Goal: Task Accomplishment & Management: Complete application form

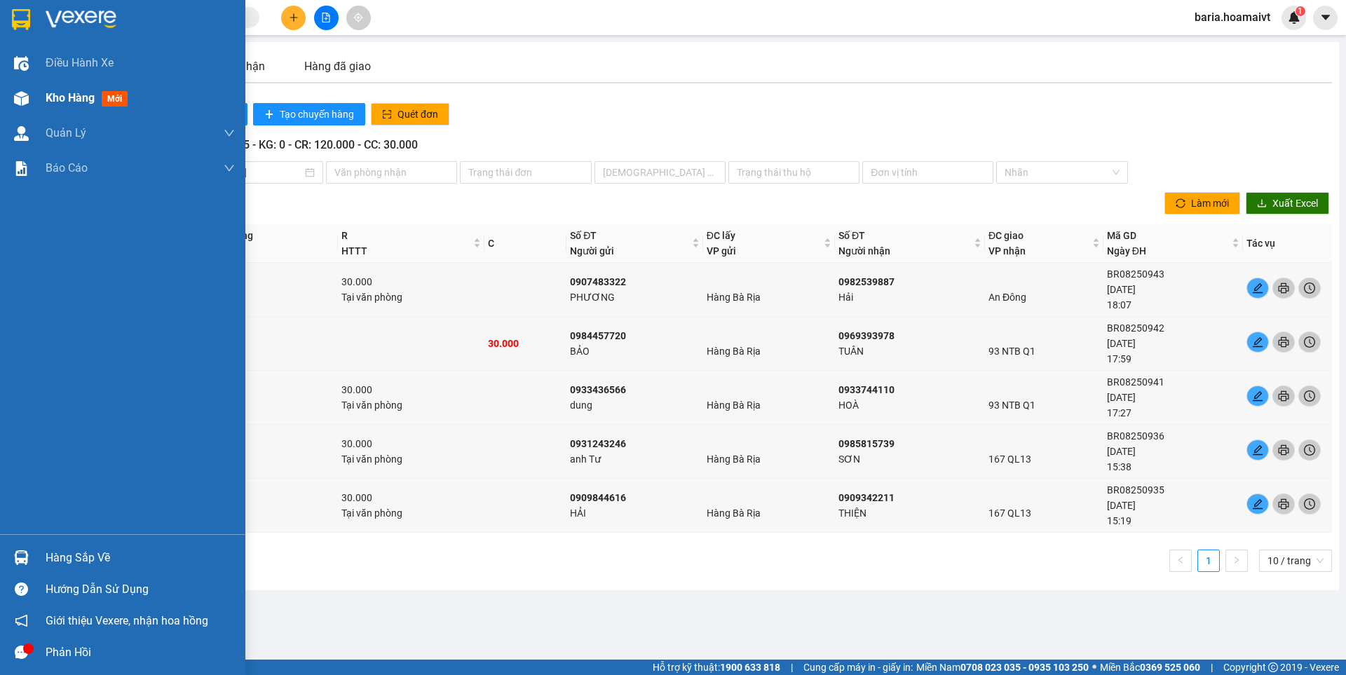
click at [50, 94] on span "Kho hàng" at bounding box center [70, 97] width 49 height 13
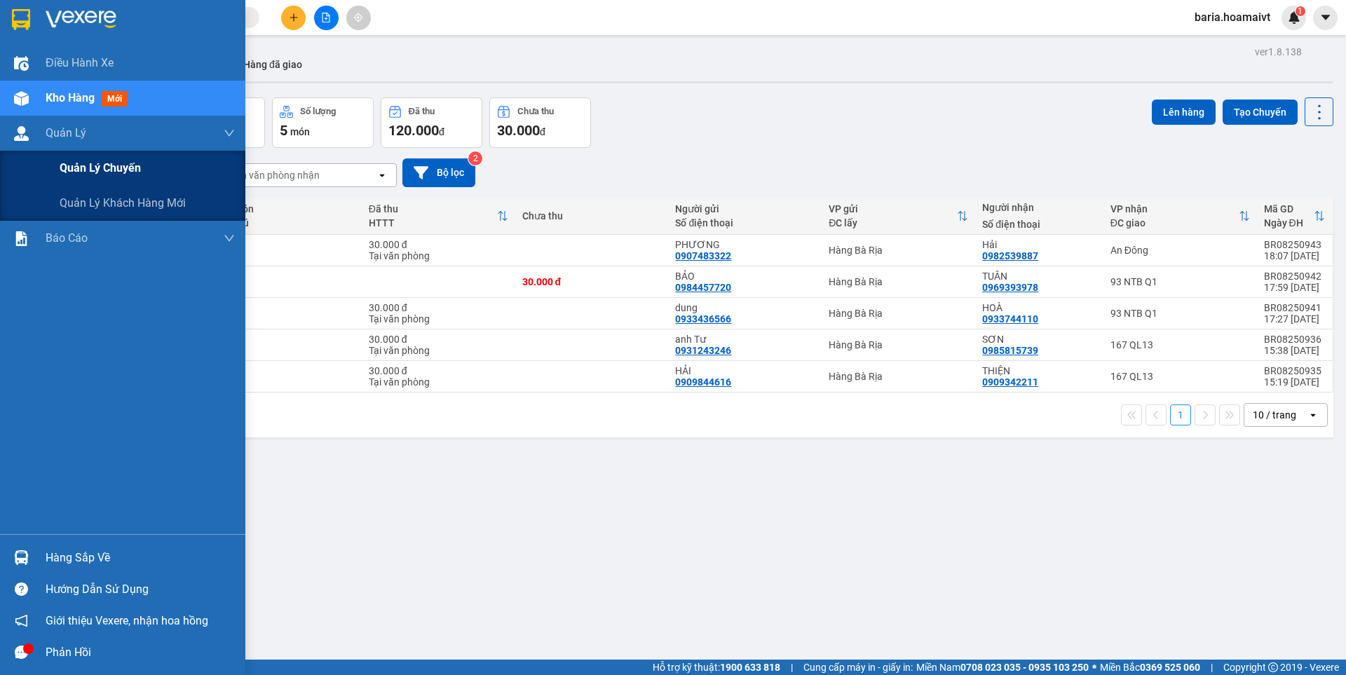
click at [98, 182] on div "Quản lý chuyến" at bounding box center [147, 168] width 175 height 35
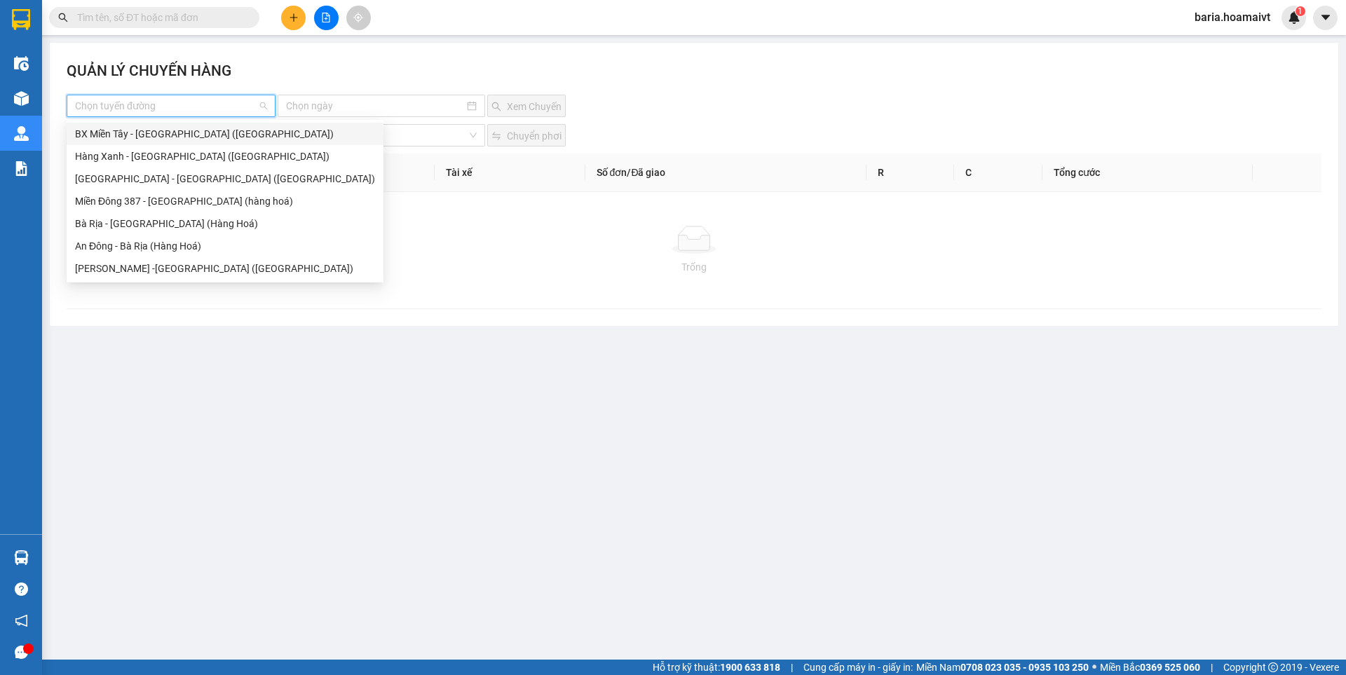
click at [146, 101] on input "search" at bounding box center [166, 105] width 182 height 21
click at [131, 226] on div "Bà Rịa - [GEOGRAPHIC_DATA] (Hàng Hoá)" at bounding box center [225, 223] width 300 height 15
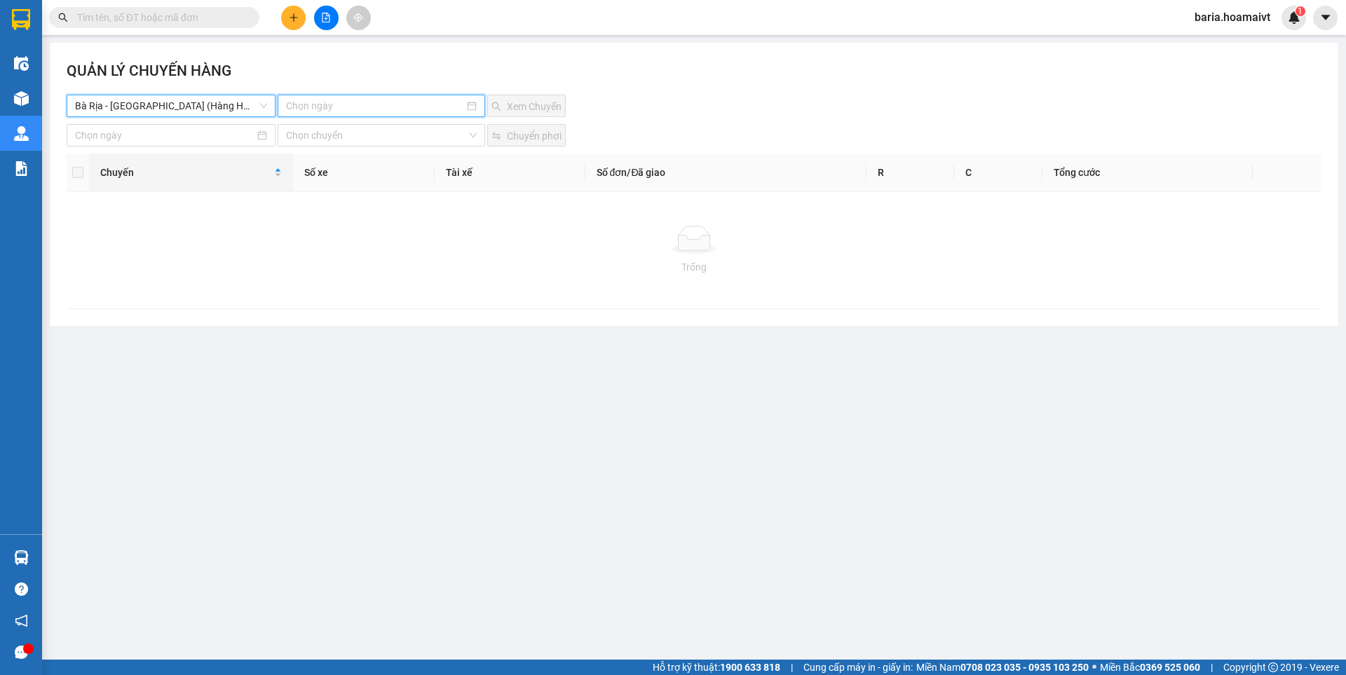
click at [353, 105] on input at bounding box center [374, 105] width 177 height 15
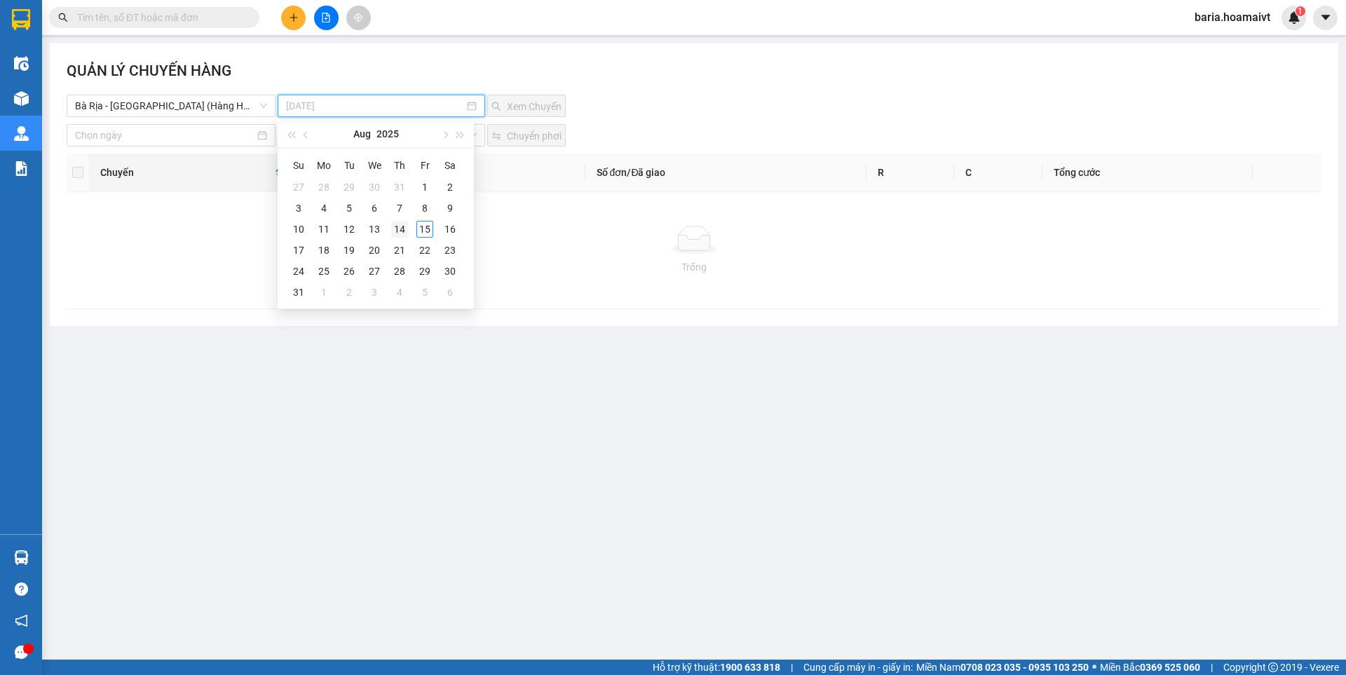
type input "[DATE]"
click at [396, 231] on div "14" at bounding box center [399, 229] width 17 height 17
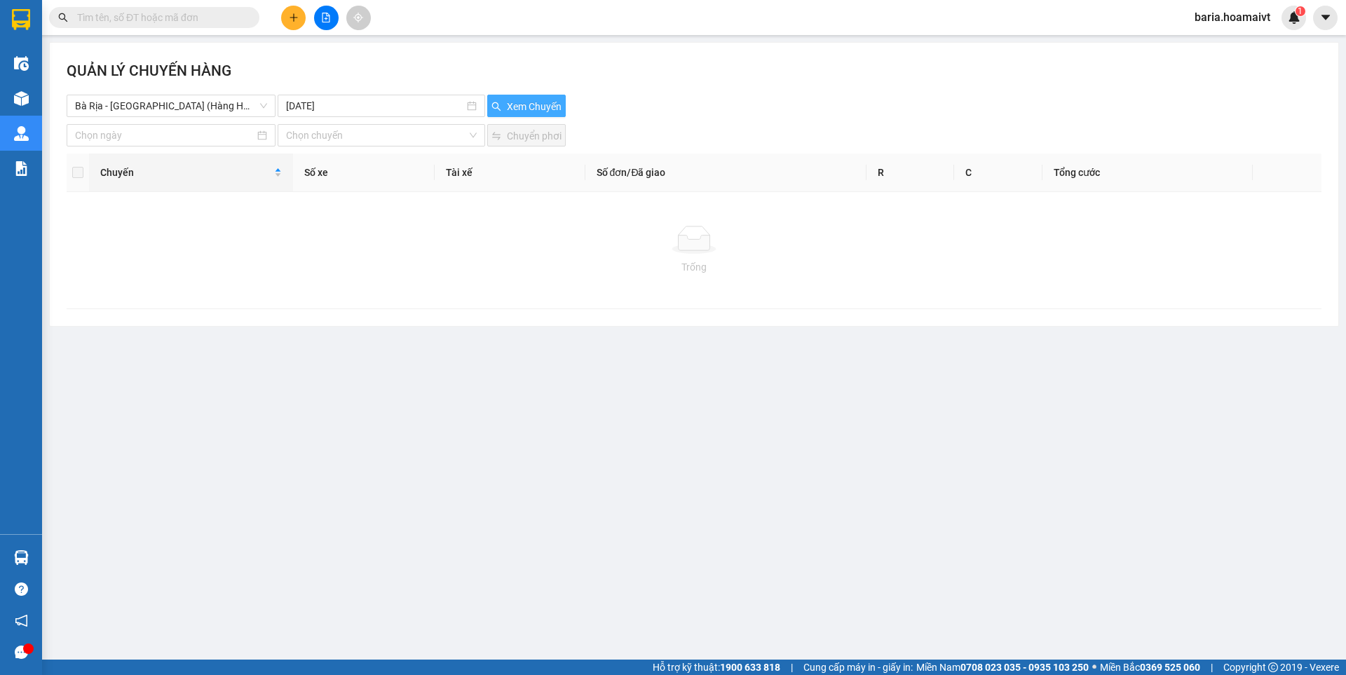
click at [522, 105] on span "Xem Chuyến" at bounding box center [534, 106] width 55 height 15
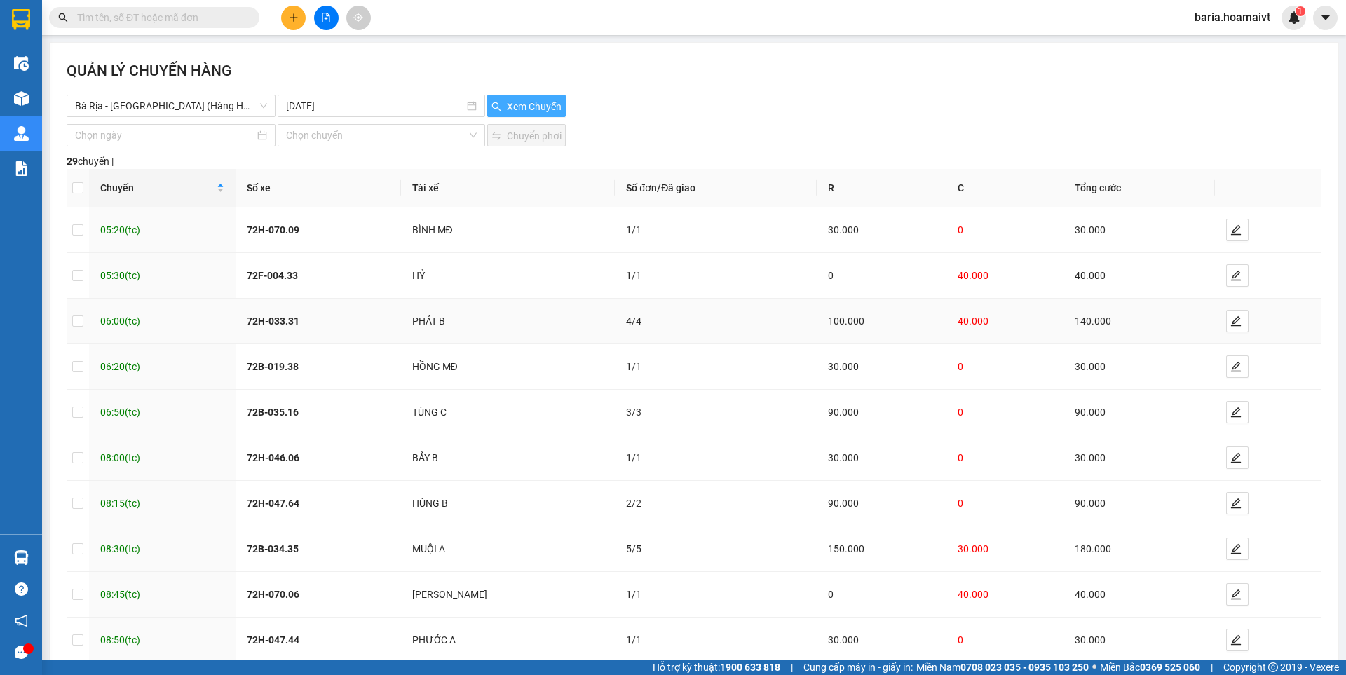
scroll to position [79, 0]
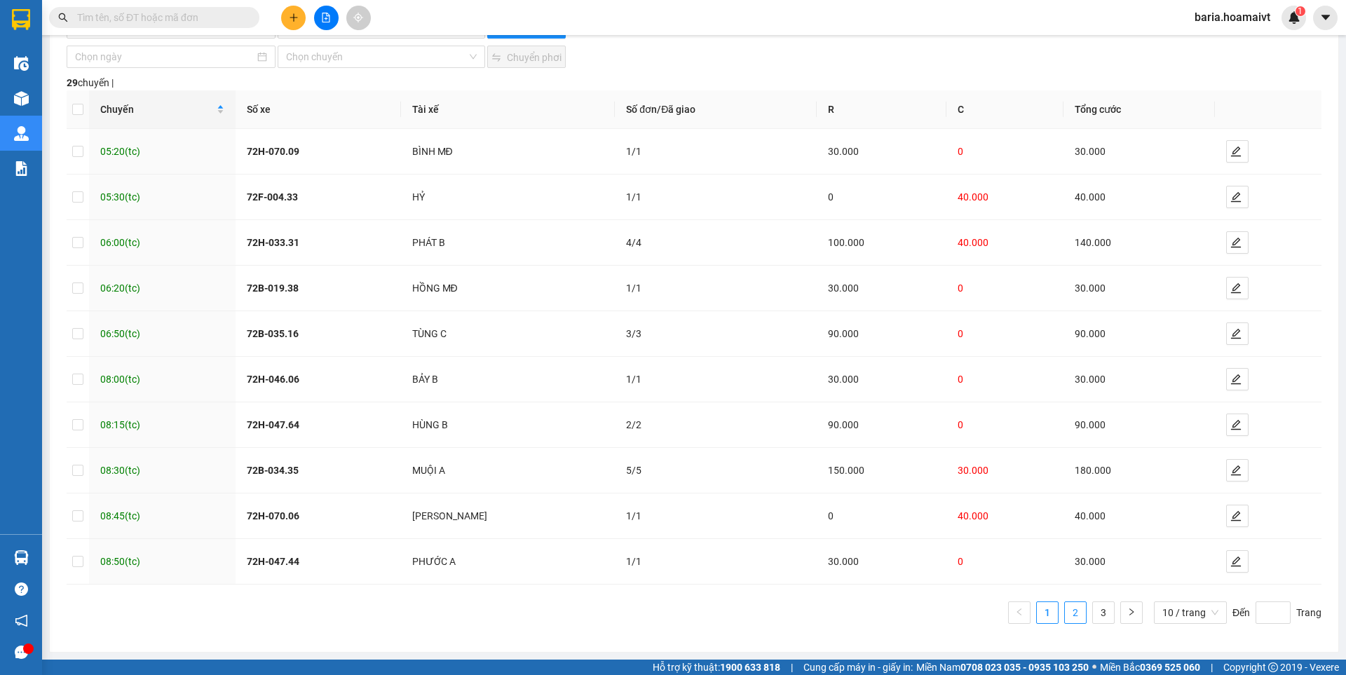
click at [1068, 613] on link "2" at bounding box center [1075, 612] width 21 height 21
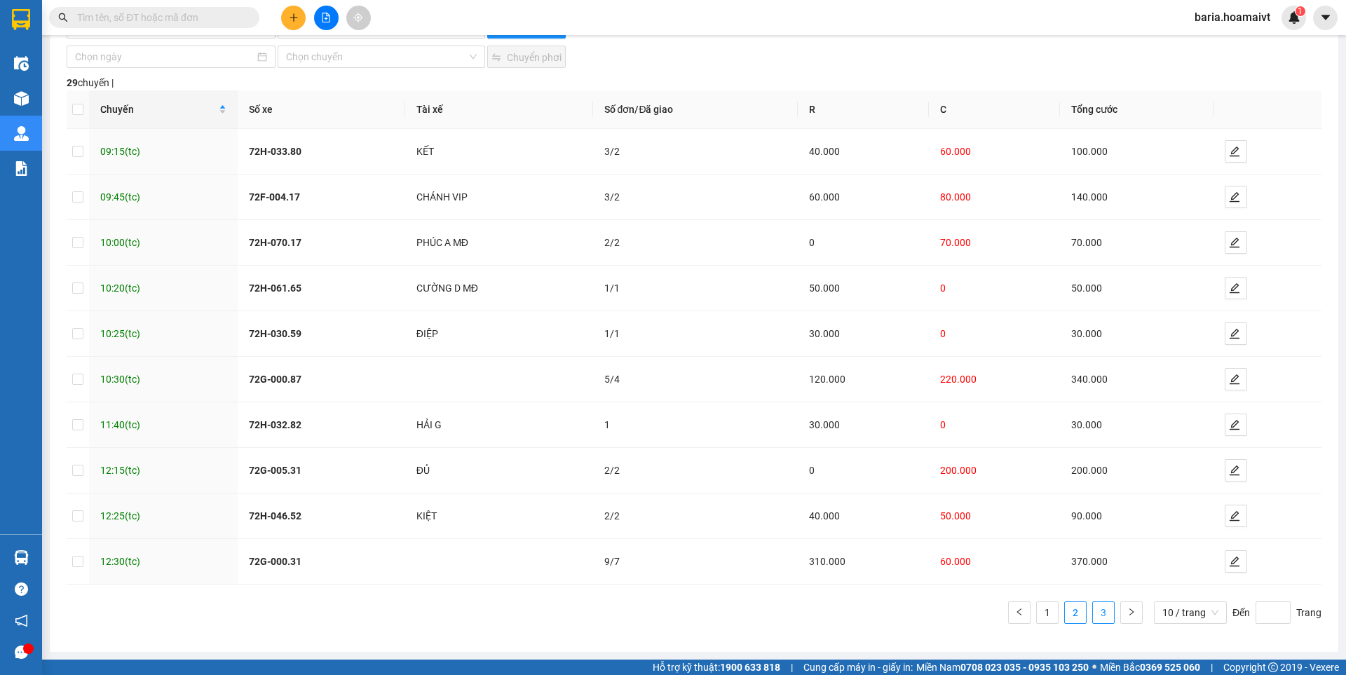
click at [1100, 611] on link "3" at bounding box center [1103, 612] width 21 height 21
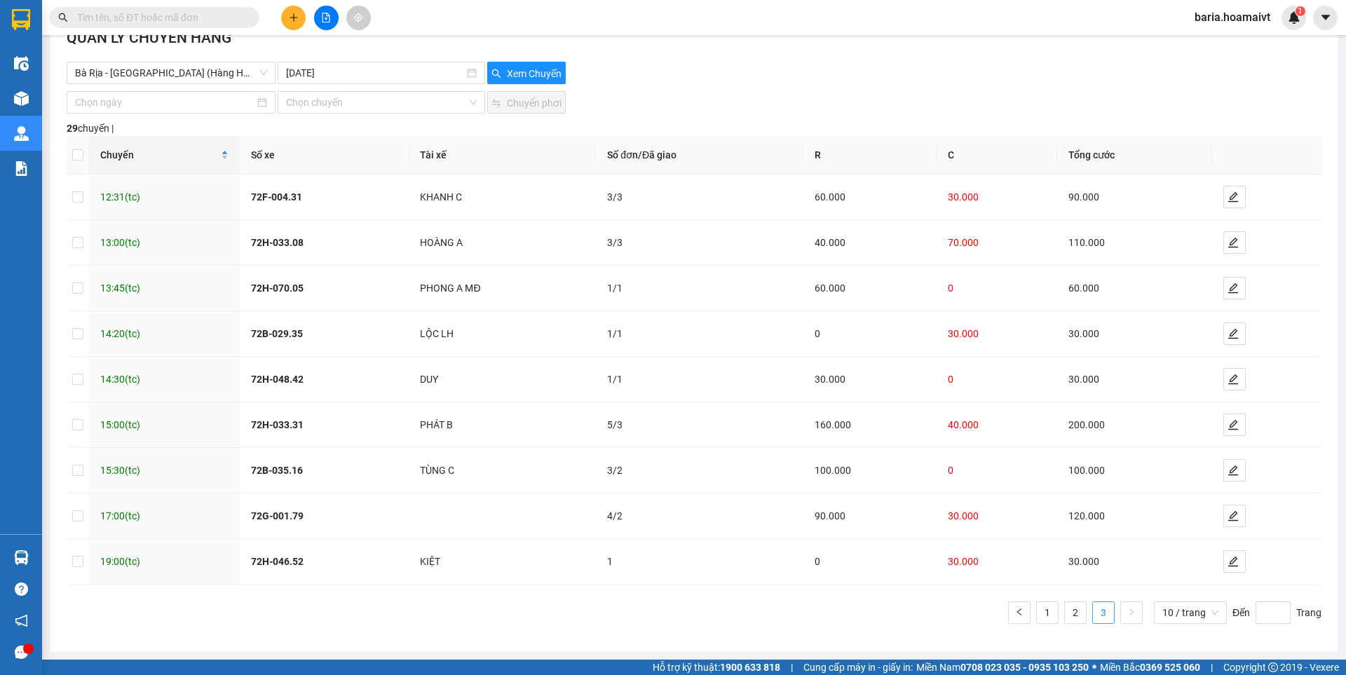
scroll to position [33, 0]
click at [1037, 610] on link "1" at bounding box center [1047, 612] width 21 height 21
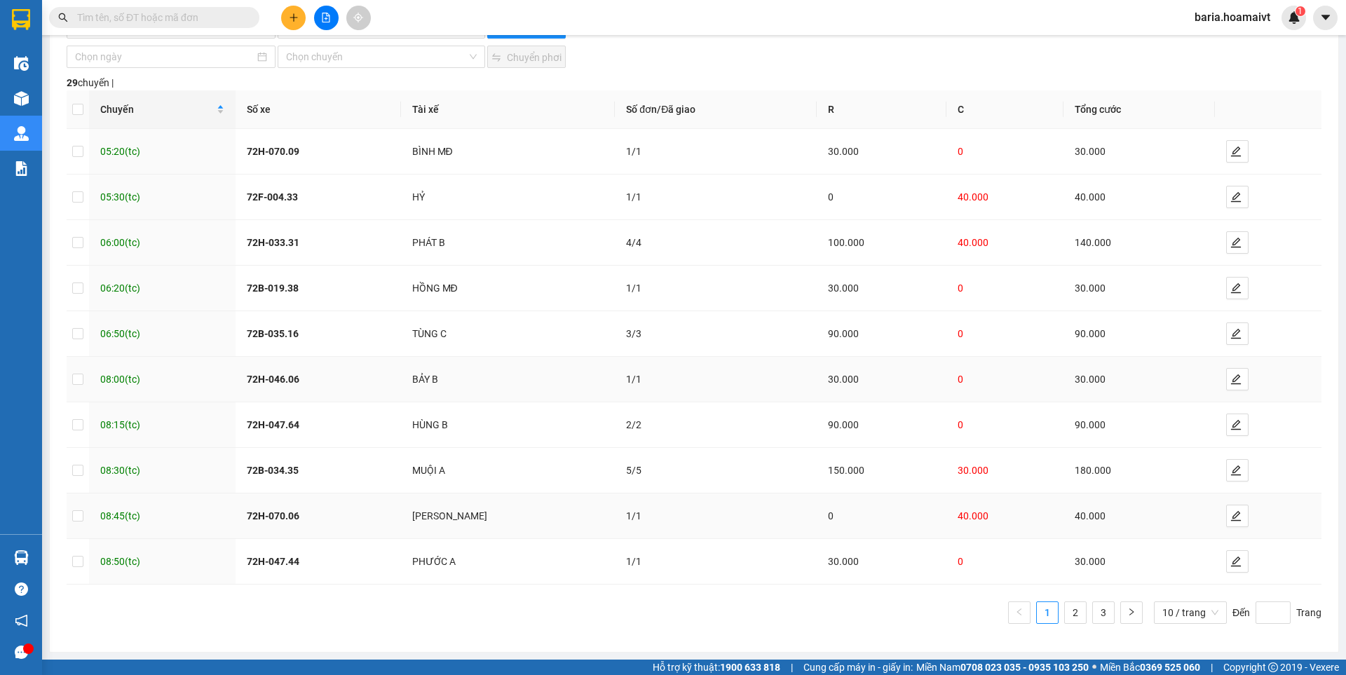
scroll to position [79, 0]
click at [1070, 611] on link "2" at bounding box center [1075, 612] width 21 height 21
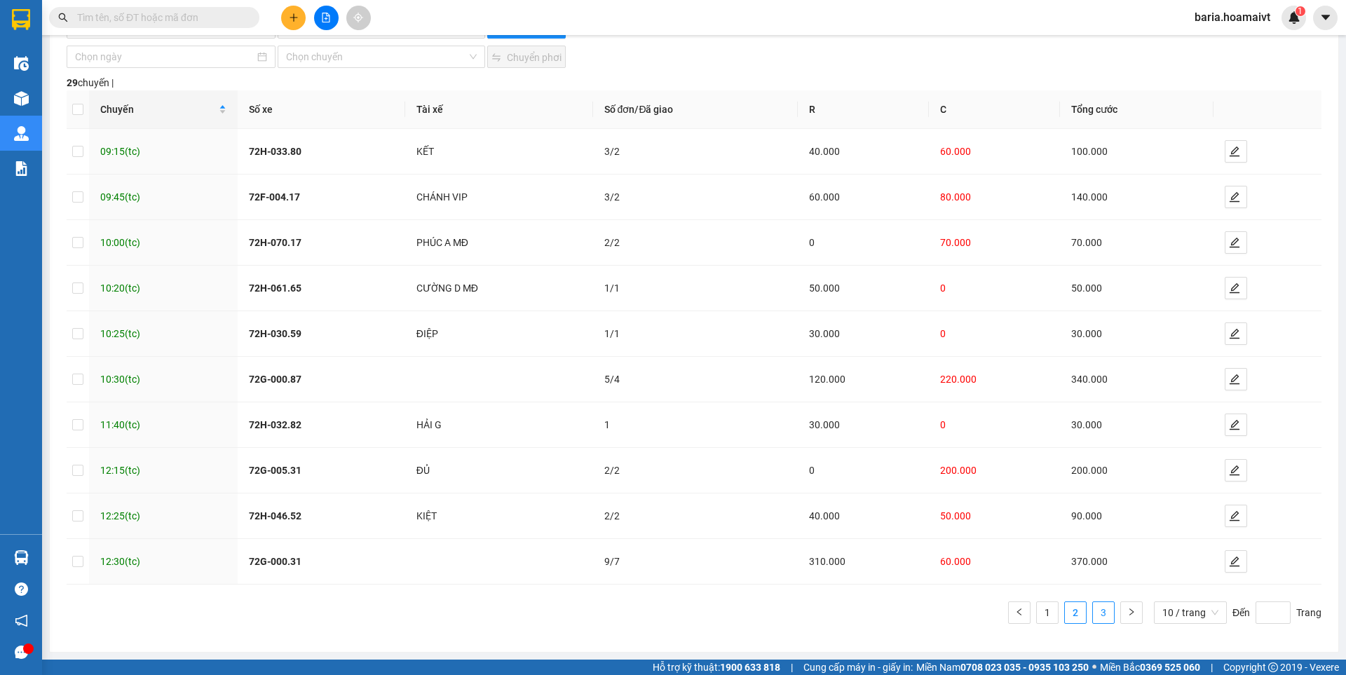
click at [1093, 620] on link "3" at bounding box center [1103, 612] width 21 height 21
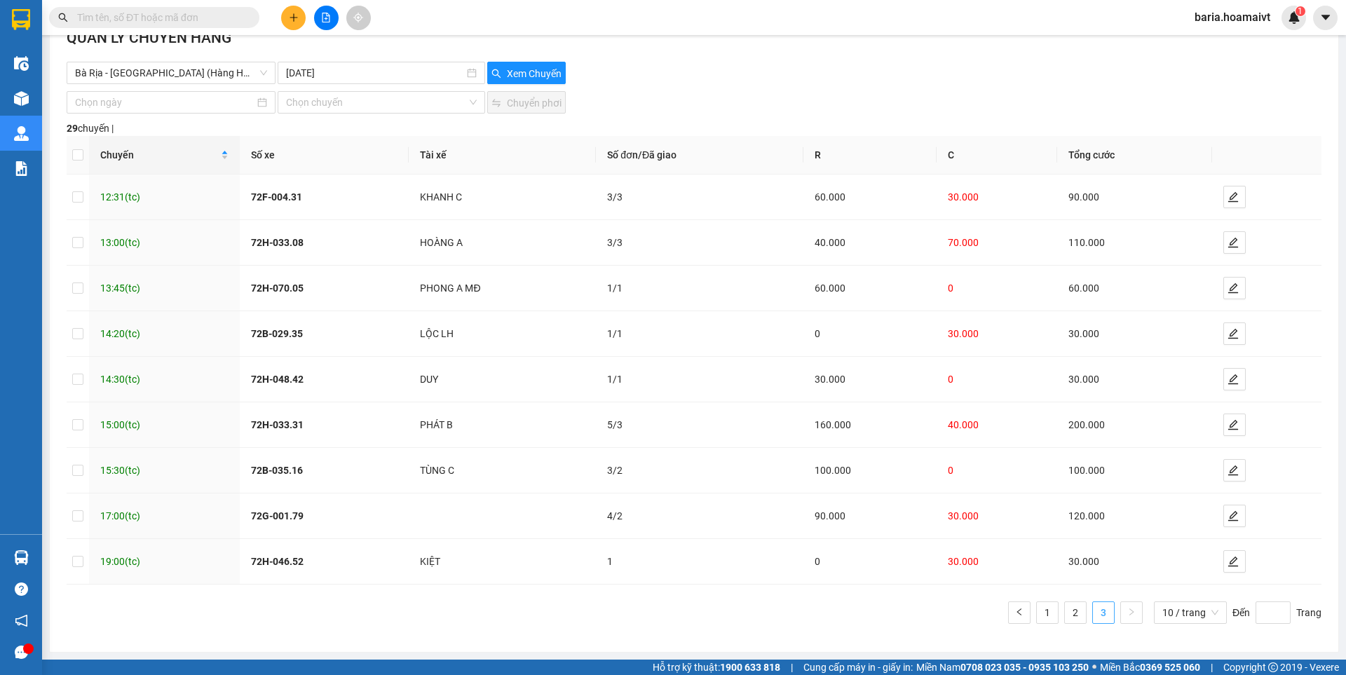
scroll to position [33, 0]
click at [1069, 612] on link "2" at bounding box center [1075, 612] width 21 height 21
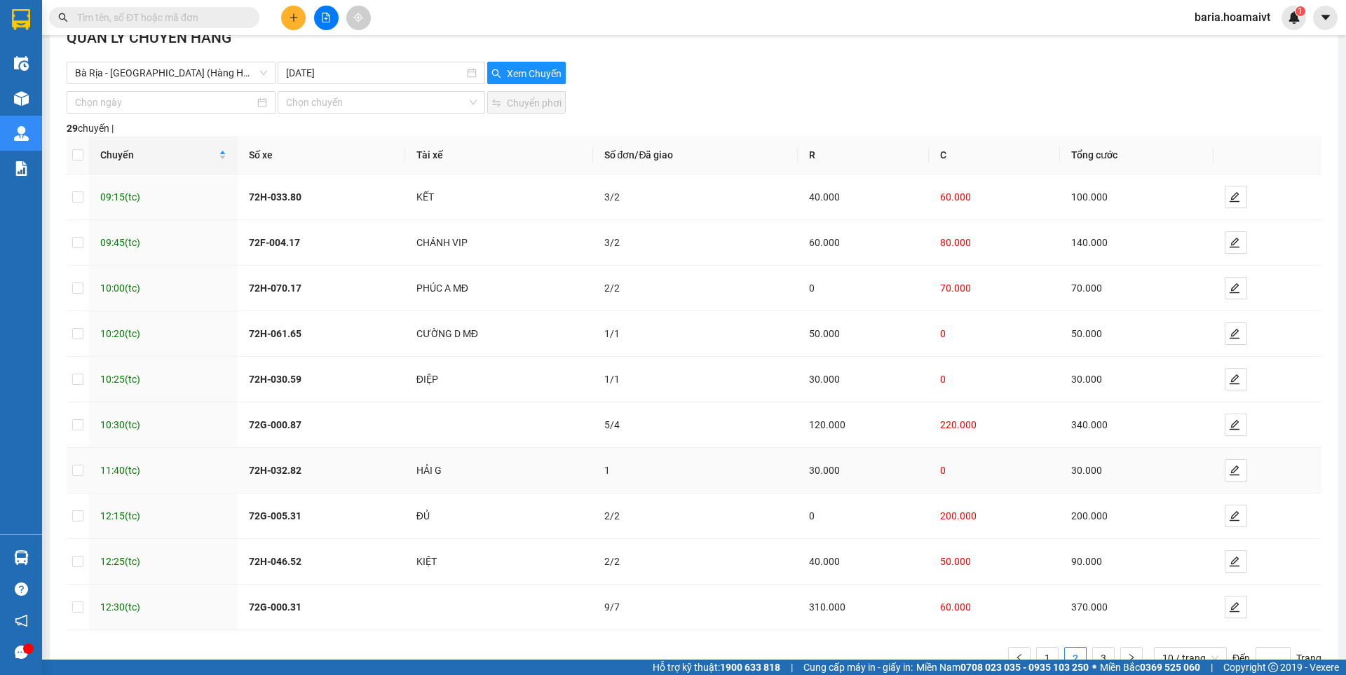
scroll to position [79, 0]
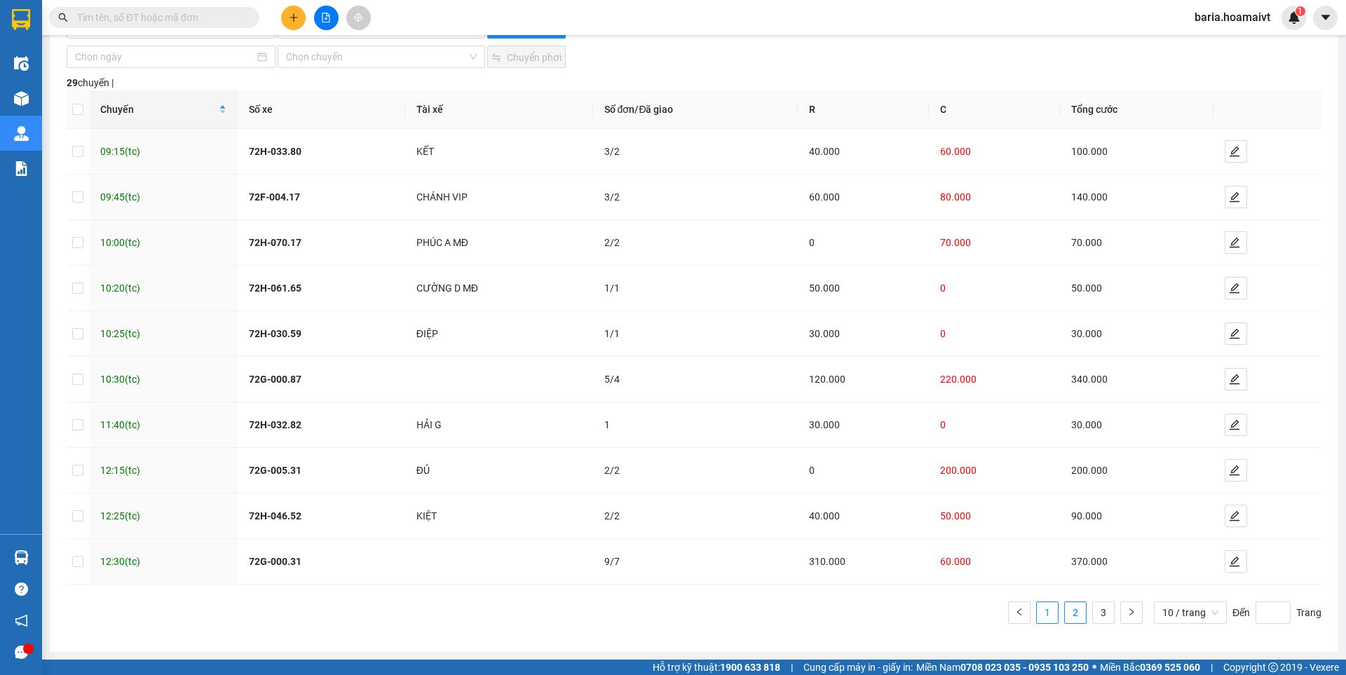
click at [1042, 615] on link "1" at bounding box center [1047, 612] width 21 height 21
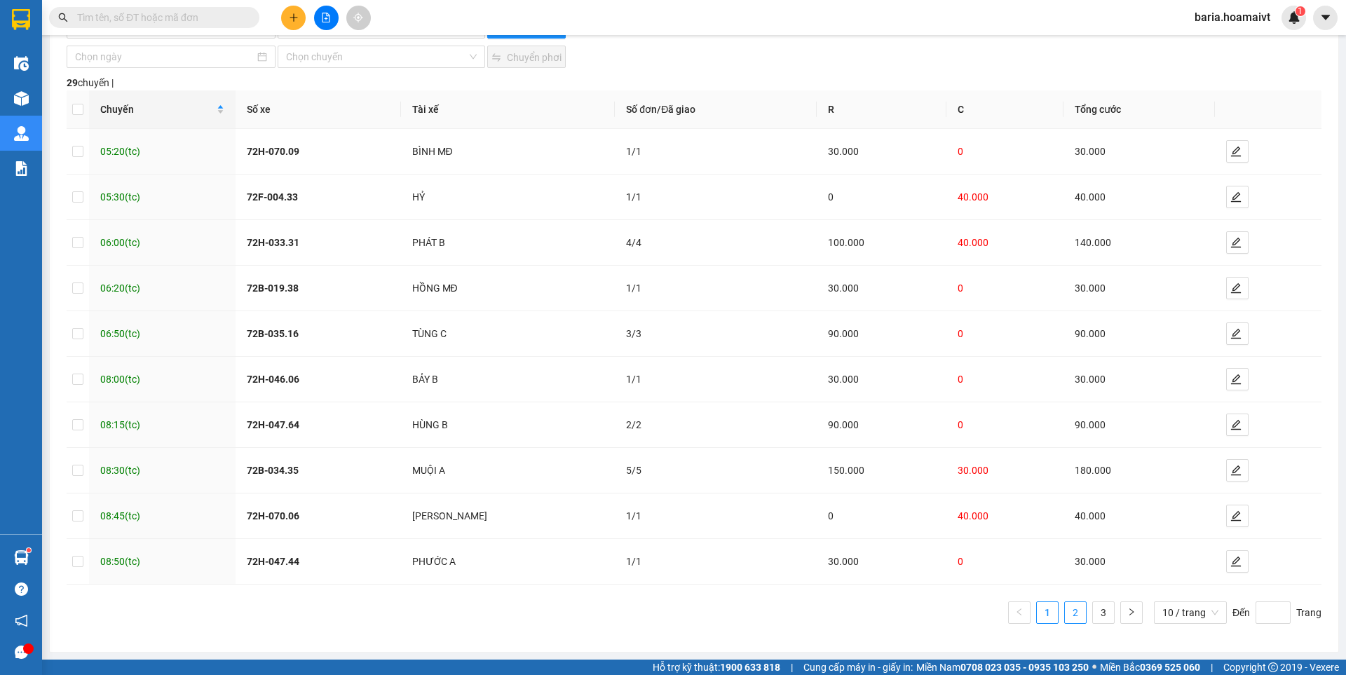
click at [1069, 604] on link "2" at bounding box center [1075, 612] width 21 height 21
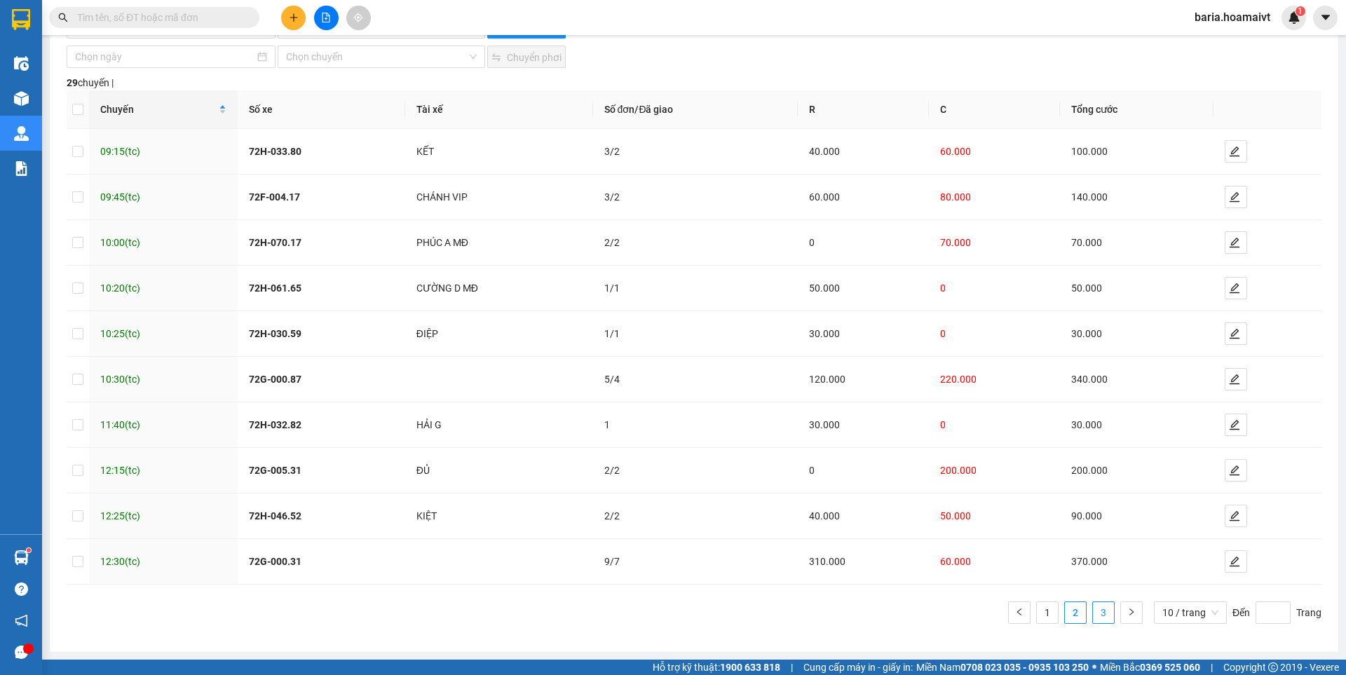
click at [1093, 609] on link "3" at bounding box center [1103, 612] width 21 height 21
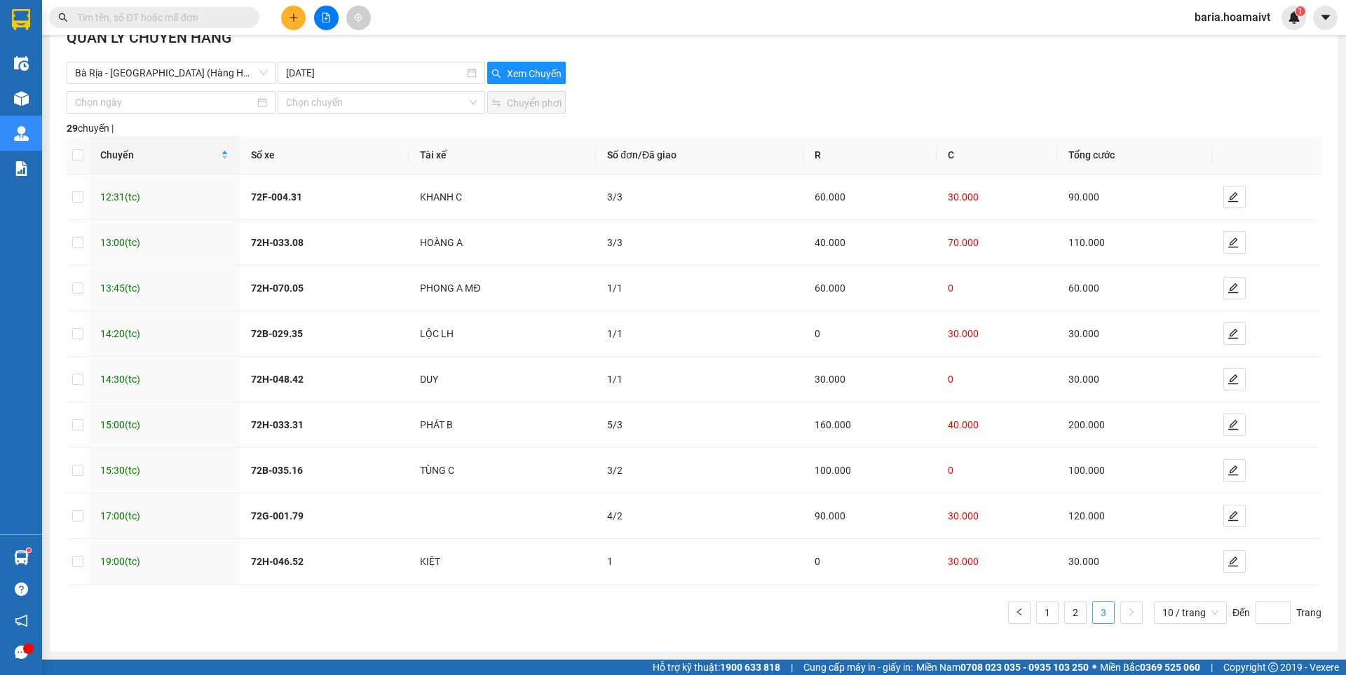
scroll to position [33, 0]
click at [1037, 614] on link "1" at bounding box center [1047, 612] width 21 height 21
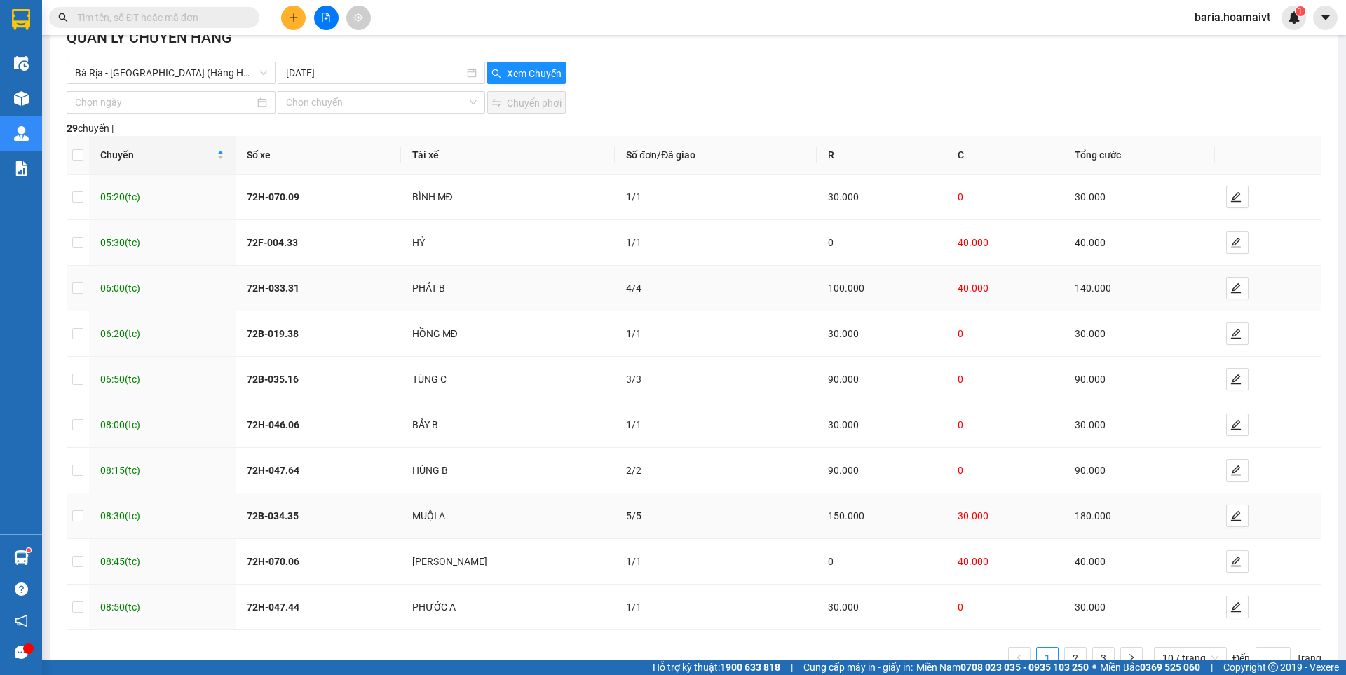
scroll to position [79, 0]
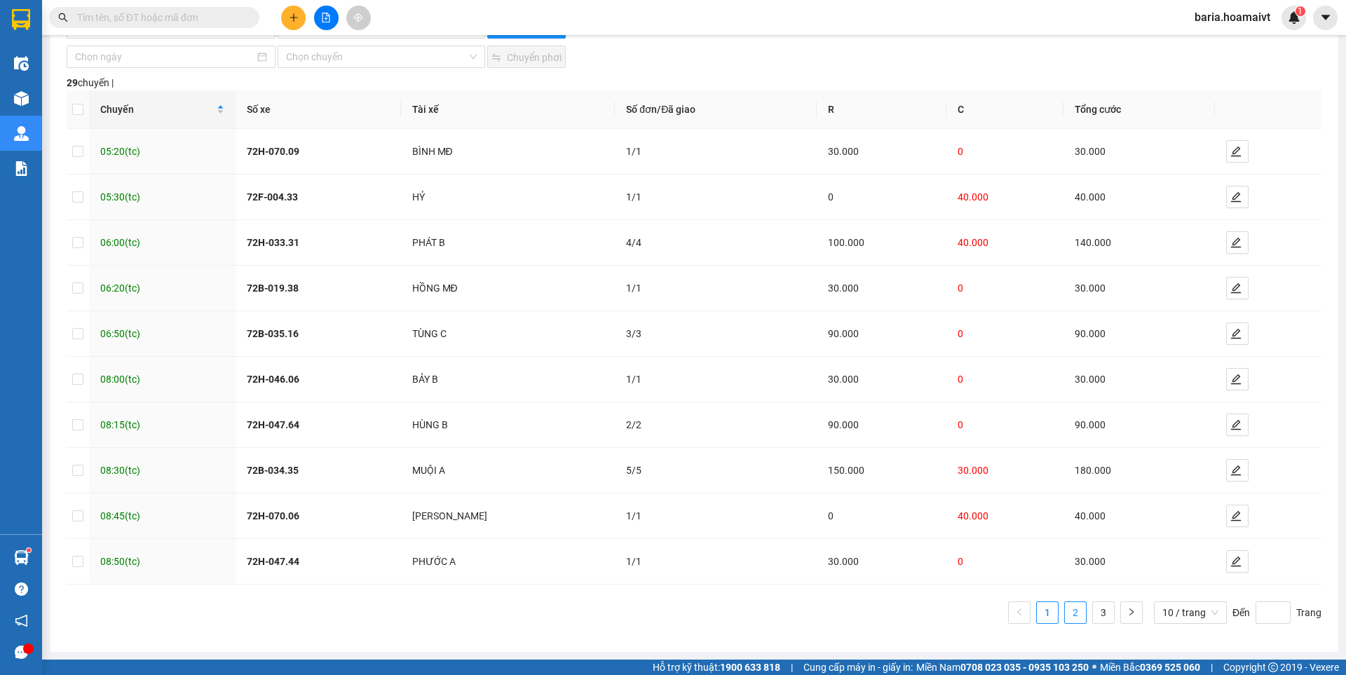
click at [1069, 620] on link "2" at bounding box center [1075, 612] width 21 height 21
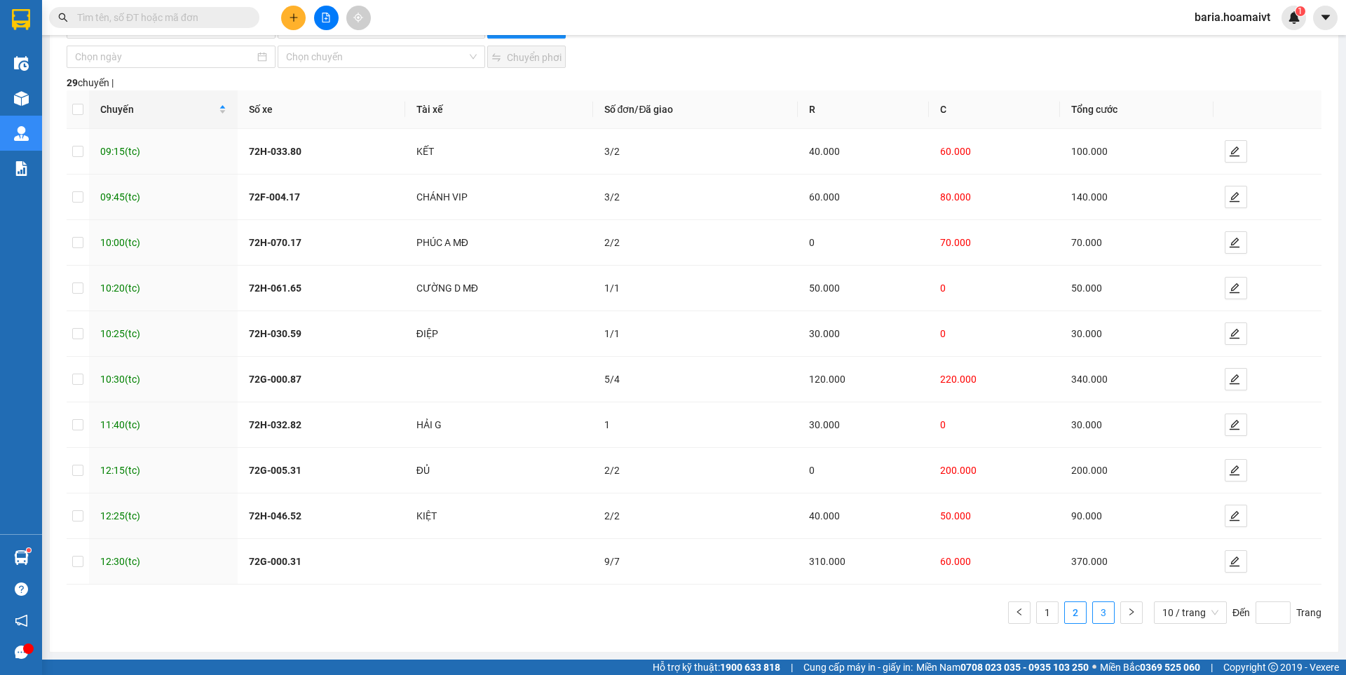
click at [1093, 610] on link "3" at bounding box center [1103, 612] width 21 height 21
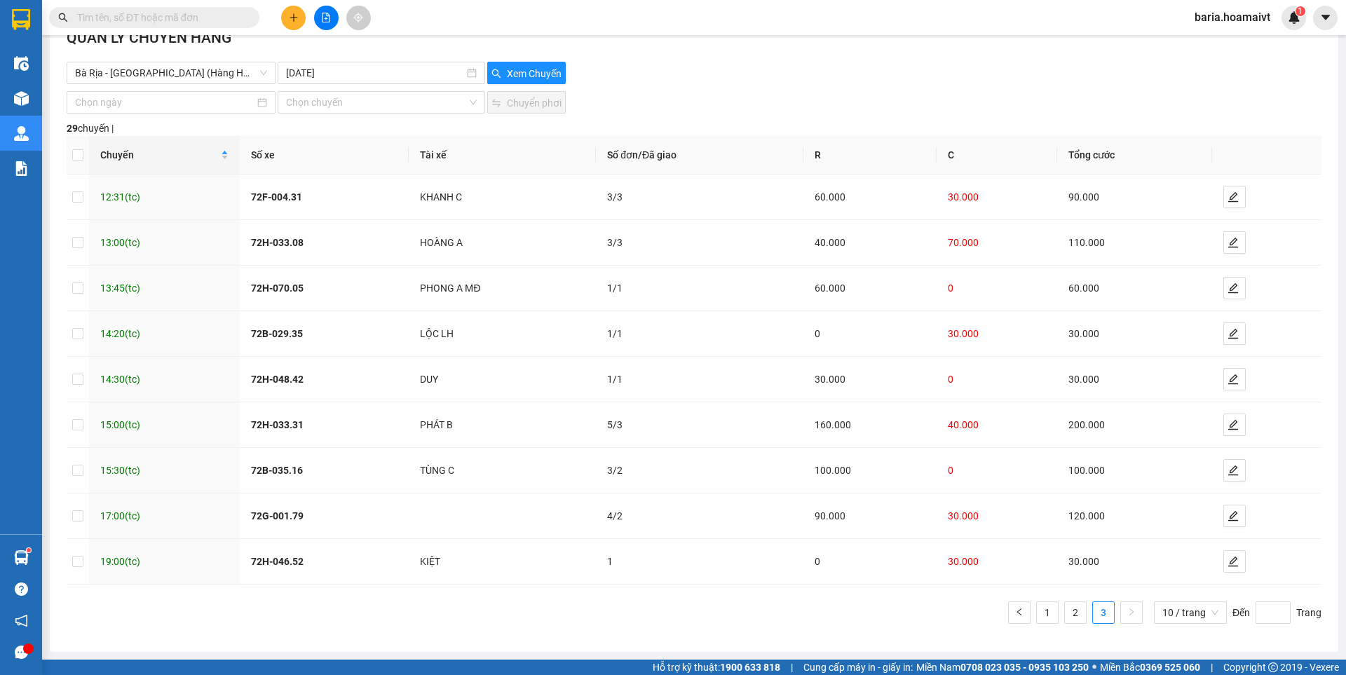
scroll to position [0, 0]
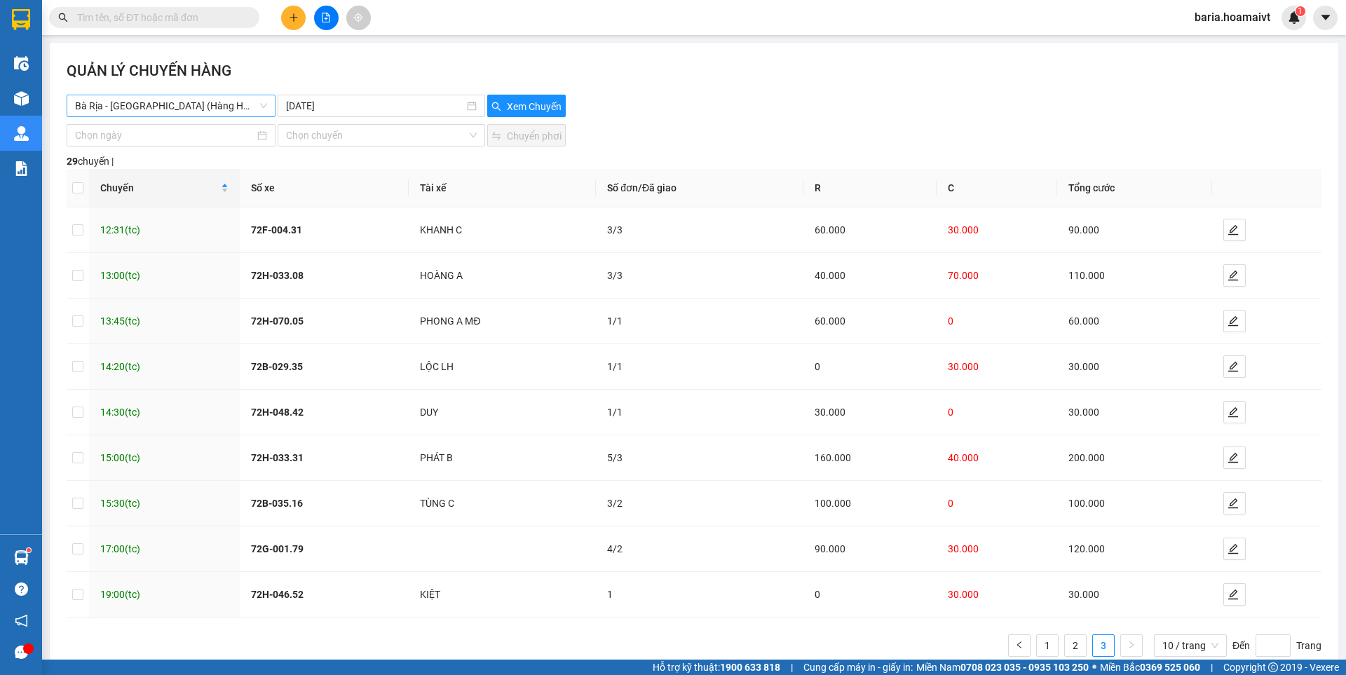
click at [185, 108] on span "Bà Rịa - [GEOGRAPHIC_DATA] (Hàng Hoá)" at bounding box center [171, 105] width 192 height 21
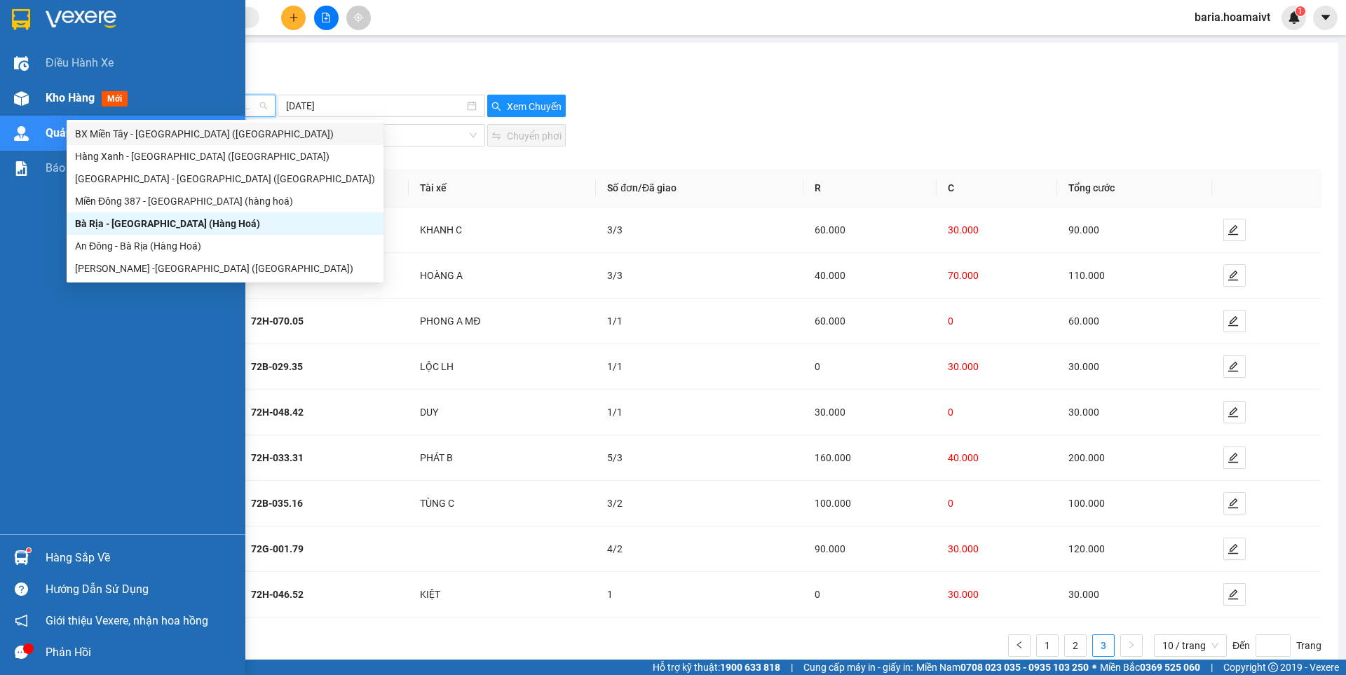
click at [62, 97] on span "Kho hàng" at bounding box center [70, 97] width 49 height 13
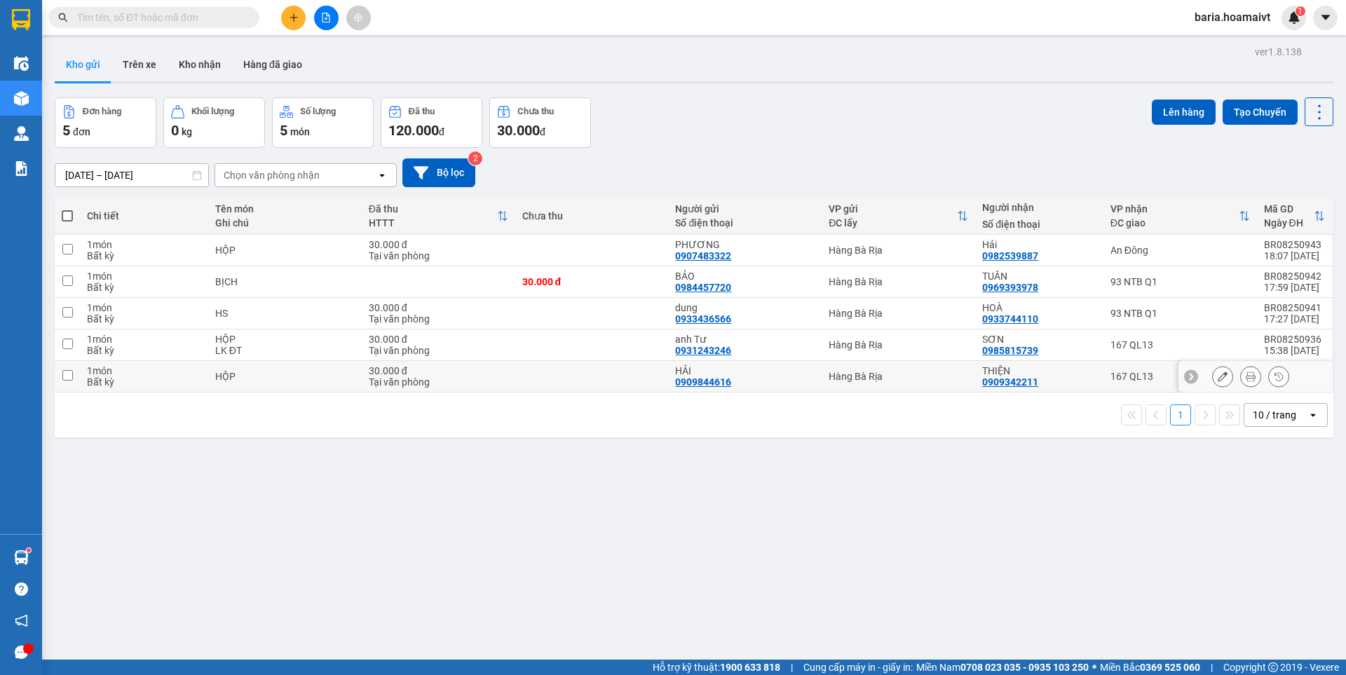
click at [1122, 376] on div "167 QL13" at bounding box center [1179, 376] width 139 height 11
checkbox input "true"
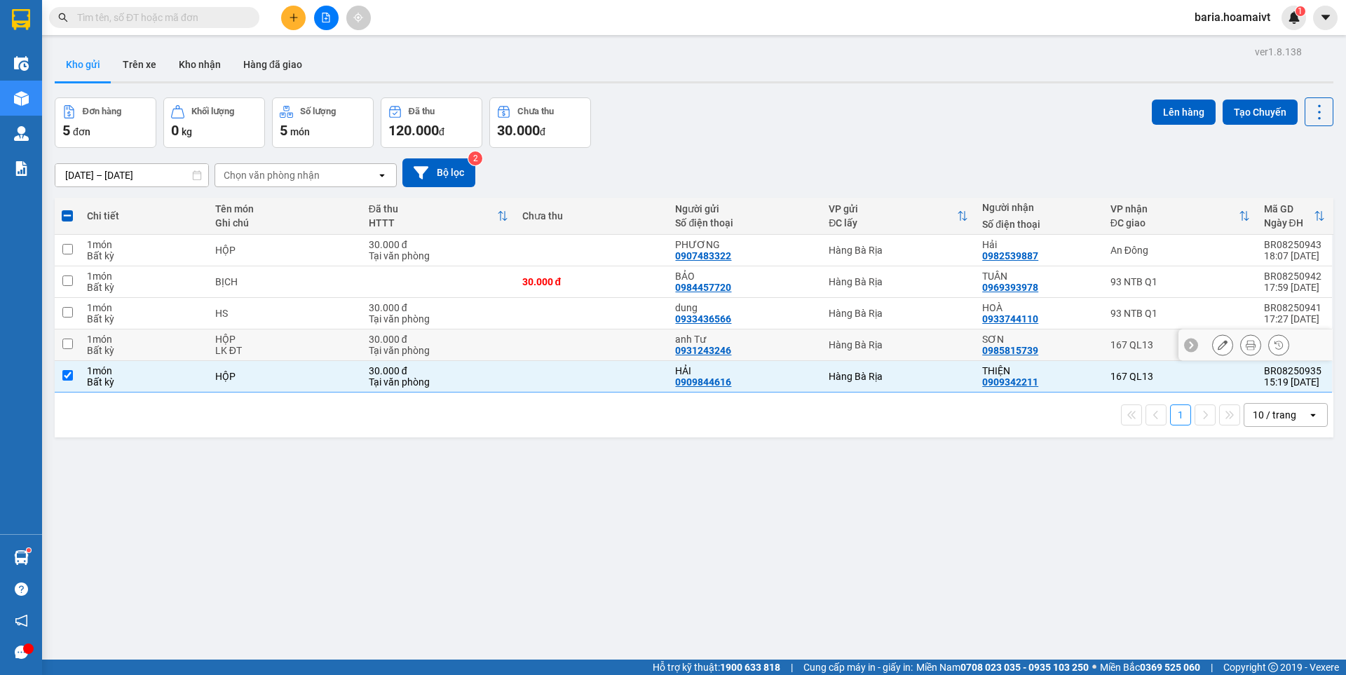
click at [1110, 347] on div "167 QL13" at bounding box center [1179, 344] width 139 height 11
checkbox input "true"
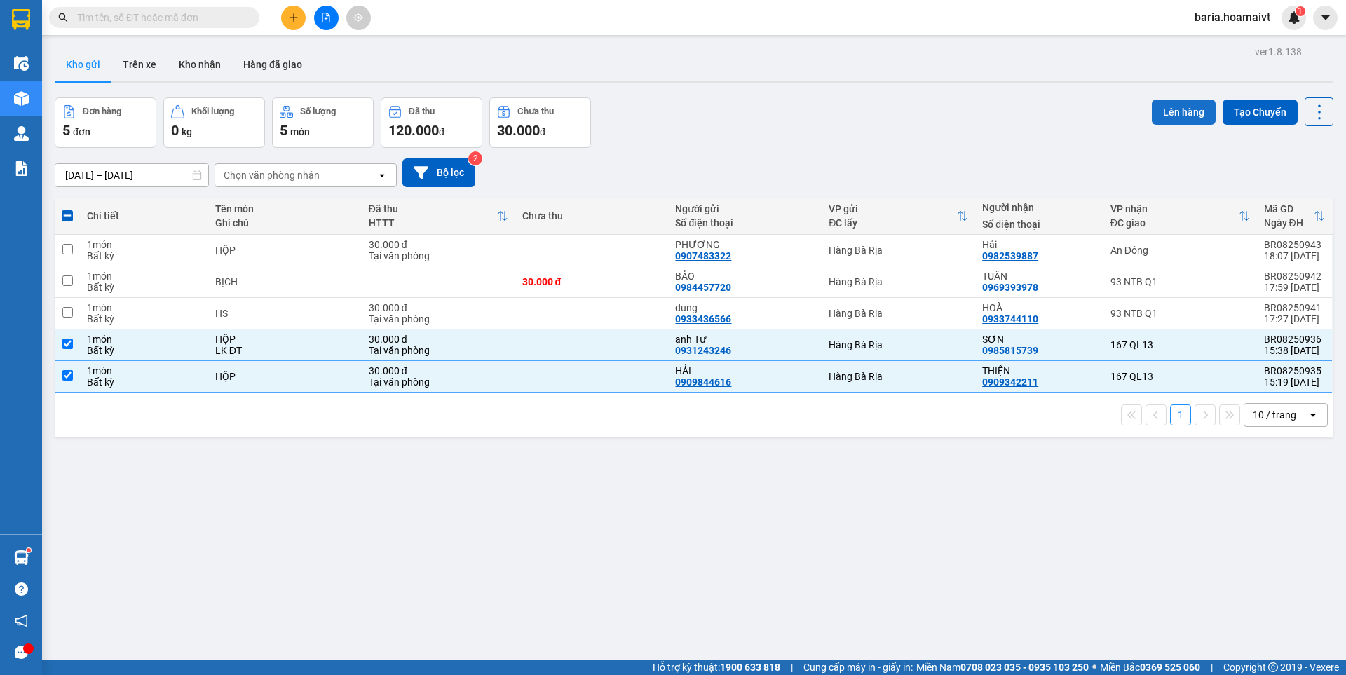
click at [1166, 108] on button "Lên hàng" at bounding box center [1184, 112] width 64 height 25
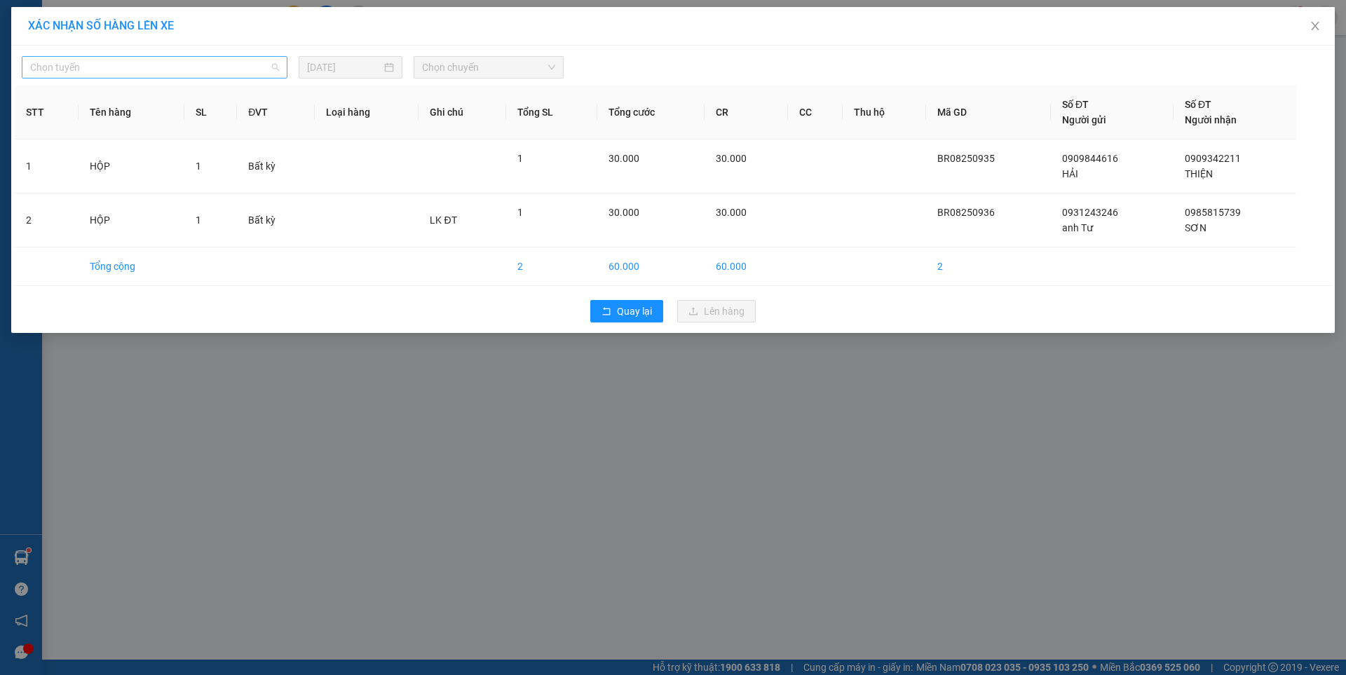
click at [134, 66] on span "Chọn tuyến" at bounding box center [154, 67] width 249 height 21
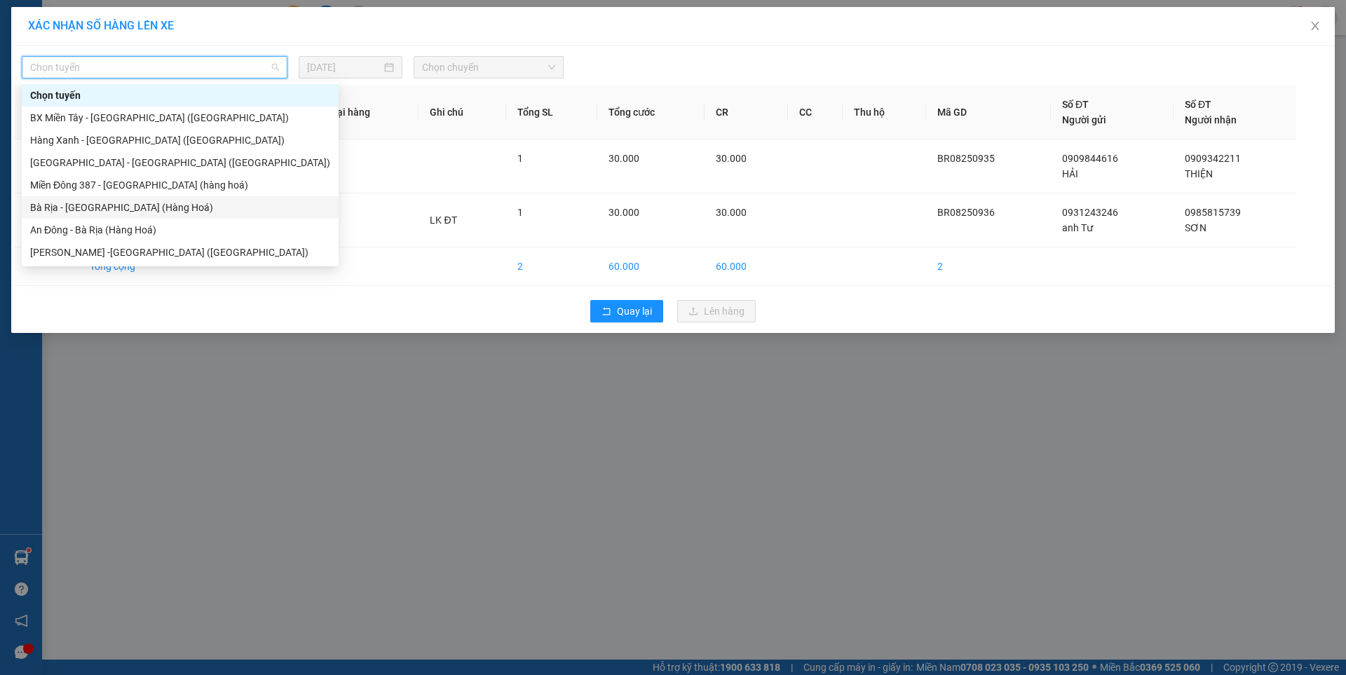
click at [106, 204] on div "Bà Rịa - [GEOGRAPHIC_DATA] (Hàng Hoá)" at bounding box center [180, 207] width 300 height 15
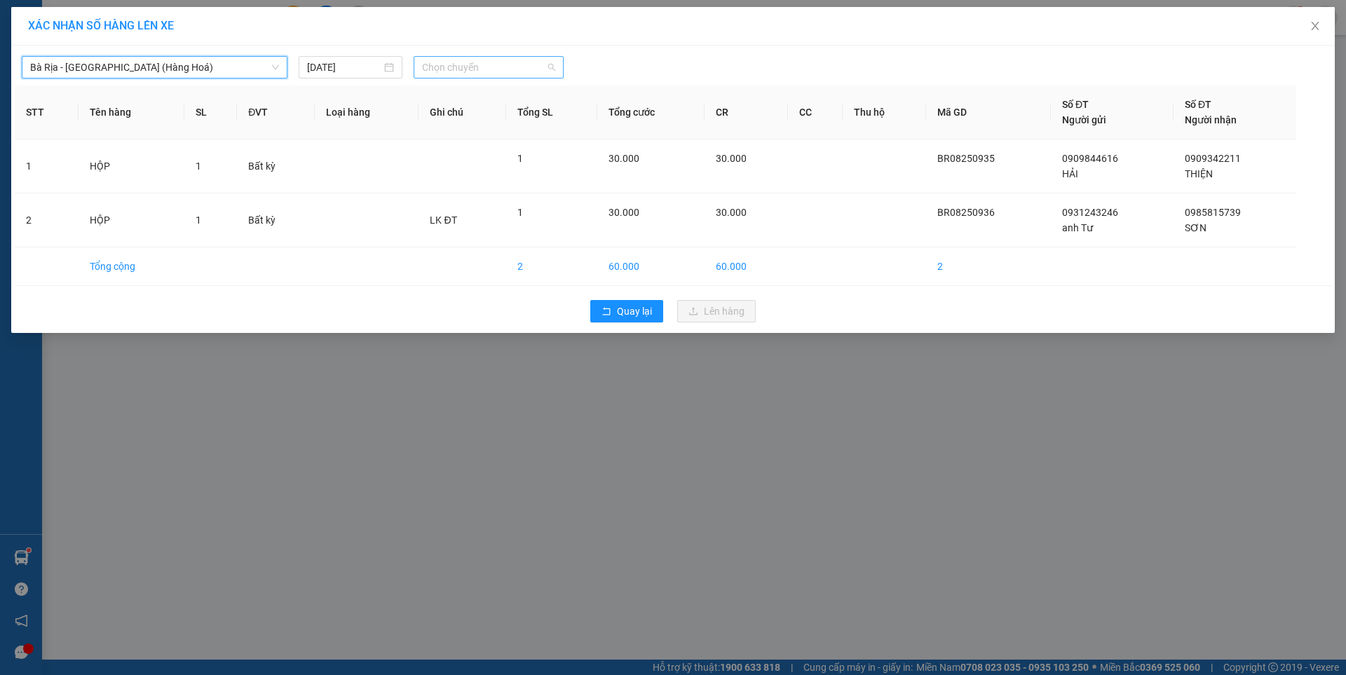
click at [484, 65] on span "Chọn chuyến" at bounding box center [488, 67] width 133 height 21
type input "0510"
click at [512, 121] on div "Thêm chuyến " 05:10 "" at bounding box center [488, 119] width 148 height 24
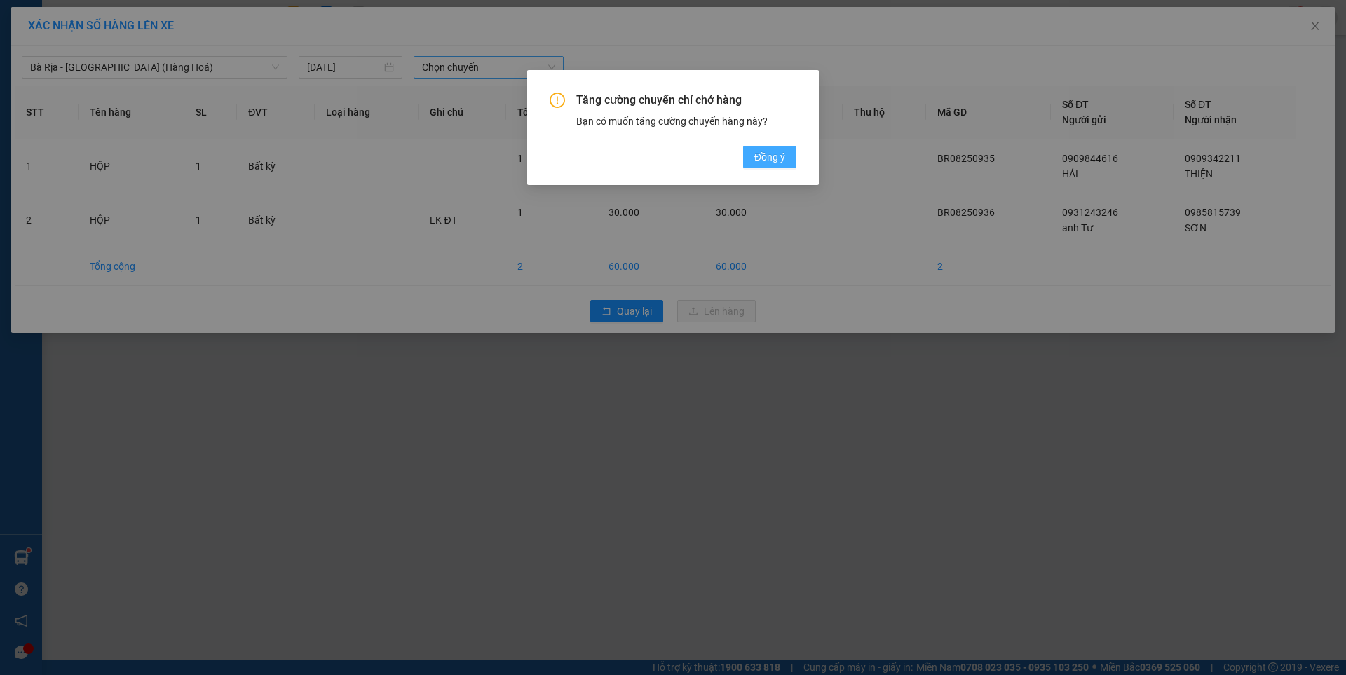
click at [782, 158] on span "Đồng ý" at bounding box center [769, 156] width 31 height 15
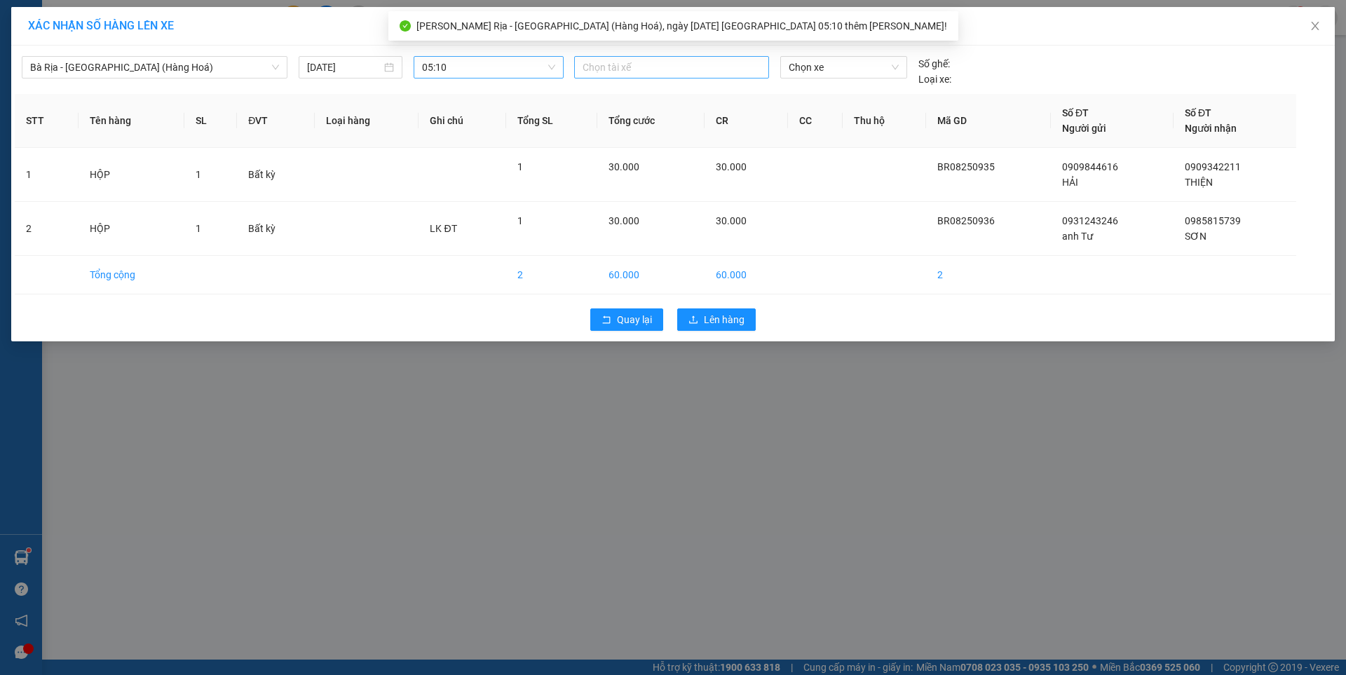
click at [681, 74] on div at bounding box center [672, 67] width 188 height 17
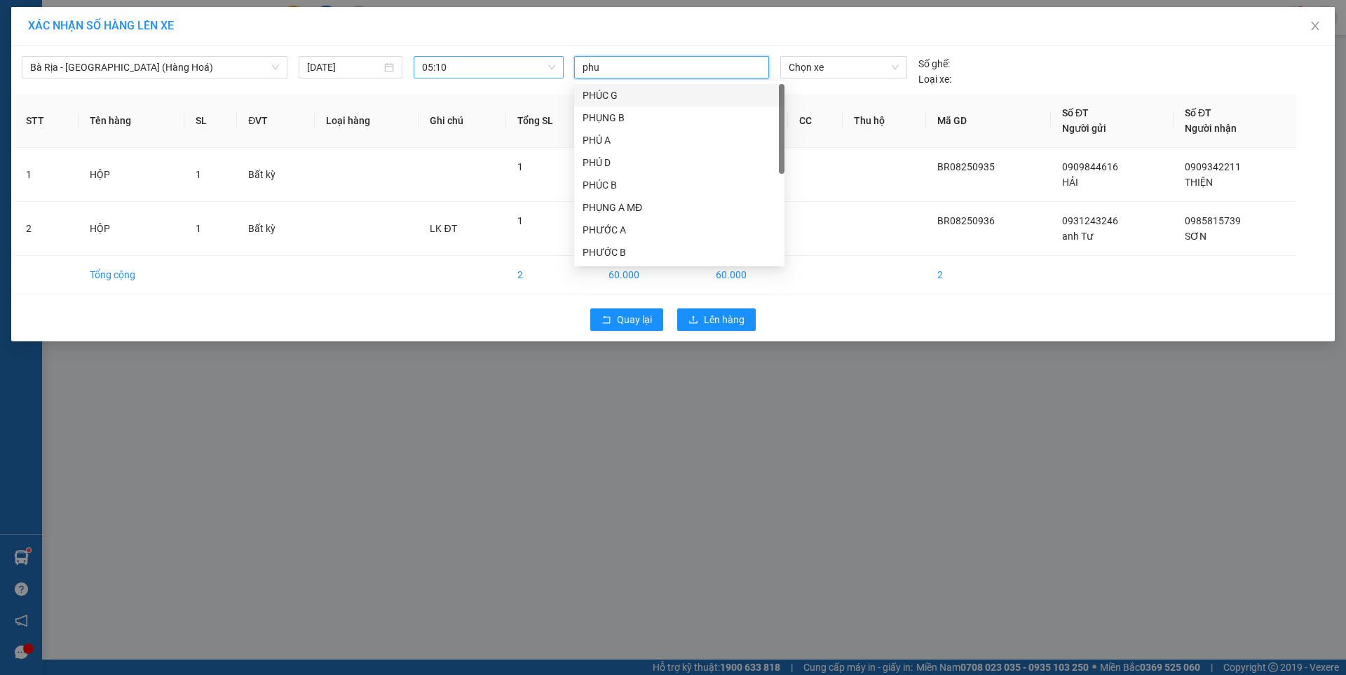
type input "phuc"
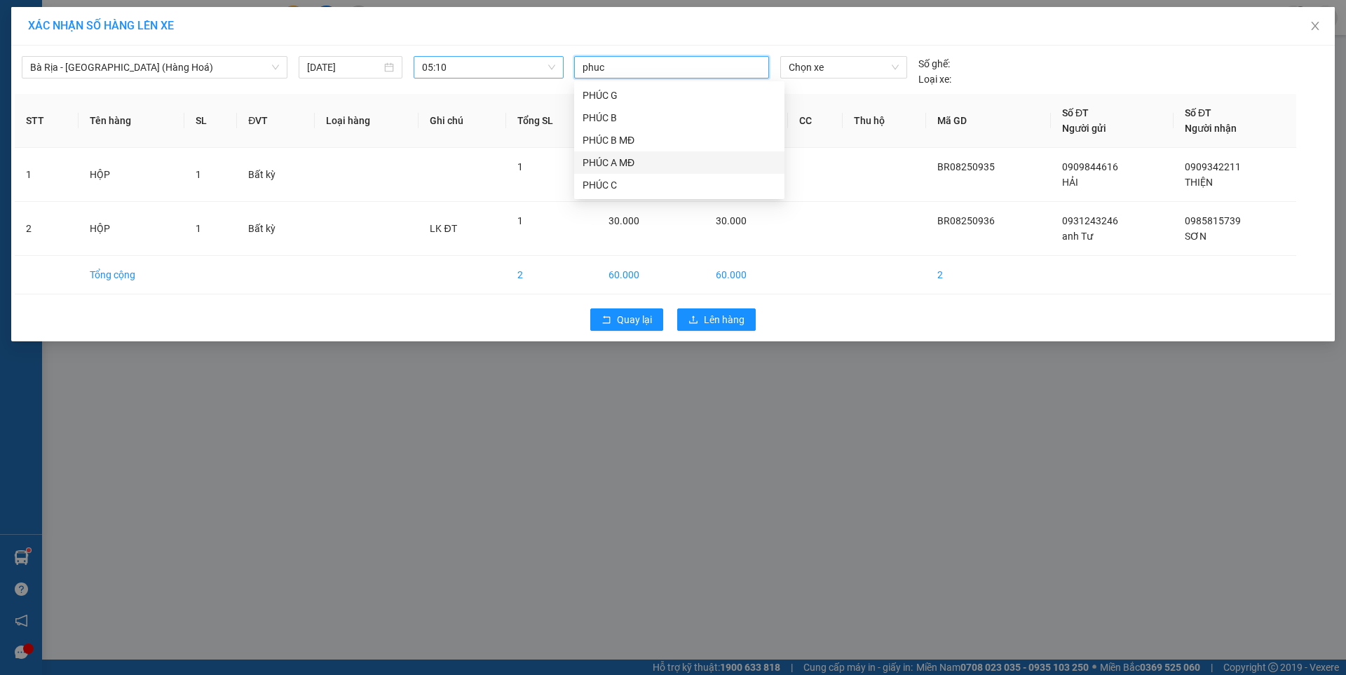
click at [625, 165] on div "PHÚC A MĐ" at bounding box center [678, 162] width 193 height 15
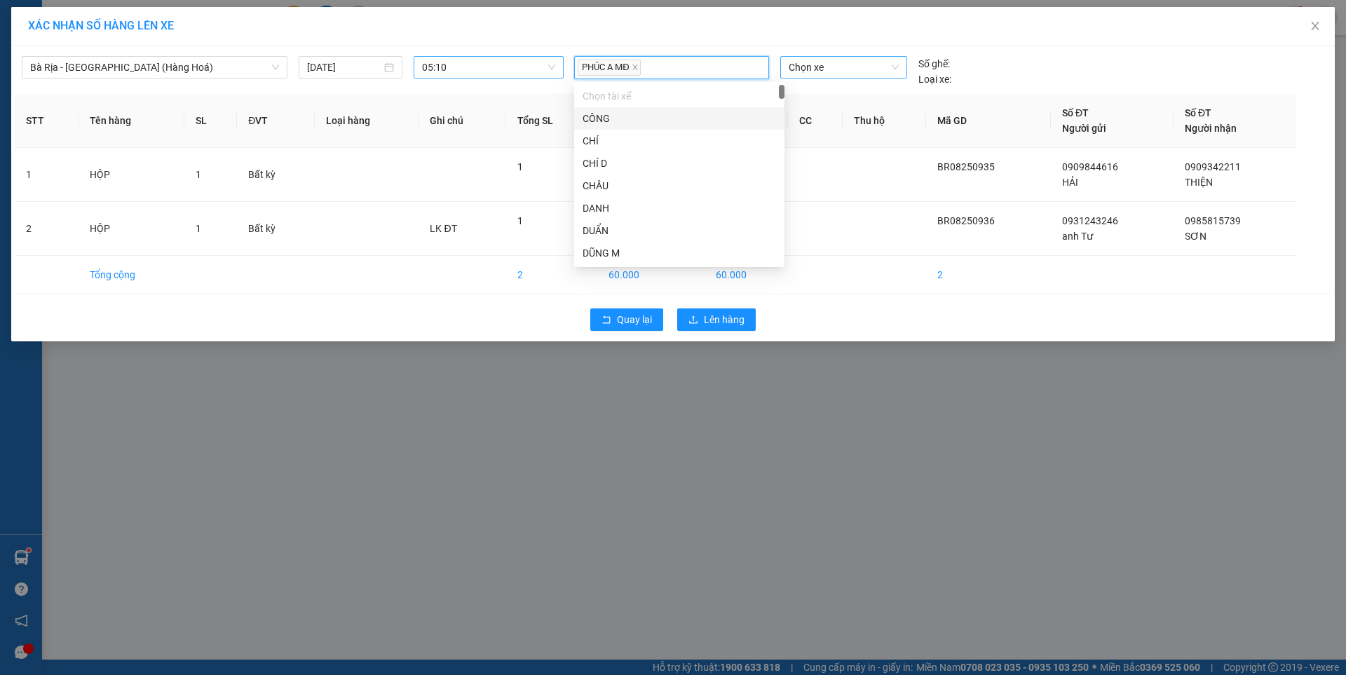
click at [835, 68] on span "Chọn xe" at bounding box center [843, 67] width 109 height 21
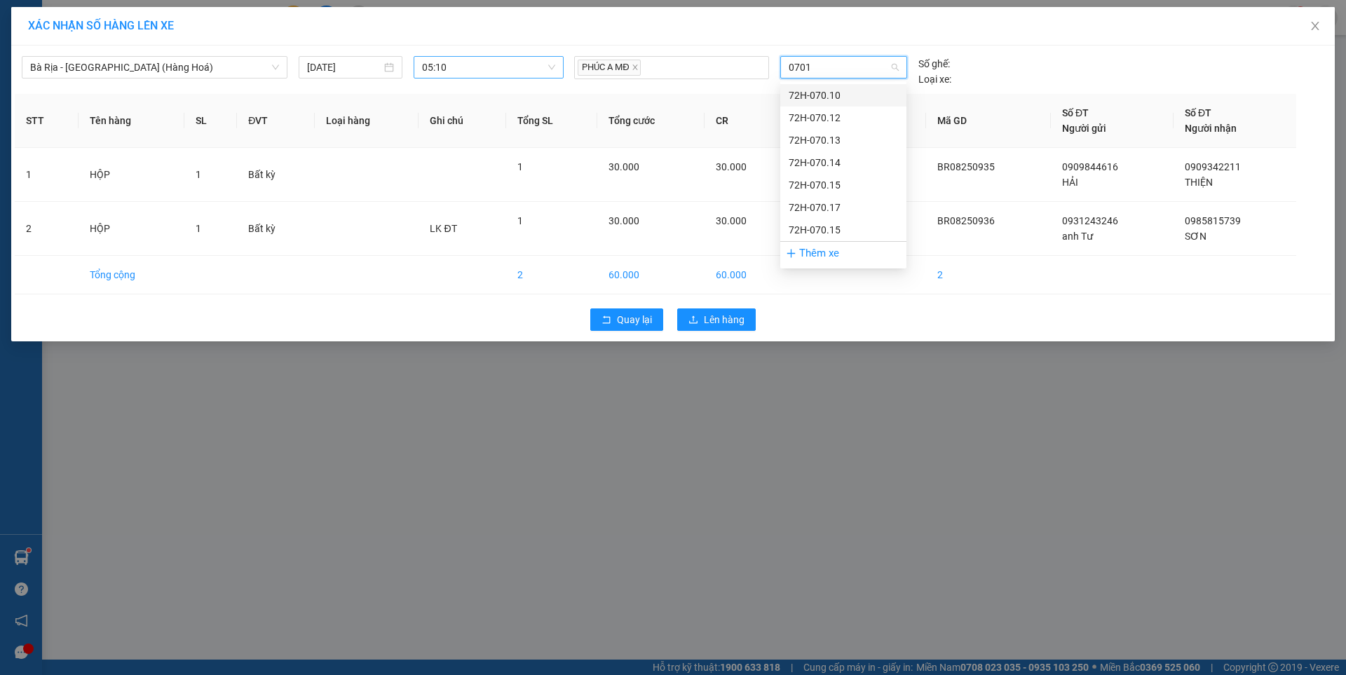
type input "07017"
click at [826, 92] on div "72H-070.17" at bounding box center [843, 95] width 109 height 15
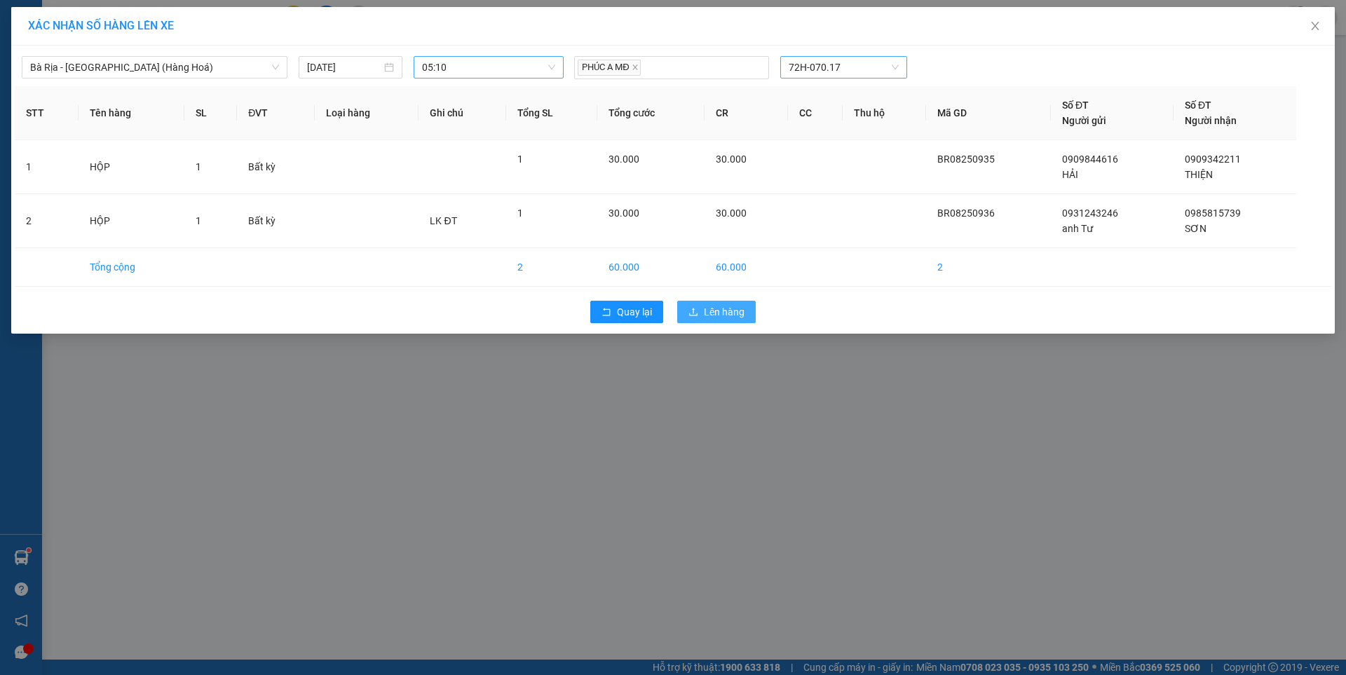
click at [723, 306] on span "Lên hàng" at bounding box center [724, 311] width 41 height 15
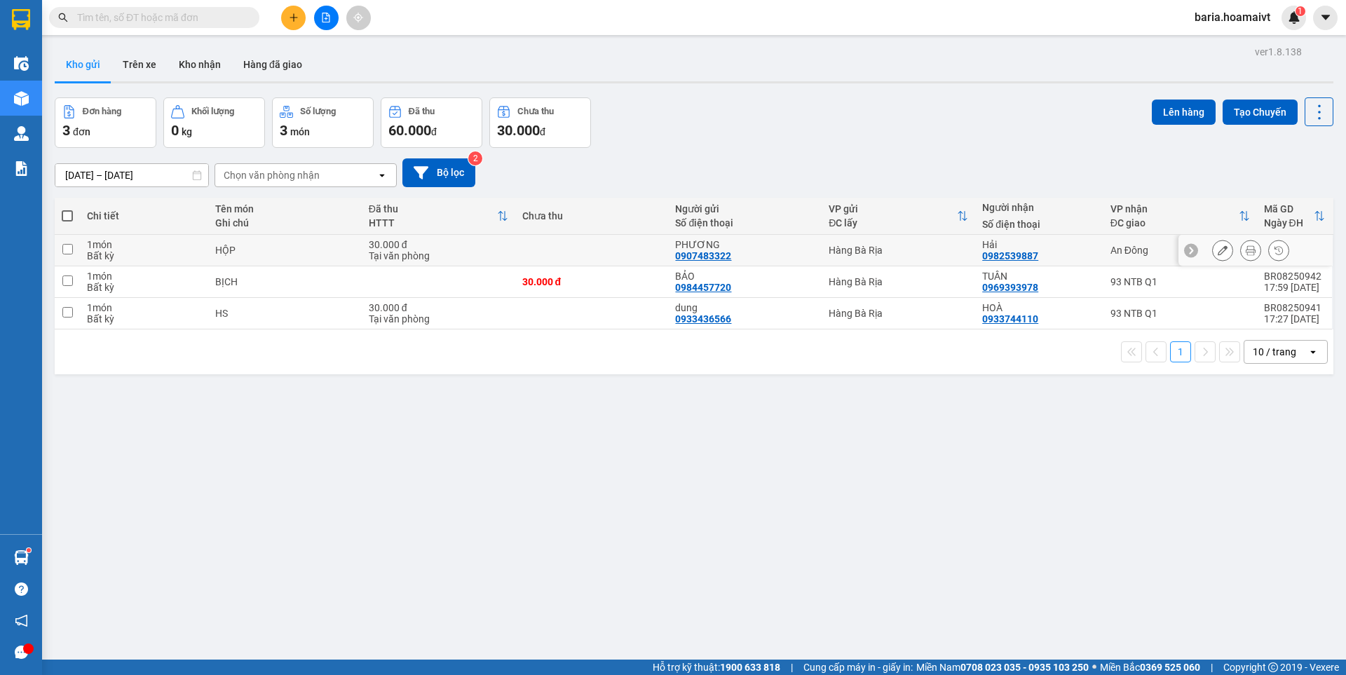
click at [1103, 242] on td "An Đông" at bounding box center [1179, 251] width 153 height 32
checkbox input "true"
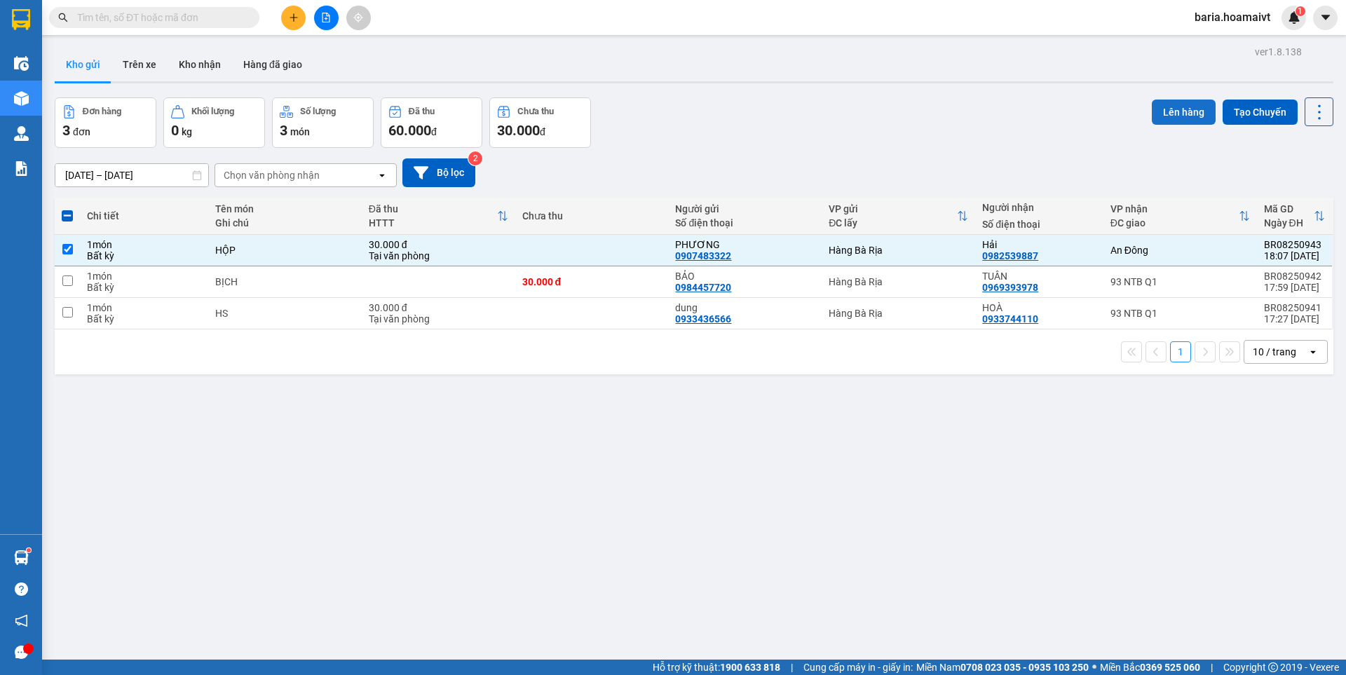
click at [1187, 104] on button "Lên hàng" at bounding box center [1184, 112] width 64 height 25
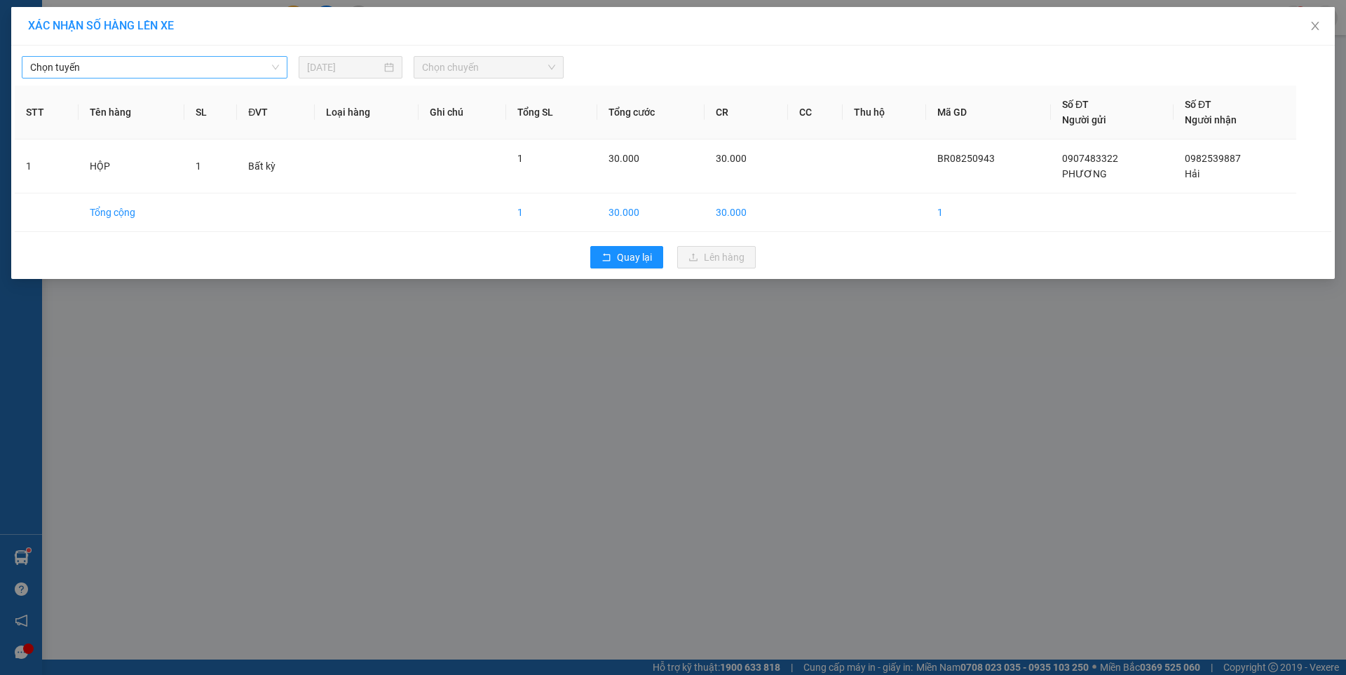
click at [156, 67] on span "Chọn tuyến" at bounding box center [154, 67] width 249 height 21
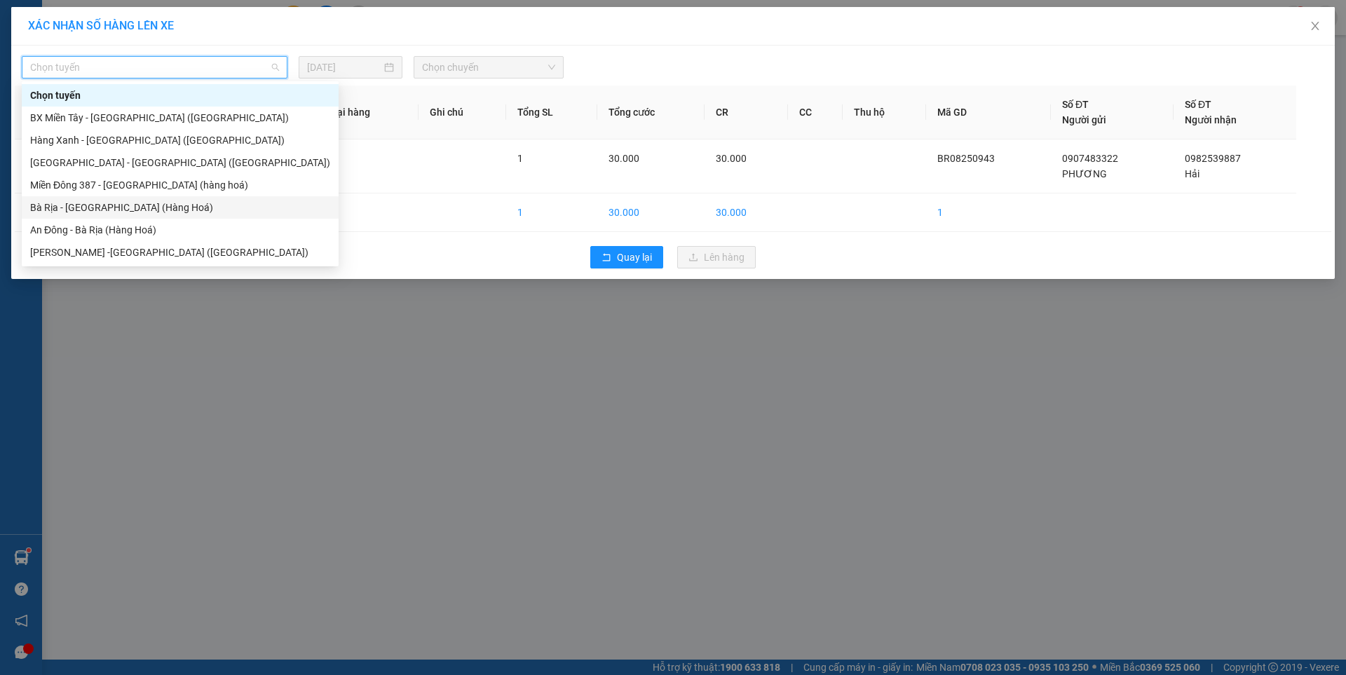
click at [102, 210] on div "Bà Rịa - [GEOGRAPHIC_DATA] (Hàng Hoá)" at bounding box center [180, 207] width 300 height 15
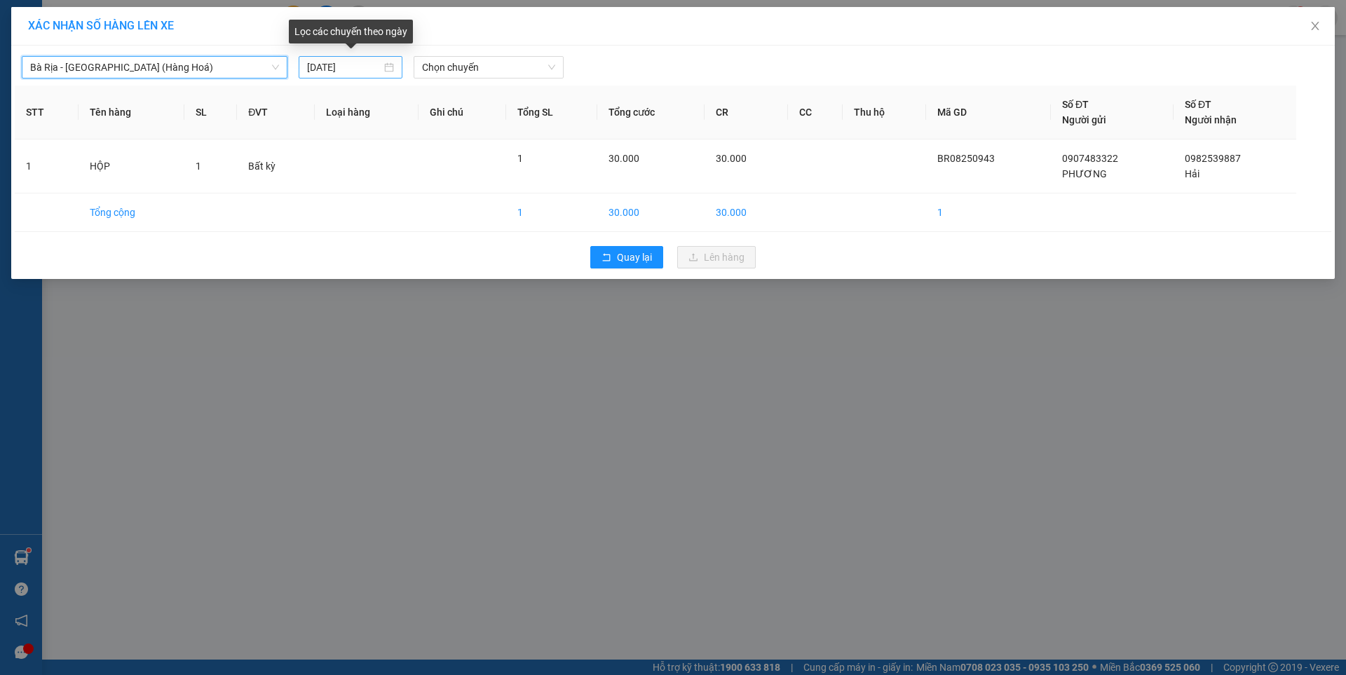
click at [374, 74] on input "[DATE]" at bounding box center [344, 67] width 74 height 15
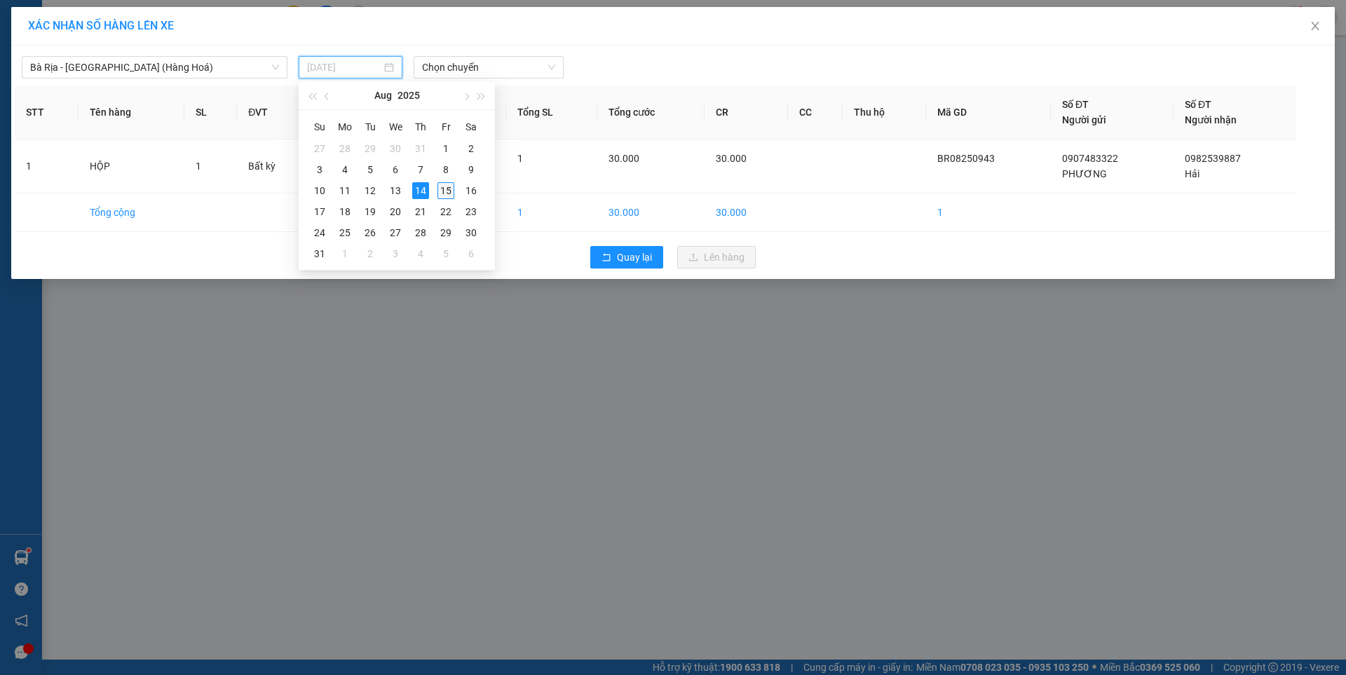
click at [439, 194] on div "15" at bounding box center [445, 190] width 17 height 17
type input "[DATE]"
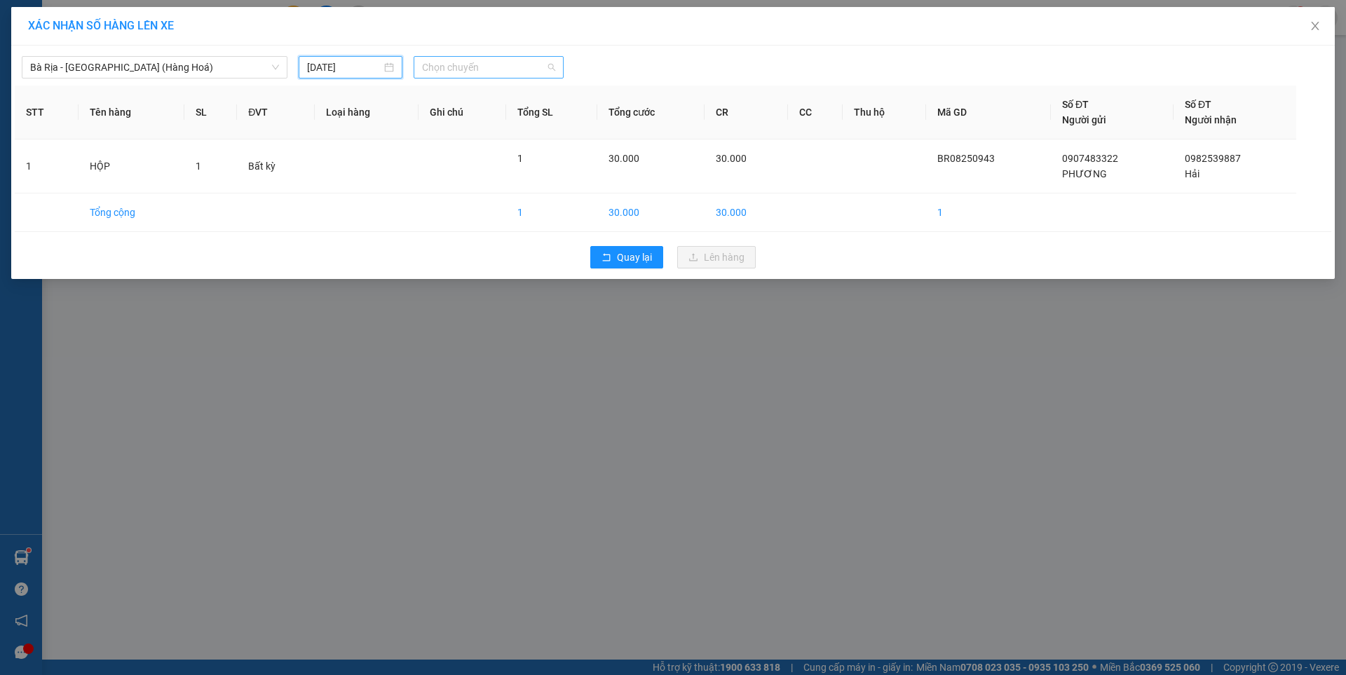
click at [485, 73] on span "Chọn chuyến" at bounding box center [488, 67] width 133 height 21
type input "05"
type input "0520"
click at [516, 122] on div "Thêm chuyến " 05:20 "" at bounding box center [488, 119] width 148 height 24
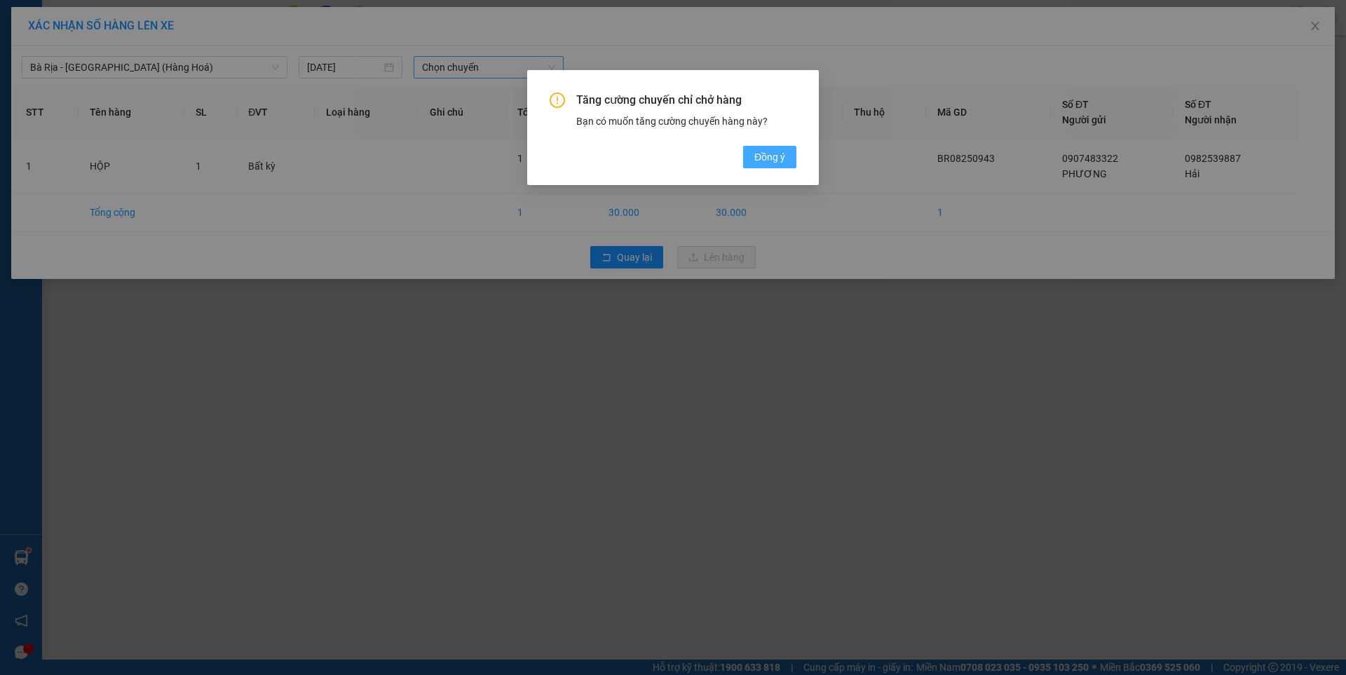
click at [779, 161] on span "Đồng ý" at bounding box center [769, 156] width 31 height 15
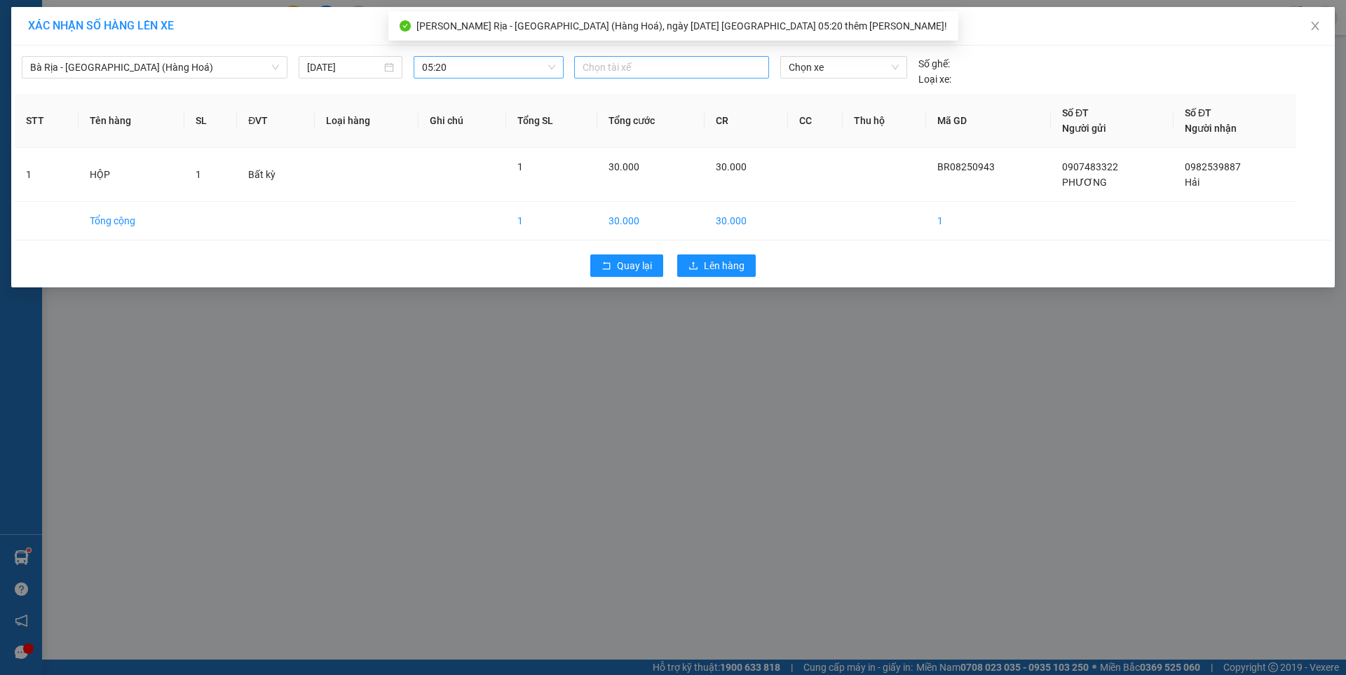
click at [653, 63] on div at bounding box center [672, 67] width 188 height 17
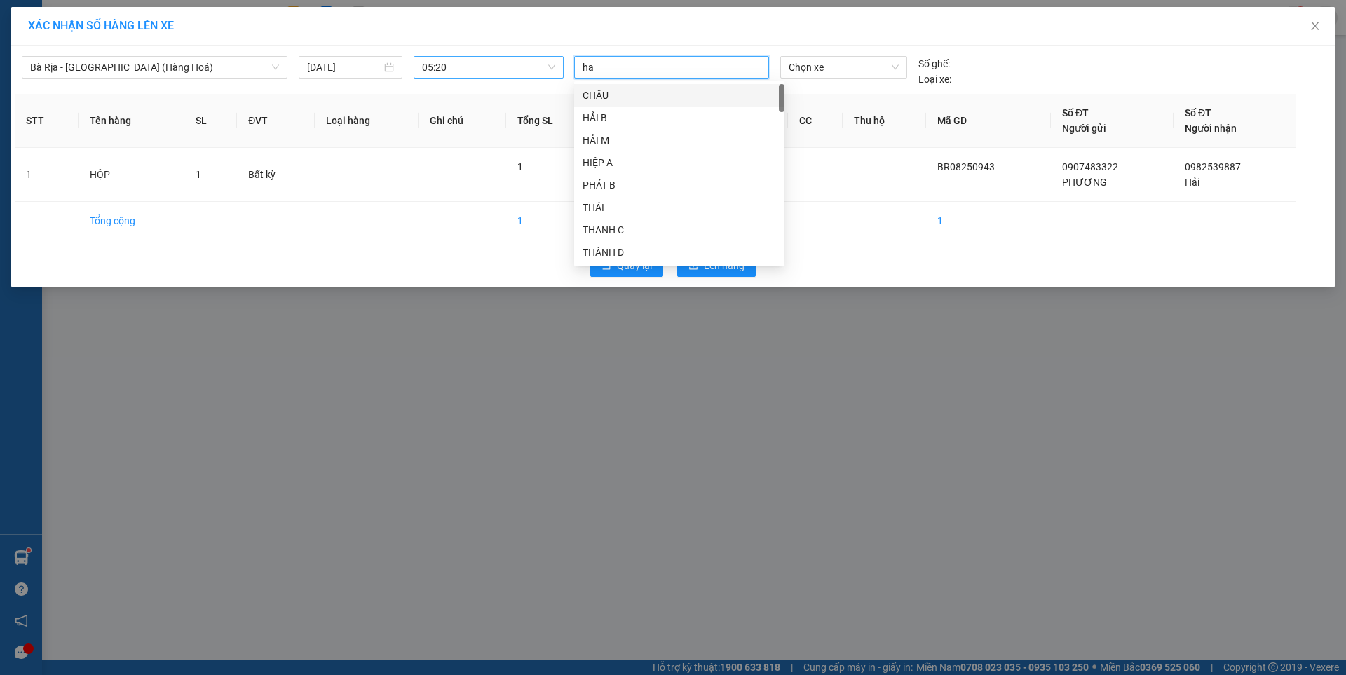
type input "hai"
click at [602, 182] on div "HẢI G" at bounding box center [678, 184] width 193 height 15
click at [837, 70] on span "Chọn xe" at bounding box center [843, 67] width 109 height 21
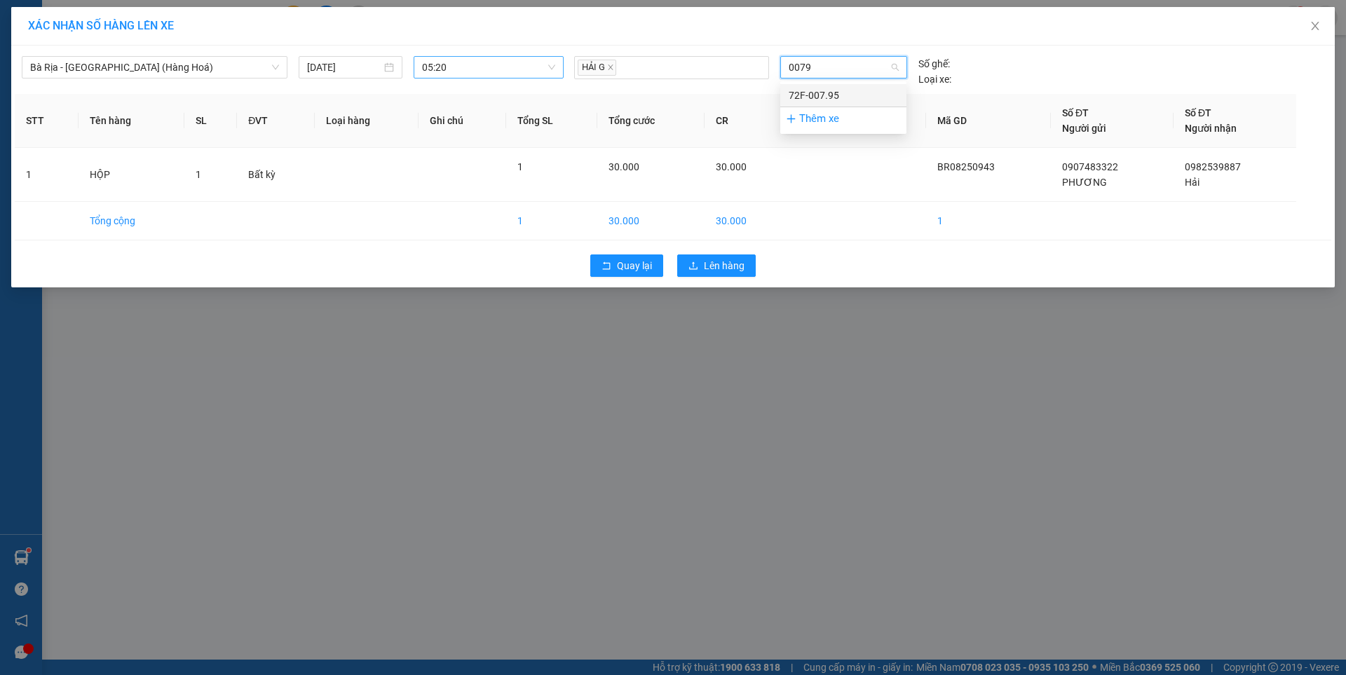
type input "00795"
click at [828, 94] on div "72F-007.95" at bounding box center [843, 95] width 109 height 15
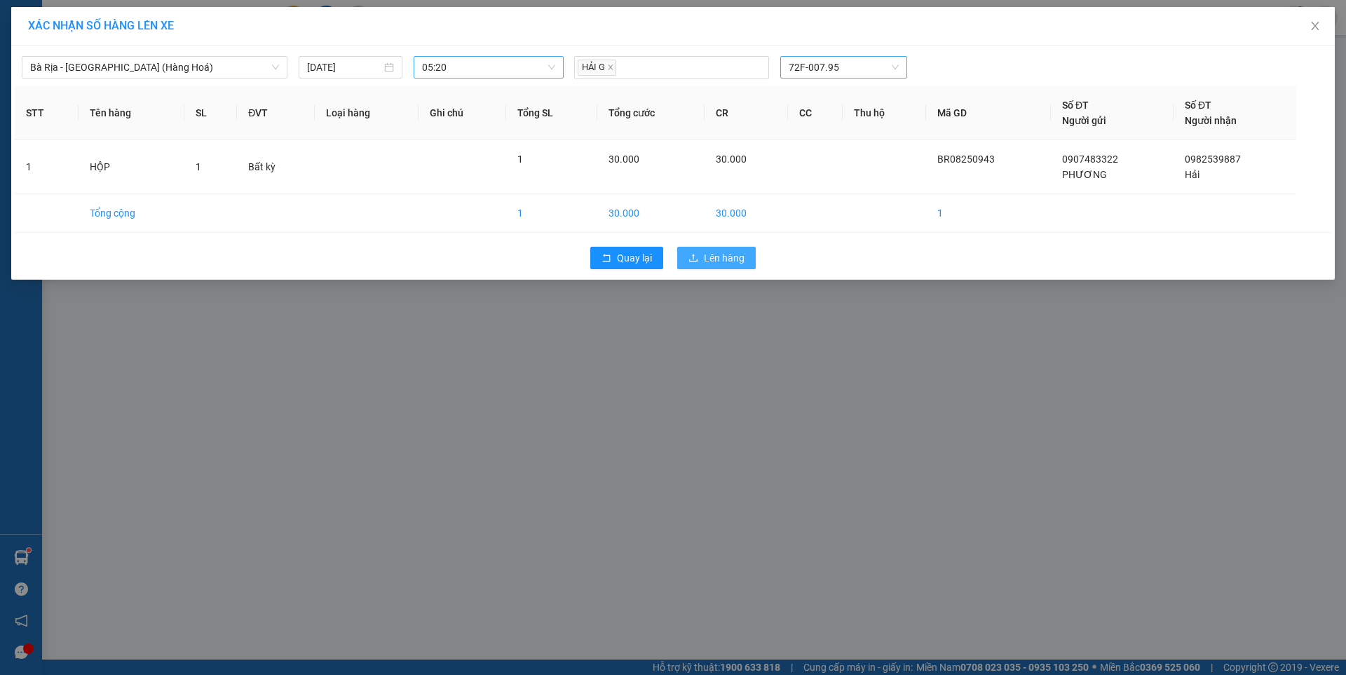
click at [718, 262] on span "Lên hàng" at bounding box center [724, 257] width 41 height 15
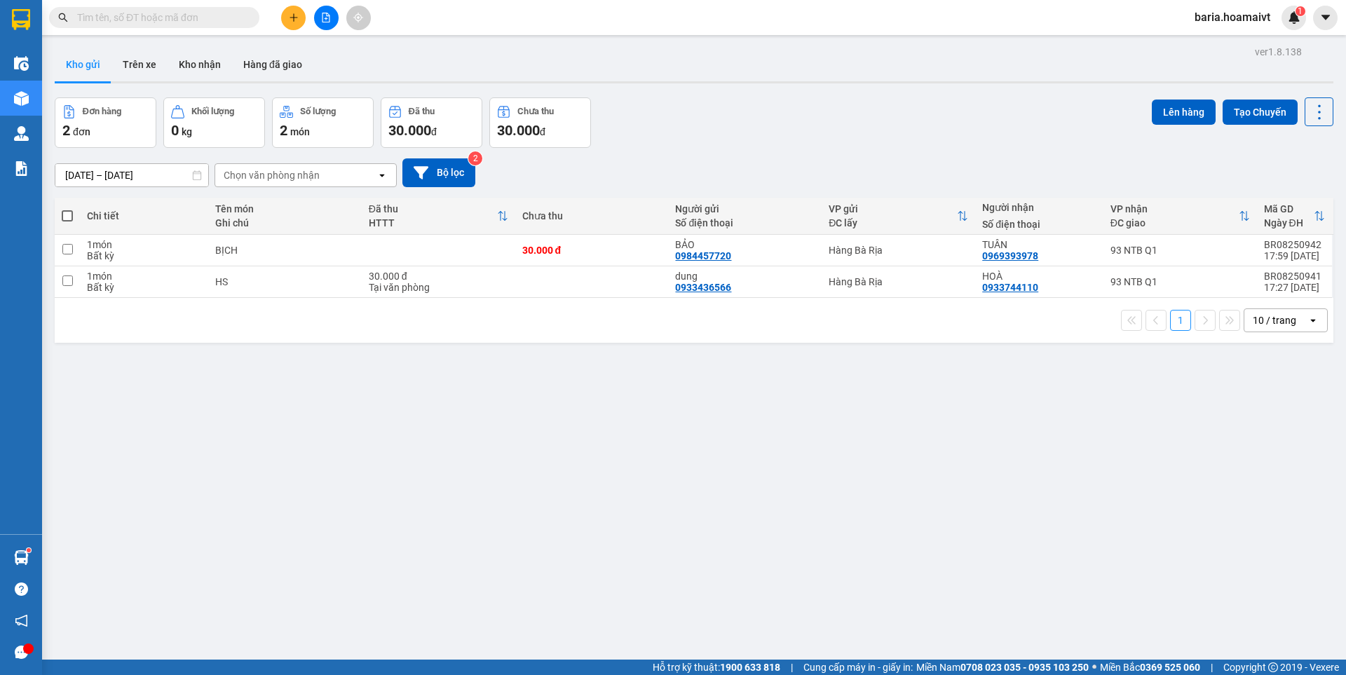
click at [68, 216] on span at bounding box center [67, 215] width 11 height 11
click at [67, 209] on input "checkbox" at bounding box center [67, 209] width 0 height 0
checkbox input "true"
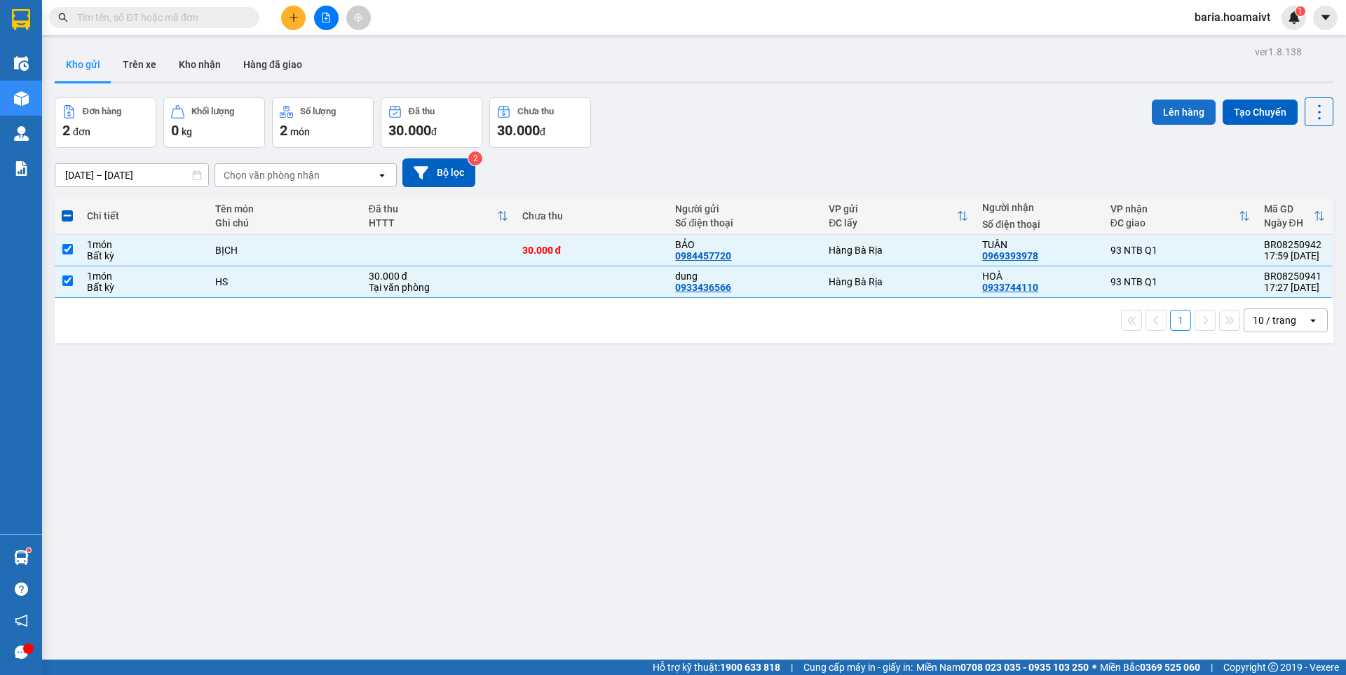
click at [1179, 108] on button "Lên hàng" at bounding box center [1184, 112] width 64 height 25
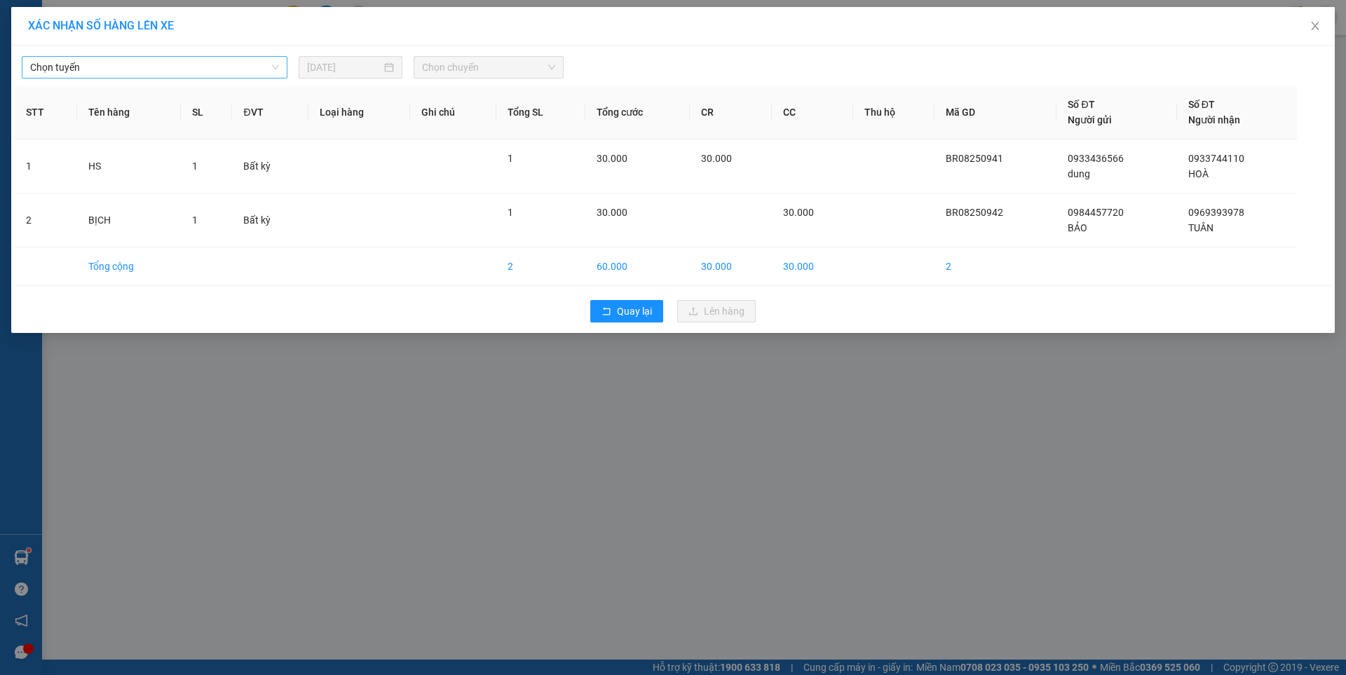
click at [173, 70] on span "Chọn tuyến" at bounding box center [154, 67] width 249 height 21
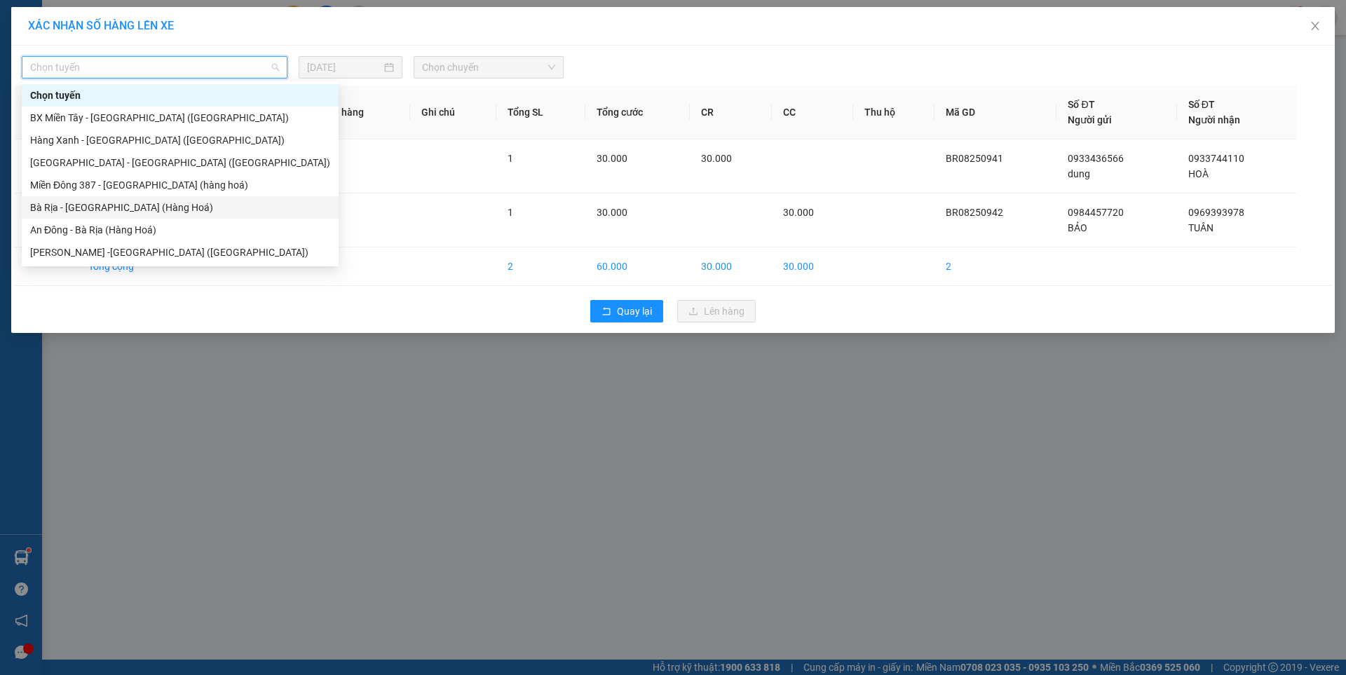
click at [109, 212] on div "Bà Rịa - [GEOGRAPHIC_DATA] (Hàng Hoá)" at bounding box center [180, 207] width 300 height 15
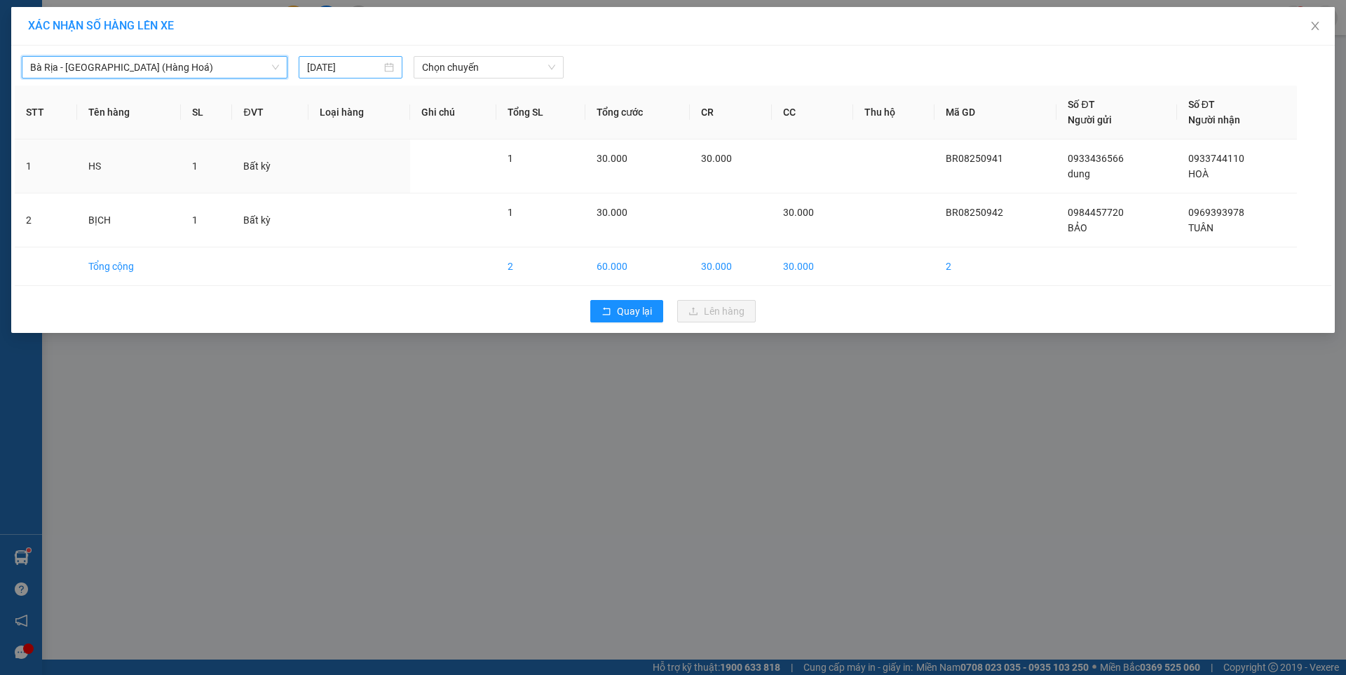
click at [351, 69] on input "[DATE]" at bounding box center [344, 67] width 74 height 15
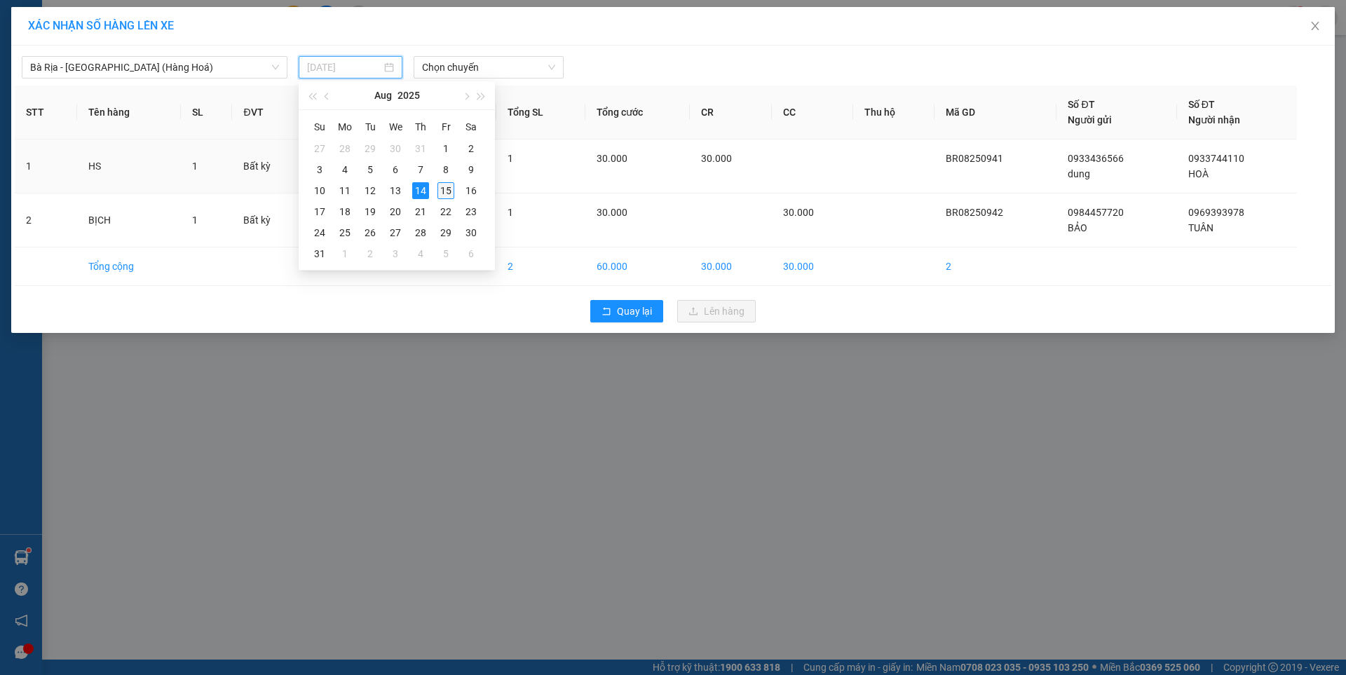
click at [445, 191] on div "15" at bounding box center [445, 190] width 17 height 17
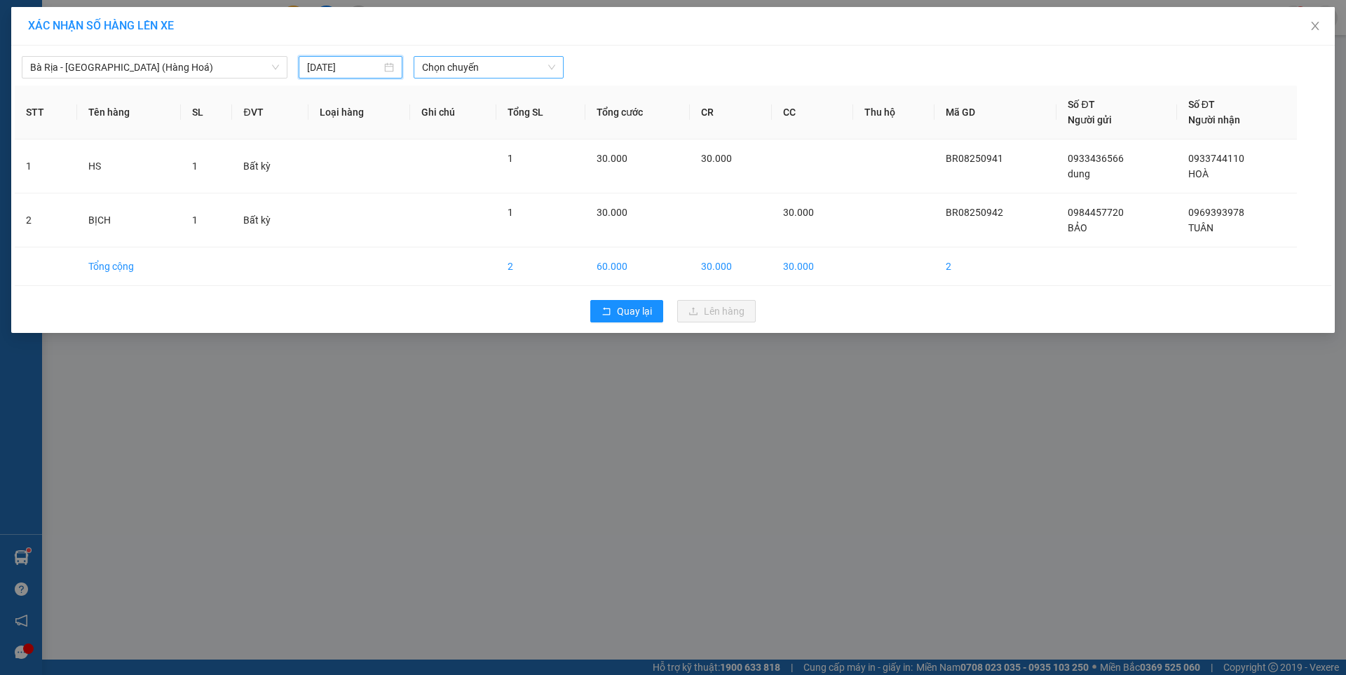
type input "[DATE]"
click at [505, 62] on span "Chọn chuyến" at bounding box center [488, 67] width 133 height 21
type input "0530"
click at [508, 113] on div "Thêm chuyến " 05:30 "" at bounding box center [488, 119] width 148 height 24
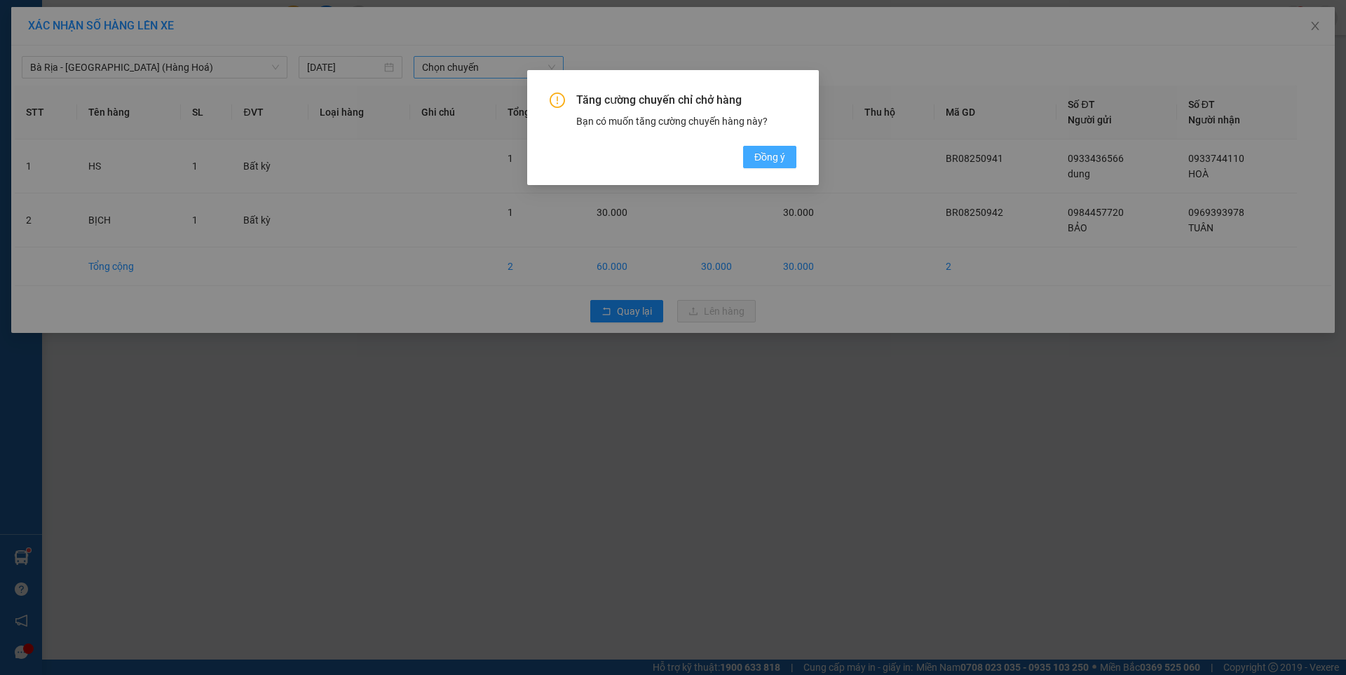
click at [765, 158] on span "Đồng ý" at bounding box center [769, 156] width 31 height 15
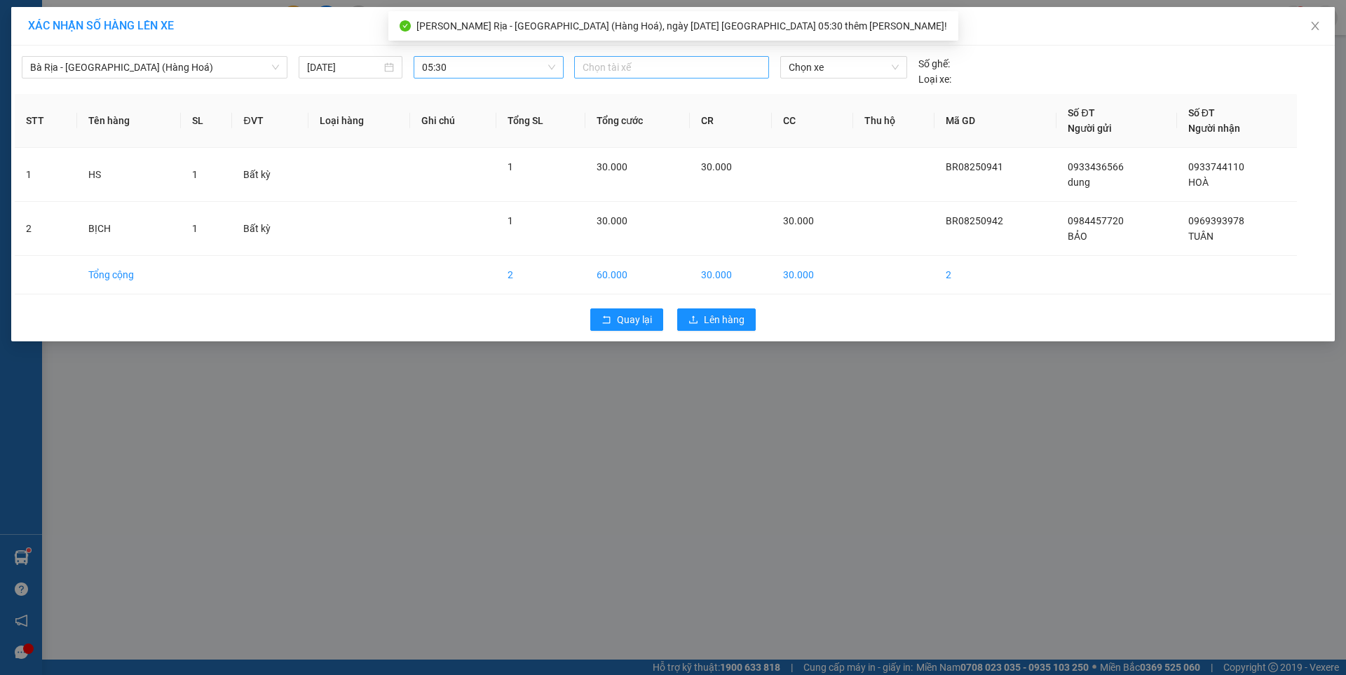
click at [662, 70] on div at bounding box center [672, 67] width 188 height 17
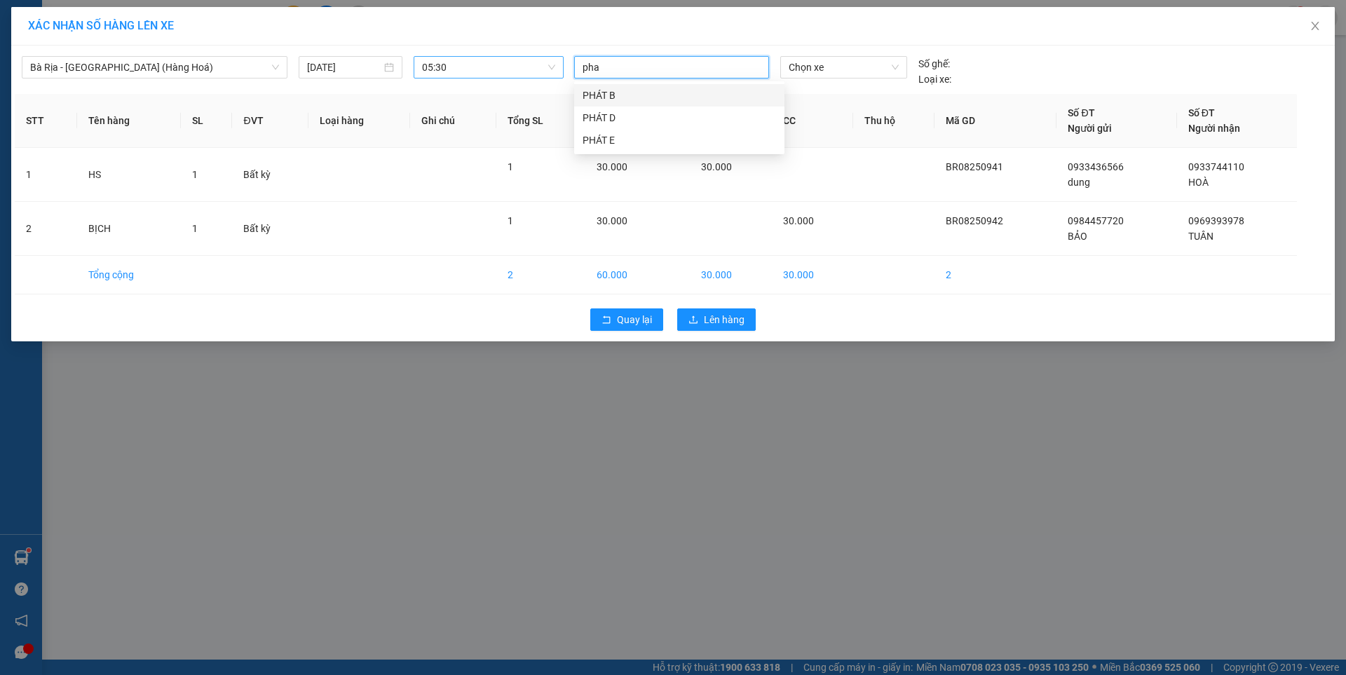
type input "phat"
click at [608, 96] on div "PHÁT B" at bounding box center [678, 95] width 193 height 15
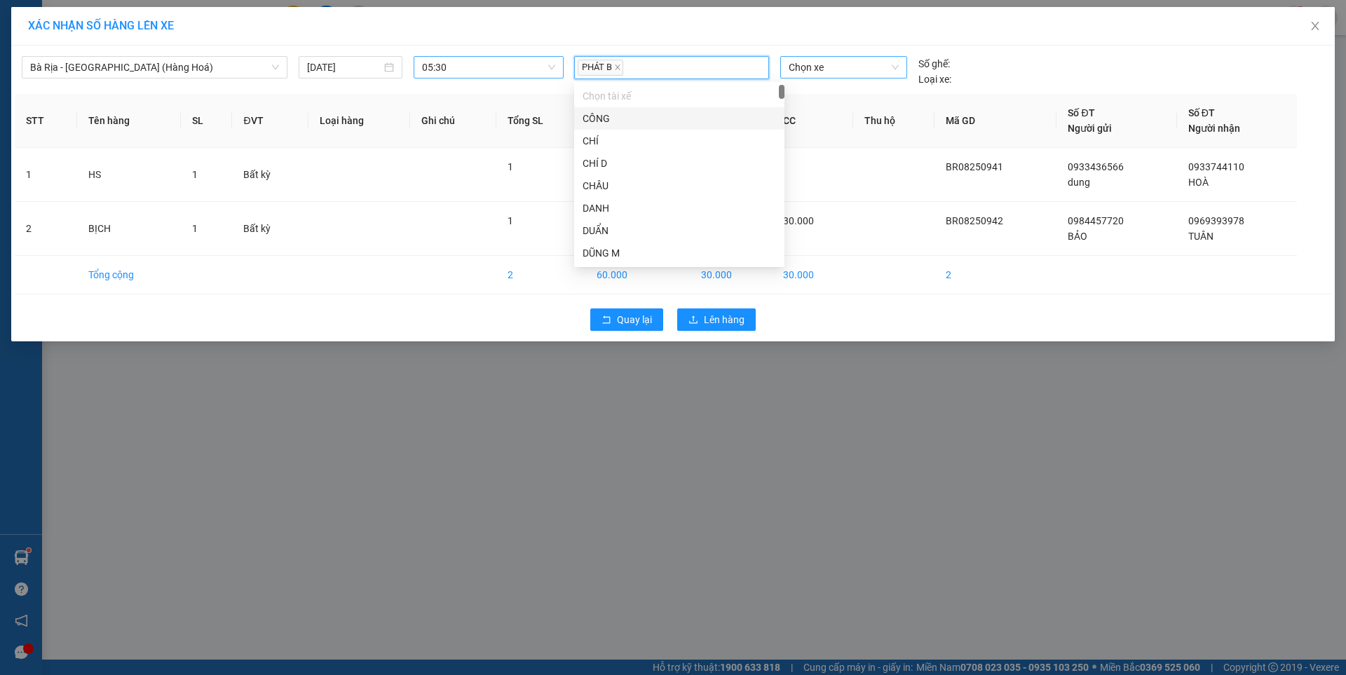
click at [854, 71] on span "Chọn xe" at bounding box center [843, 67] width 109 height 21
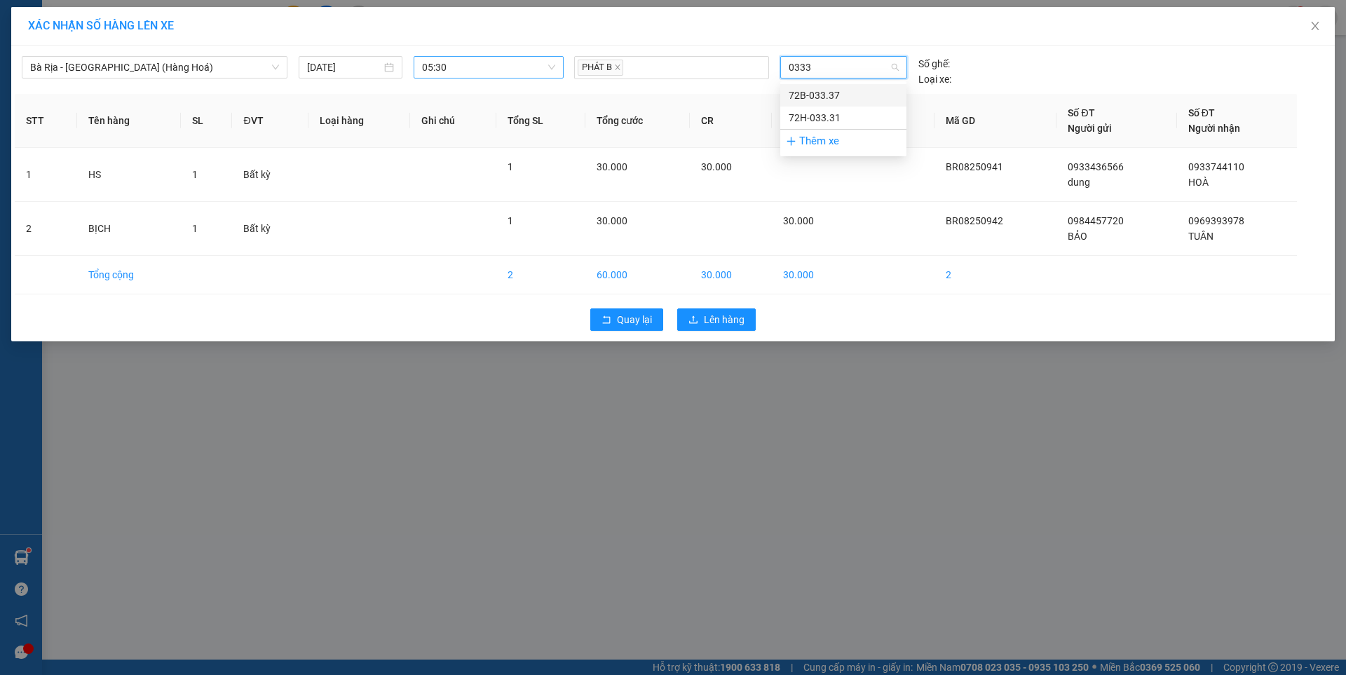
type input "03331"
click at [829, 91] on div "72H-033.31" at bounding box center [843, 95] width 109 height 15
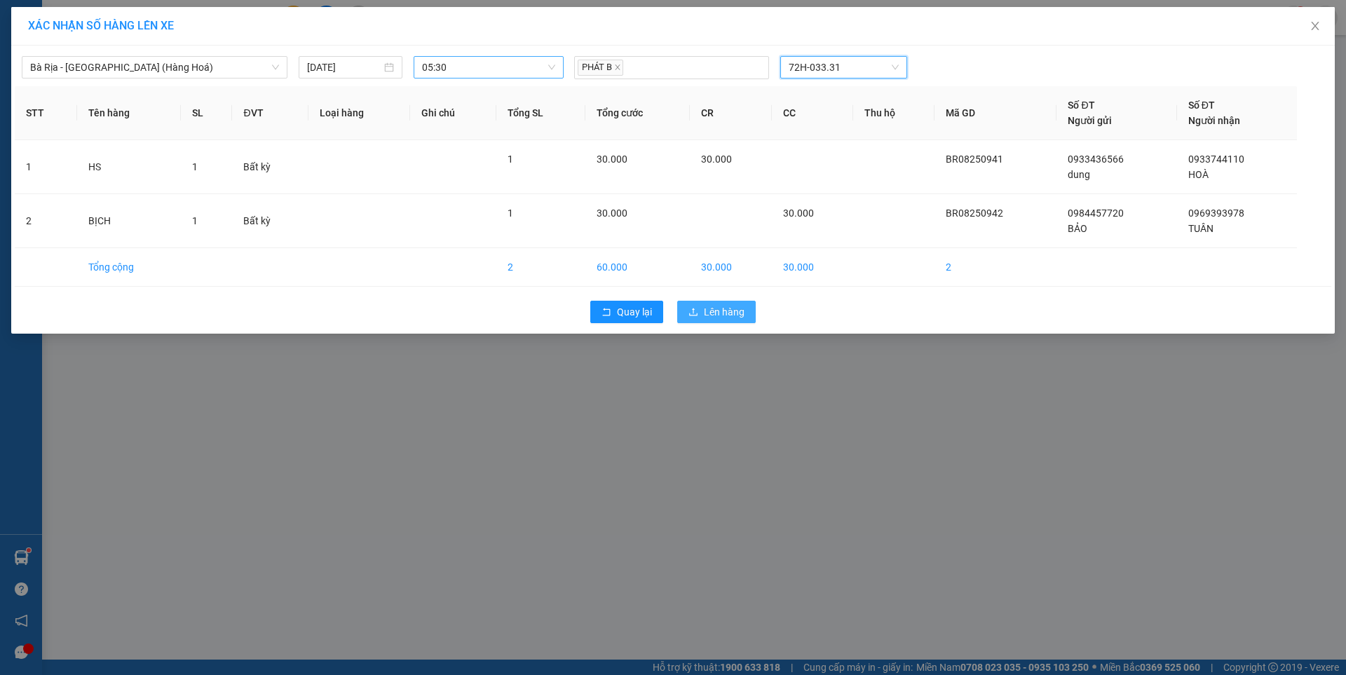
click at [736, 311] on span "Lên hàng" at bounding box center [724, 311] width 41 height 15
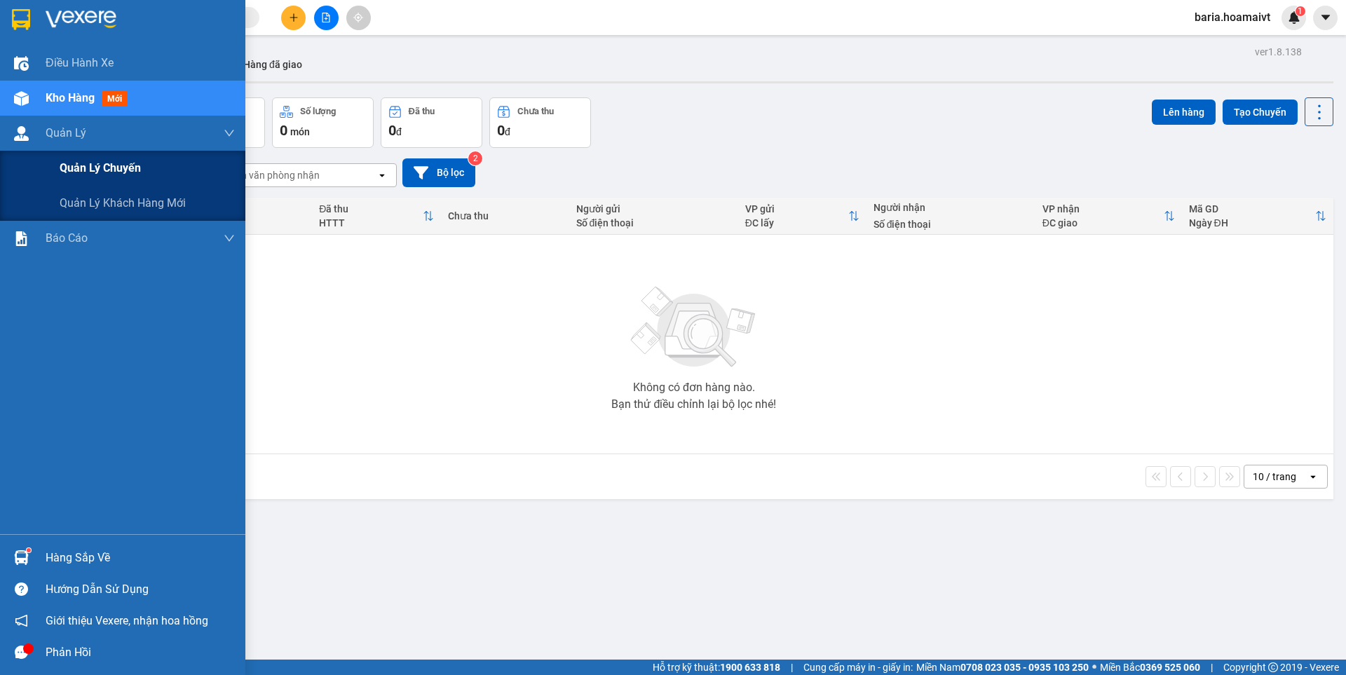
click at [81, 170] on span "Quản lý chuyến" at bounding box center [100, 168] width 81 height 18
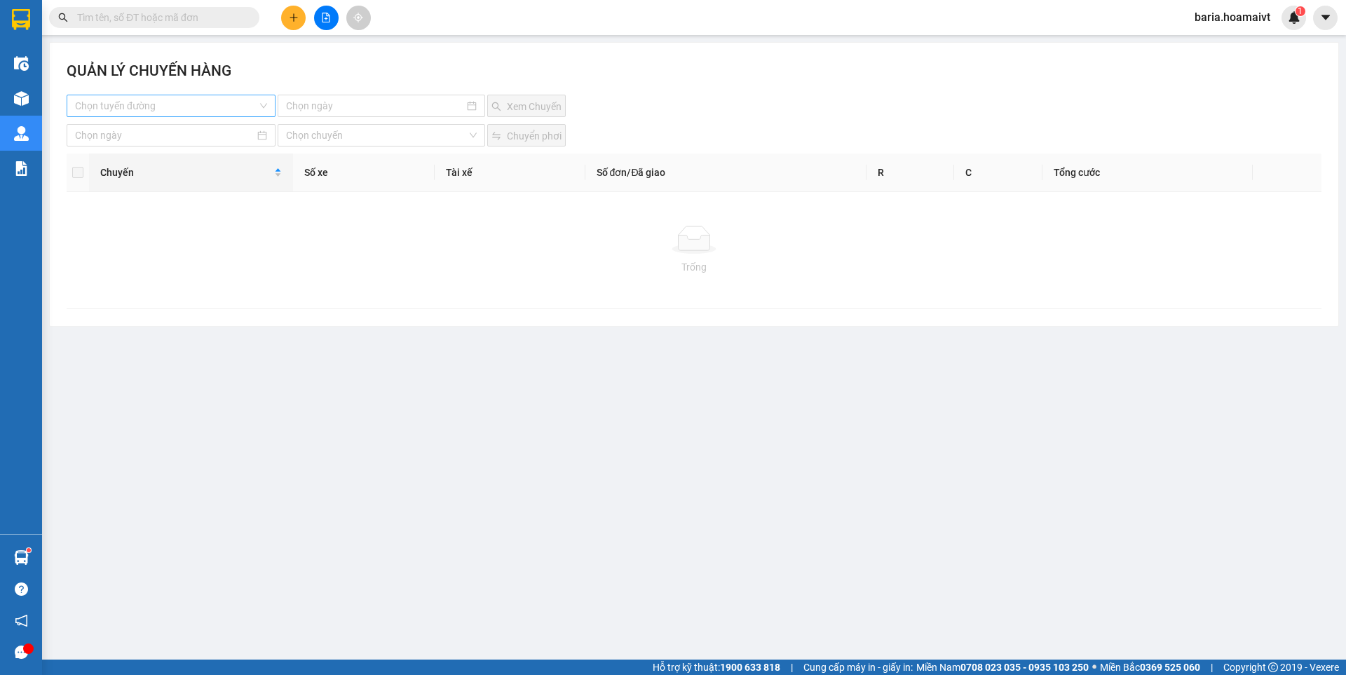
click at [206, 110] on input "search" at bounding box center [166, 105] width 182 height 21
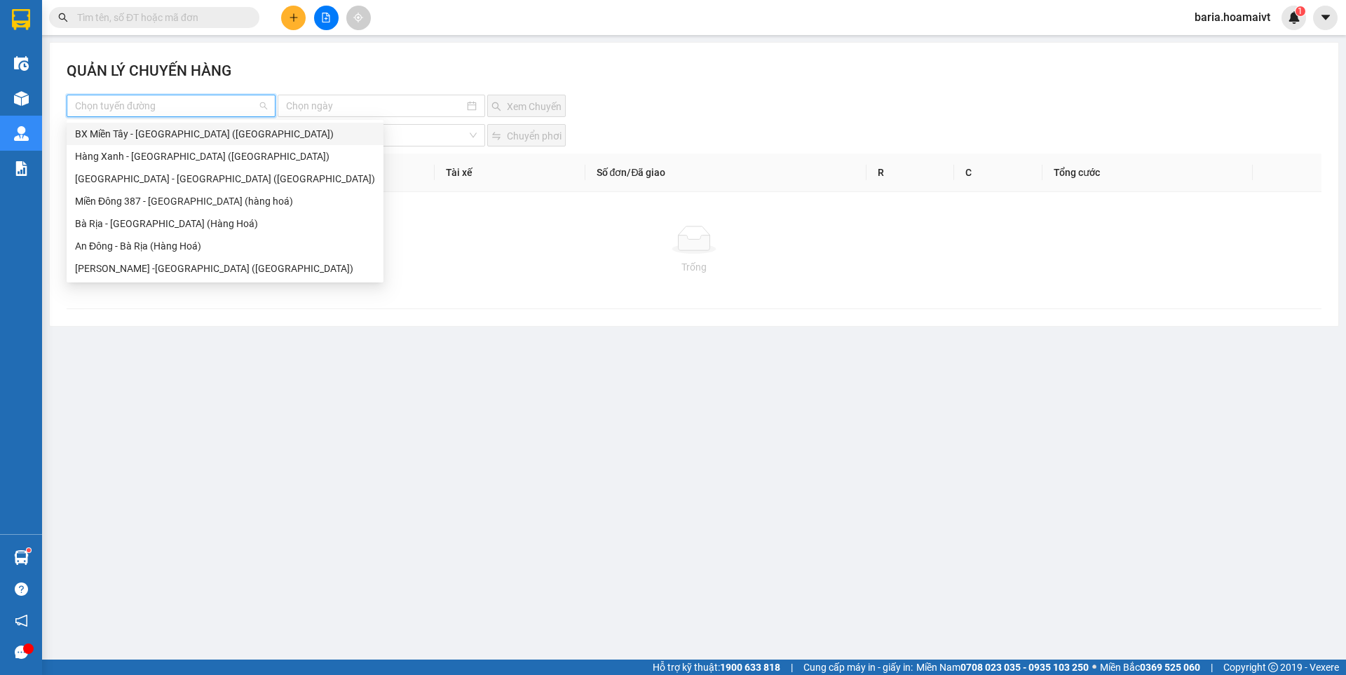
click at [151, 137] on div "BX Miền Tây - [GEOGRAPHIC_DATA] ([GEOGRAPHIC_DATA])" at bounding box center [225, 133] width 300 height 15
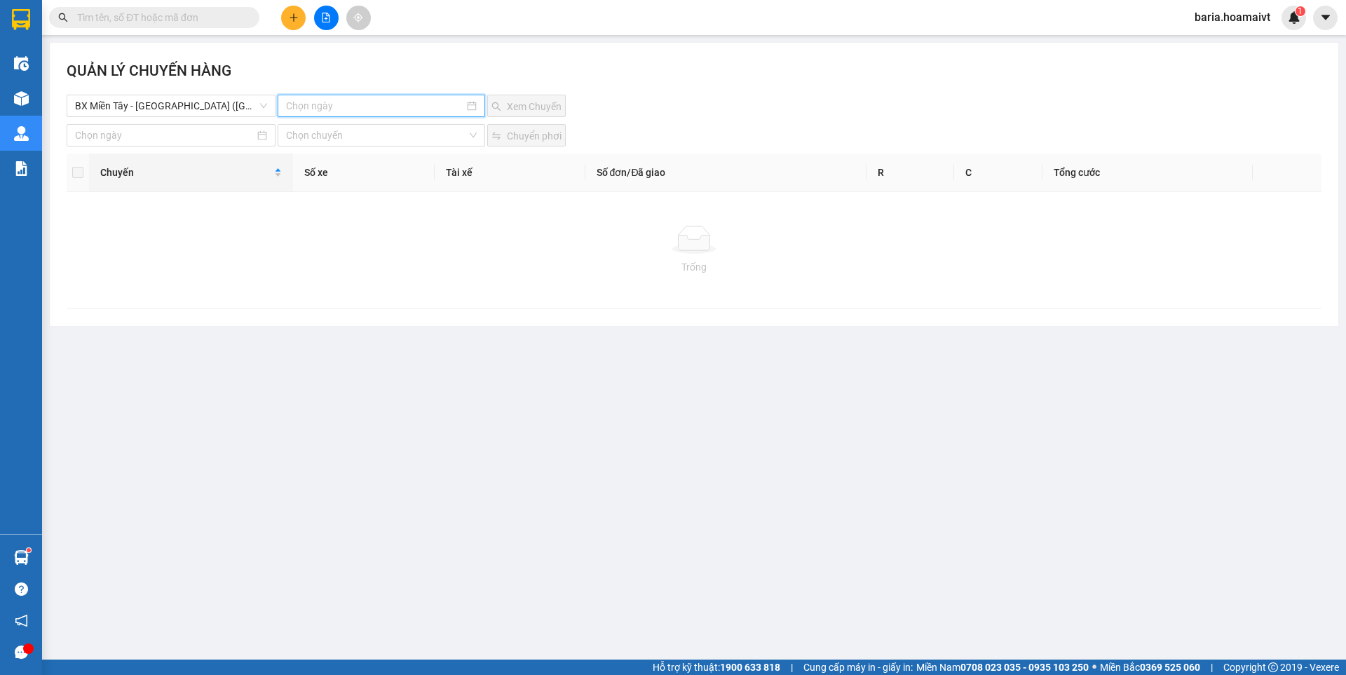
click at [418, 107] on input at bounding box center [374, 105] width 177 height 15
type input "[DATE]"
click at [420, 226] on div "15" at bounding box center [424, 229] width 17 height 17
click at [540, 96] on button "Xem Chuyến" at bounding box center [526, 106] width 79 height 22
click at [536, 107] on span "Xem Chuyến" at bounding box center [534, 106] width 55 height 15
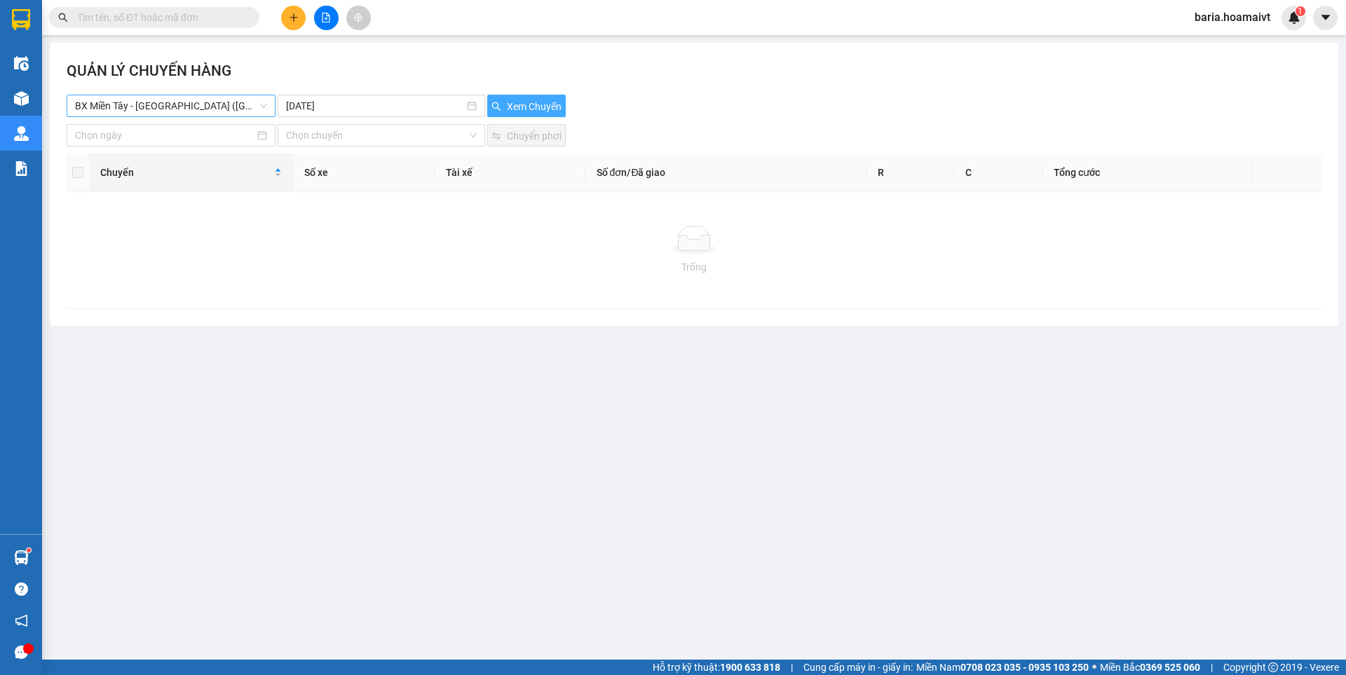
click at [191, 97] on span "BX Miền Tây - [GEOGRAPHIC_DATA] ([GEOGRAPHIC_DATA])" at bounding box center [171, 105] width 192 height 21
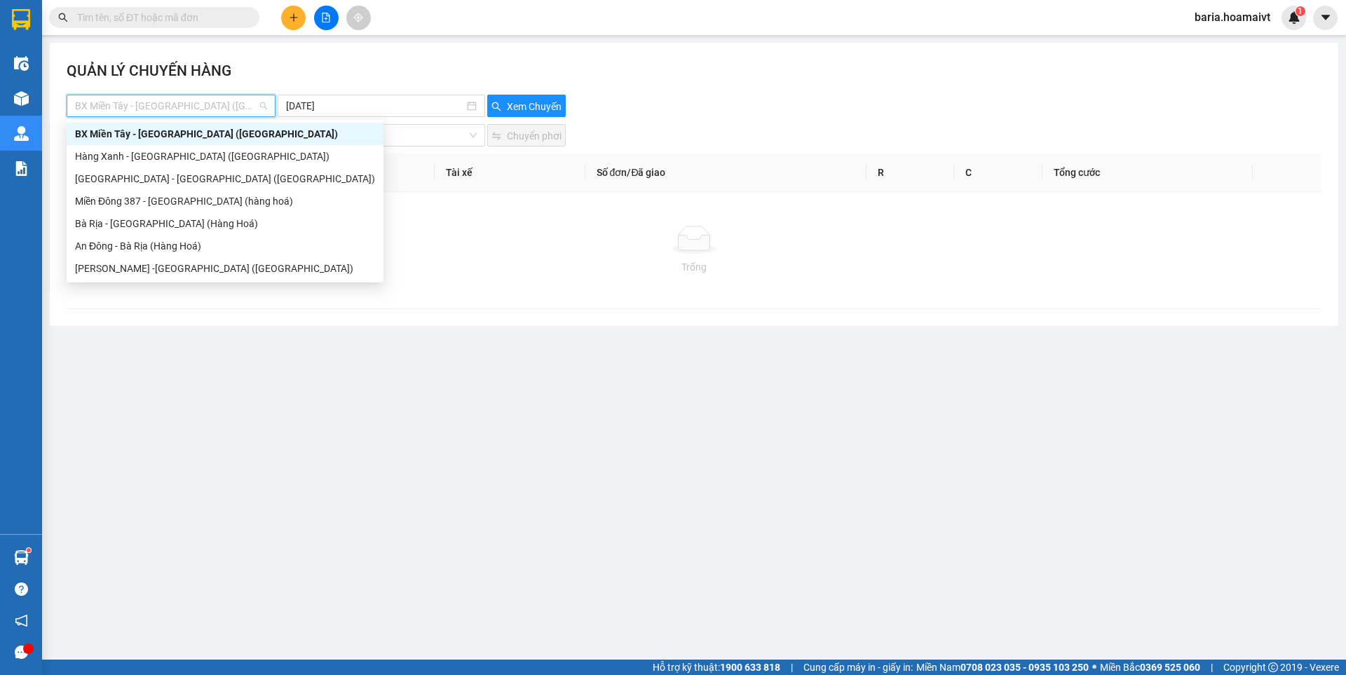
click at [191, 142] on div "BX Miền Tây - [GEOGRAPHIC_DATA] ([GEOGRAPHIC_DATA])" at bounding box center [225, 134] width 317 height 22
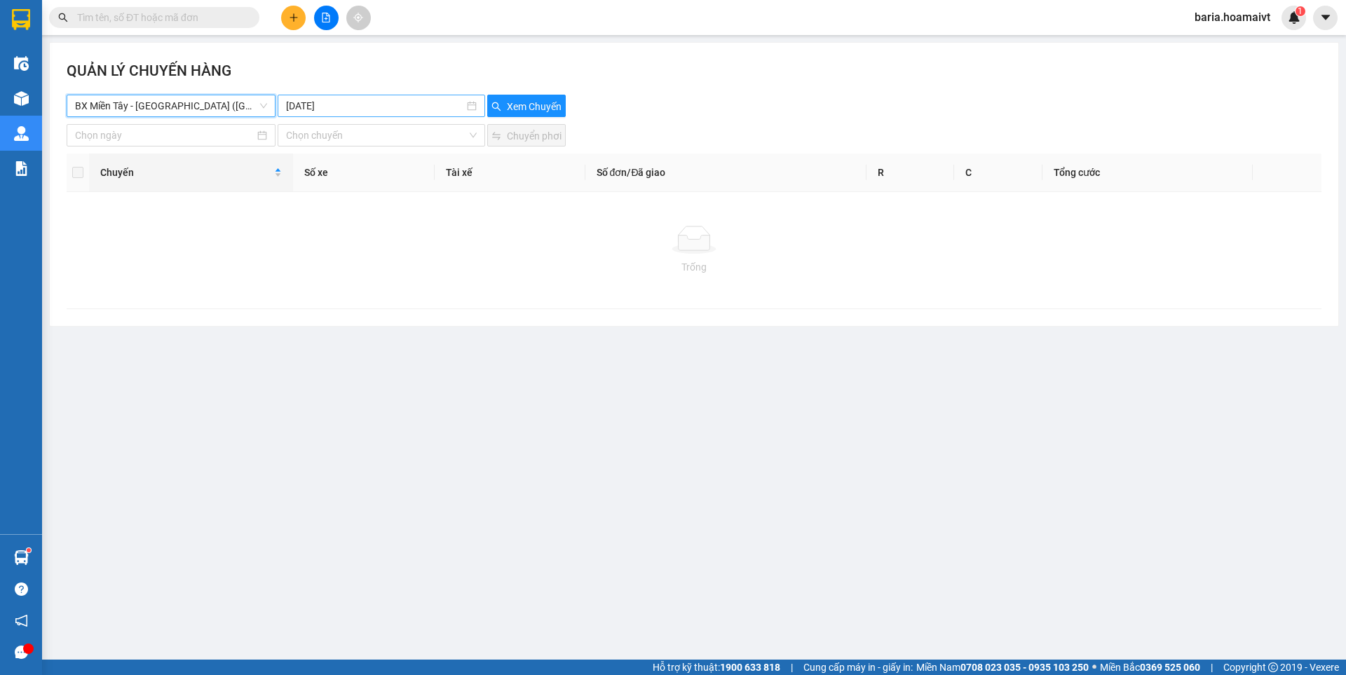
click at [330, 97] on div "[DATE]" at bounding box center [381, 106] width 207 height 22
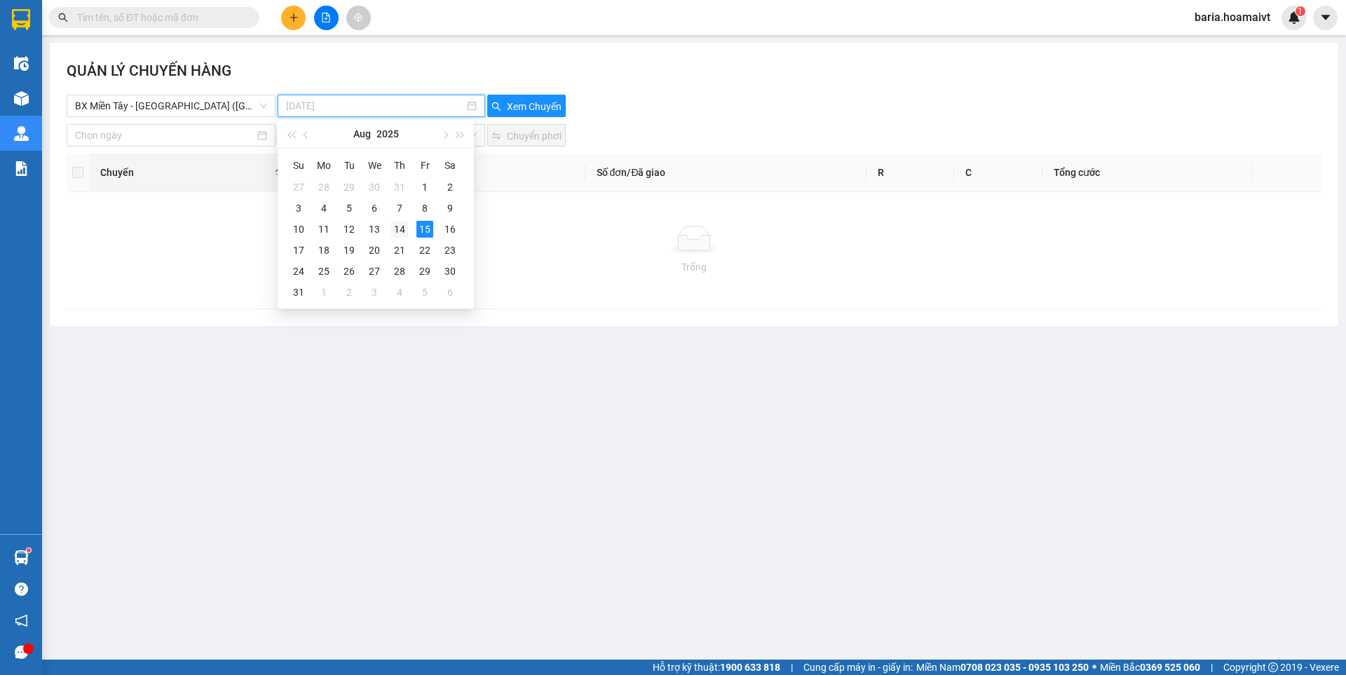
type input "[DATE]"
click at [400, 229] on div "14" at bounding box center [399, 229] width 17 height 17
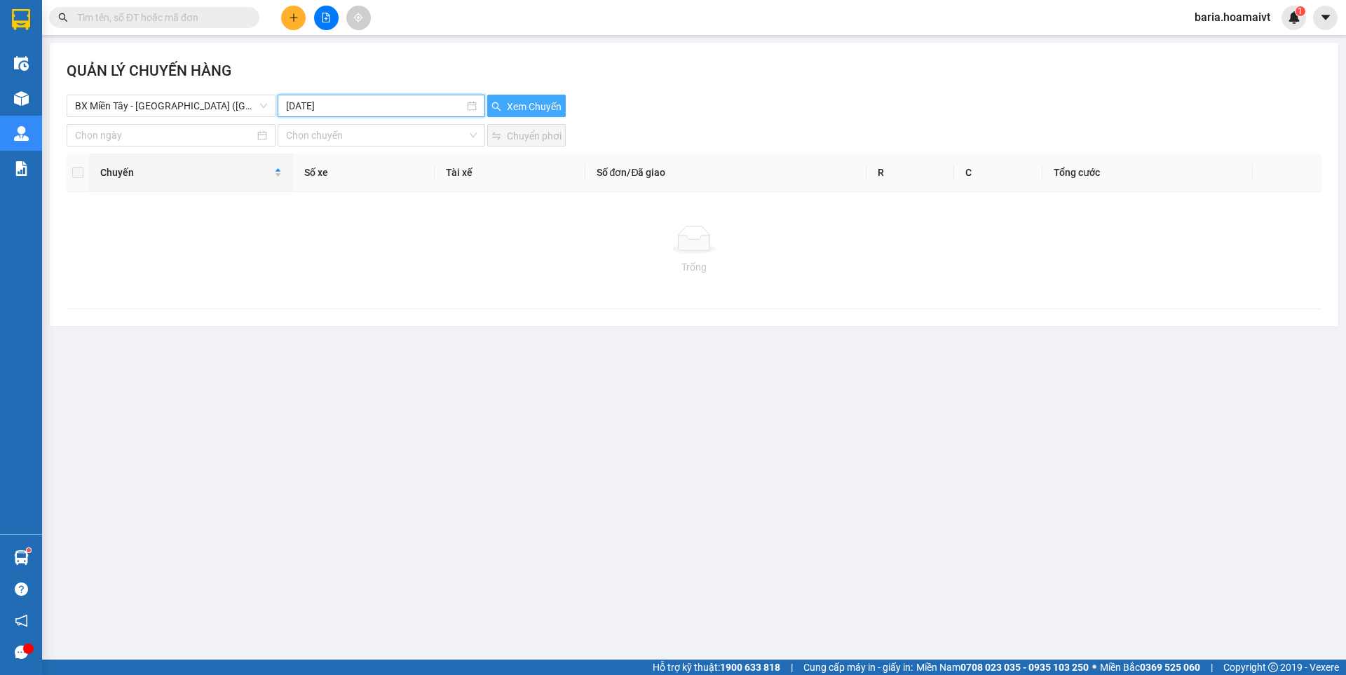
click at [550, 106] on span "Xem Chuyến" at bounding box center [534, 106] width 55 height 15
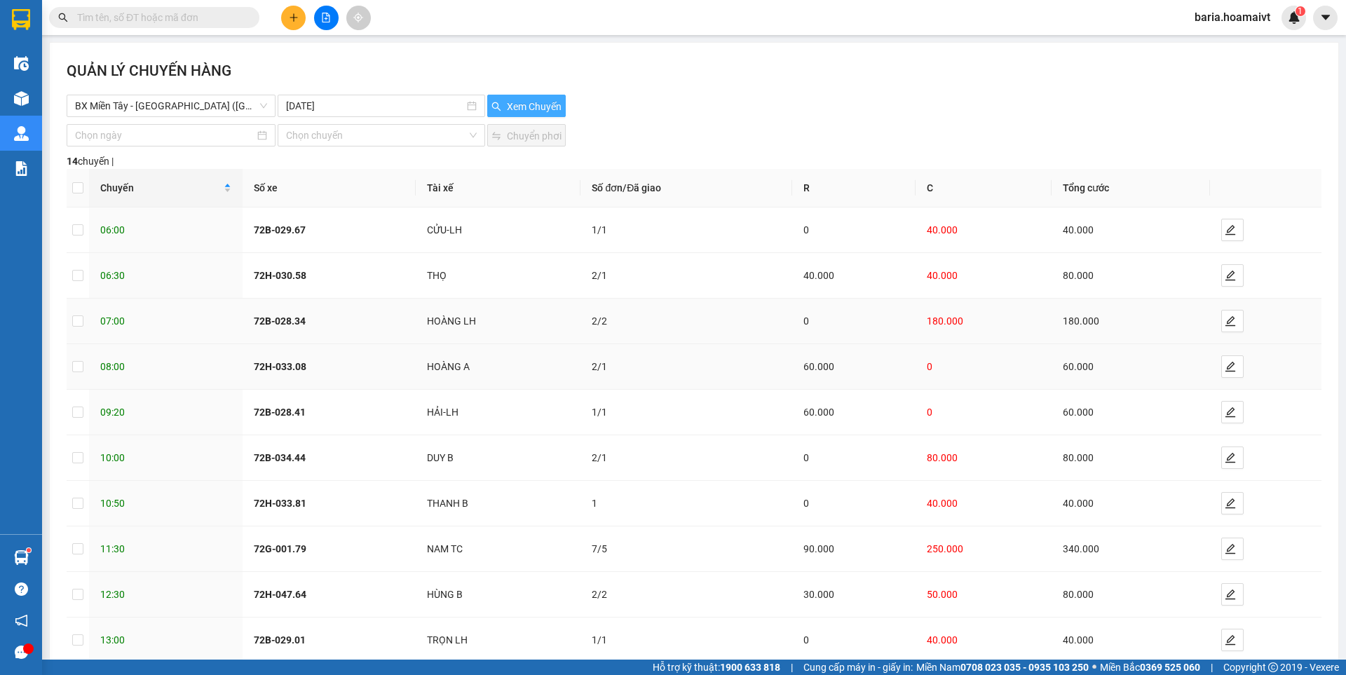
scroll to position [79, 0]
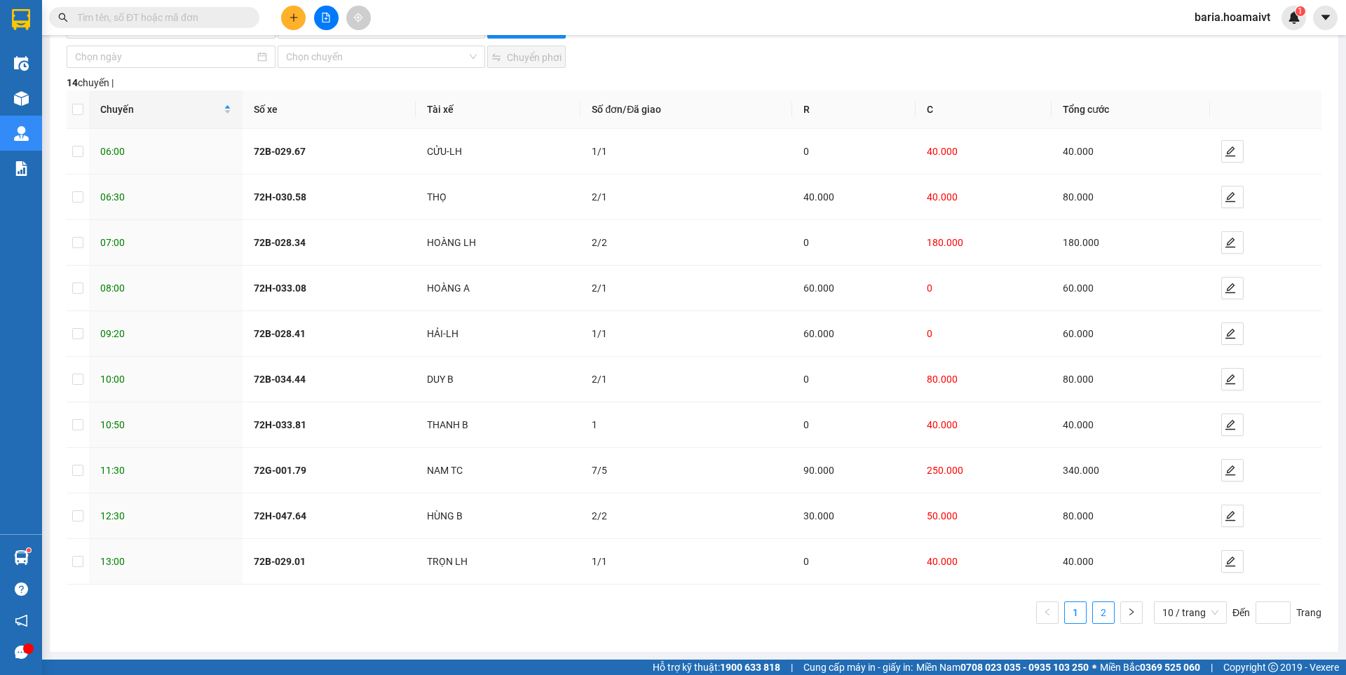
click at [1098, 610] on link "2" at bounding box center [1103, 612] width 21 height 21
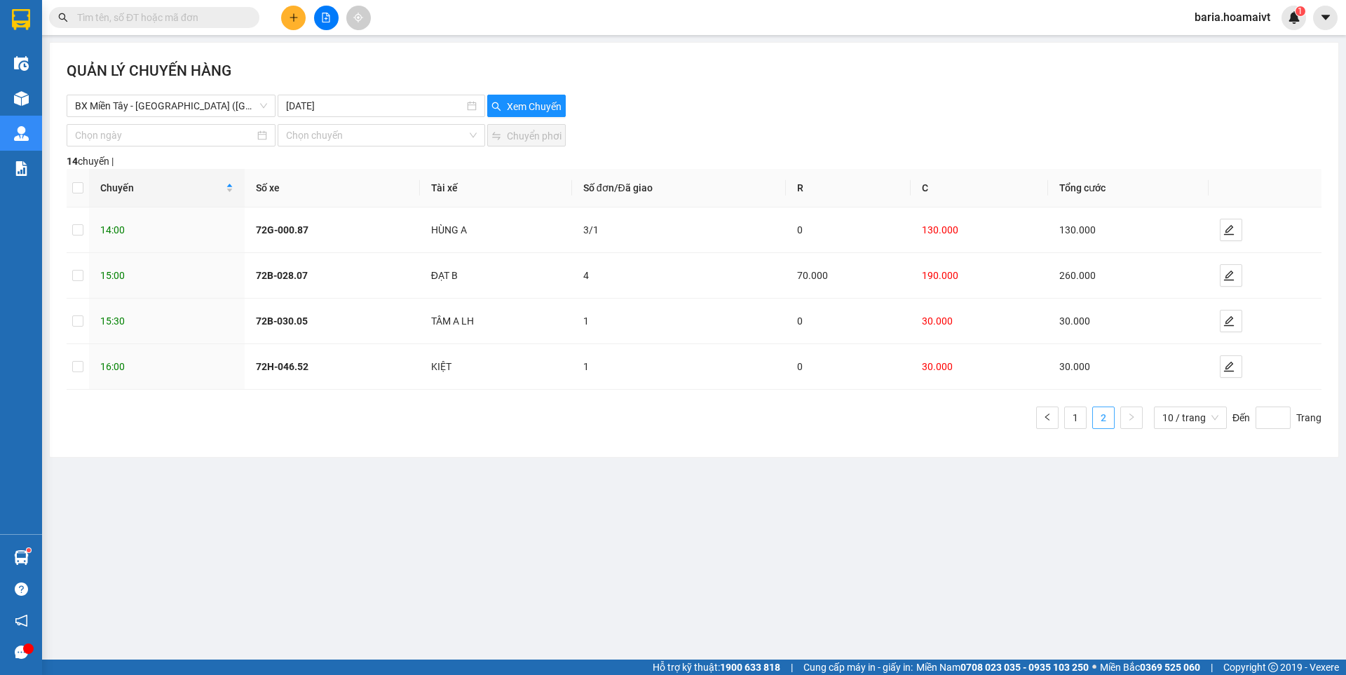
scroll to position [0, 0]
click at [163, 109] on span "BX Miền Tây - [GEOGRAPHIC_DATA] ([GEOGRAPHIC_DATA])" at bounding box center [171, 105] width 192 height 21
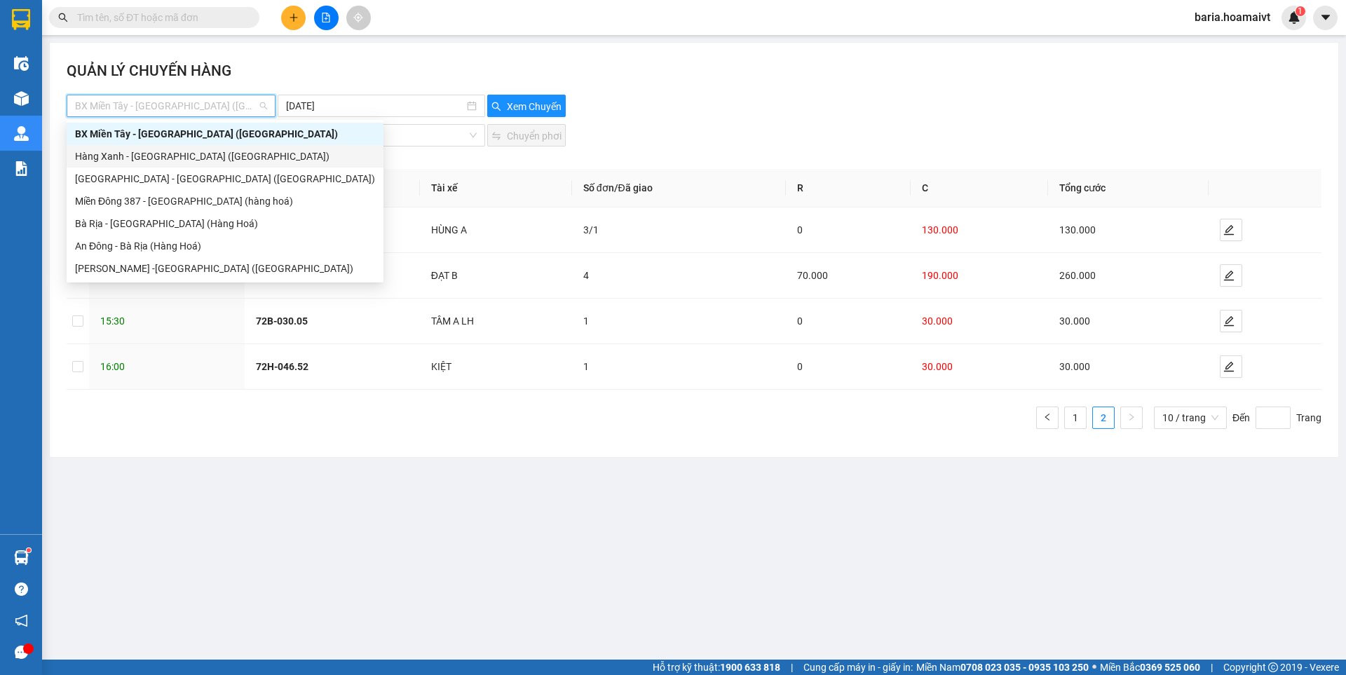
click at [161, 163] on div "Hàng Xanh - [GEOGRAPHIC_DATA] ([GEOGRAPHIC_DATA])" at bounding box center [225, 156] width 300 height 15
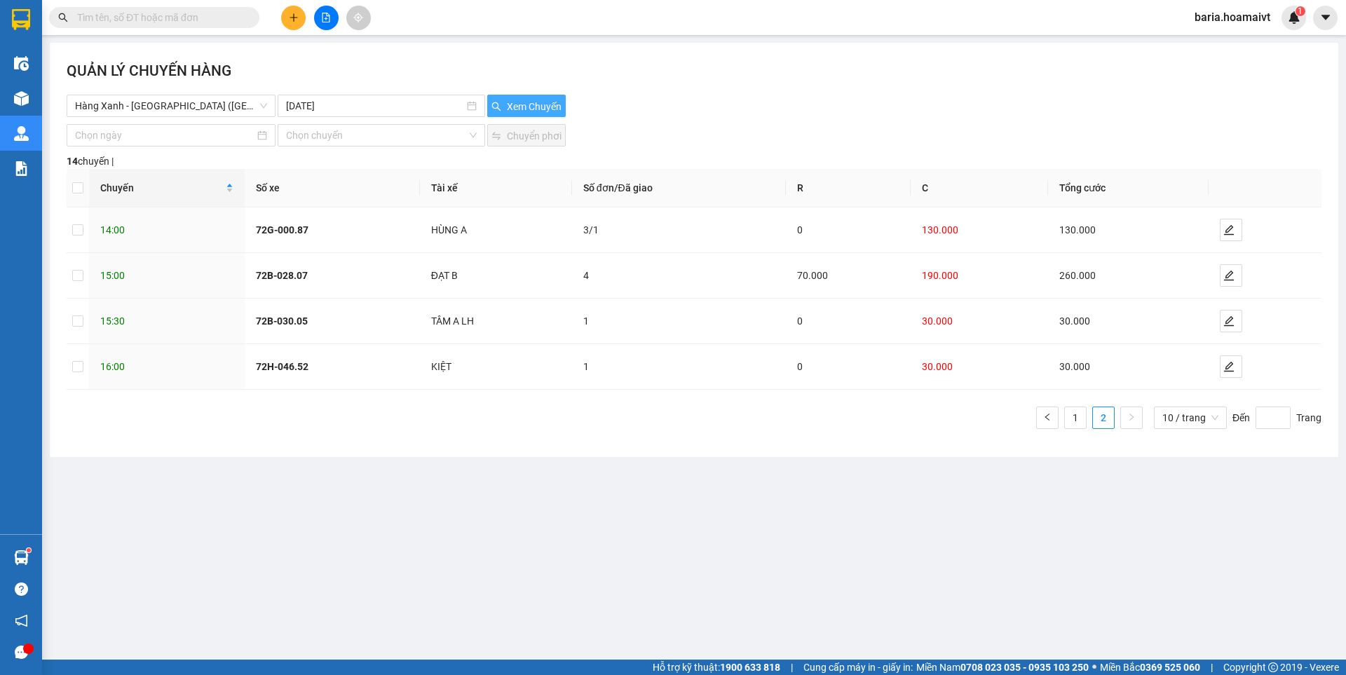
click at [522, 101] on span "Xem Chuyến" at bounding box center [534, 106] width 55 height 15
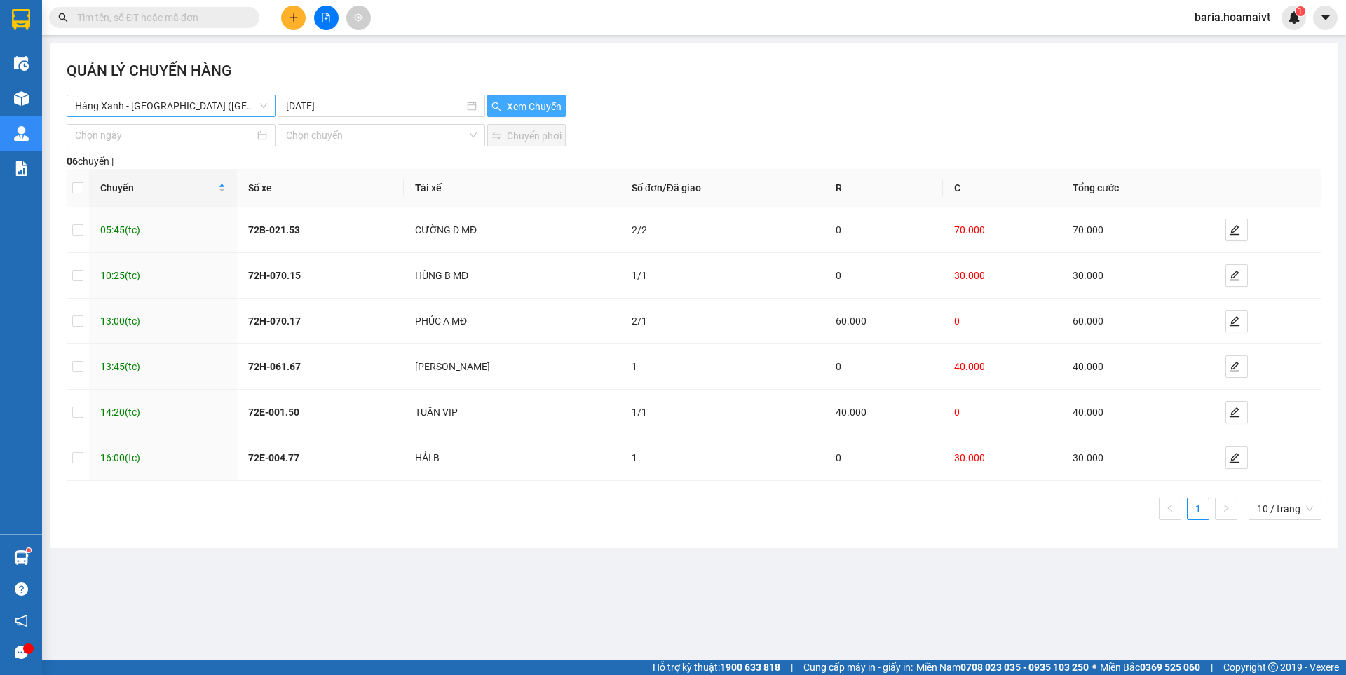
click at [199, 106] on span "Hàng Xanh - [GEOGRAPHIC_DATA] ([GEOGRAPHIC_DATA])" at bounding box center [171, 105] width 192 height 21
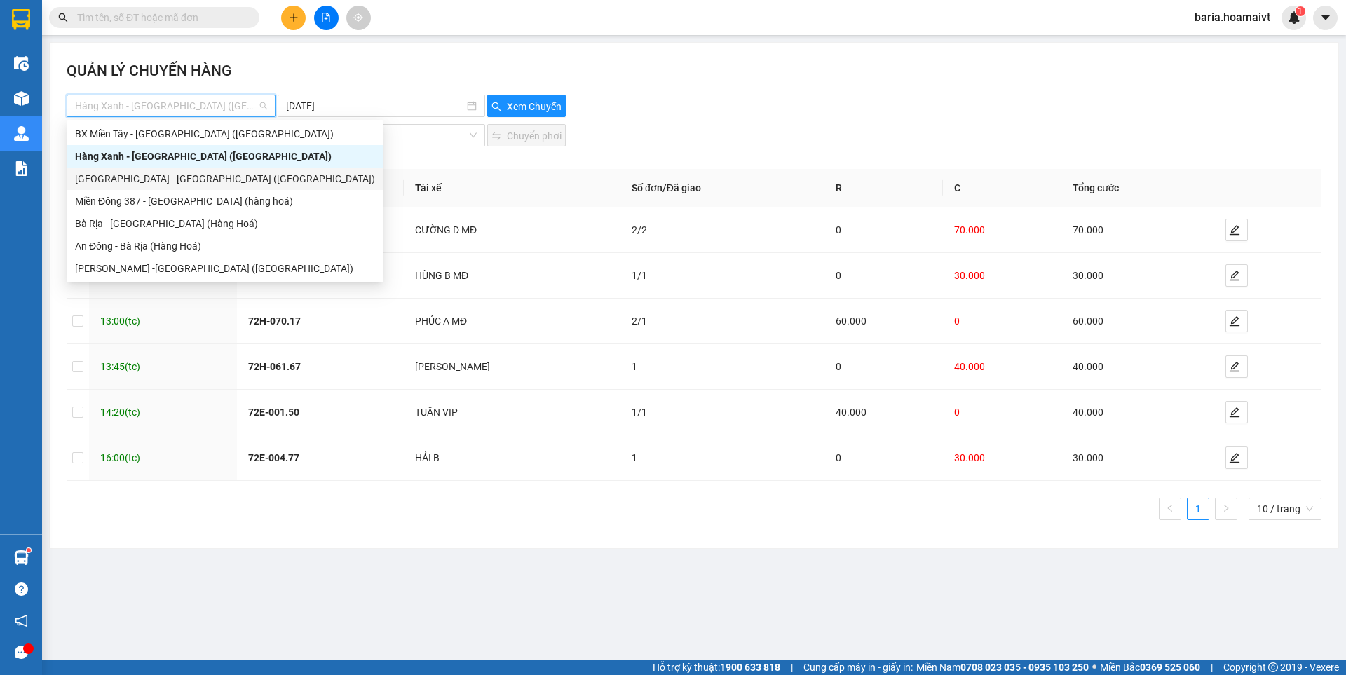
click at [167, 186] on div "[GEOGRAPHIC_DATA] - [GEOGRAPHIC_DATA] ([GEOGRAPHIC_DATA])" at bounding box center [225, 178] width 300 height 15
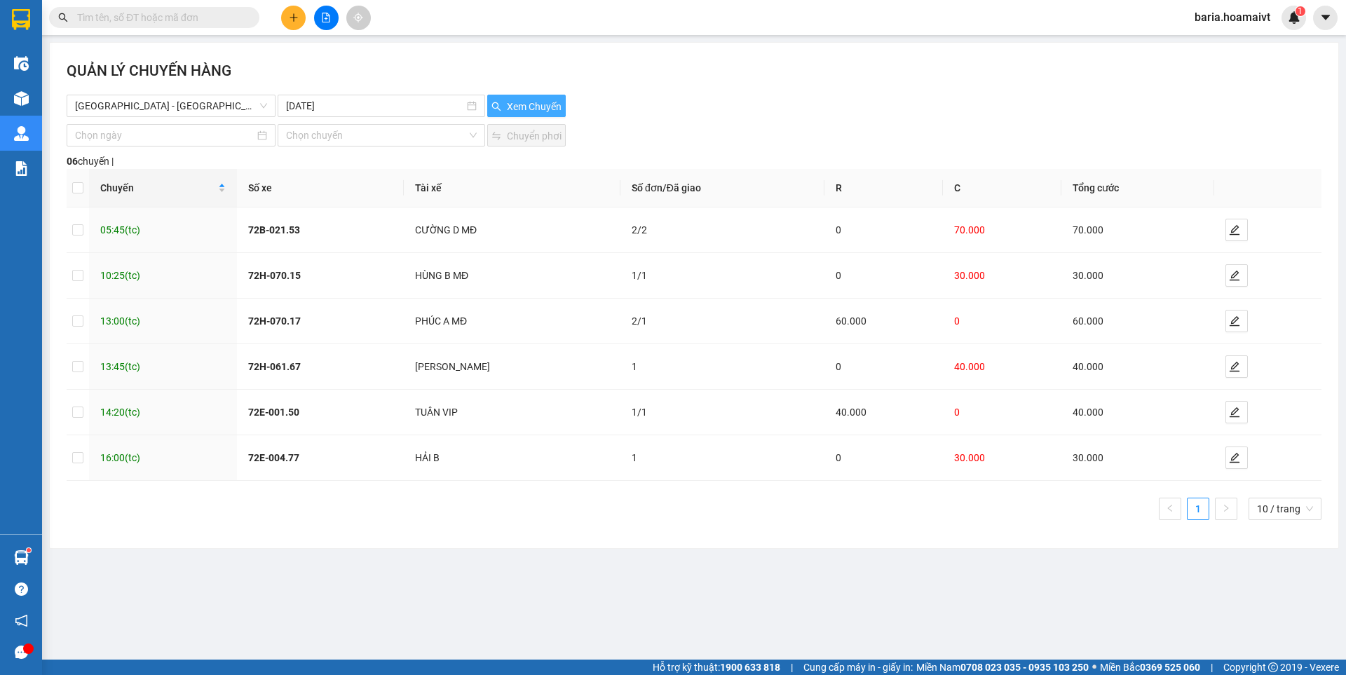
click at [516, 103] on span "Xem Chuyến" at bounding box center [534, 106] width 55 height 15
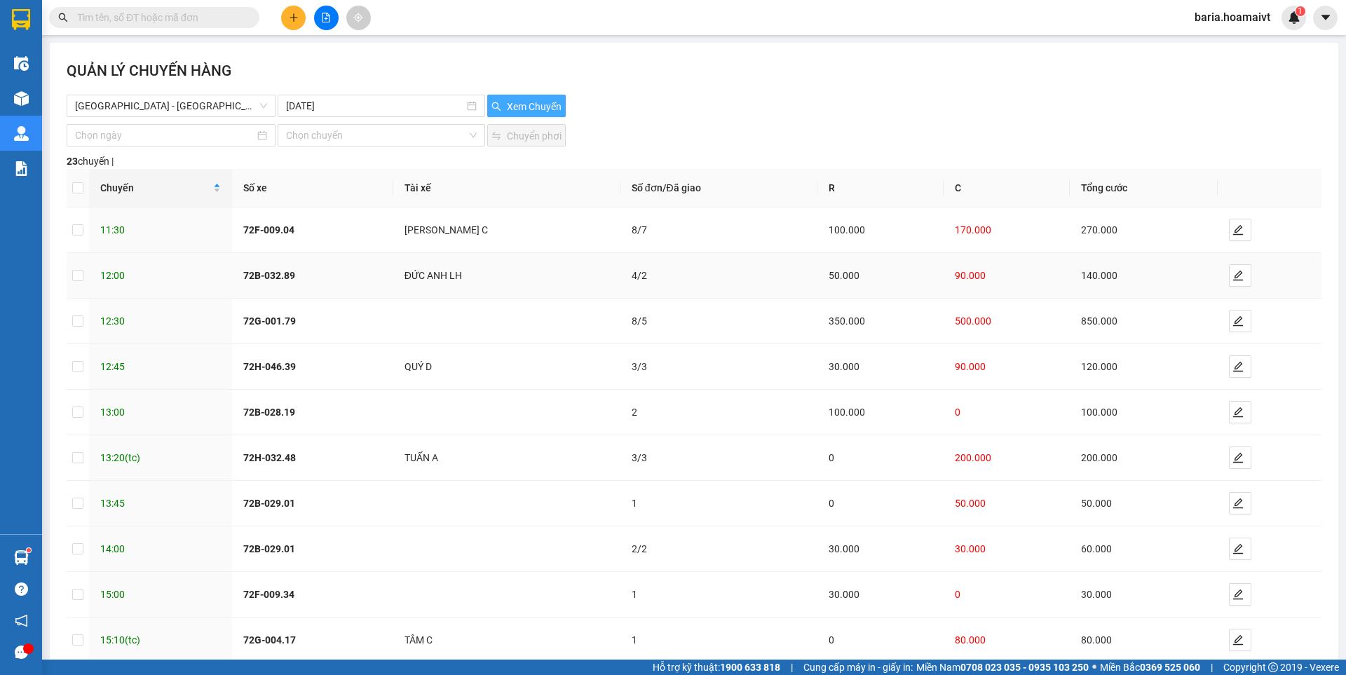
scroll to position [79, 0]
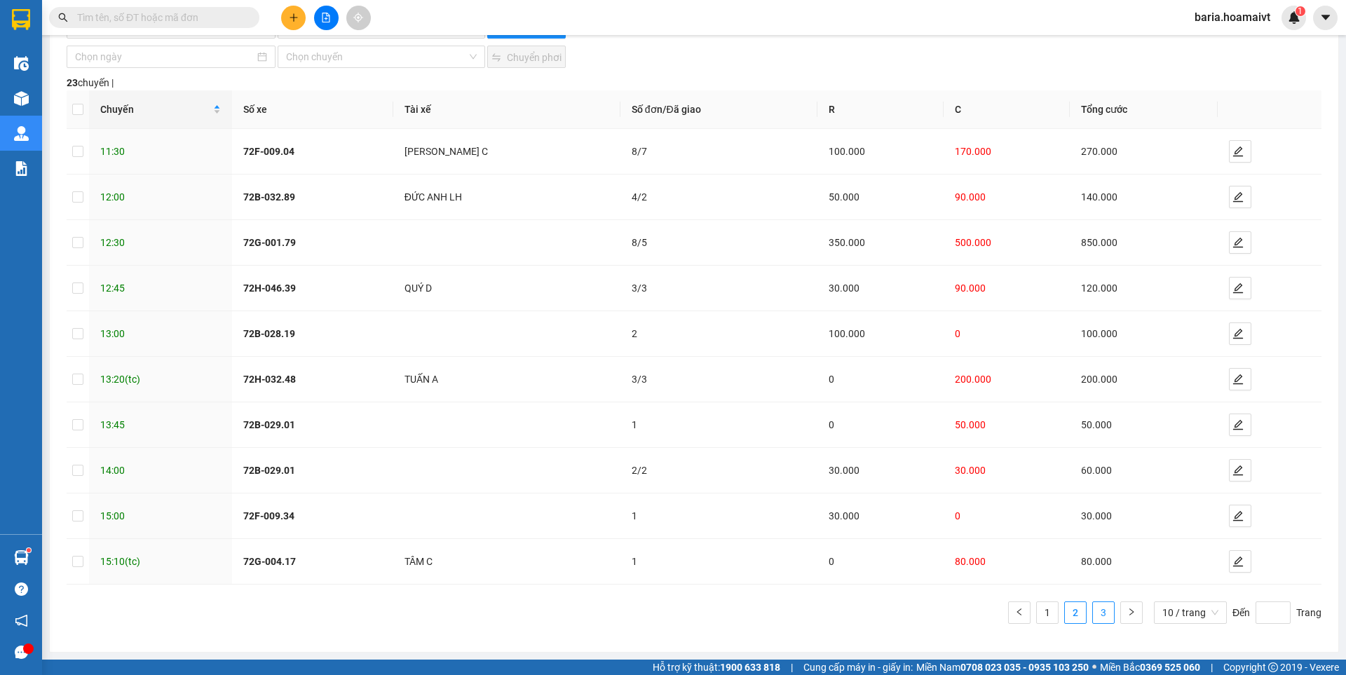
click at [1093, 610] on link "3" at bounding box center [1103, 612] width 21 height 21
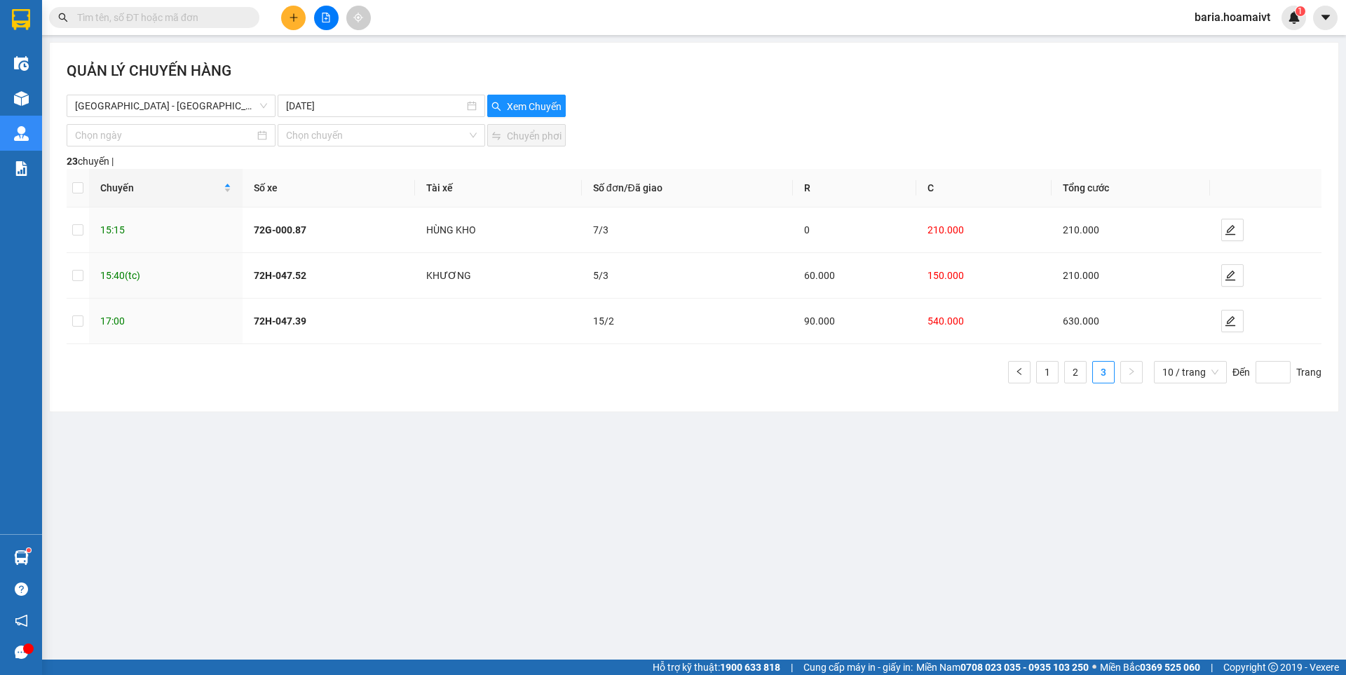
scroll to position [0, 0]
click at [1056, 375] on link "1" at bounding box center [1047, 372] width 21 height 21
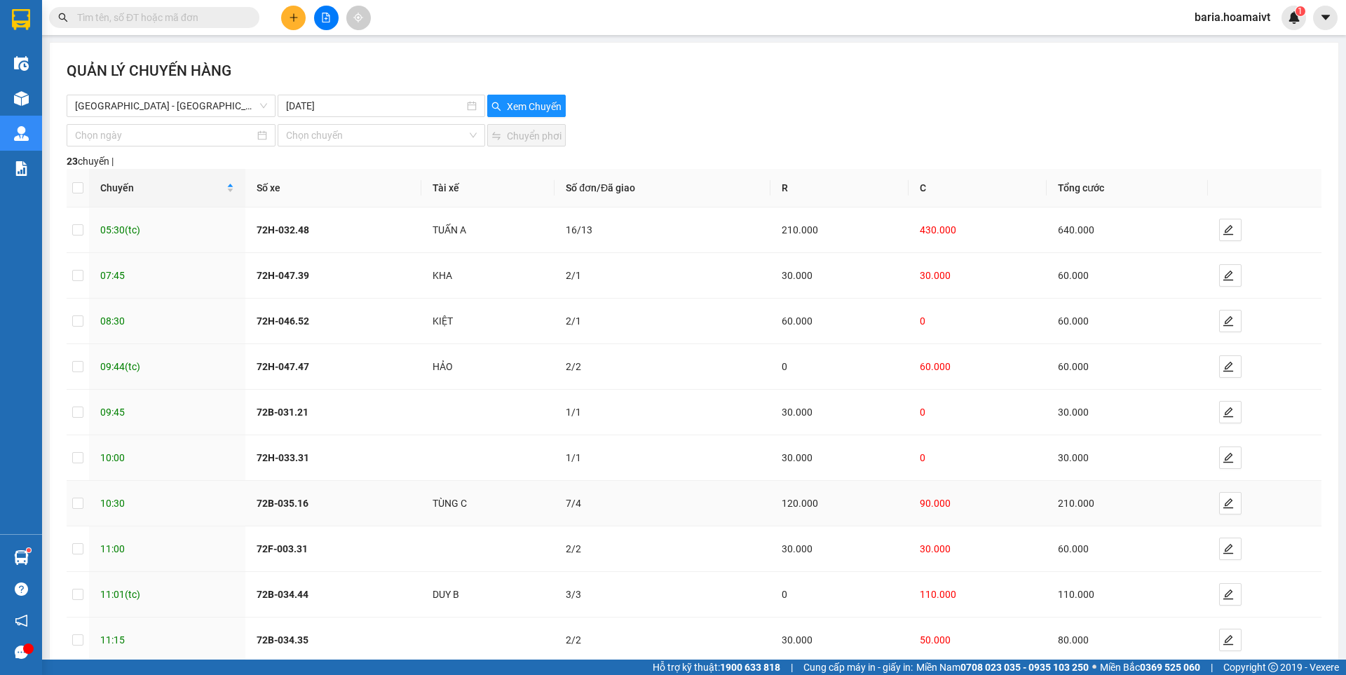
scroll to position [79, 0]
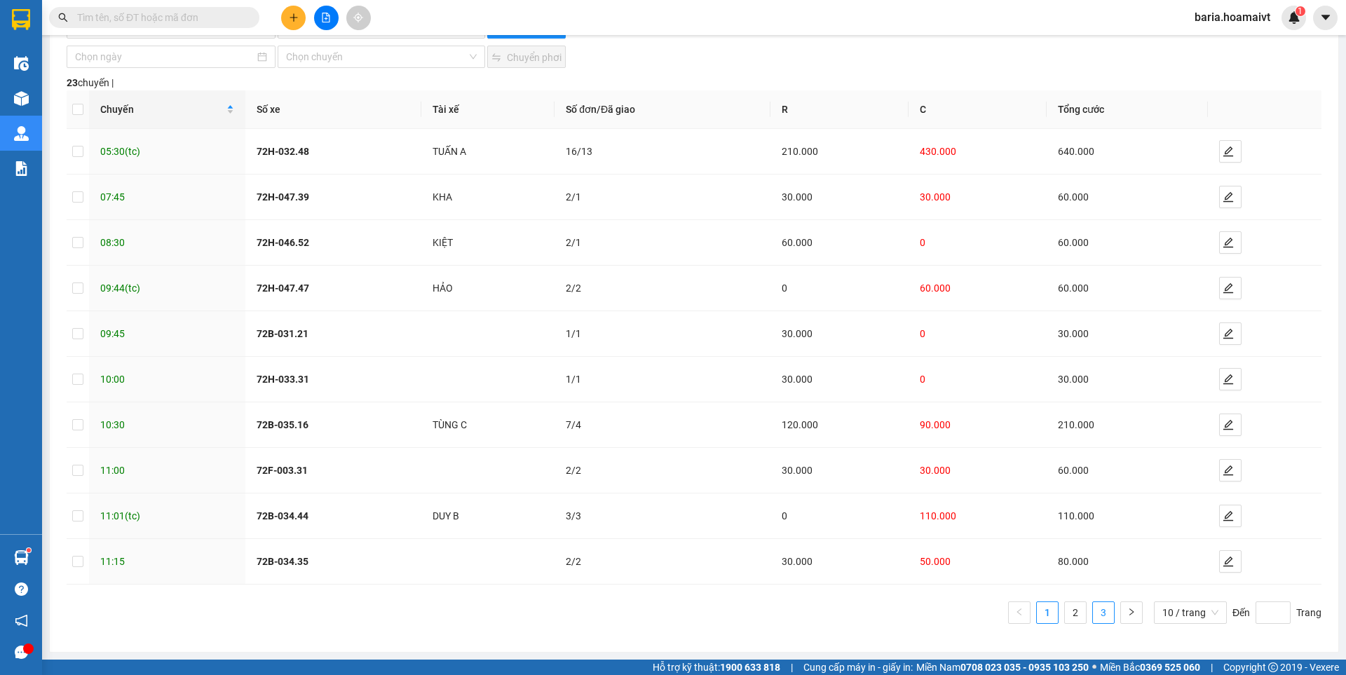
click at [1093, 613] on link "3" at bounding box center [1103, 612] width 21 height 21
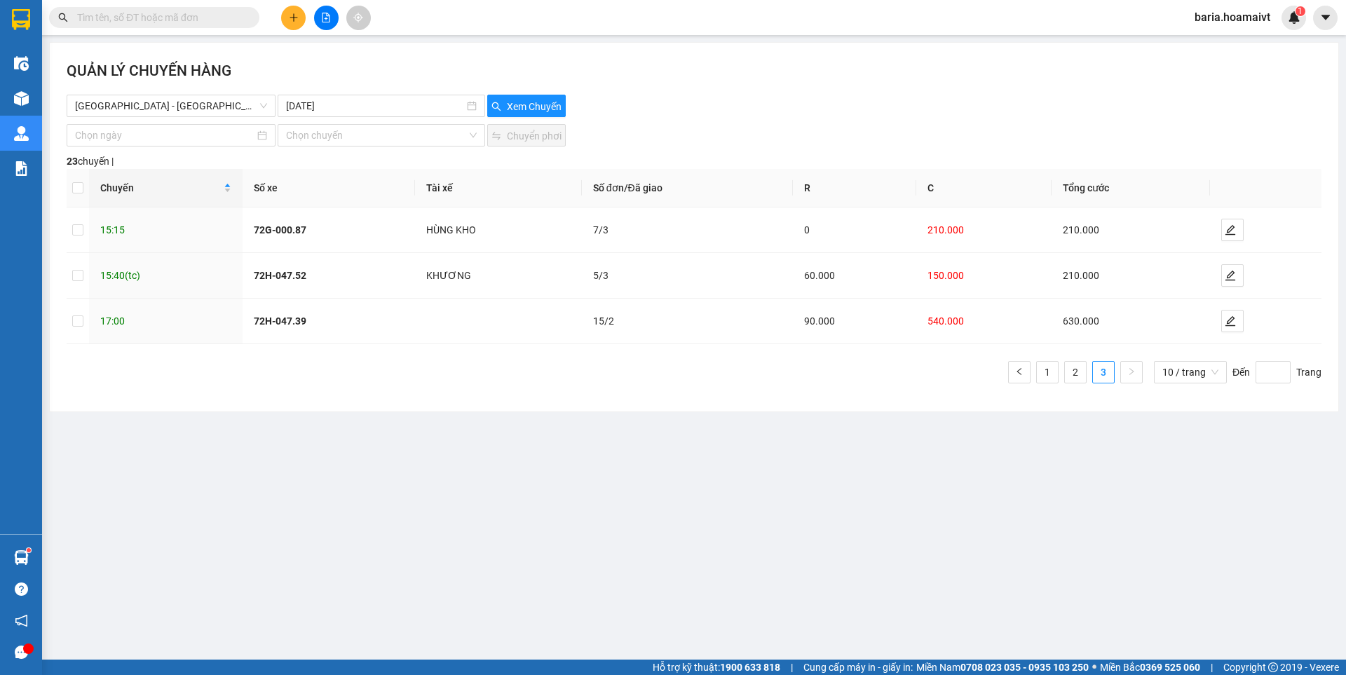
scroll to position [0, 0]
click at [1071, 366] on link "2" at bounding box center [1075, 372] width 21 height 21
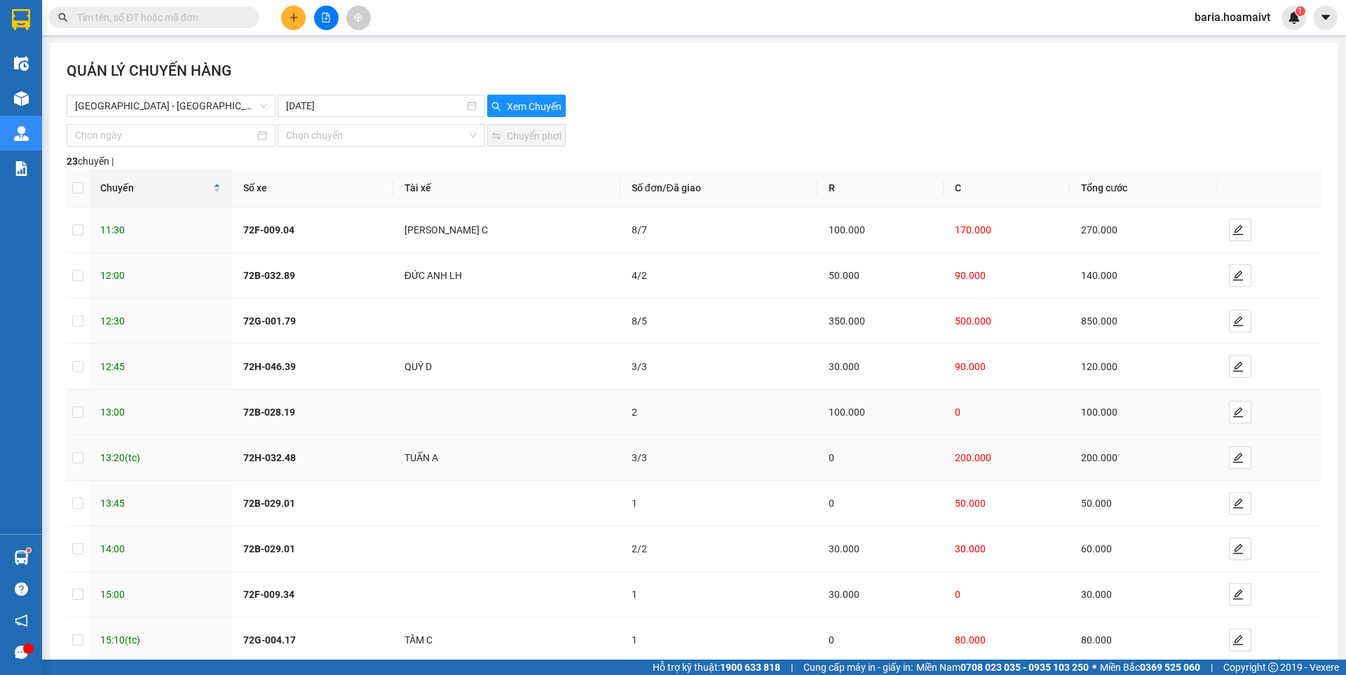
scroll to position [79, 0]
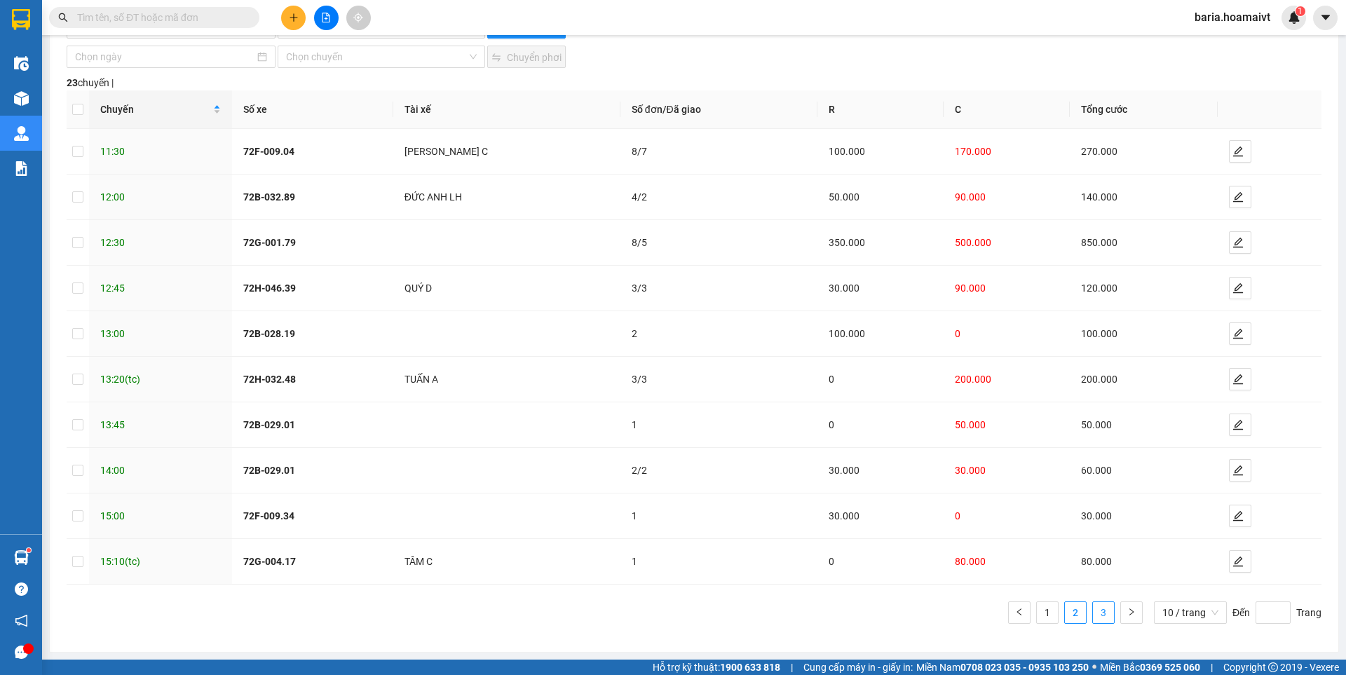
click at [1096, 612] on link "3" at bounding box center [1103, 612] width 21 height 21
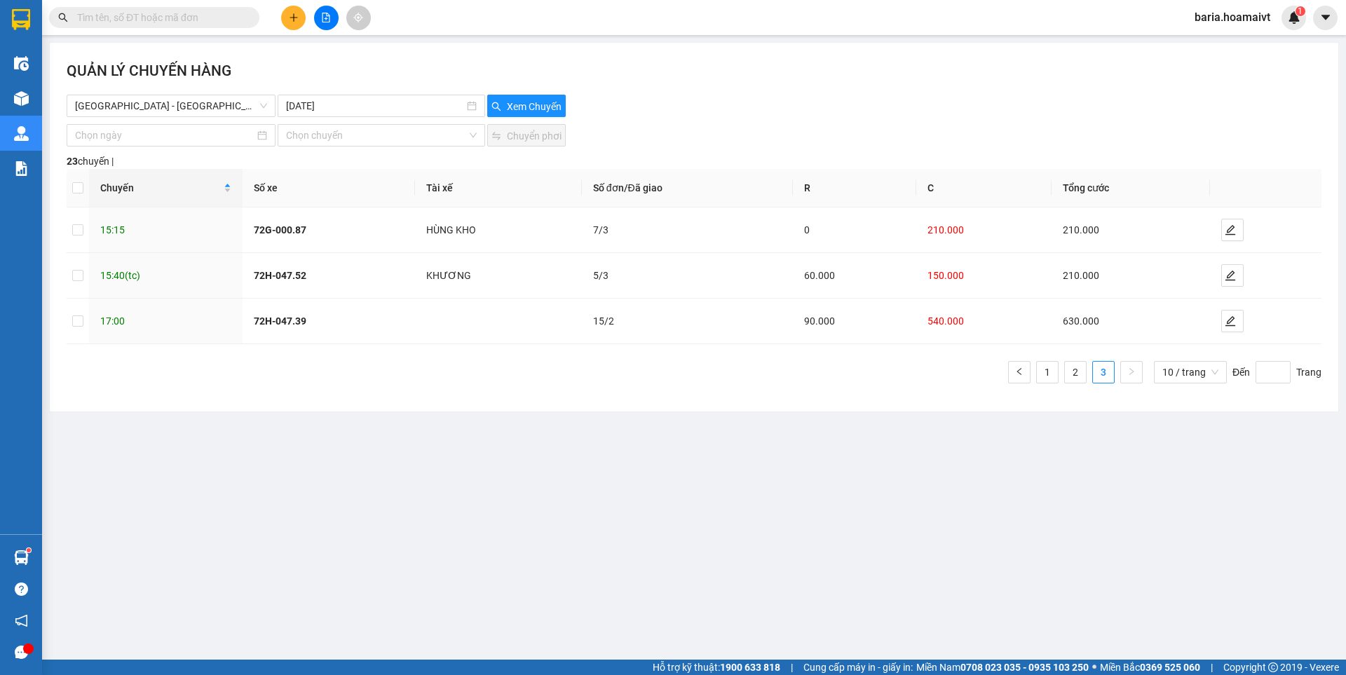
scroll to position [0, 0]
click at [1048, 376] on link "1" at bounding box center [1047, 372] width 21 height 21
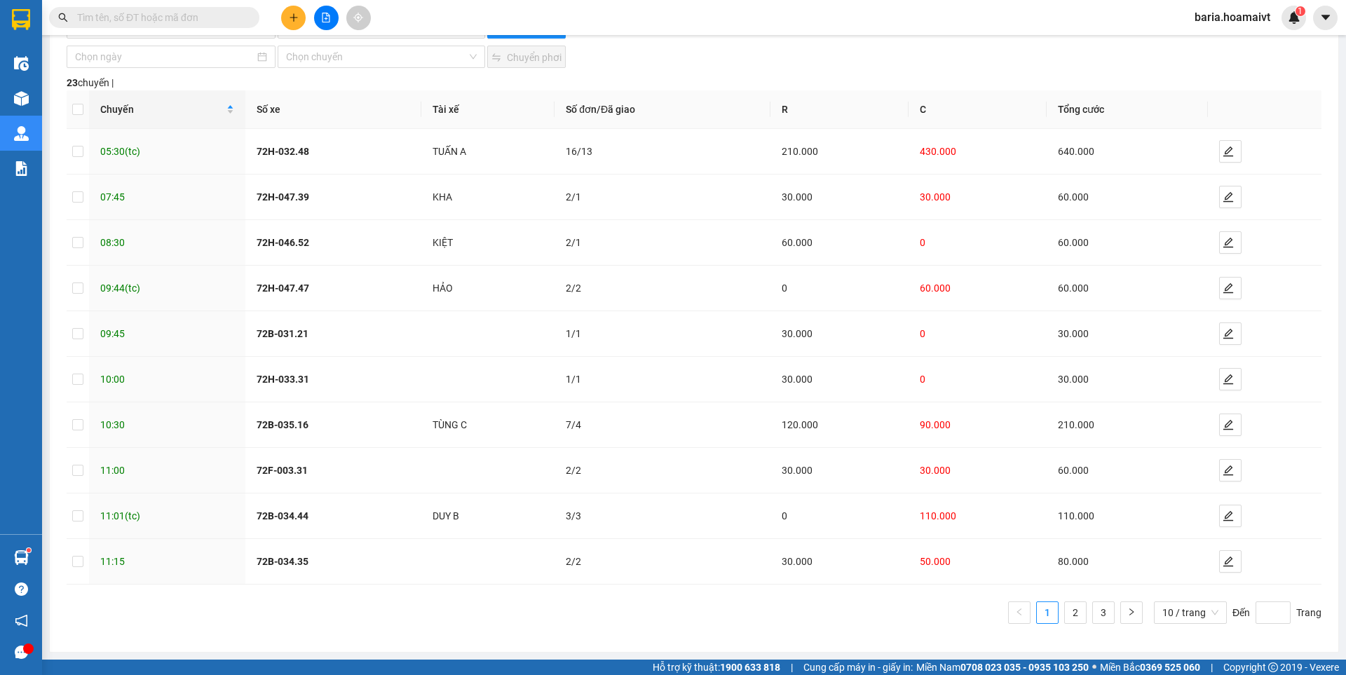
scroll to position [79, 0]
click at [1219, 568] on button "button" at bounding box center [1230, 561] width 22 height 22
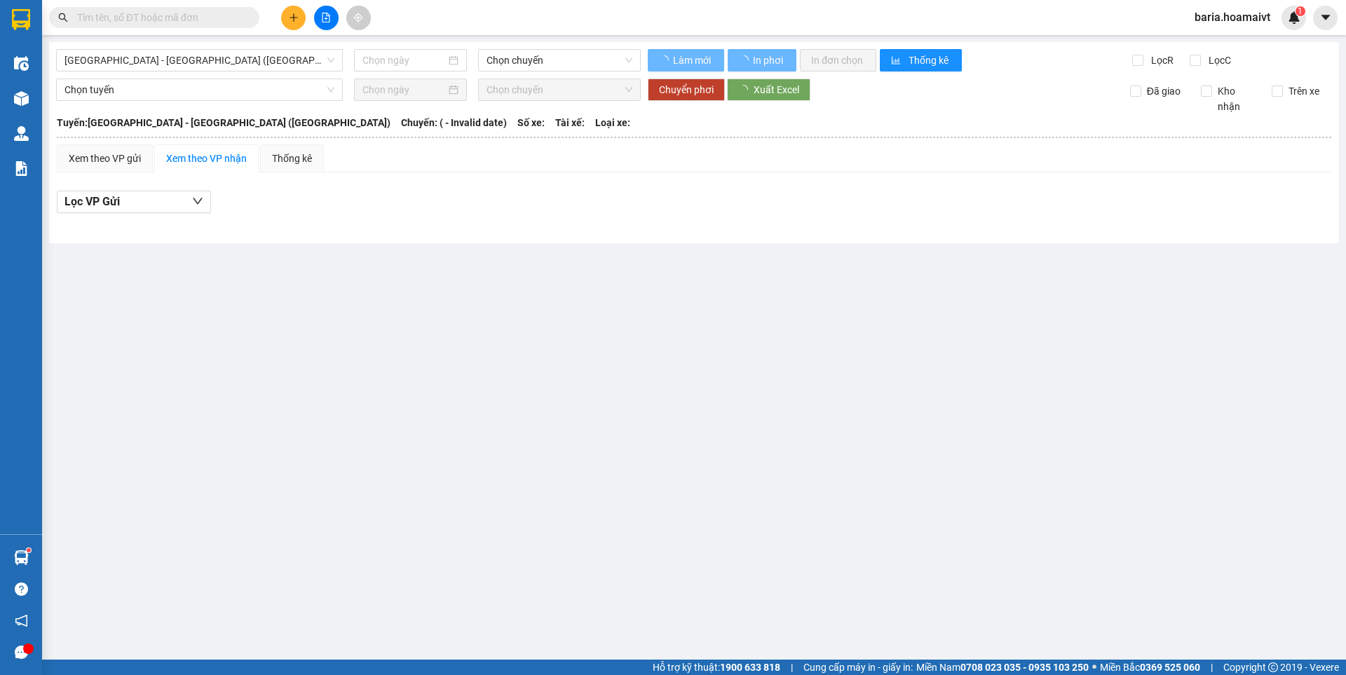
type input "[DATE]"
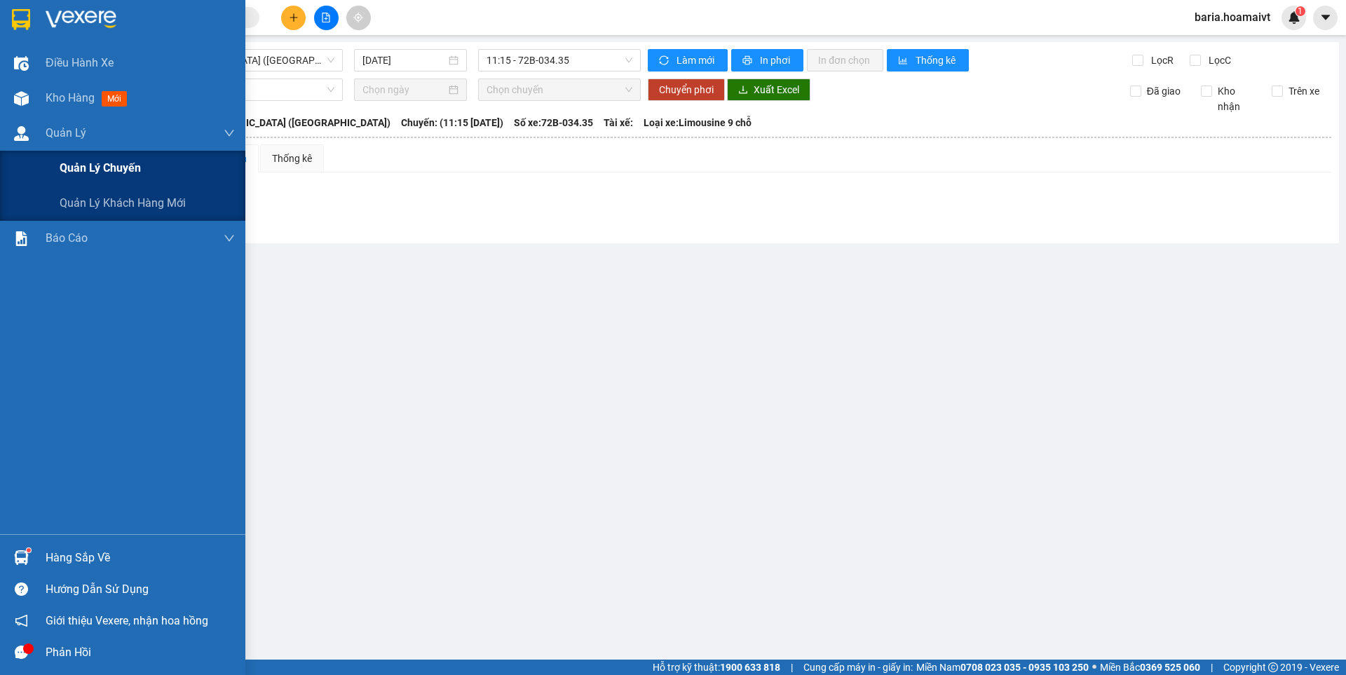
click at [91, 166] on span "Quản lý chuyến" at bounding box center [100, 168] width 81 height 18
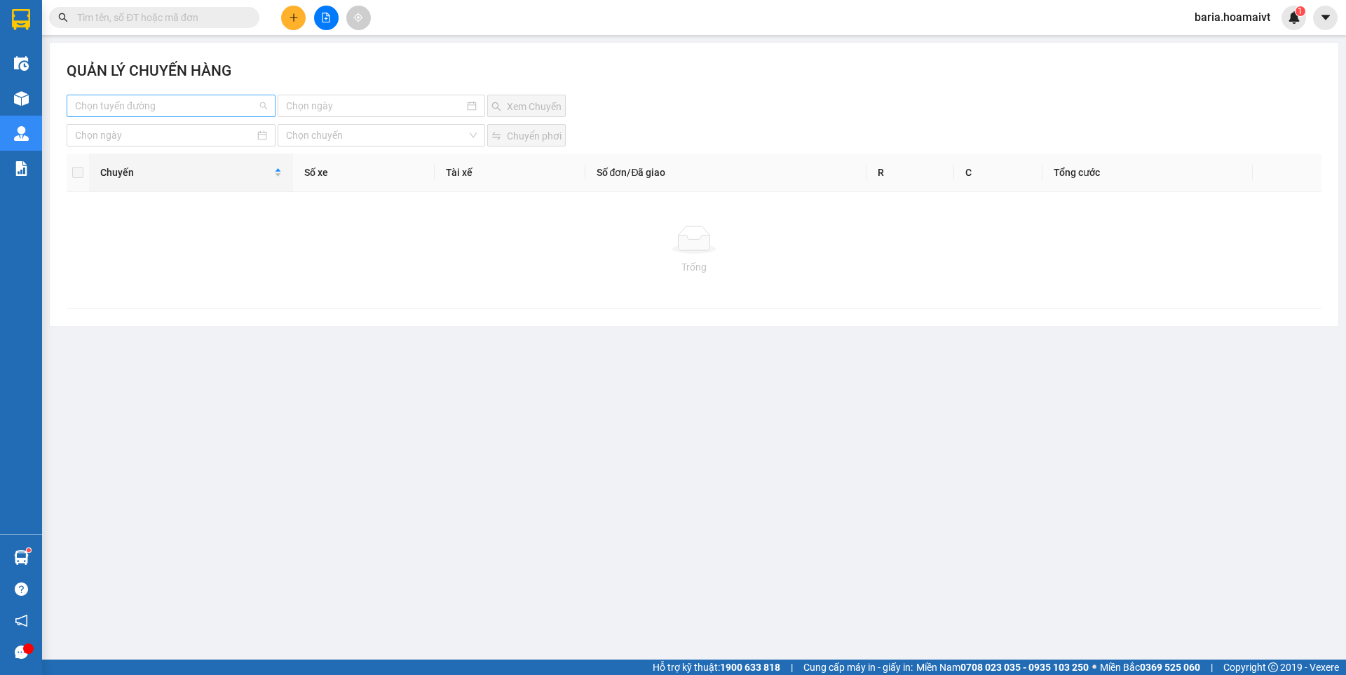
click at [198, 97] on input "search" at bounding box center [166, 105] width 182 height 21
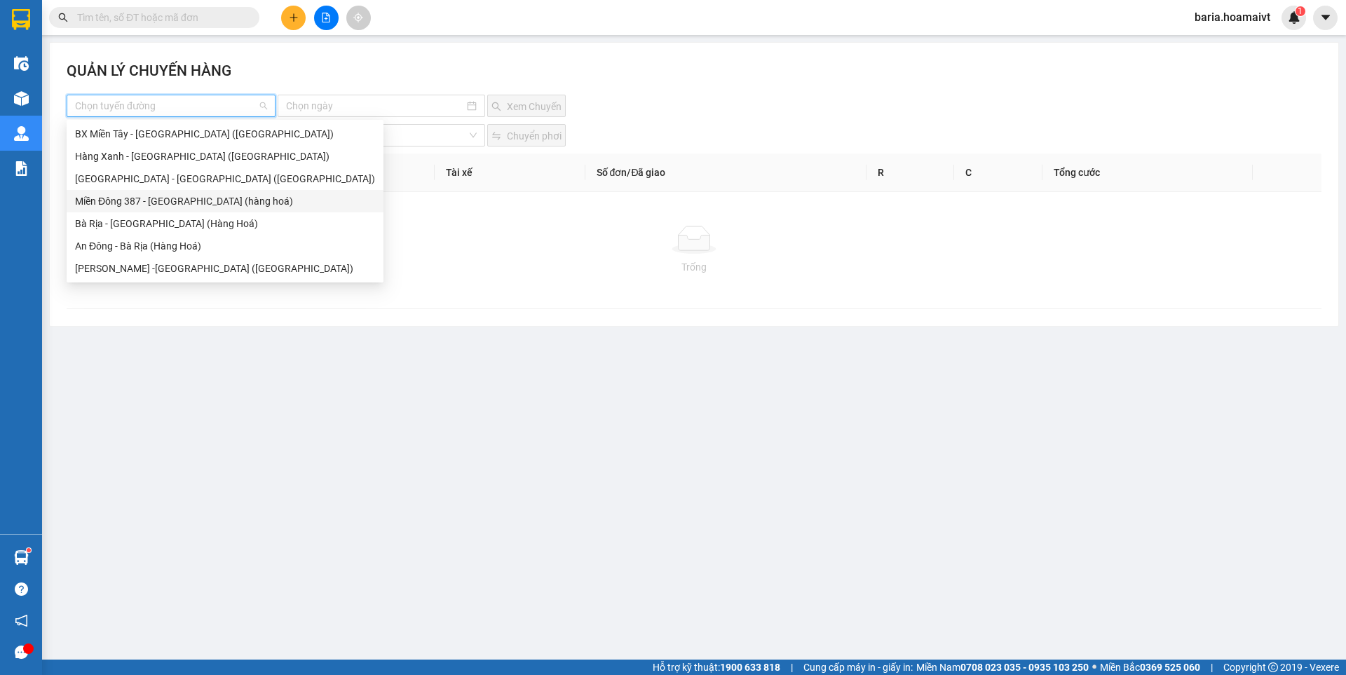
click at [149, 204] on div "Miền Đông 387 - [GEOGRAPHIC_DATA] (hàng hoá)" at bounding box center [225, 200] width 300 height 15
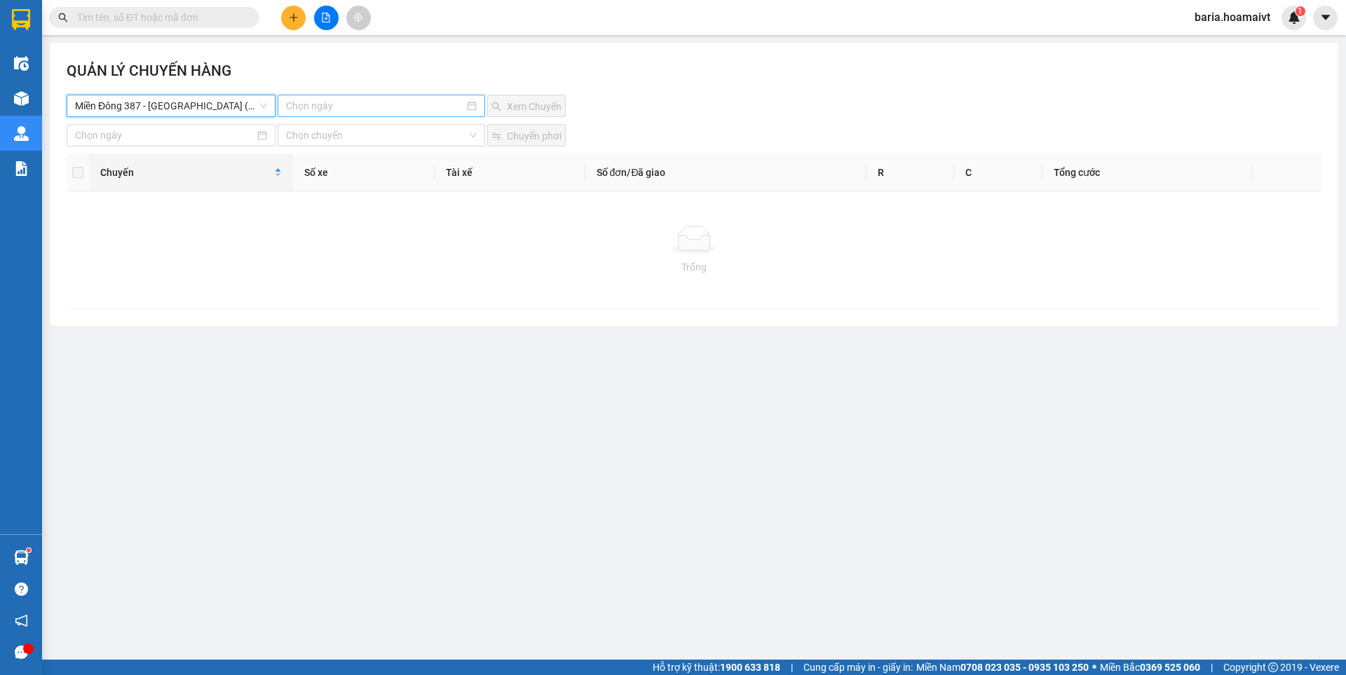
click at [395, 103] on input at bounding box center [374, 105] width 177 height 15
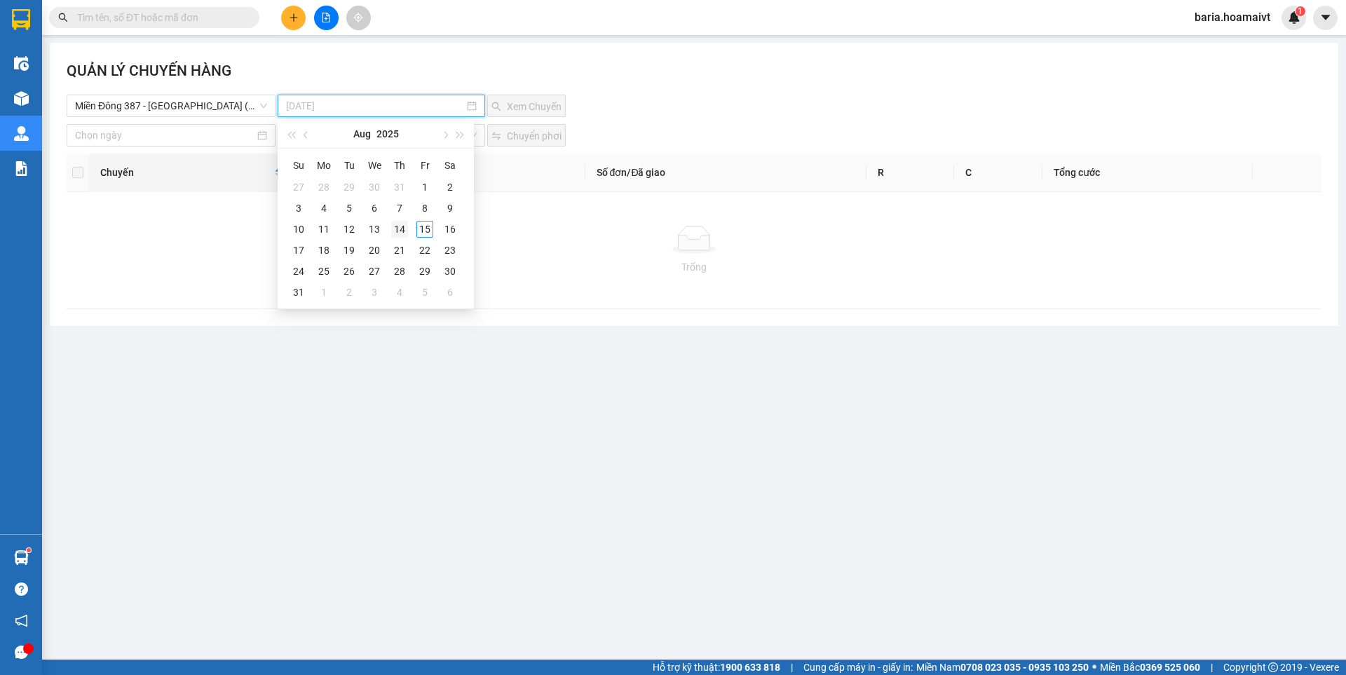
type input "[DATE]"
click at [393, 231] on div "14" at bounding box center [399, 229] width 17 height 17
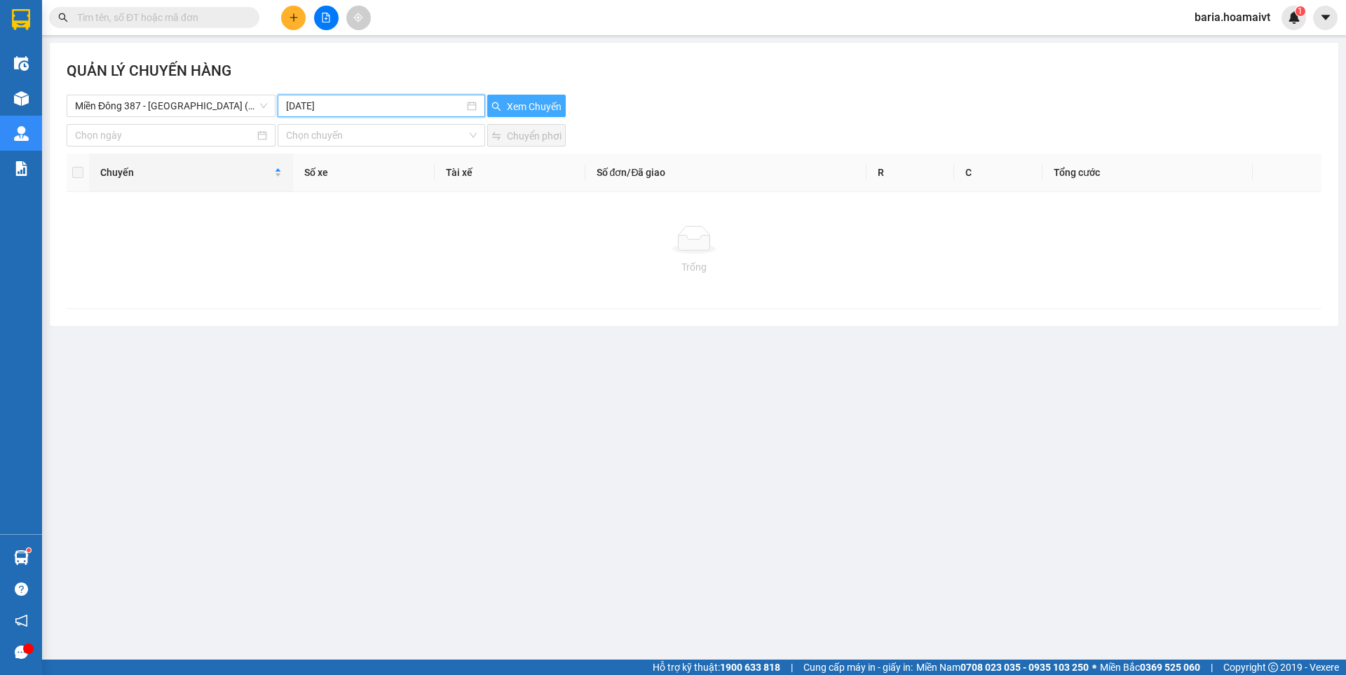
click at [514, 109] on span "Xem Chuyến" at bounding box center [534, 106] width 55 height 15
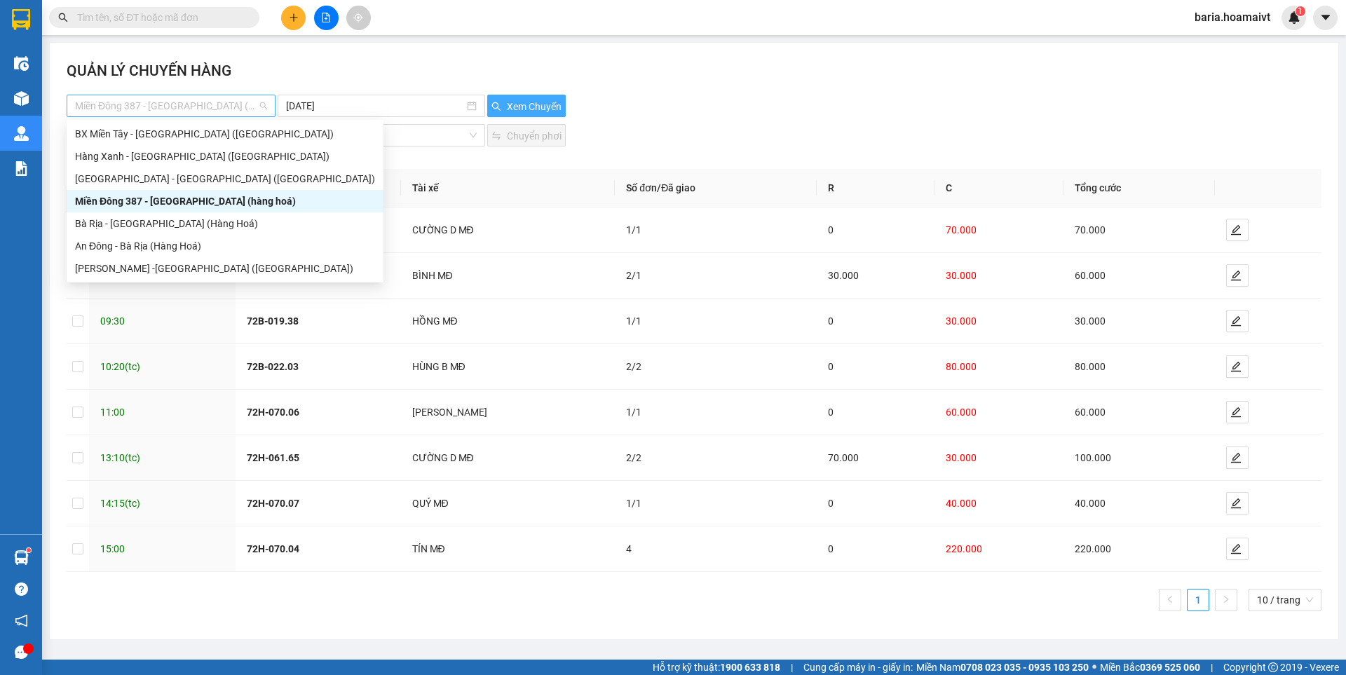
click at [224, 98] on span "Miền Đông 387 - [GEOGRAPHIC_DATA] (hàng hoá)" at bounding box center [171, 105] width 192 height 21
click at [168, 252] on div "An Đông - Bà Rịa (Hàng Hoá)" at bounding box center [225, 245] width 300 height 15
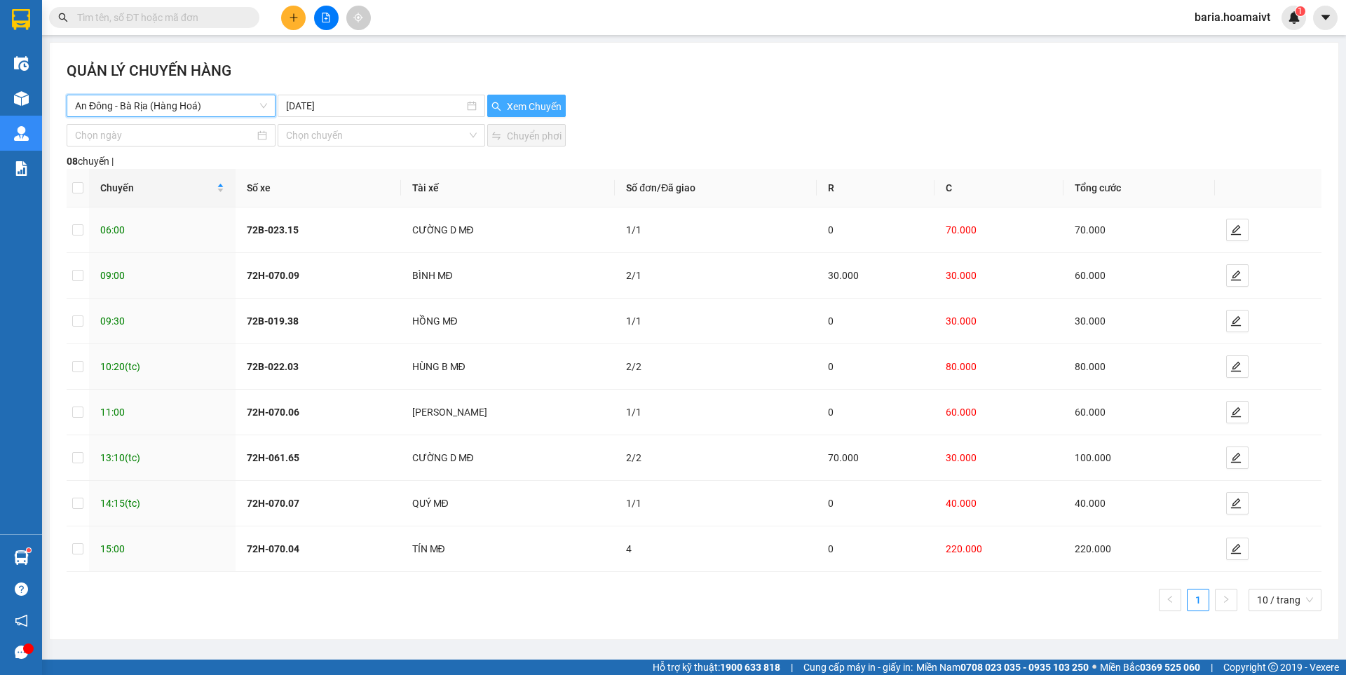
click at [514, 107] on span "Xem Chuyến" at bounding box center [534, 106] width 55 height 15
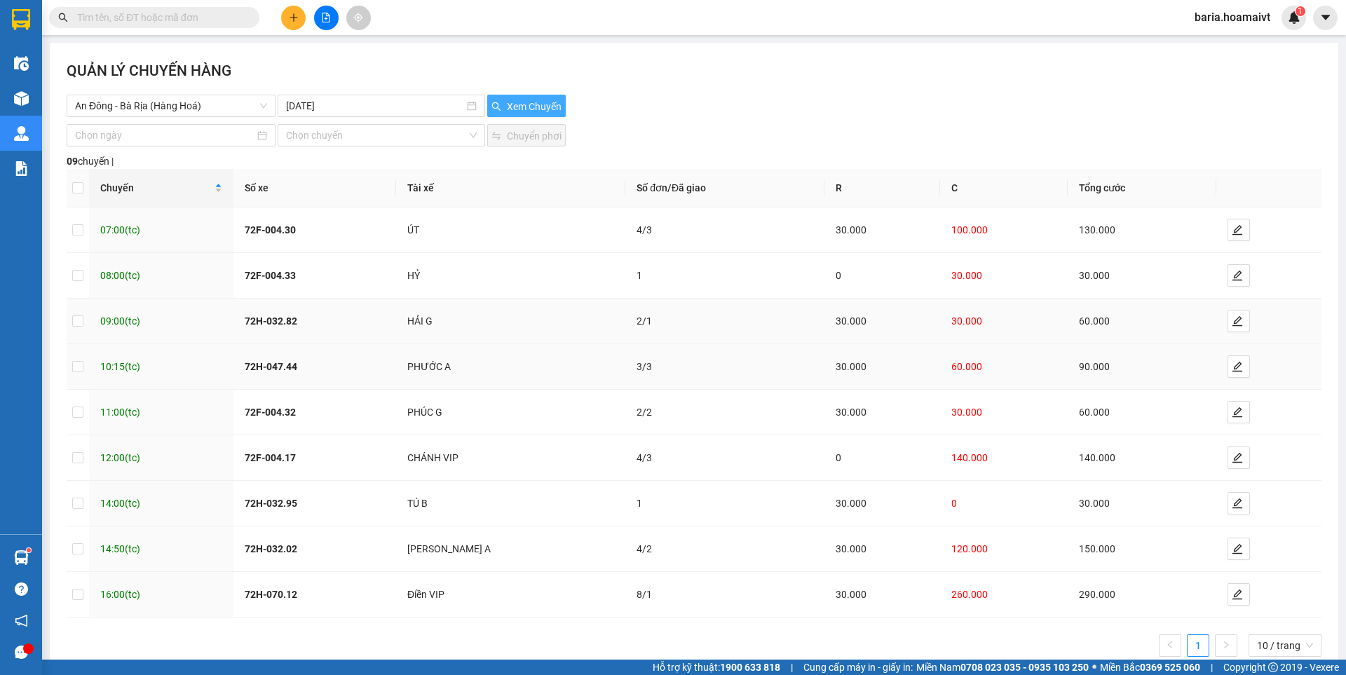
scroll to position [33, 0]
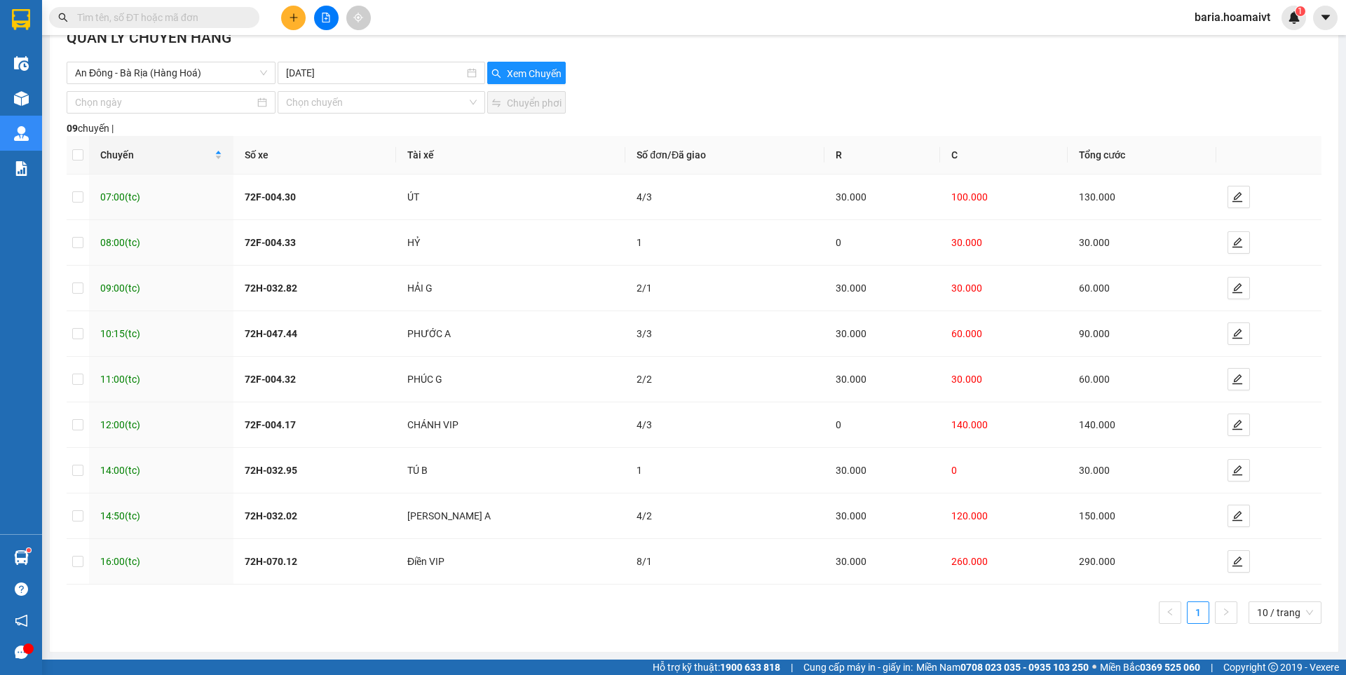
click at [166, 22] on input "text" at bounding box center [159, 17] width 165 height 15
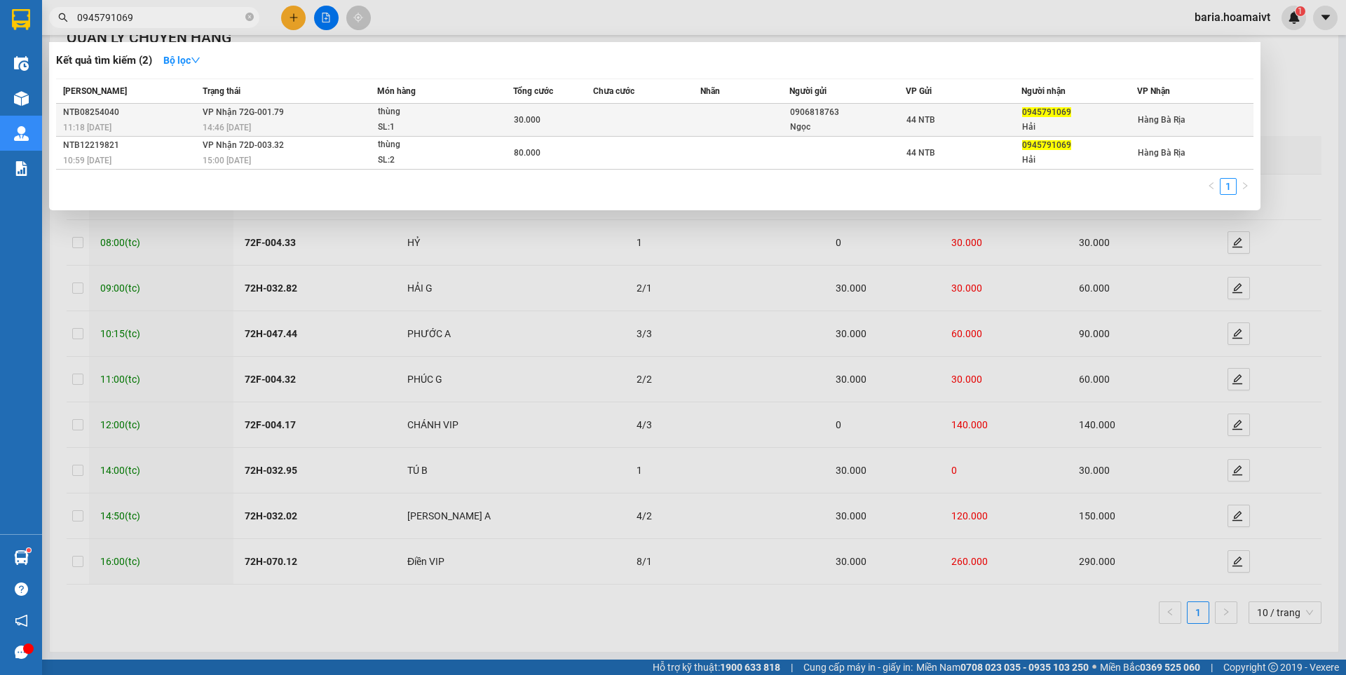
type input "0945791069"
click at [1110, 123] on div "Hải" at bounding box center [1079, 127] width 114 height 15
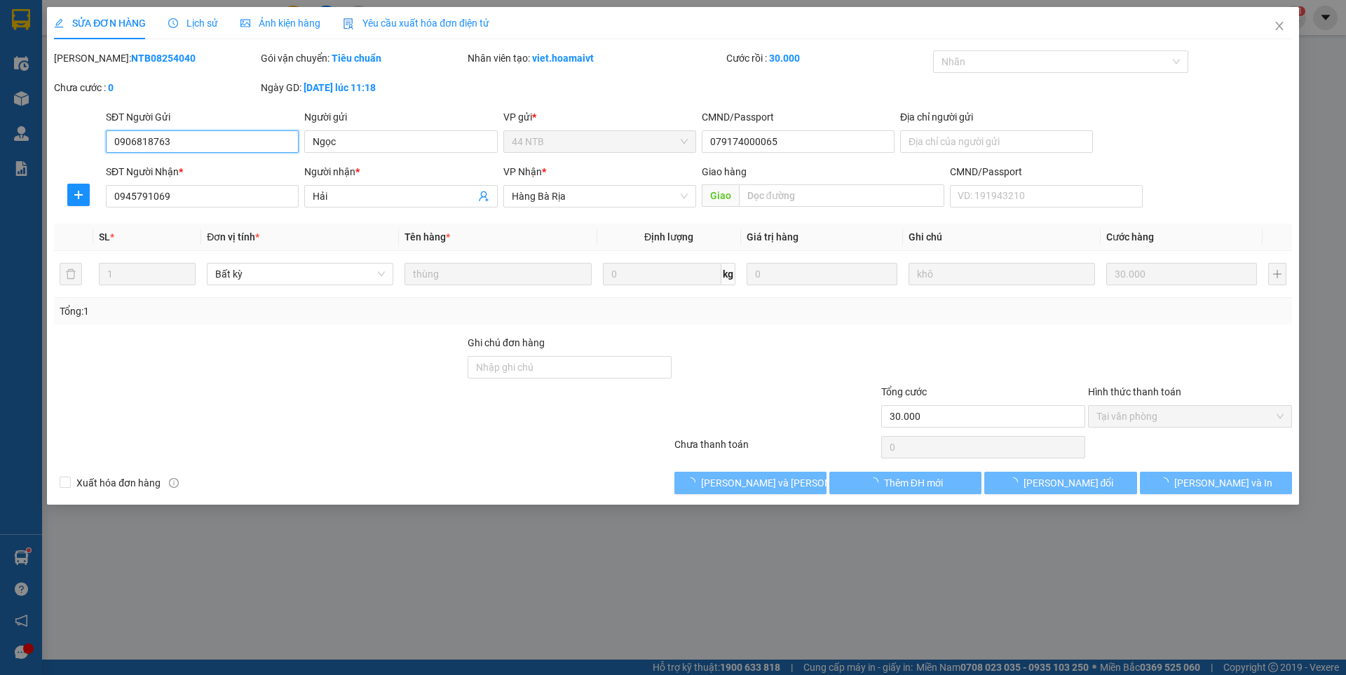
type input "0906818763"
type input "Ngọc"
type input "079174000065"
type input "0945791069"
type input "Hải"
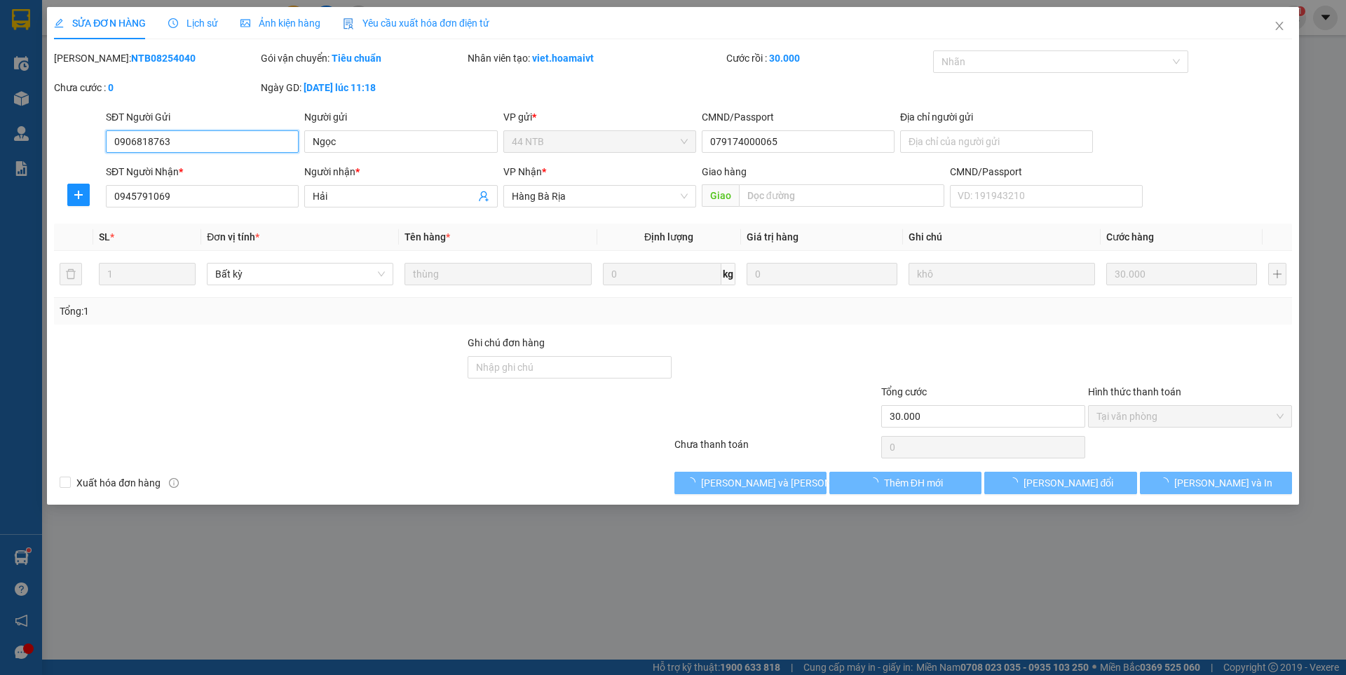
type input "30.000"
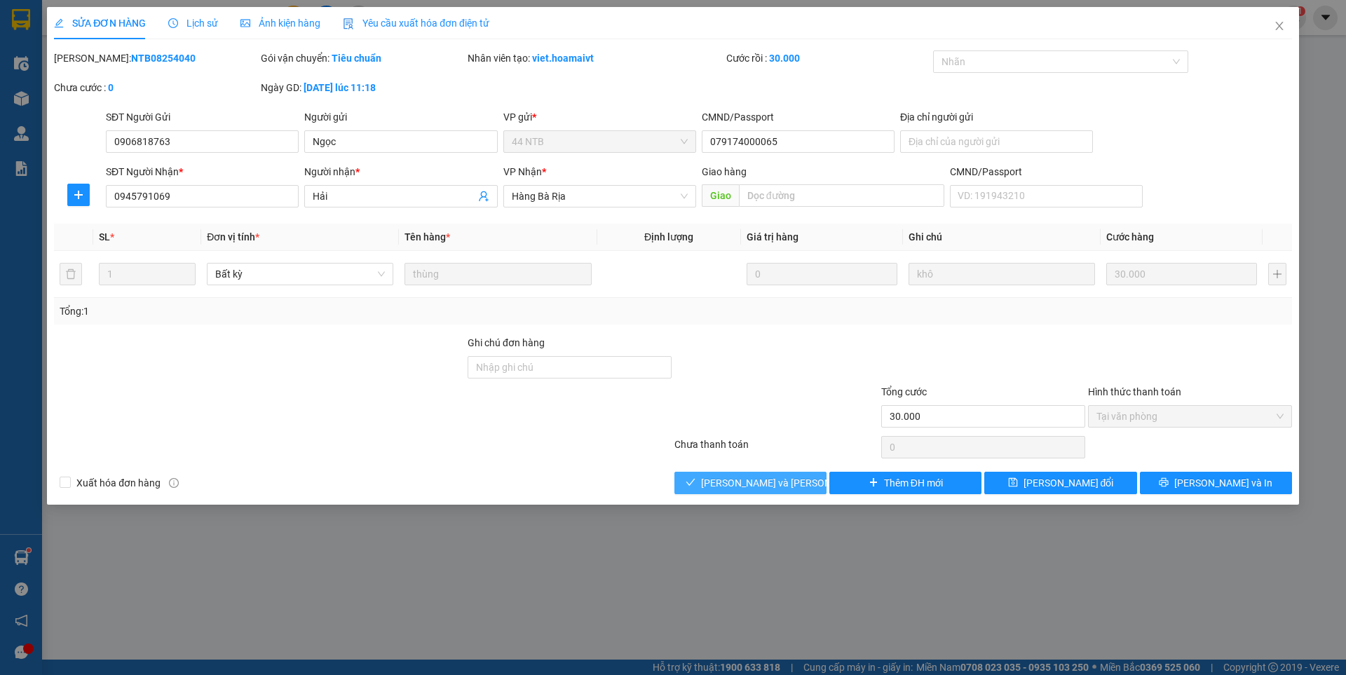
click at [756, 484] on span "[PERSON_NAME] và [PERSON_NAME] hàng" at bounding box center [795, 482] width 189 height 15
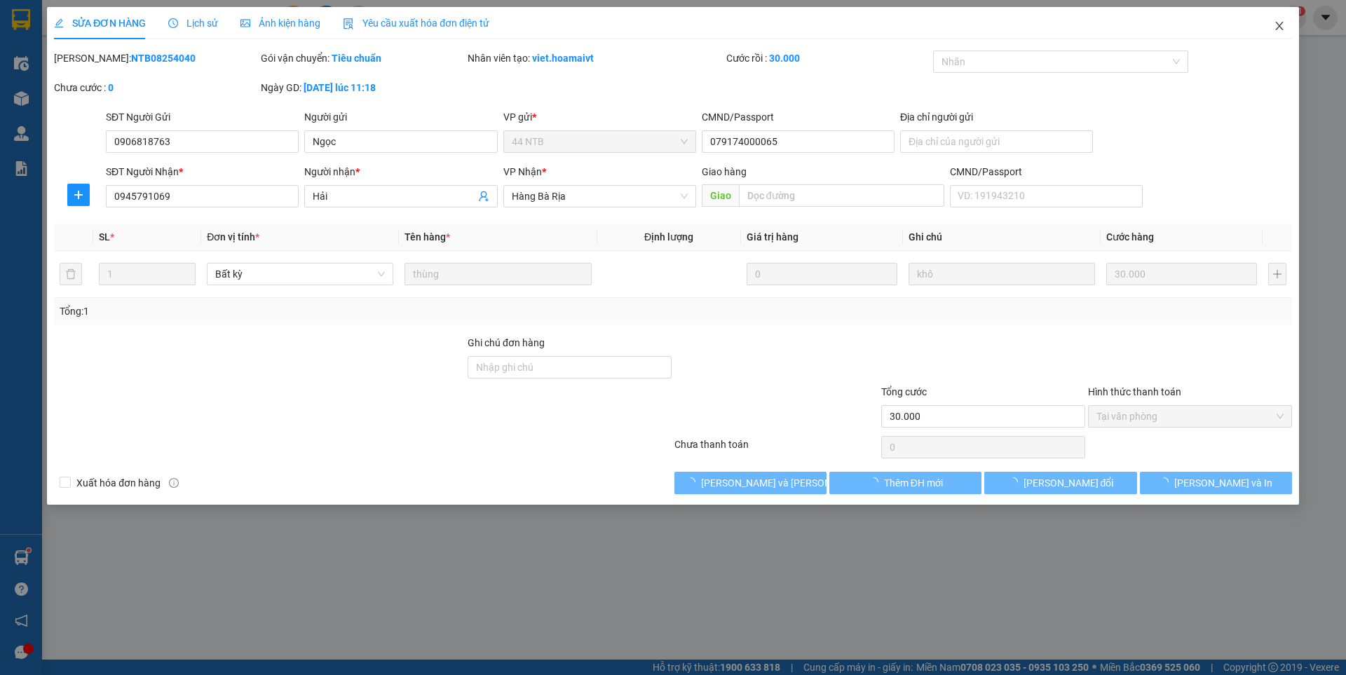
click at [1278, 22] on icon "close" at bounding box center [1279, 25] width 11 height 11
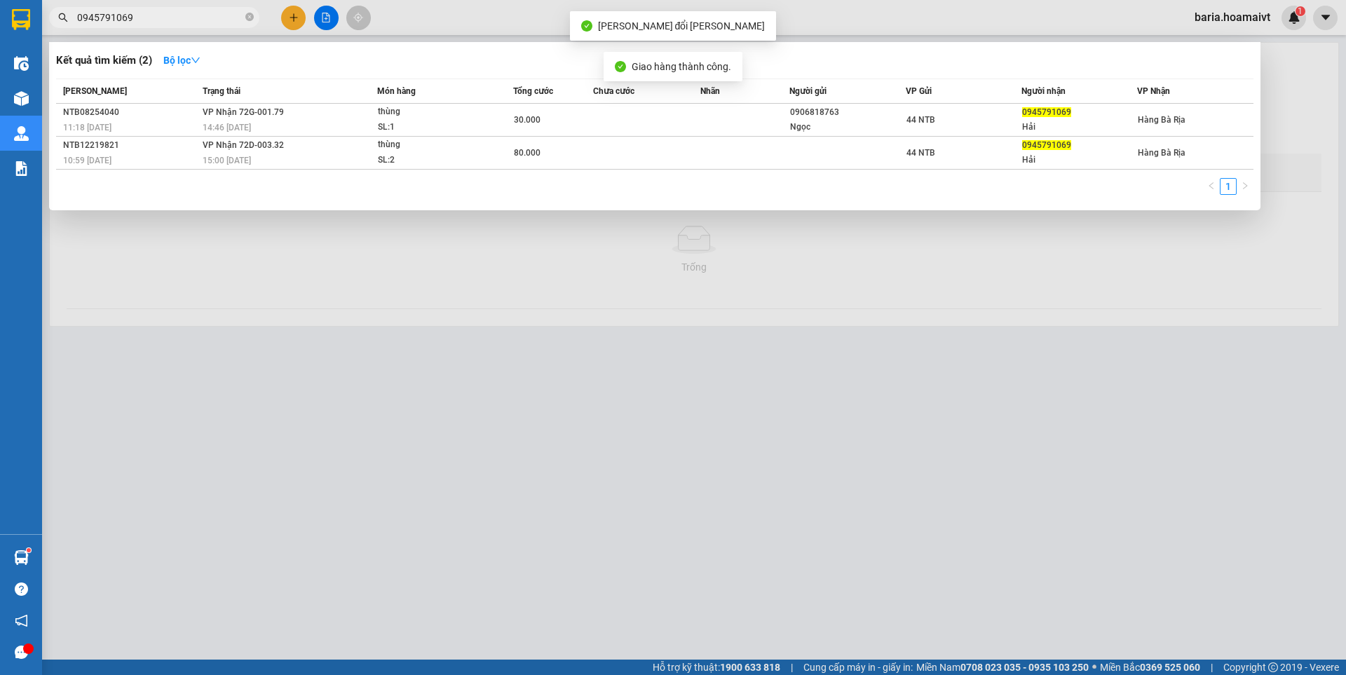
click at [188, 16] on input "0945791069" at bounding box center [159, 17] width 165 height 15
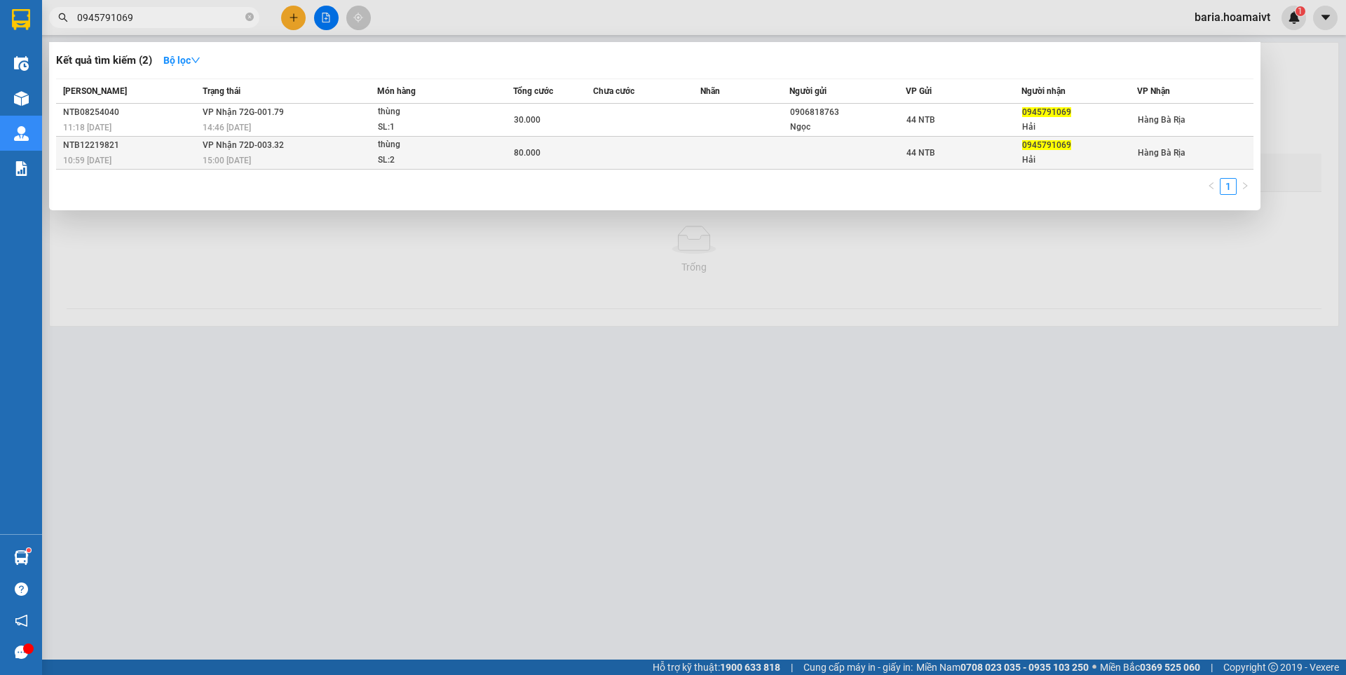
click at [1120, 161] on div "Hải" at bounding box center [1079, 160] width 114 height 15
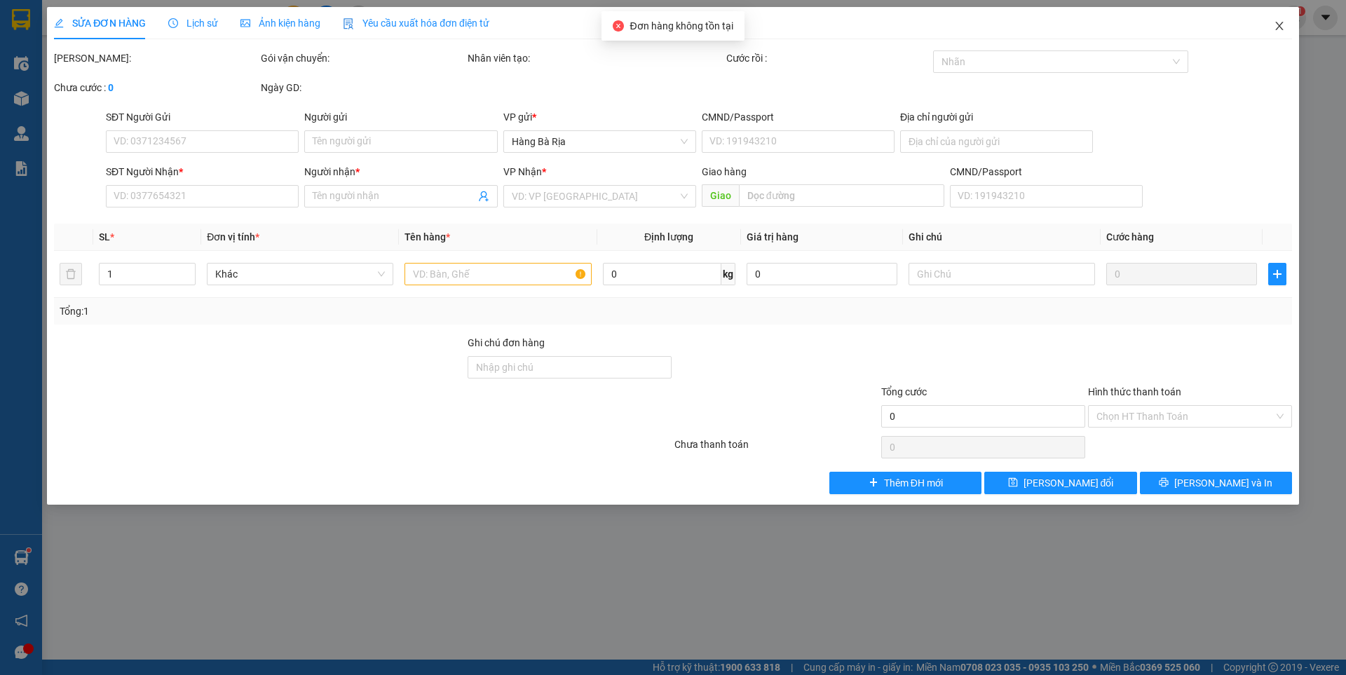
drag, startPoint x: 1281, startPoint y: 20, endPoint x: 480, endPoint y: 4, distance: 801.3
click at [1281, 18] on span "Close" at bounding box center [1279, 26] width 39 height 39
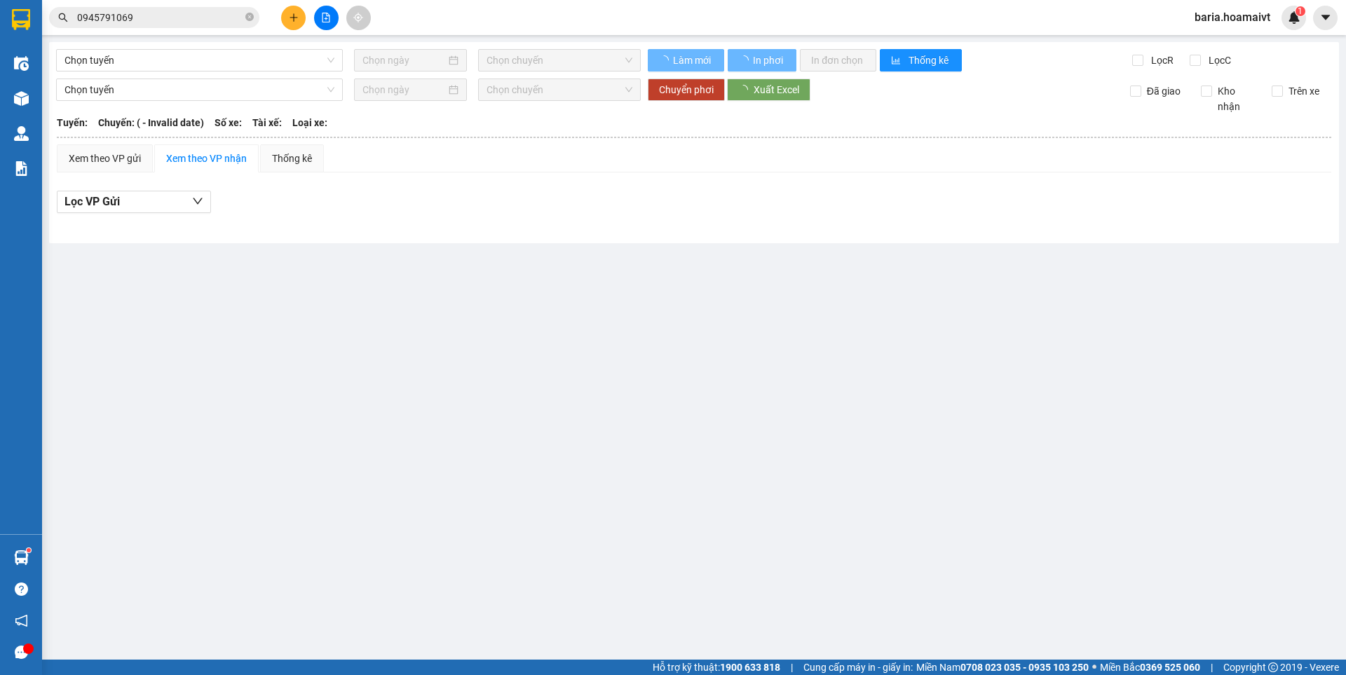
click at [159, 18] on input "0945791069" at bounding box center [159, 17] width 165 height 15
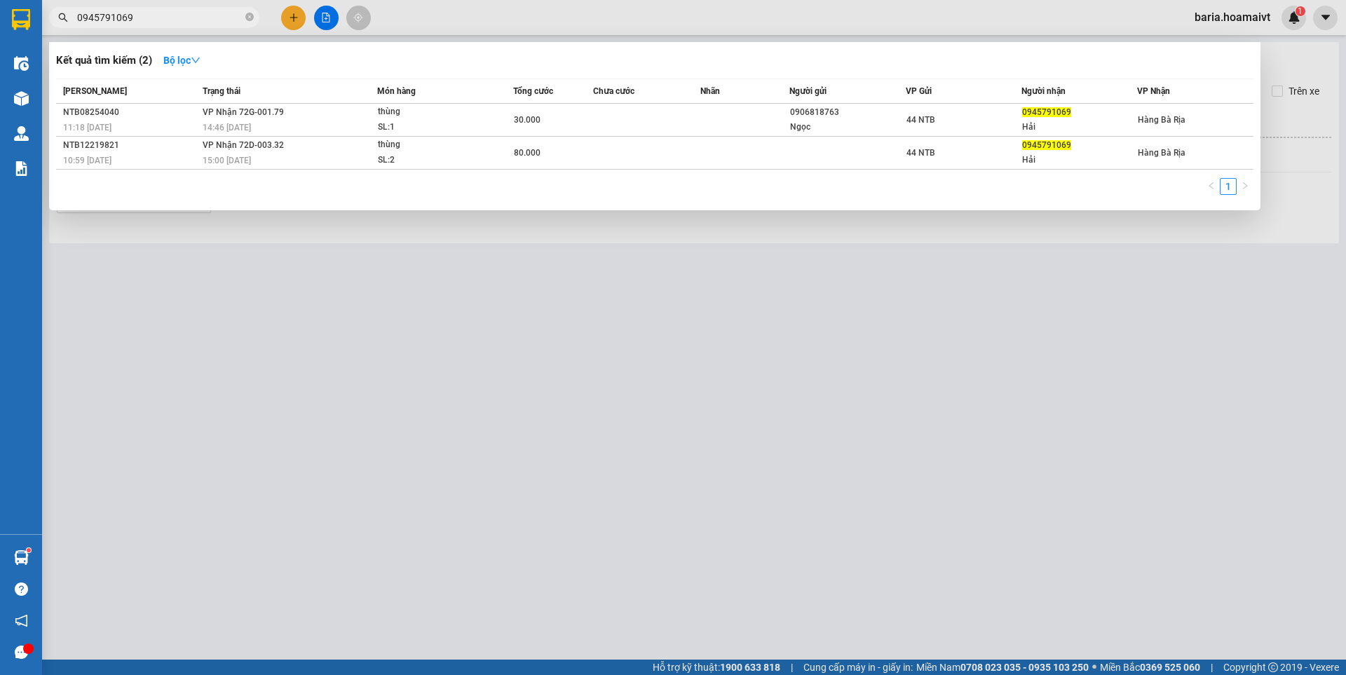
type input "[DATE]"
click at [294, 15] on div at bounding box center [673, 337] width 1346 height 675
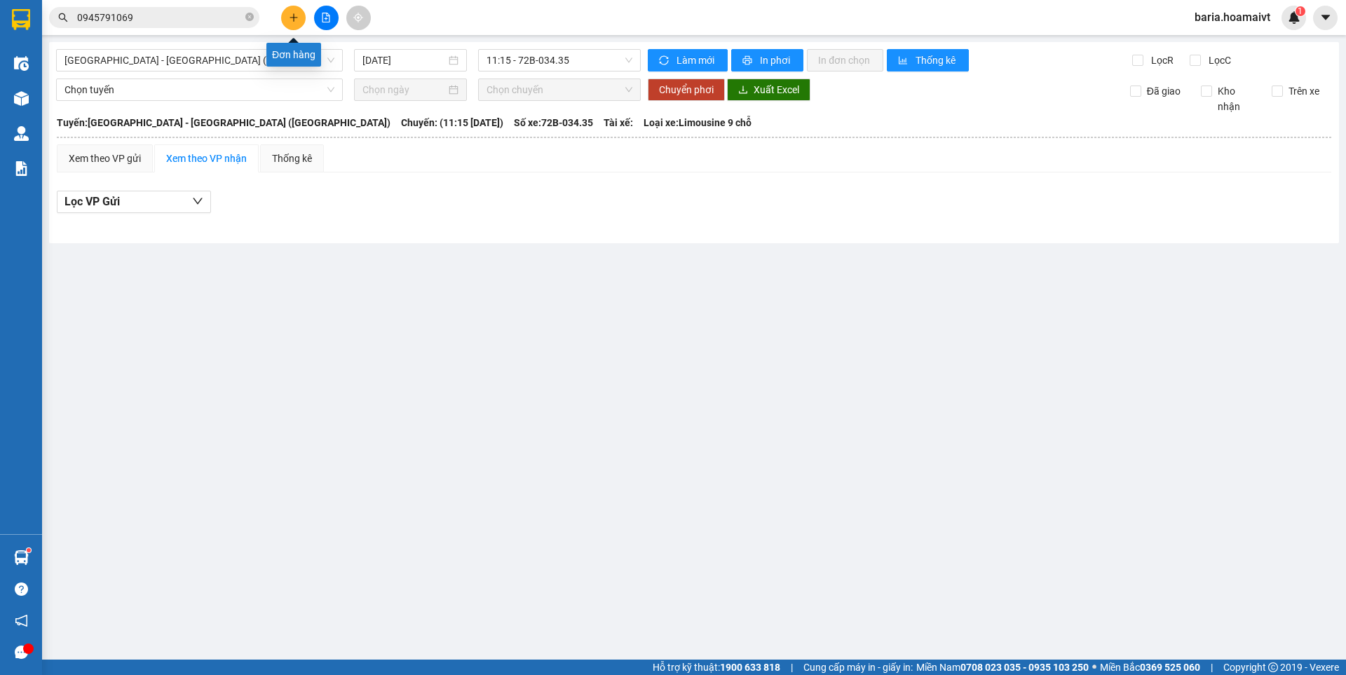
click at [294, 15] on icon "plus" at bounding box center [294, 18] width 10 height 10
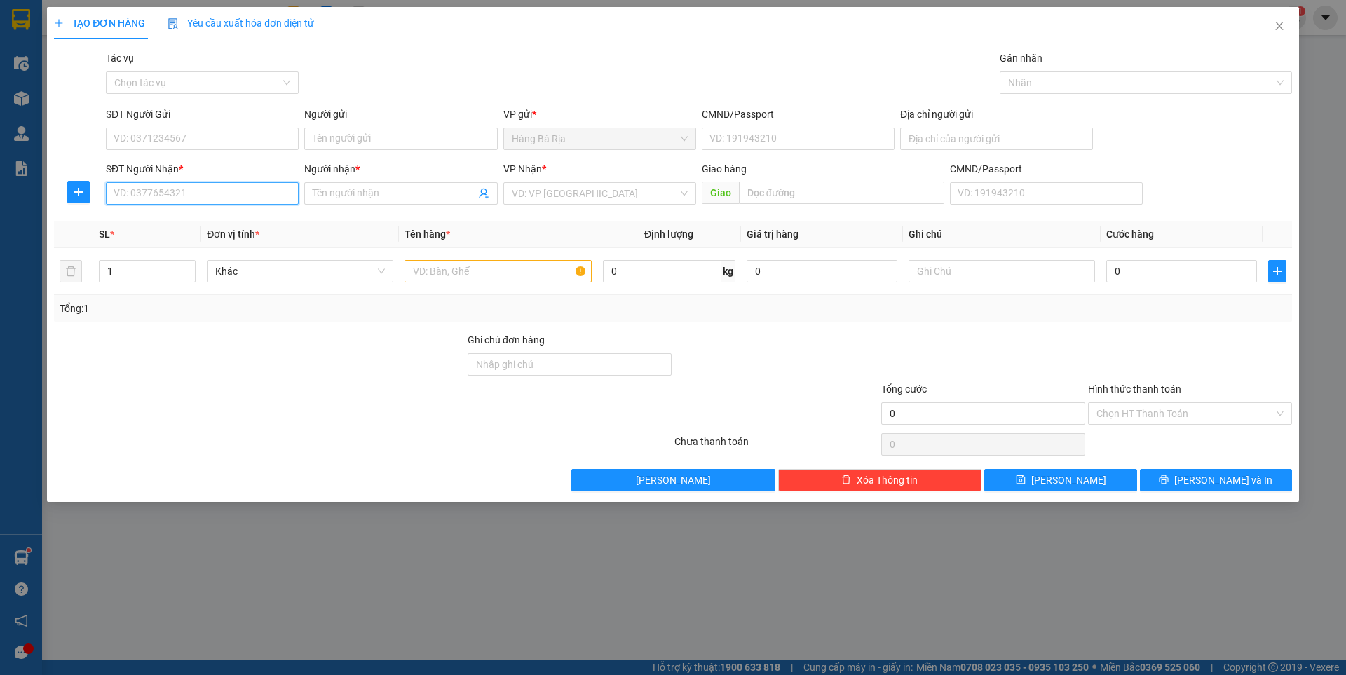
click at [175, 189] on input "SĐT Người Nhận *" at bounding box center [202, 193] width 193 height 22
click at [206, 142] on input "SĐT Người Gửi" at bounding box center [202, 139] width 193 height 22
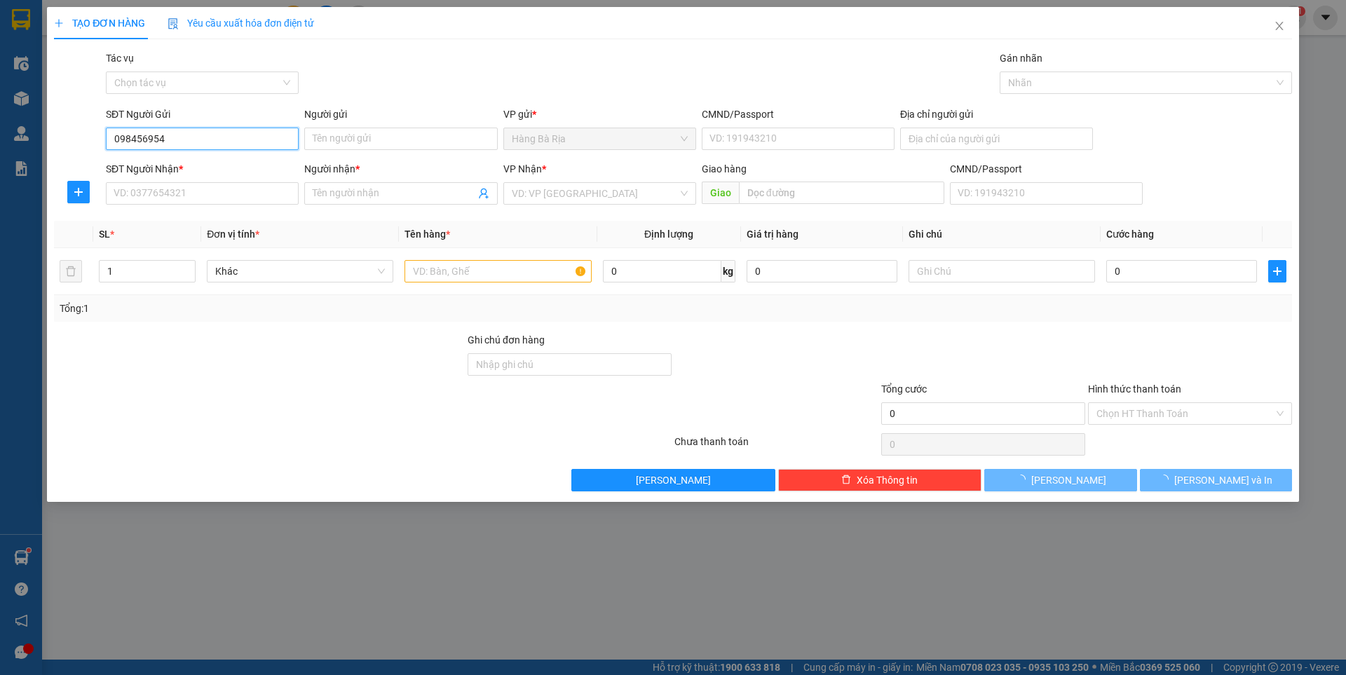
type input "0984569545"
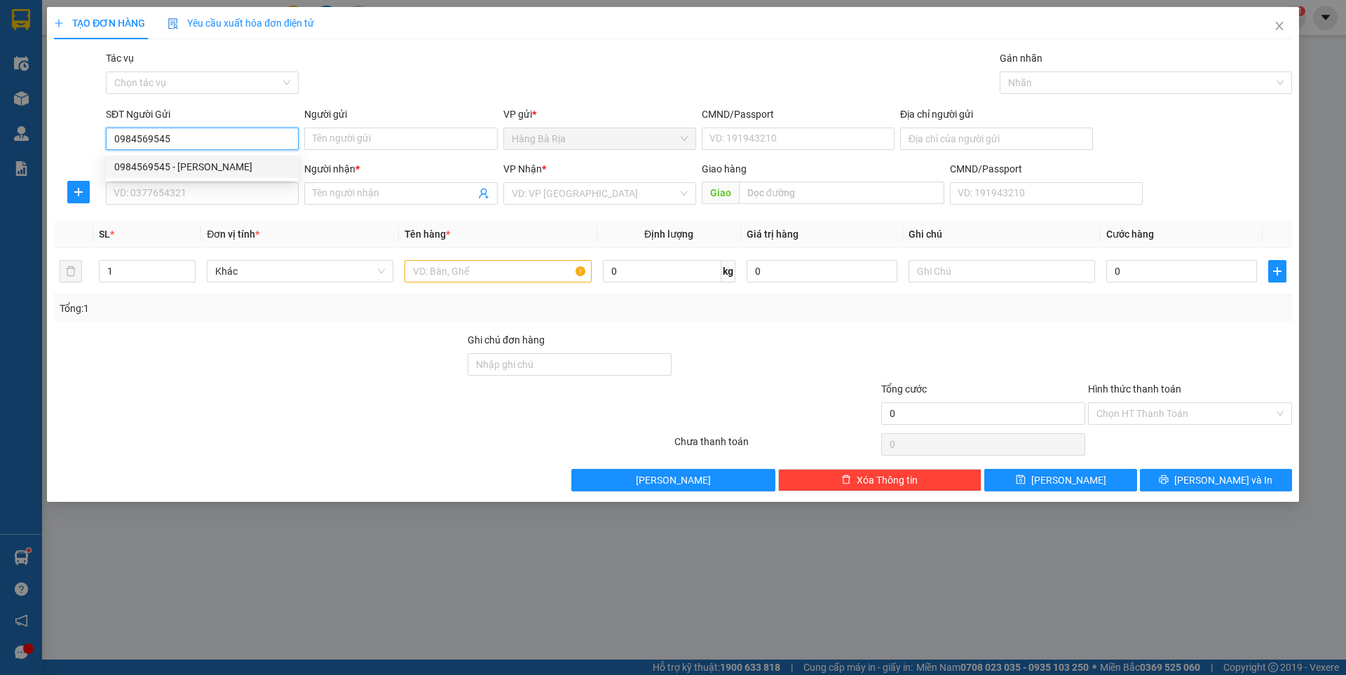
click at [185, 166] on div "0984569545 - [PERSON_NAME]" at bounding box center [202, 166] width 176 height 15
type input "Vinh"
type input "075095009061"
type input "0984569545"
type input "Vinh"
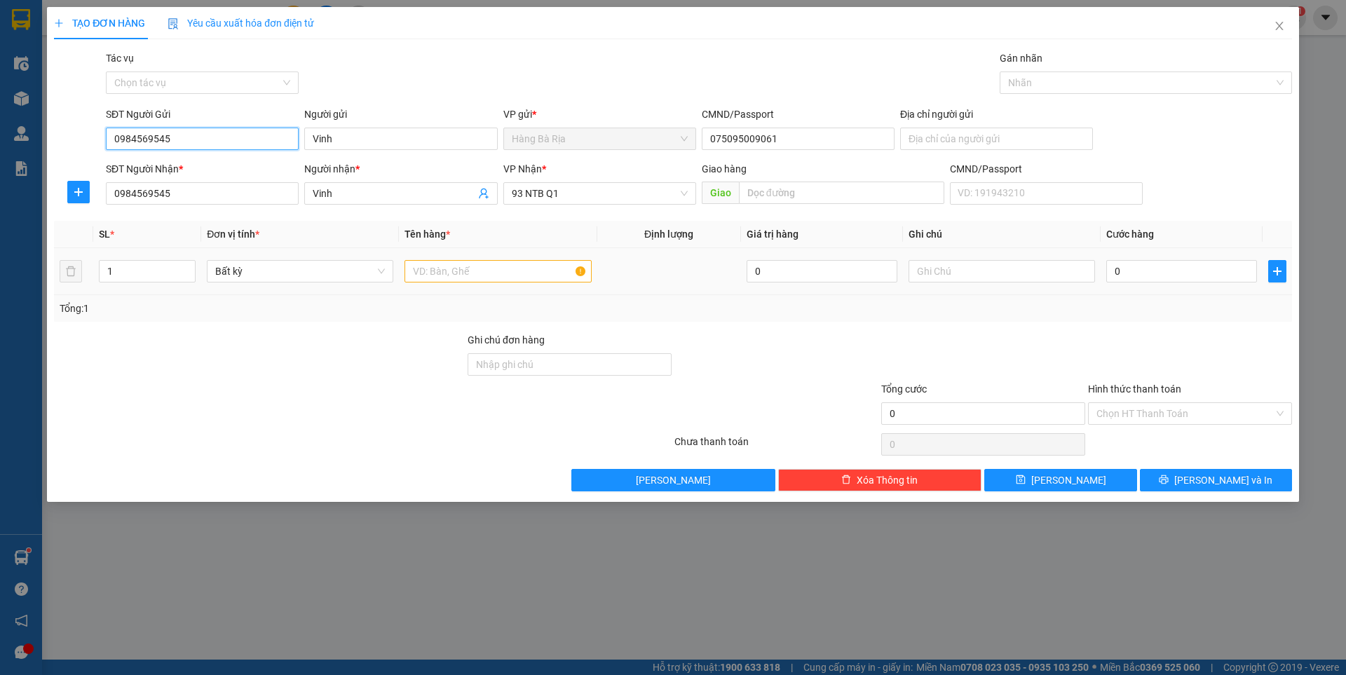
type input "0984569545"
click at [488, 278] on input "text" at bounding box center [497, 271] width 186 height 22
type input "thùng"
click at [1249, 275] on input "0" at bounding box center [1181, 271] width 151 height 22
type input "4"
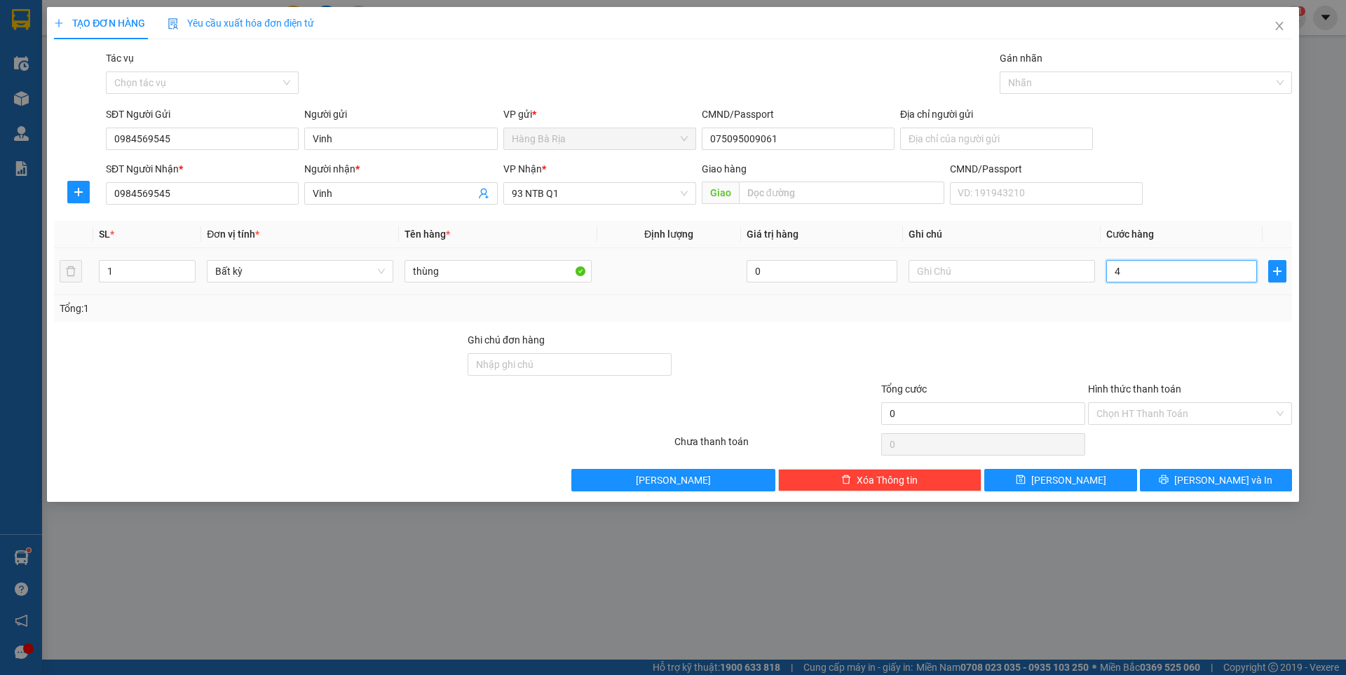
type input "4"
type input "40"
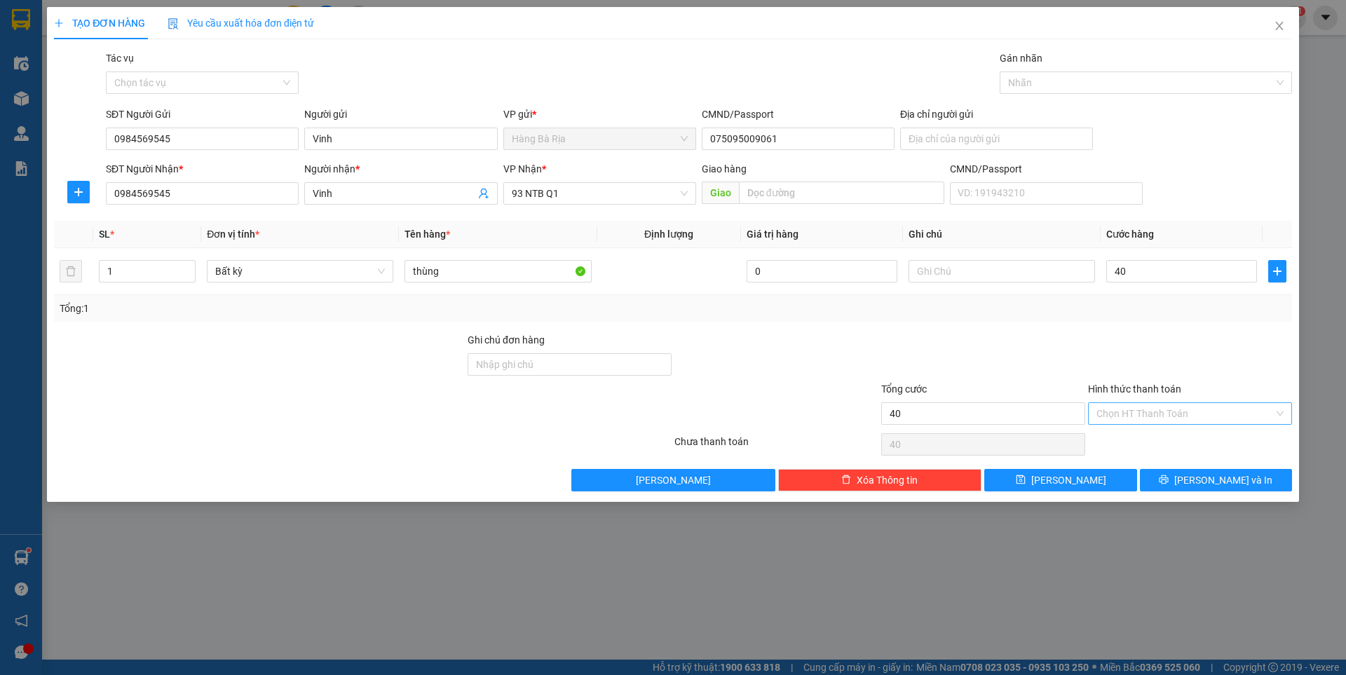
click at [1198, 418] on input "Hình thức thanh toán" at bounding box center [1184, 413] width 177 height 21
type input "40.000"
click at [1151, 445] on div "Tại văn phòng" at bounding box center [1189, 441] width 187 height 15
type input "0"
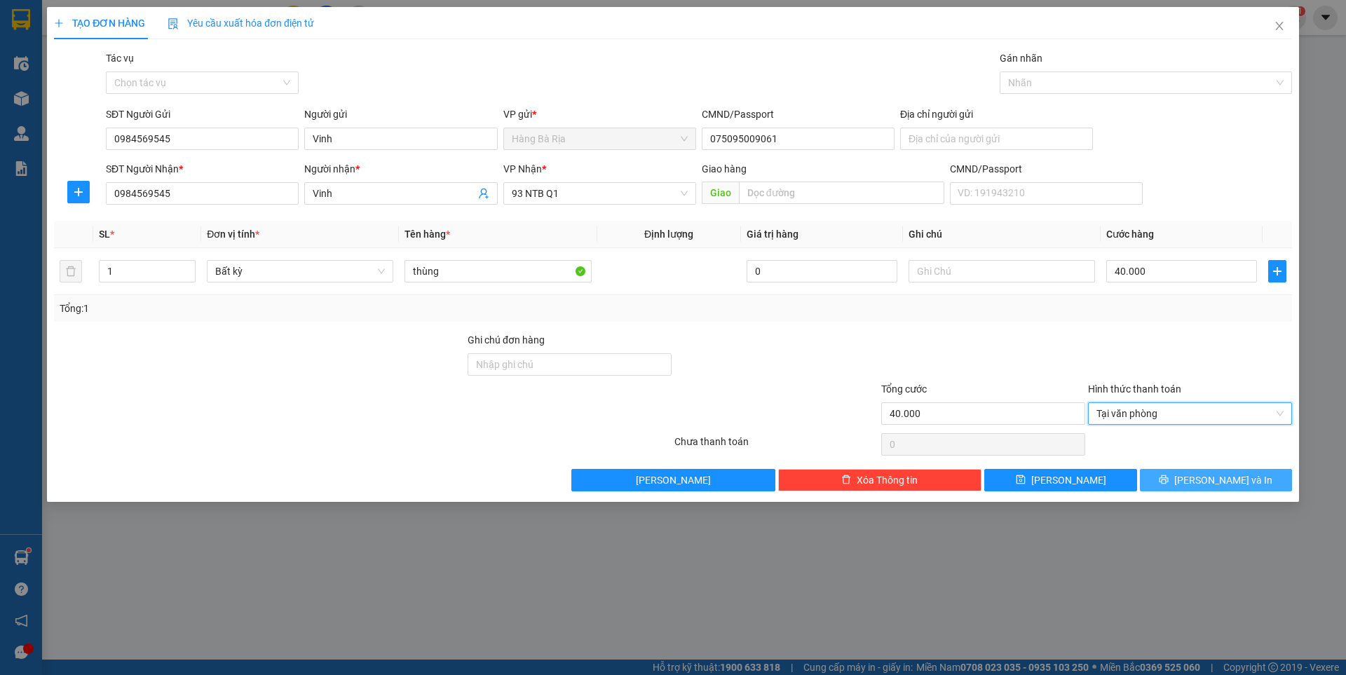
click at [1187, 481] on button "[PERSON_NAME] và In" at bounding box center [1216, 480] width 152 height 22
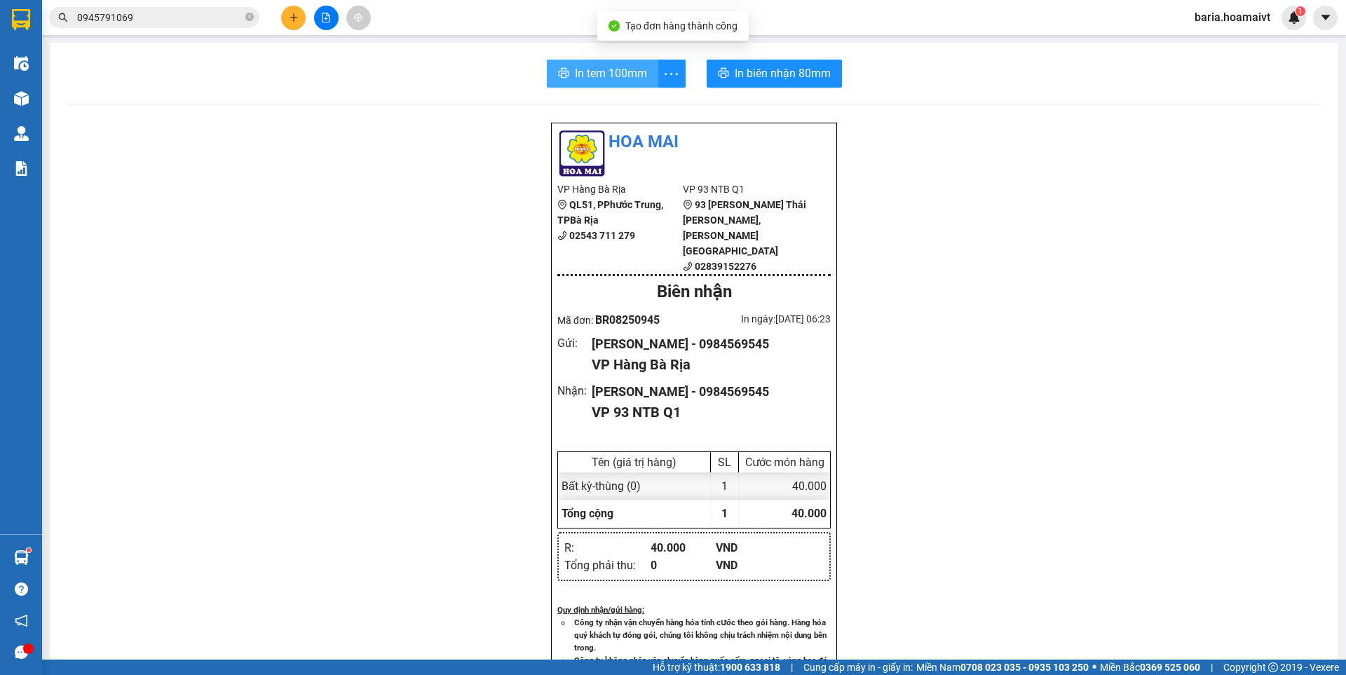
click at [586, 76] on span "In tem 100mm" at bounding box center [611, 73] width 72 height 18
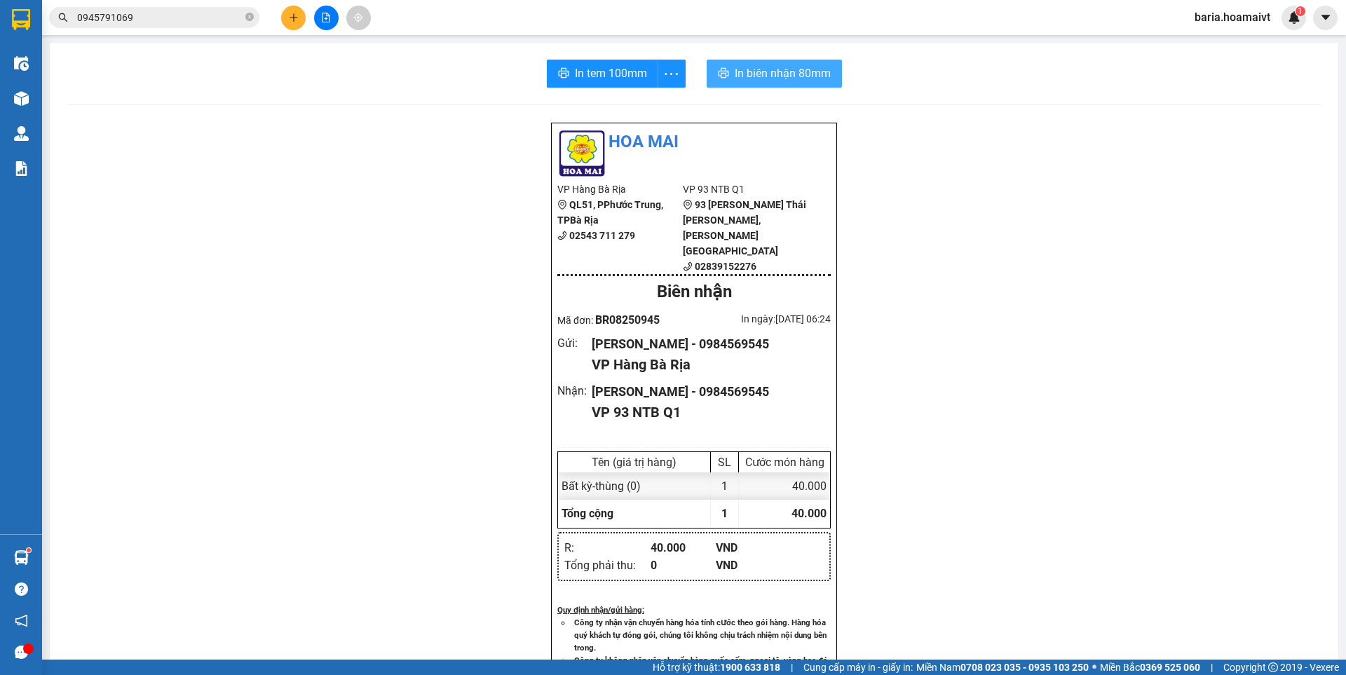
click at [784, 69] on span "In biên nhận 80mm" at bounding box center [783, 73] width 96 height 18
click at [292, 22] on icon "plus" at bounding box center [294, 18] width 10 height 10
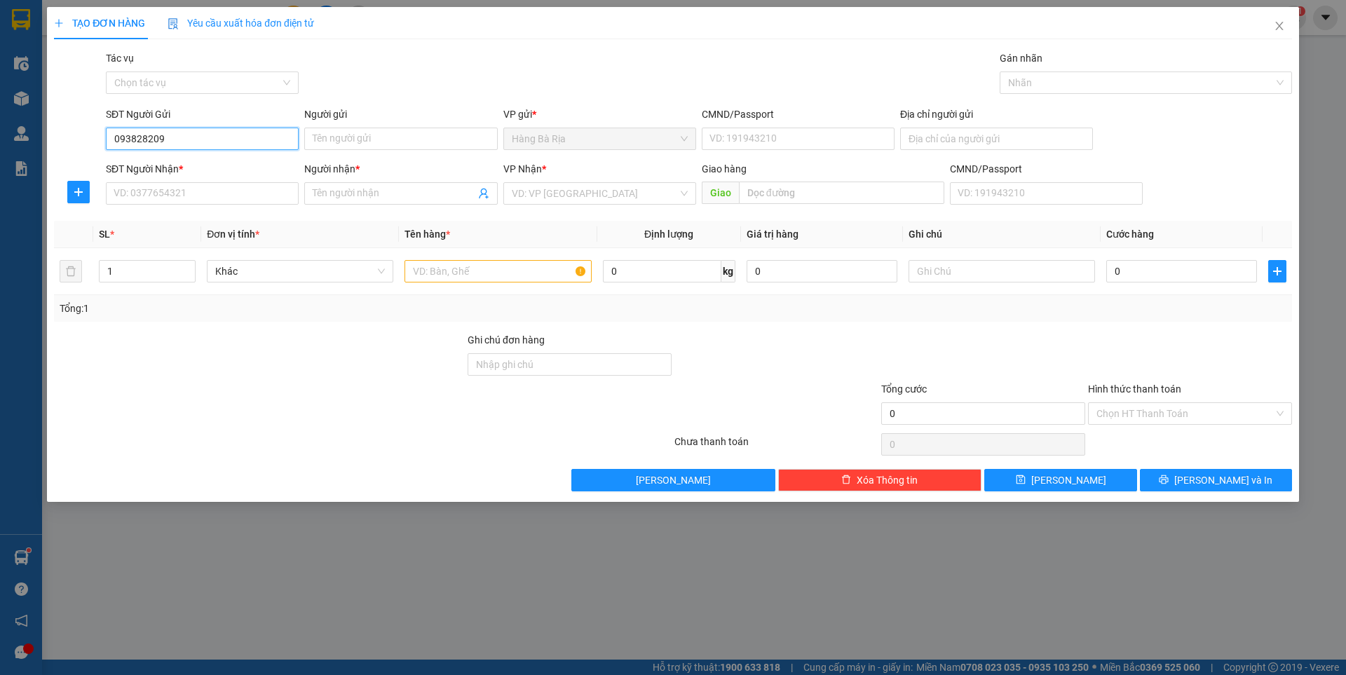
type input "0938282094"
click at [198, 165] on div "0938282094 - [PERSON_NAME]" at bounding box center [202, 166] width 176 height 15
type input "Phước"
type input "0906610832"
type input "TUẤN"
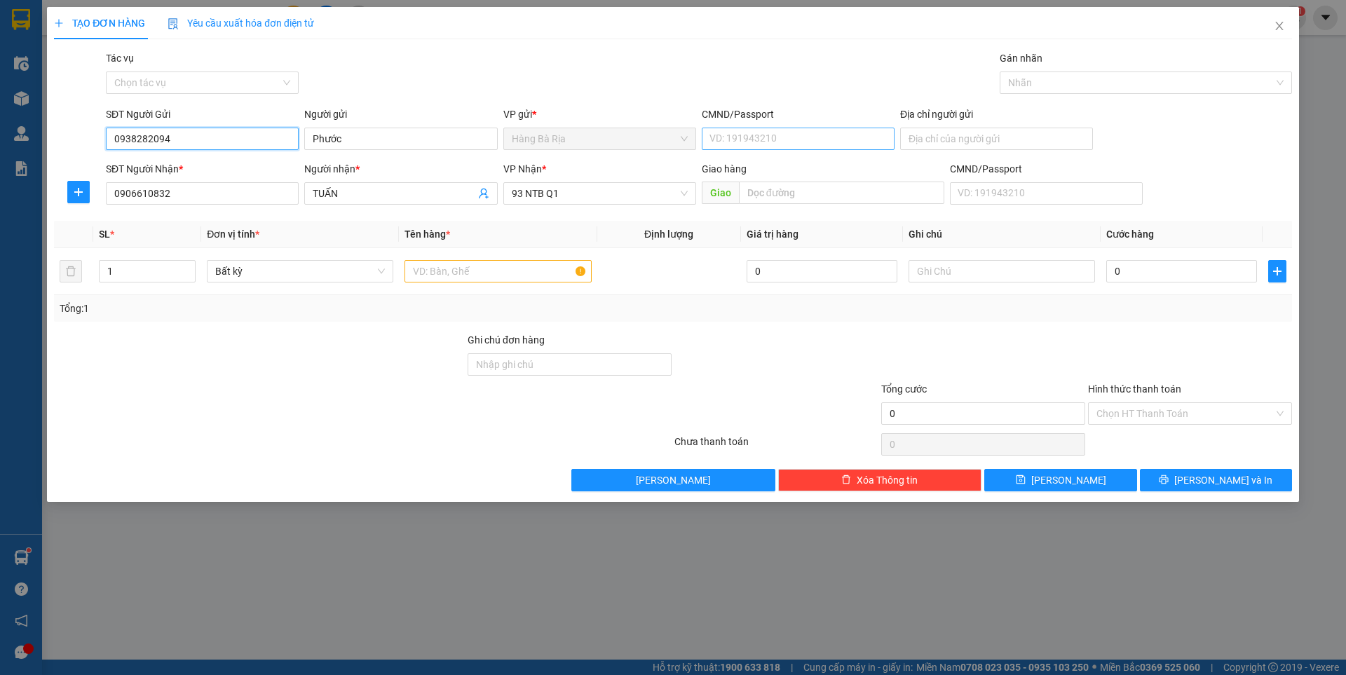
type input "0938282094"
click at [744, 141] on input "CMND/Passport" at bounding box center [798, 139] width 193 height 22
type input "077083006323"
click at [444, 271] on input "text" at bounding box center [497, 271] width 186 height 22
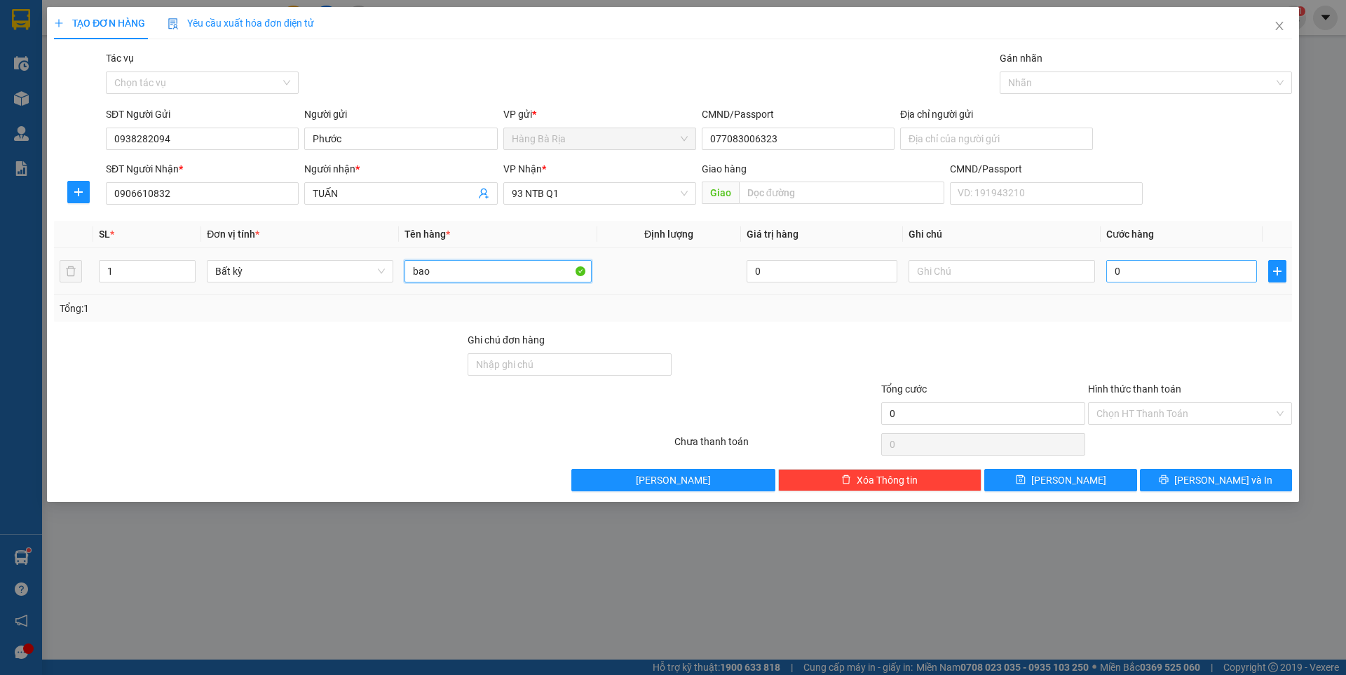
type input "bao"
click at [1182, 276] on input "0" at bounding box center [1181, 271] width 151 height 22
type input "5"
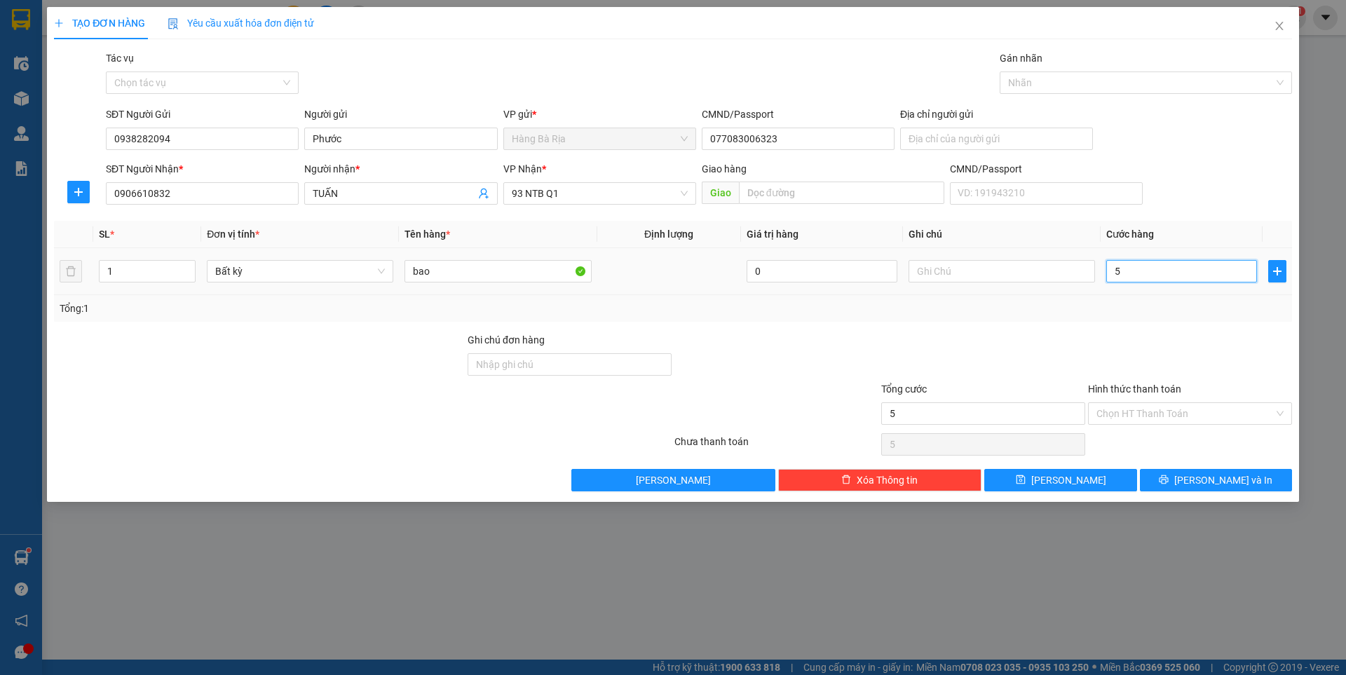
type input "50"
type input "50.000"
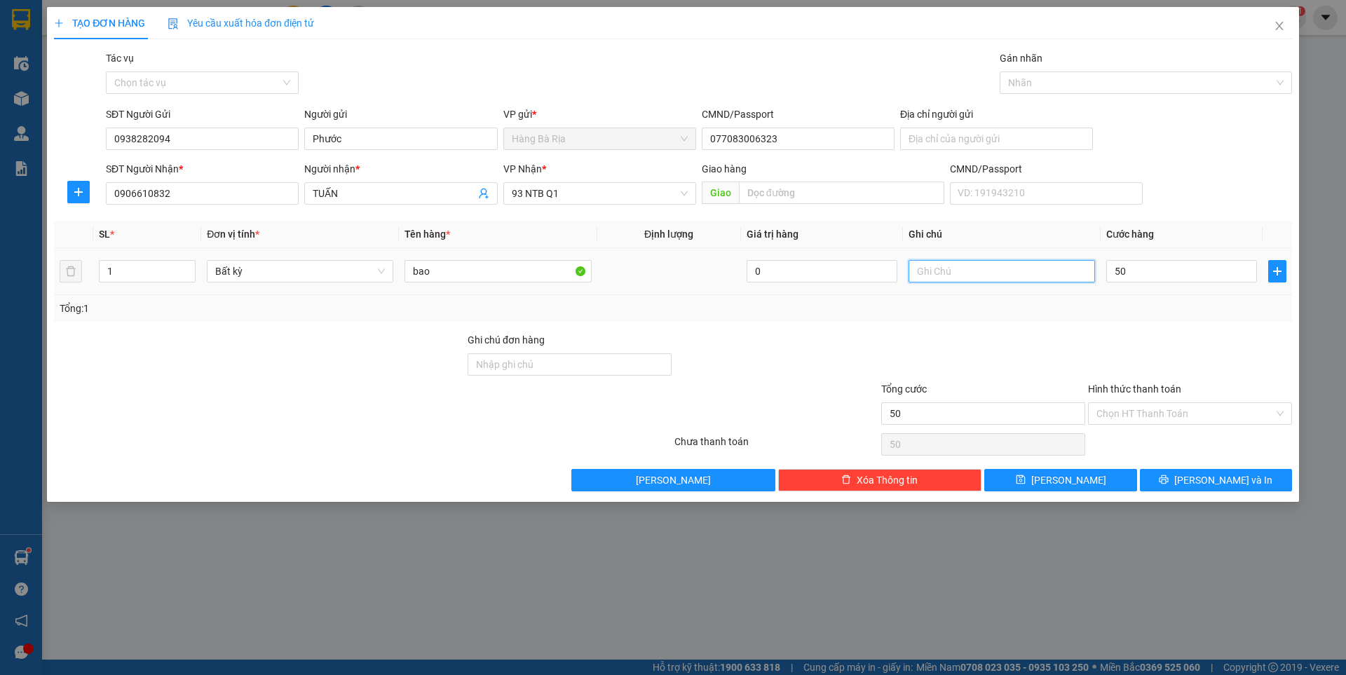
type input "50.000"
click at [1030, 276] on input "text" at bounding box center [1001, 271] width 186 height 22
type input "PTUNG"
click at [1186, 406] on input "Hình thức thanh toán" at bounding box center [1184, 413] width 177 height 21
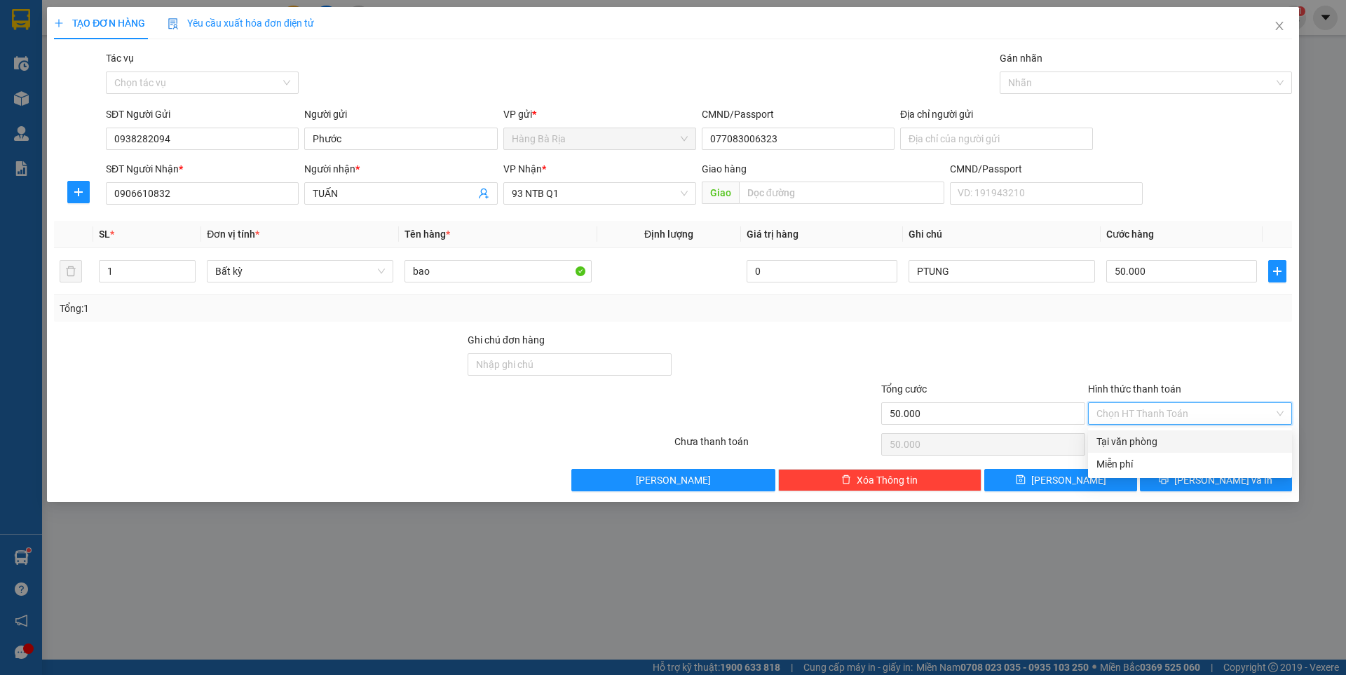
click at [1168, 439] on div "Tại văn phòng" at bounding box center [1189, 441] width 187 height 15
type input "0"
click at [1182, 479] on button "[PERSON_NAME] và In" at bounding box center [1216, 480] width 152 height 22
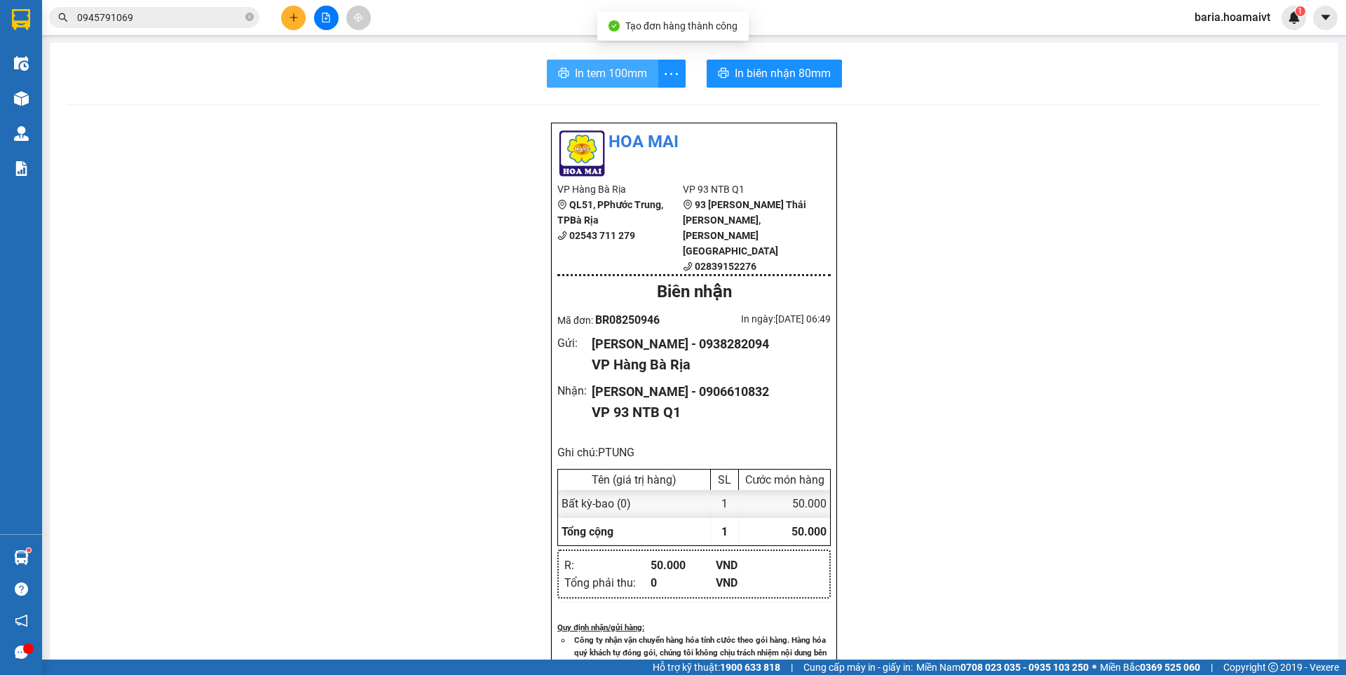
click at [594, 66] on span "In tem 100mm" at bounding box center [611, 73] width 72 height 18
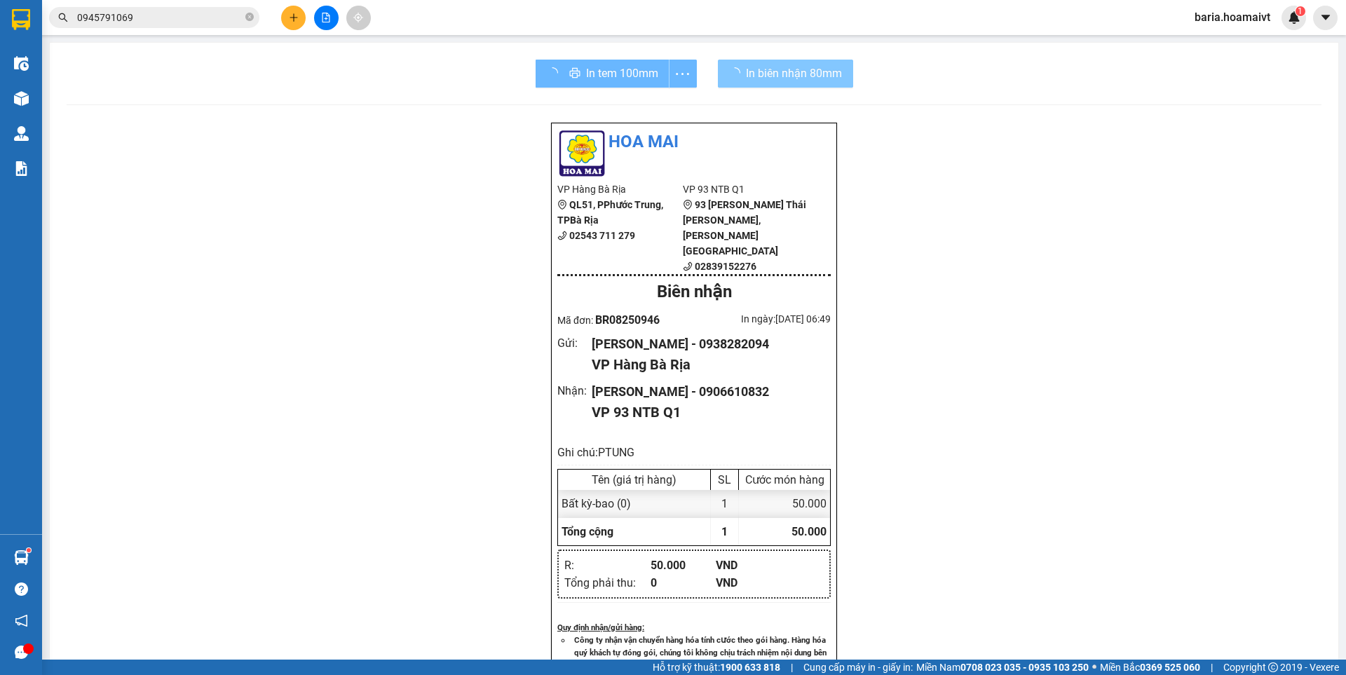
click at [807, 74] on span "In biên nhận 80mm" at bounding box center [794, 73] width 96 height 18
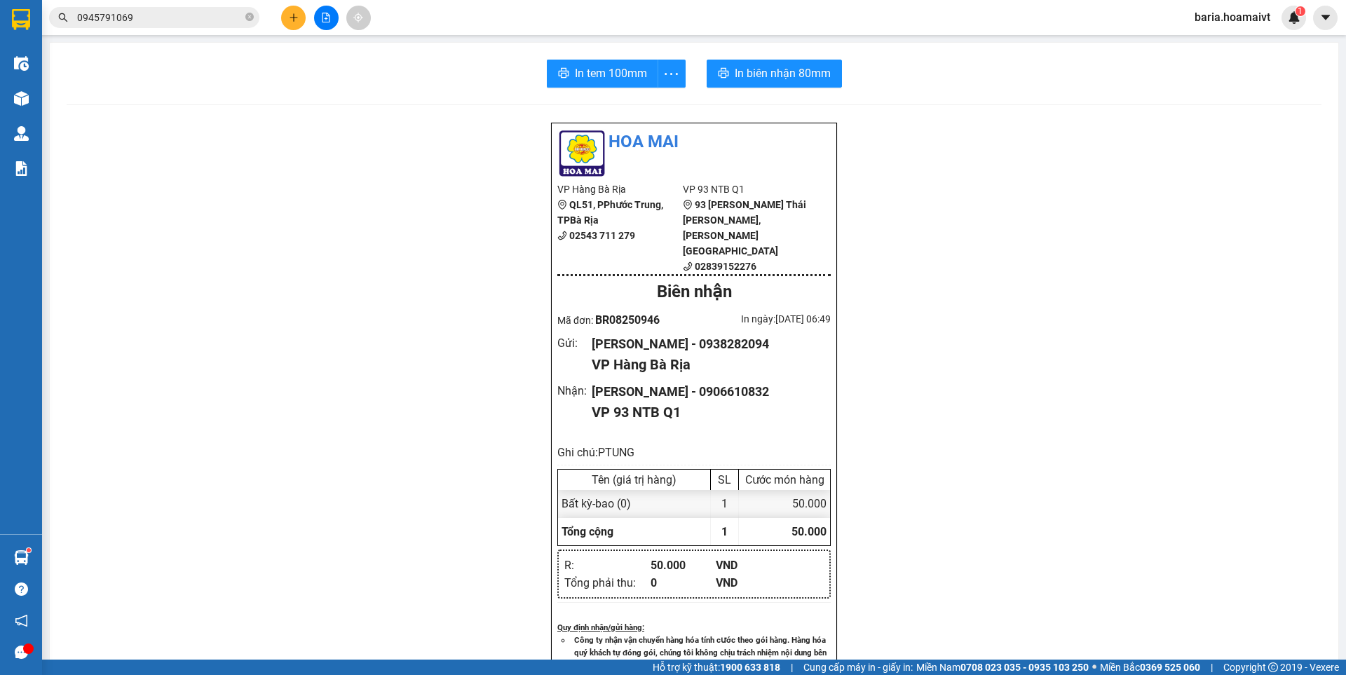
click at [163, 22] on input "0945791069" at bounding box center [159, 17] width 165 height 15
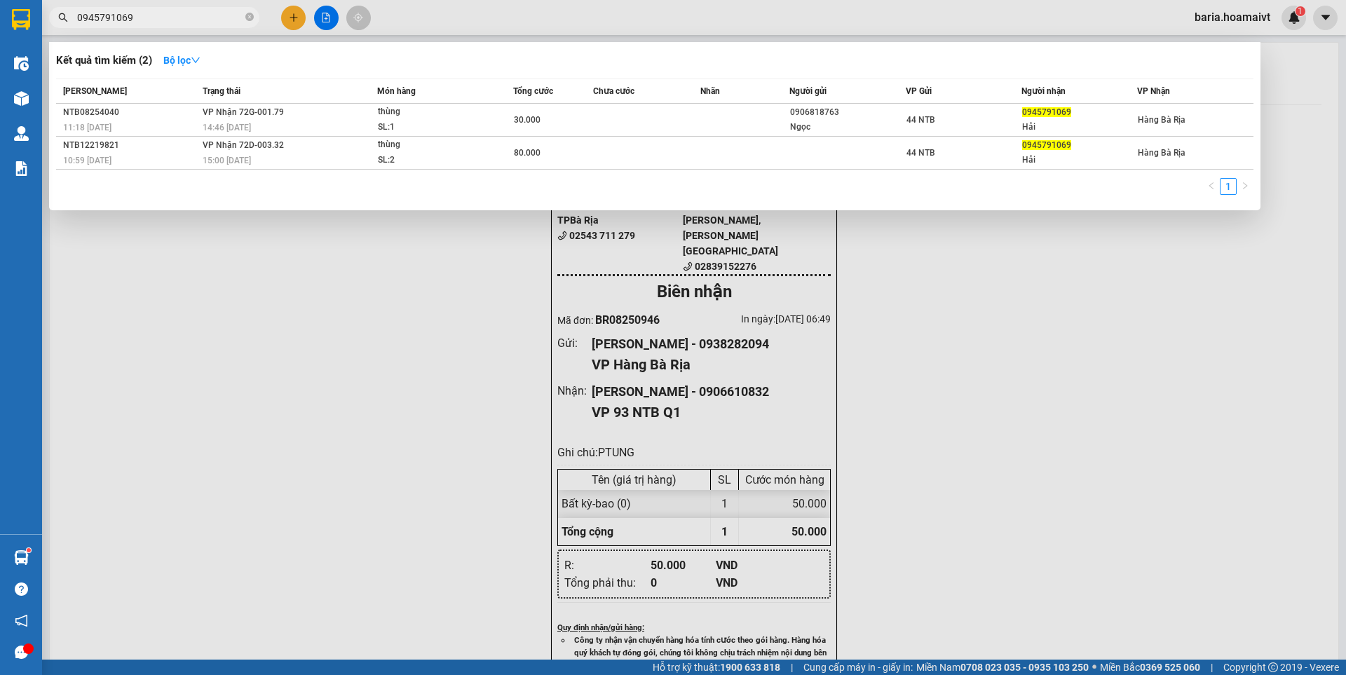
click at [163, 22] on input "0945791069" at bounding box center [159, 17] width 165 height 15
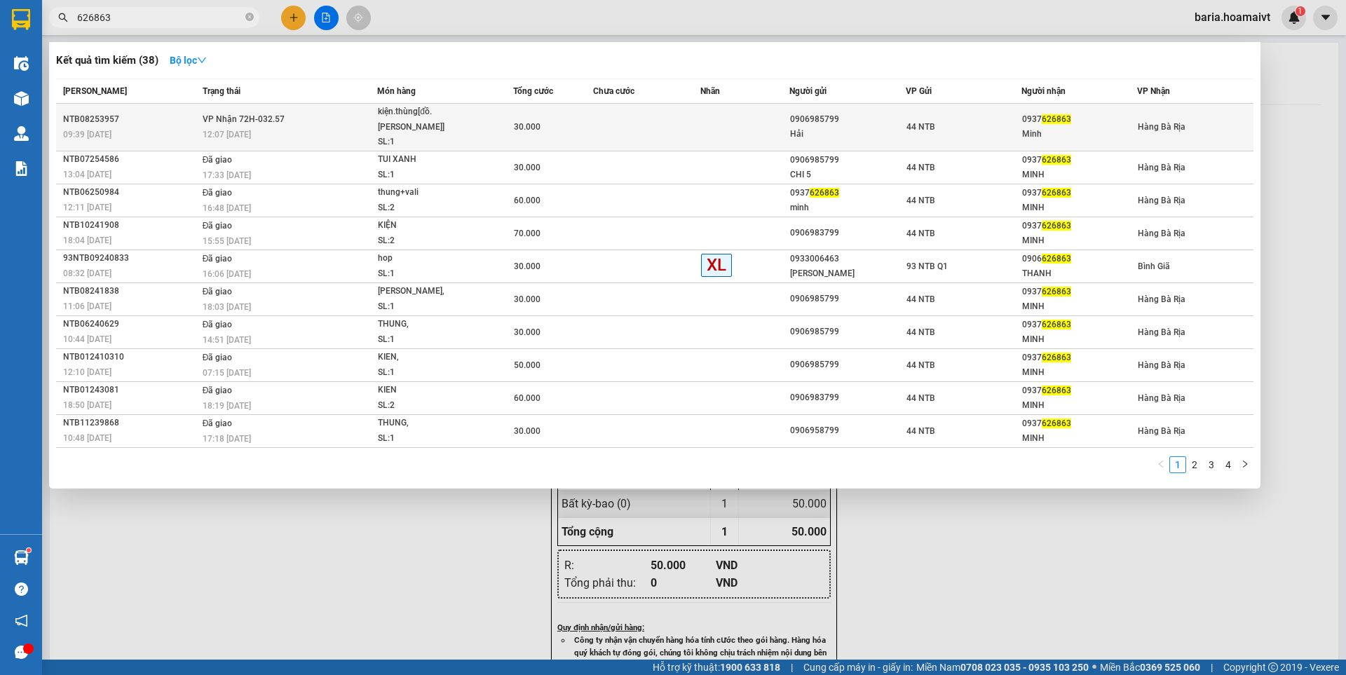
type input "626863"
click at [1072, 112] on div "0937 626863" at bounding box center [1079, 119] width 114 height 15
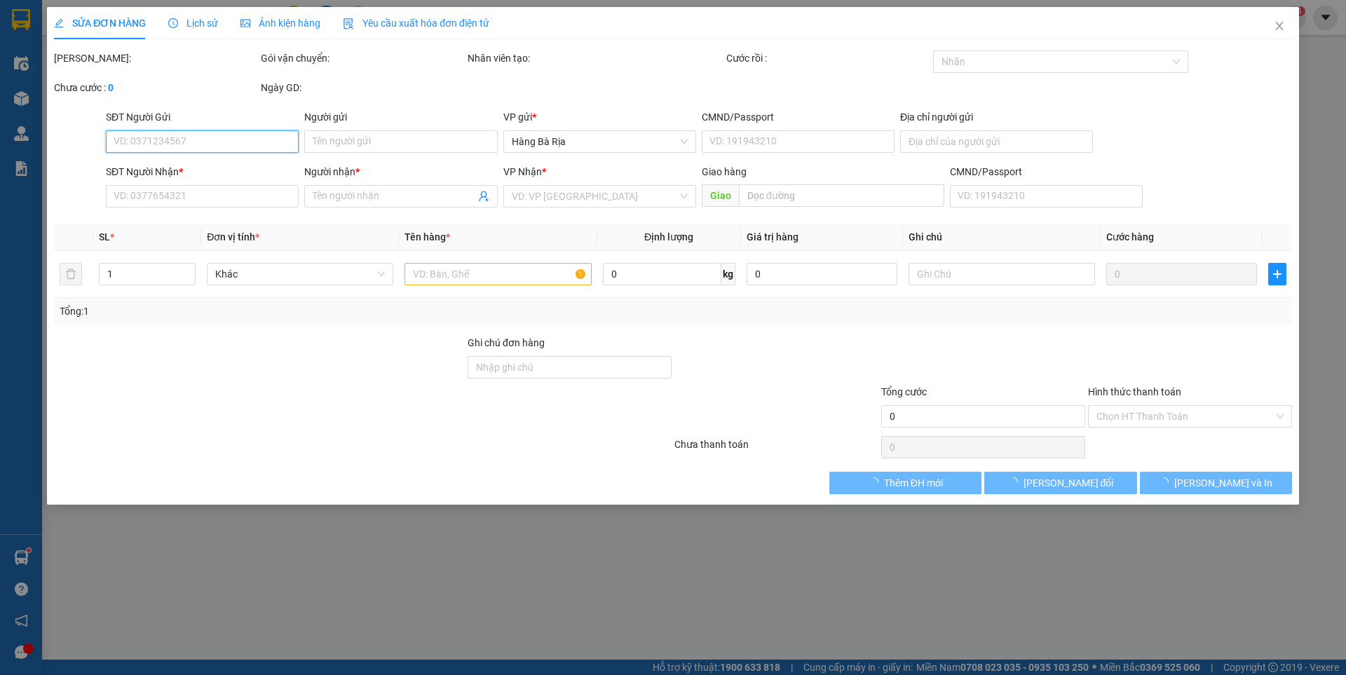
type input "0906985799"
type input "Hải"
type input "CC.Đảo.[PERSON_NAME].Cương_Q2_T.Đức"
type input "0937626863"
type input "Minh"
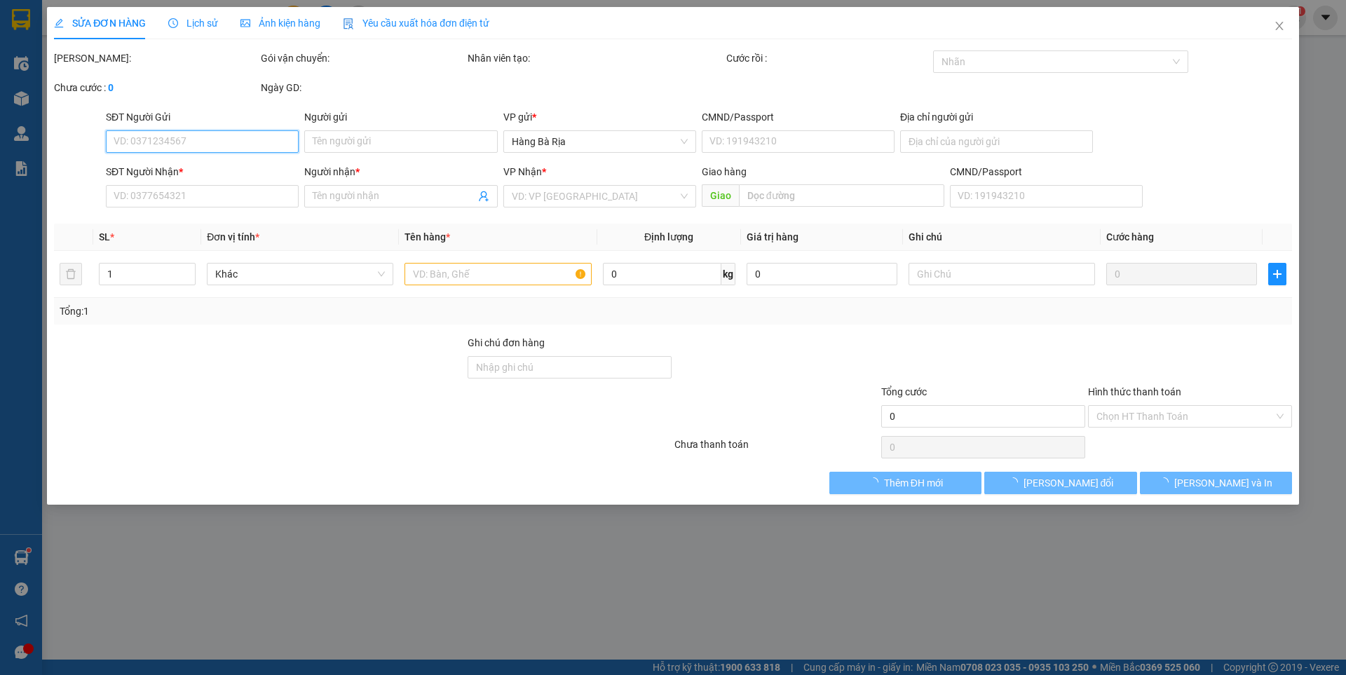
type input "30.000"
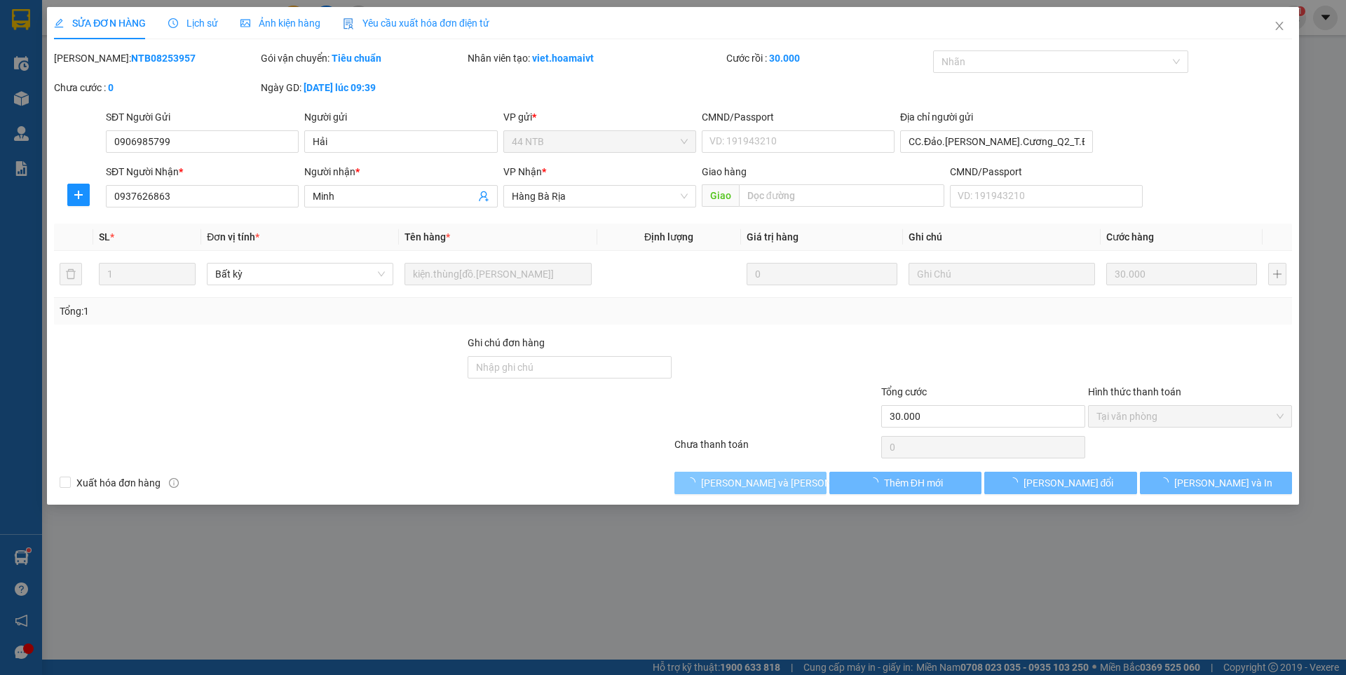
click at [808, 487] on button "[PERSON_NAME] và [PERSON_NAME] hàng" at bounding box center [750, 483] width 152 height 22
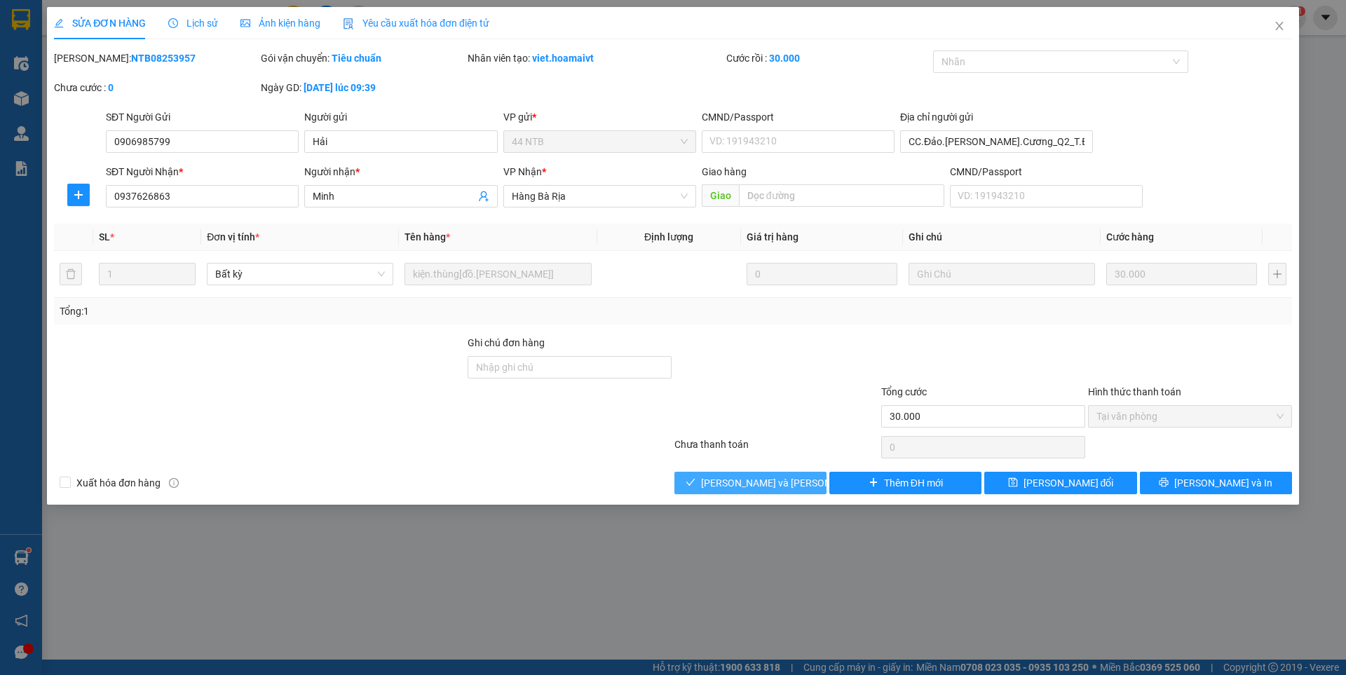
click at [757, 482] on span "[PERSON_NAME] và [PERSON_NAME] hàng" at bounding box center [795, 482] width 189 height 15
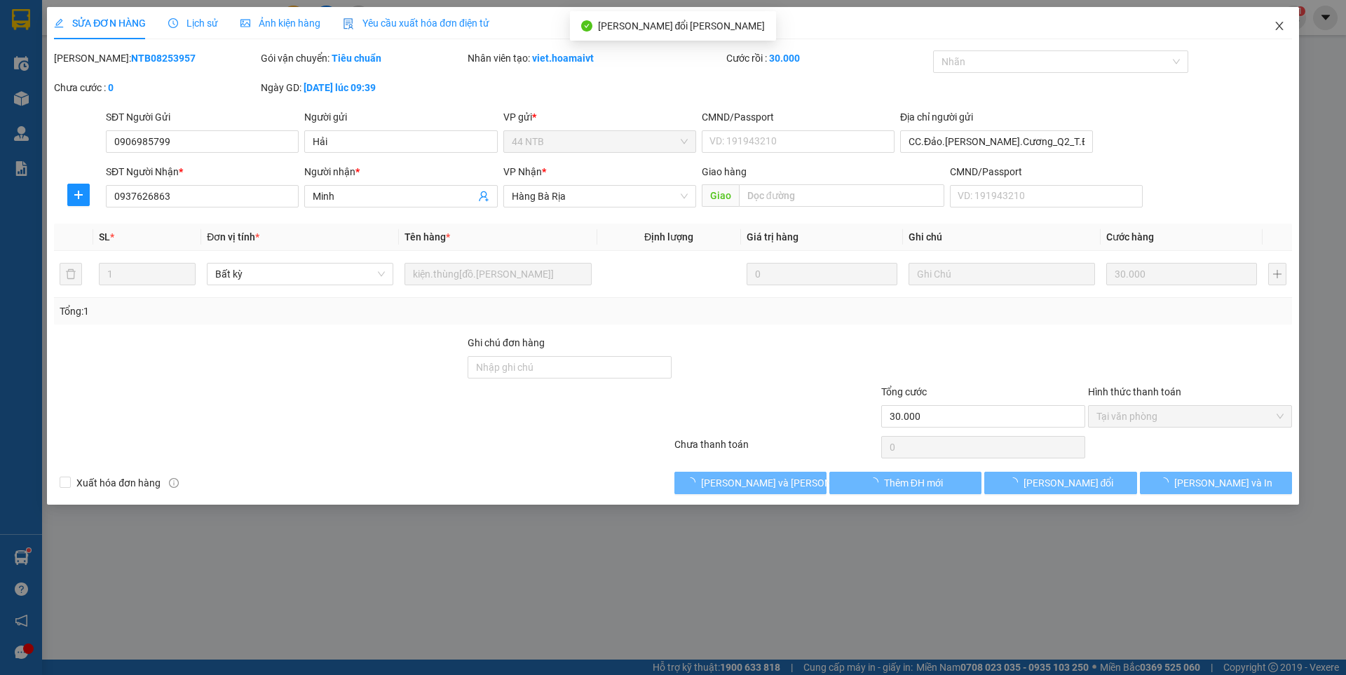
click at [1279, 25] on icon "close" at bounding box center [1279, 25] width 11 height 11
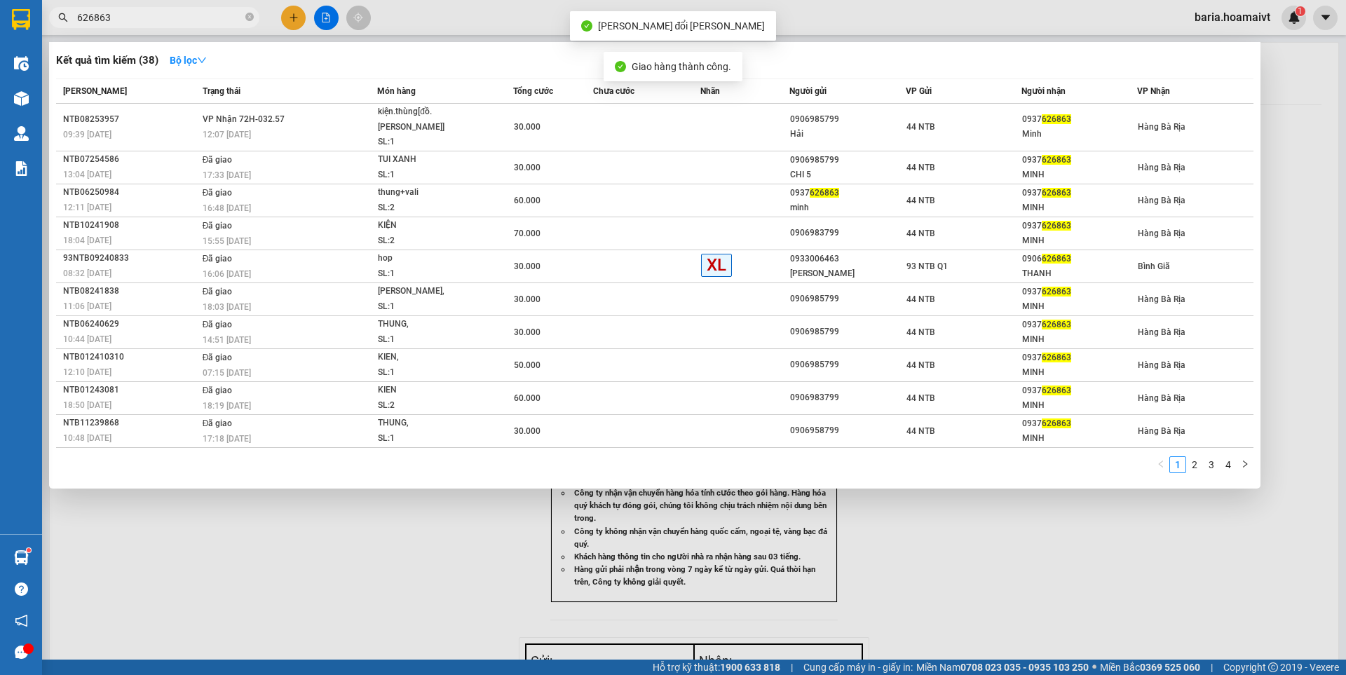
click at [139, 19] on input "626863" at bounding box center [159, 17] width 165 height 15
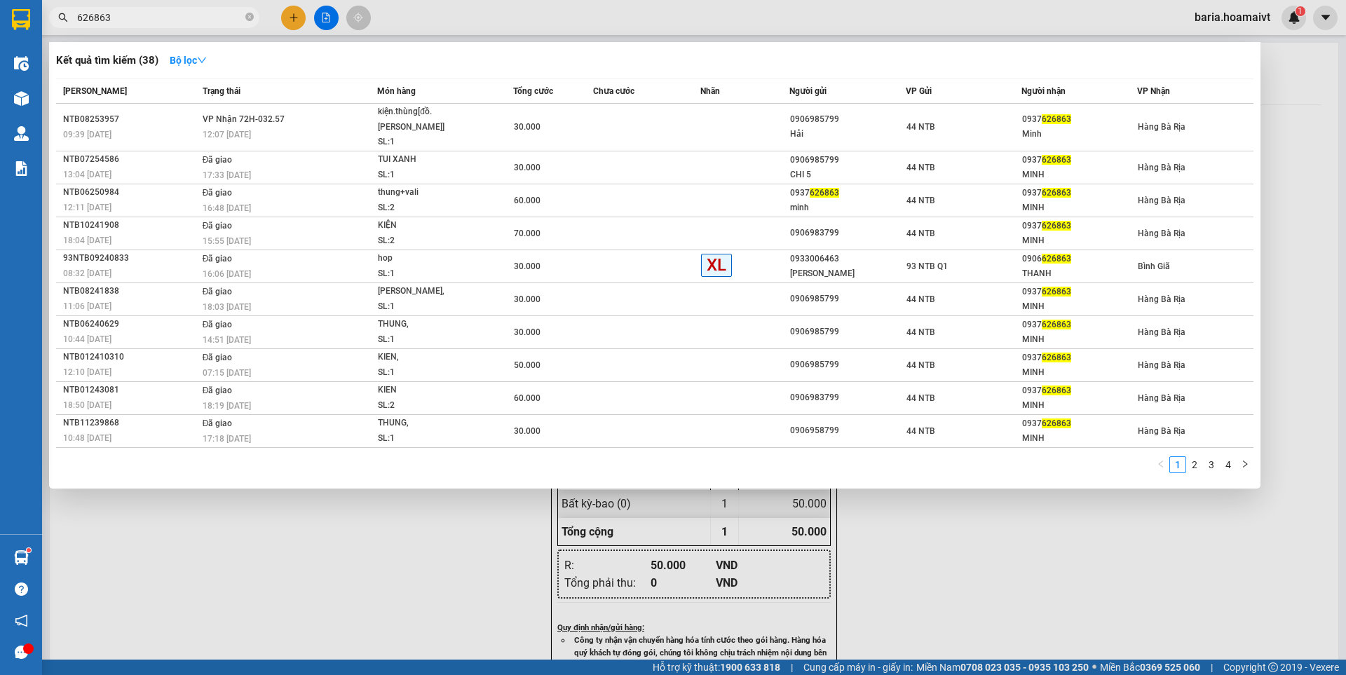
click at [304, 566] on div at bounding box center [673, 337] width 1346 height 675
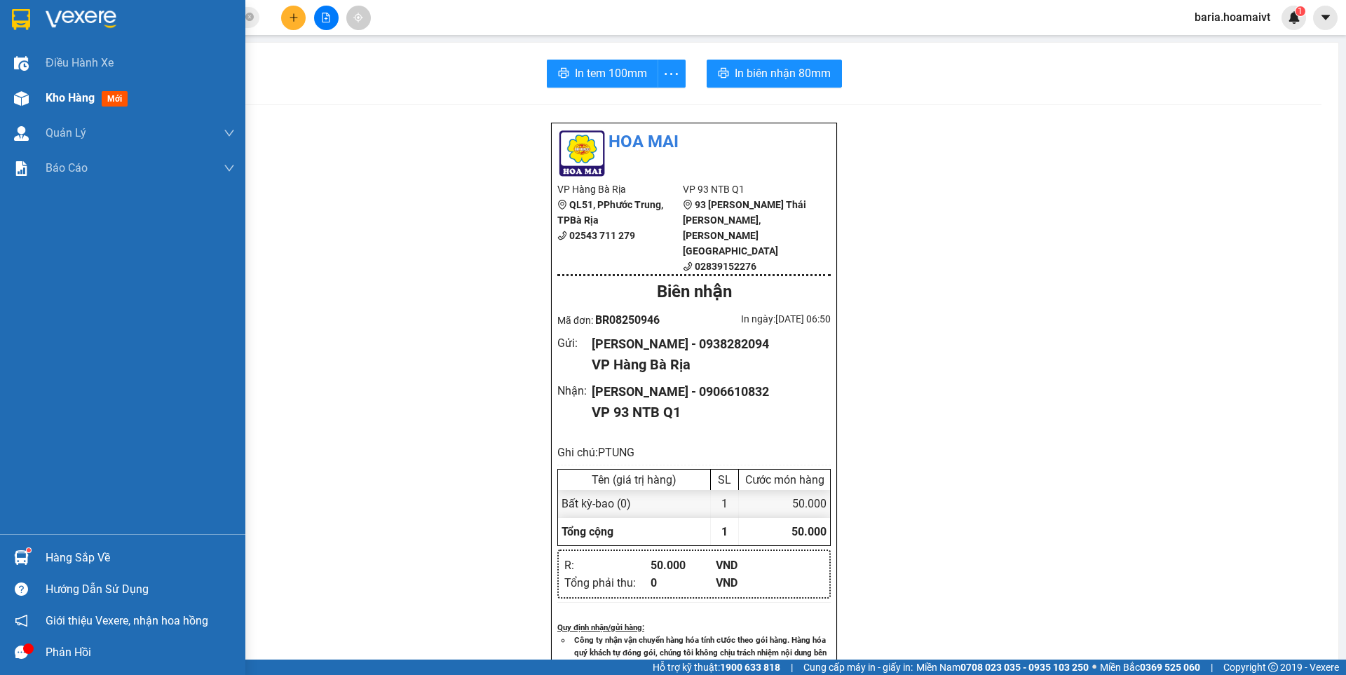
click at [75, 100] on span "Kho hàng" at bounding box center [70, 97] width 49 height 13
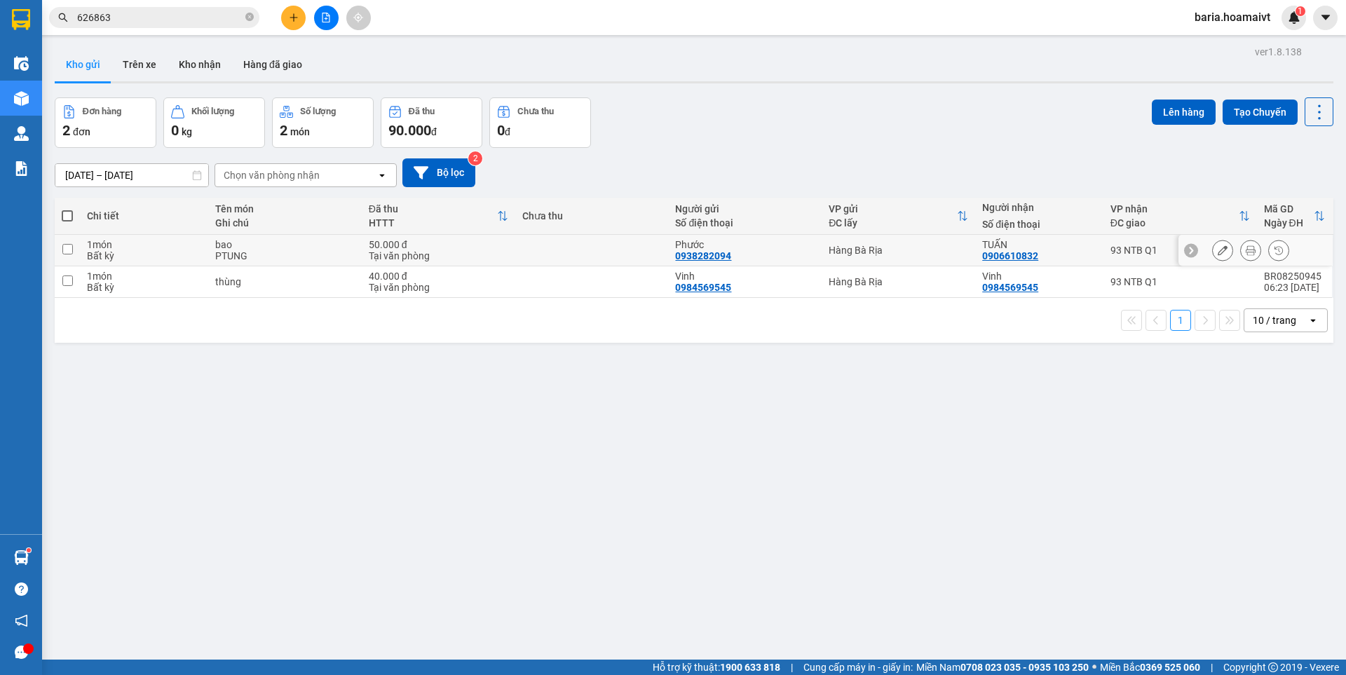
click at [1103, 256] on td "93 NTB Q1" at bounding box center [1179, 251] width 153 height 32
checkbox input "true"
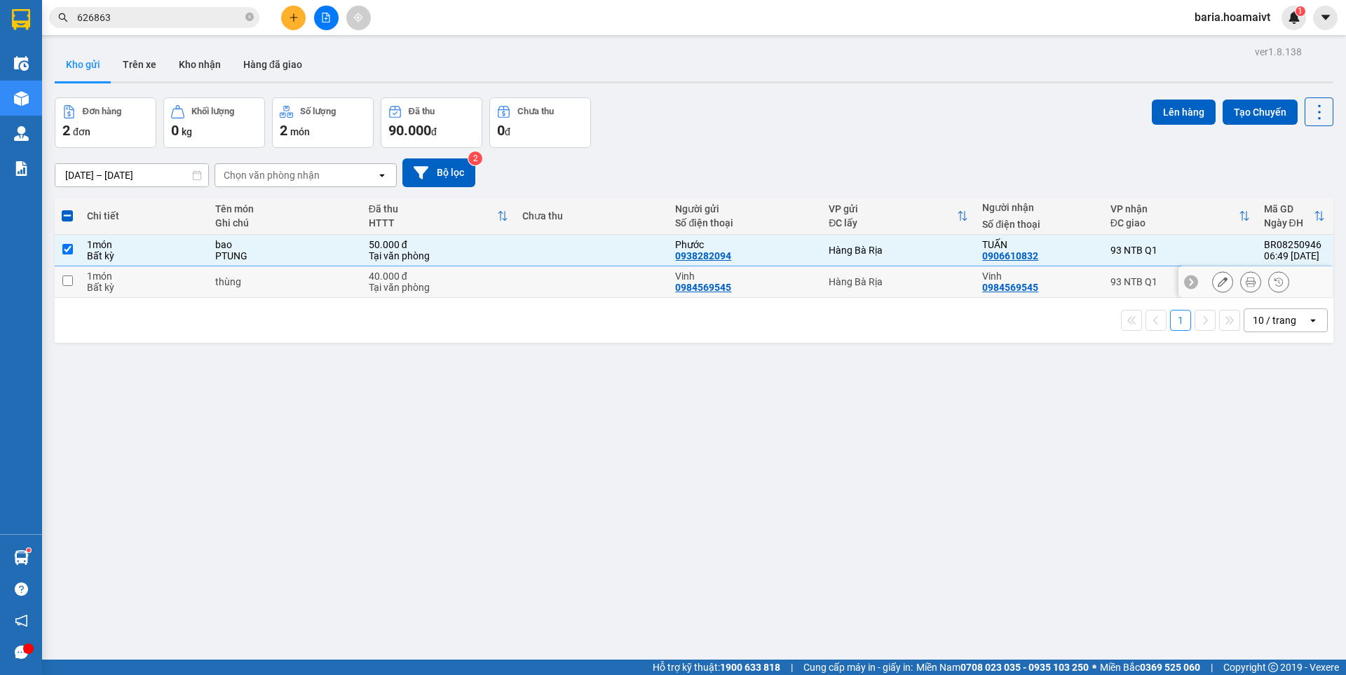
click at [1110, 278] on div "93 NTB Q1" at bounding box center [1179, 281] width 139 height 11
checkbox input "true"
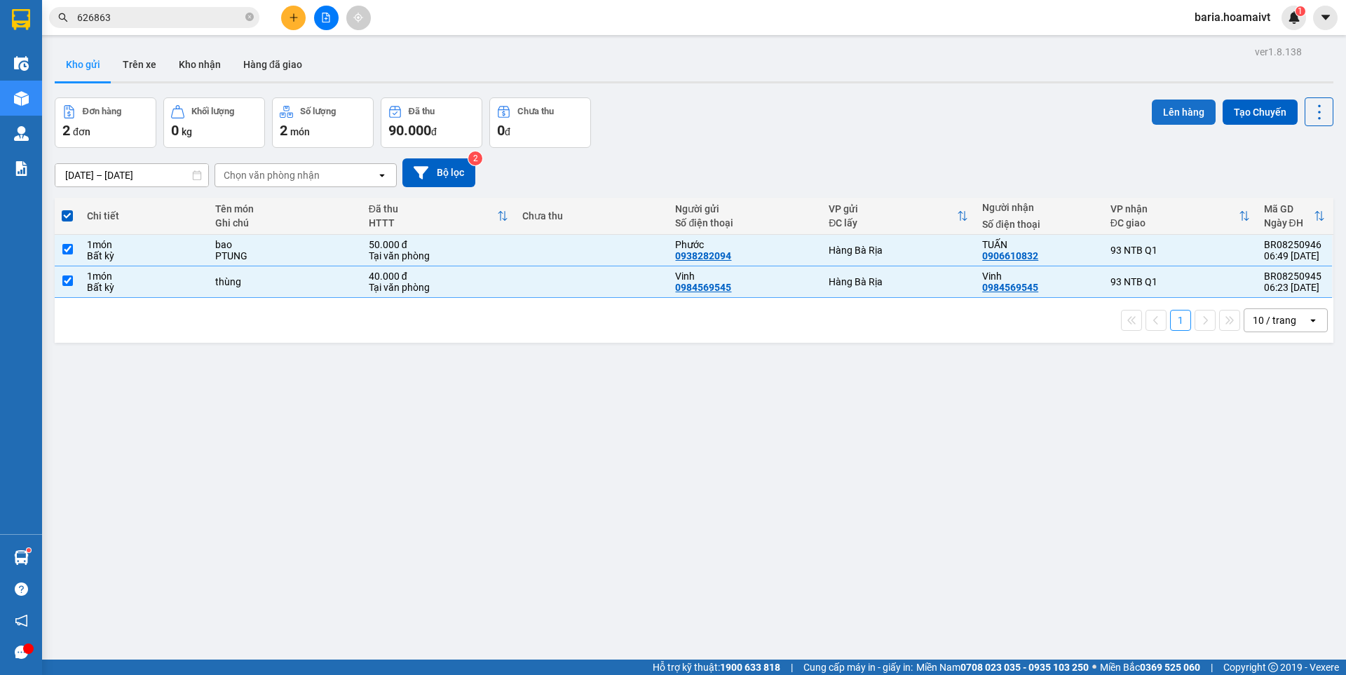
click at [1181, 114] on button "Lên hàng" at bounding box center [1184, 112] width 64 height 25
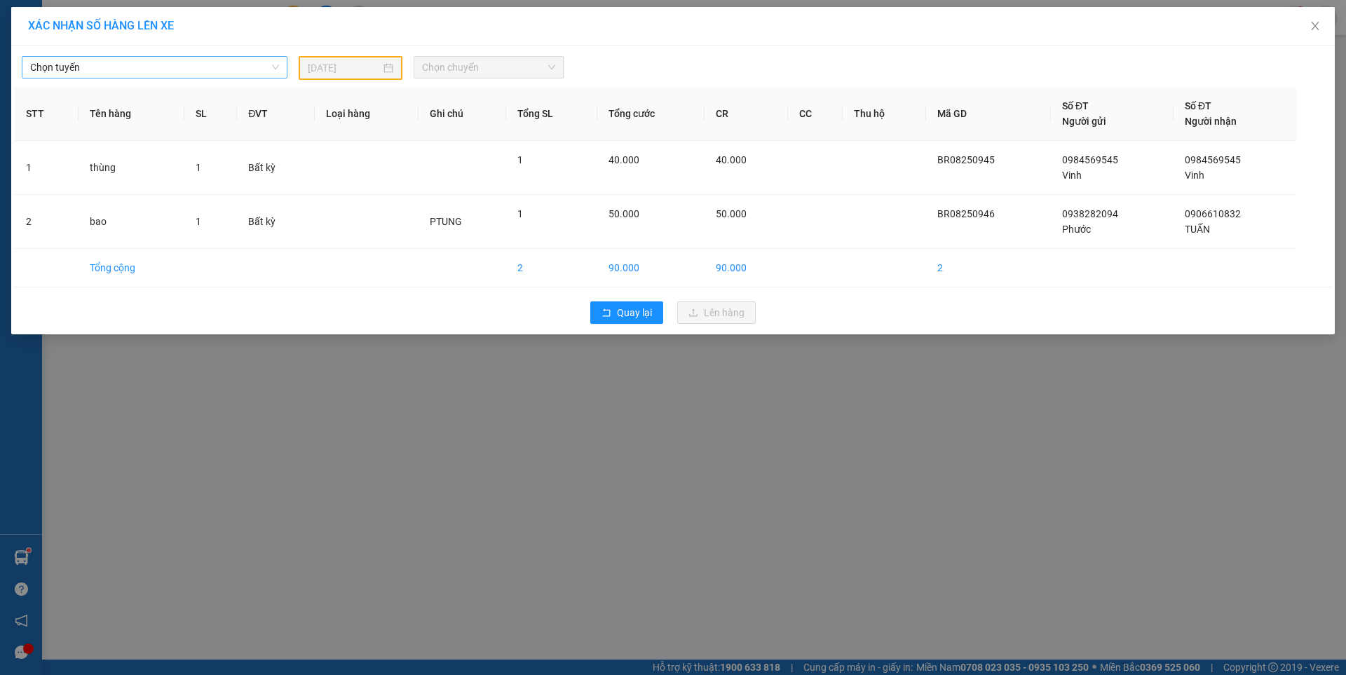
click at [113, 74] on span "Chọn tuyến" at bounding box center [154, 67] width 249 height 21
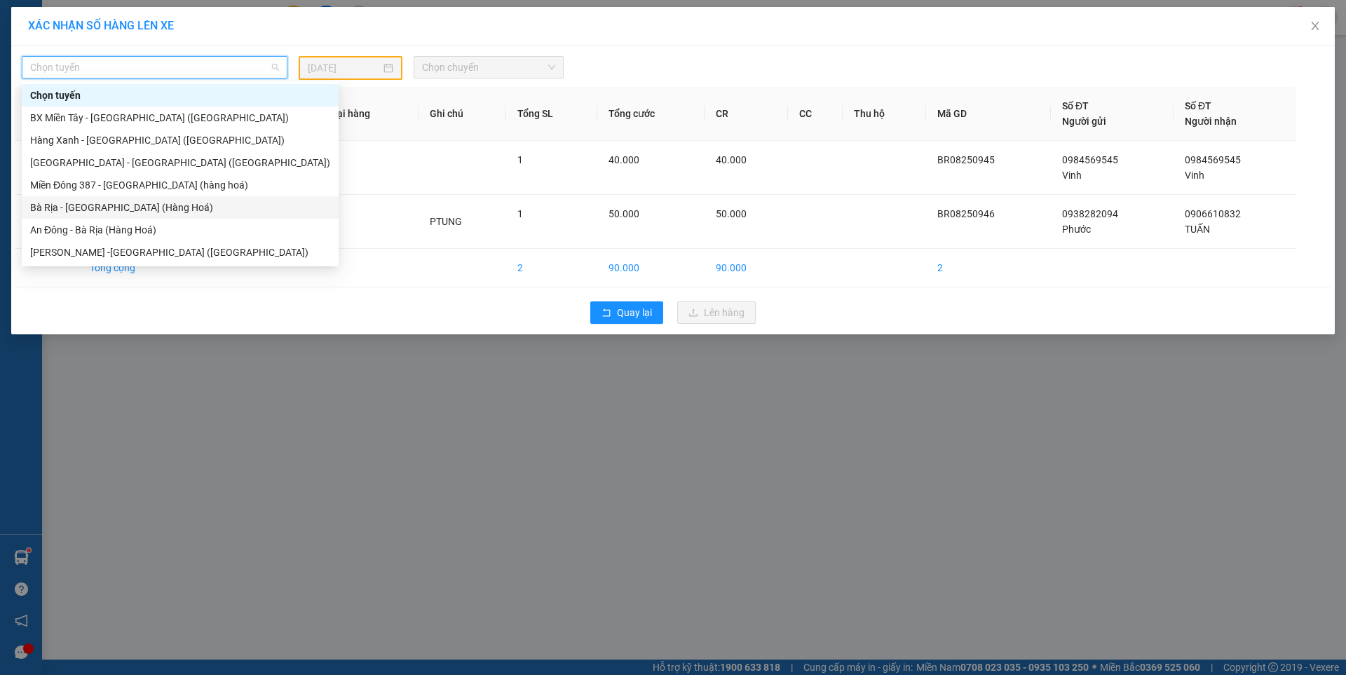
click at [109, 202] on div "Bà Rịa - [GEOGRAPHIC_DATA] (Hàng Hoá)" at bounding box center [180, 207] width 300 height 15
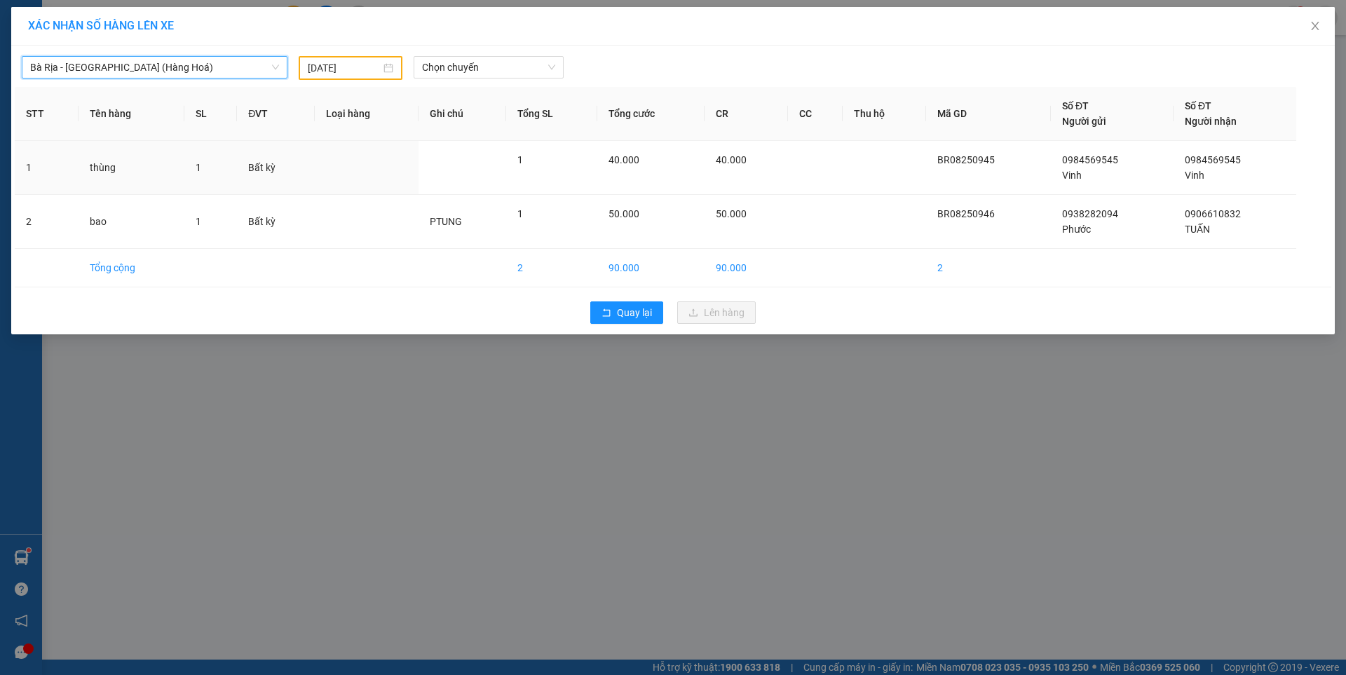
click at [381, 60] on div "[DATE]" at bounding box center [351, 67] width 86 height 15
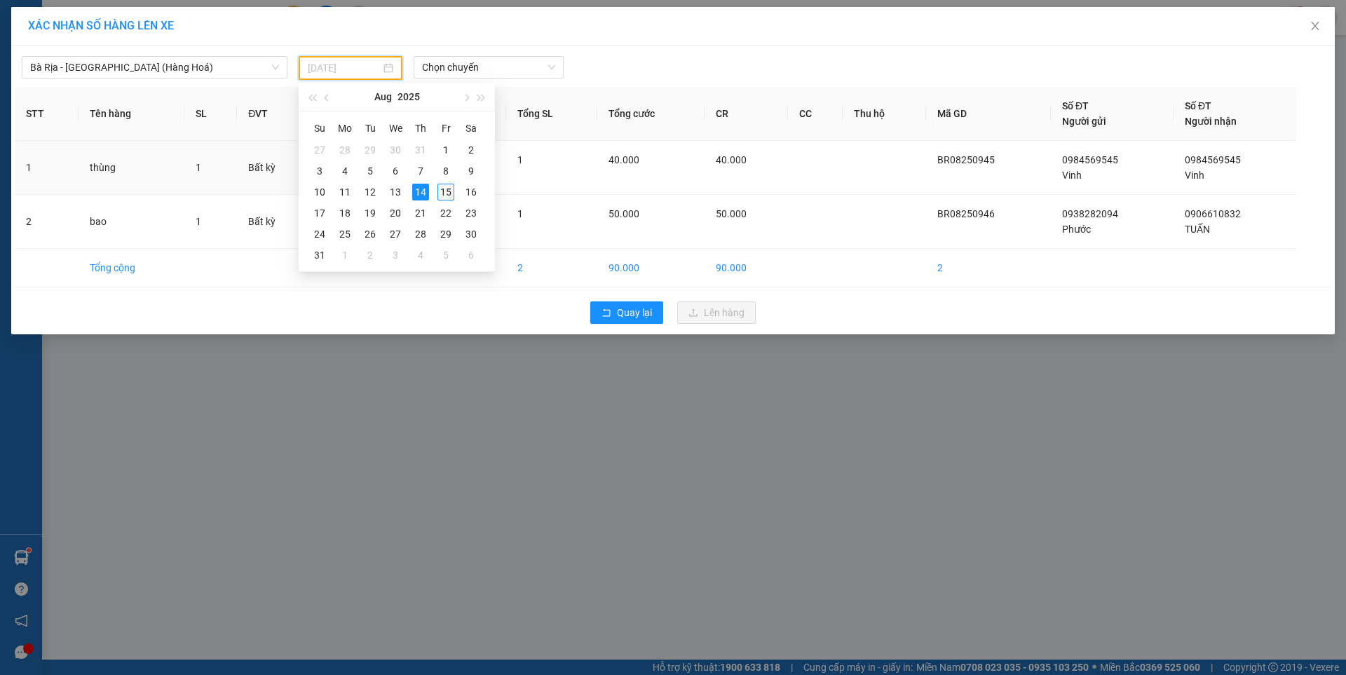
click at [448, 196] on div "15" at bounding box center [445, 192] width 17 height 17
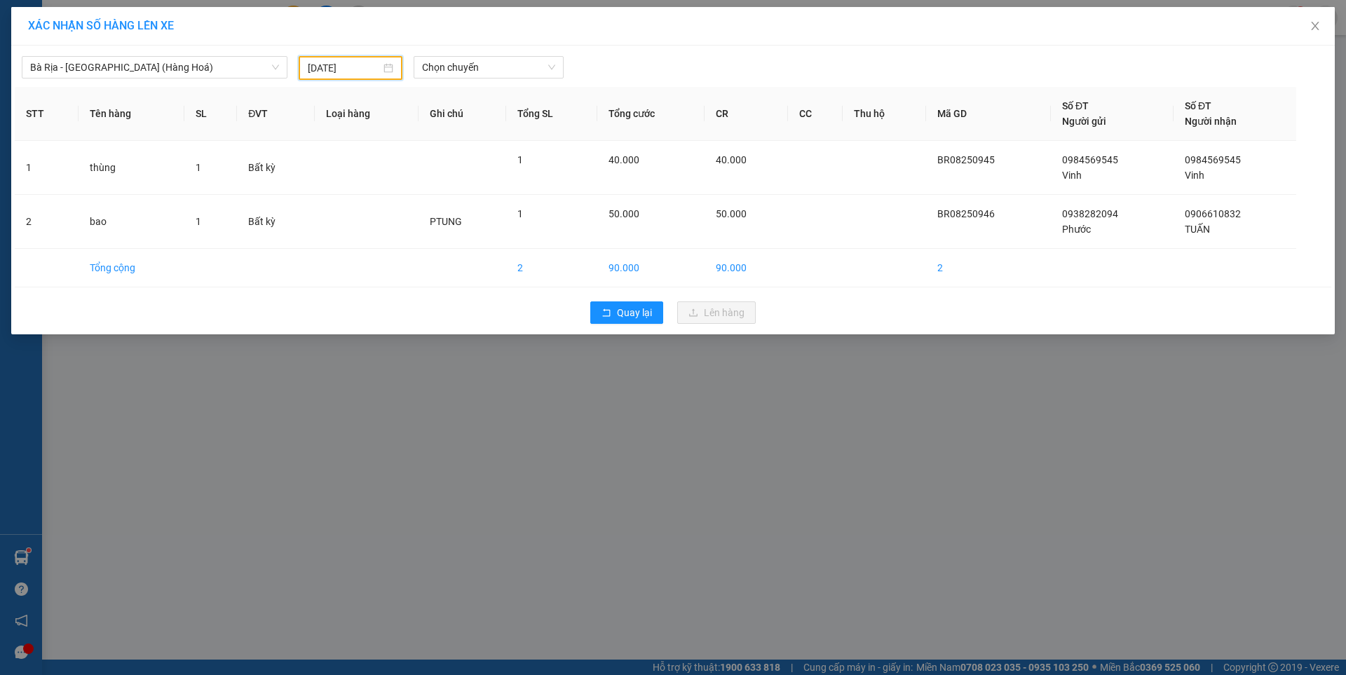
type input "[DATE]"
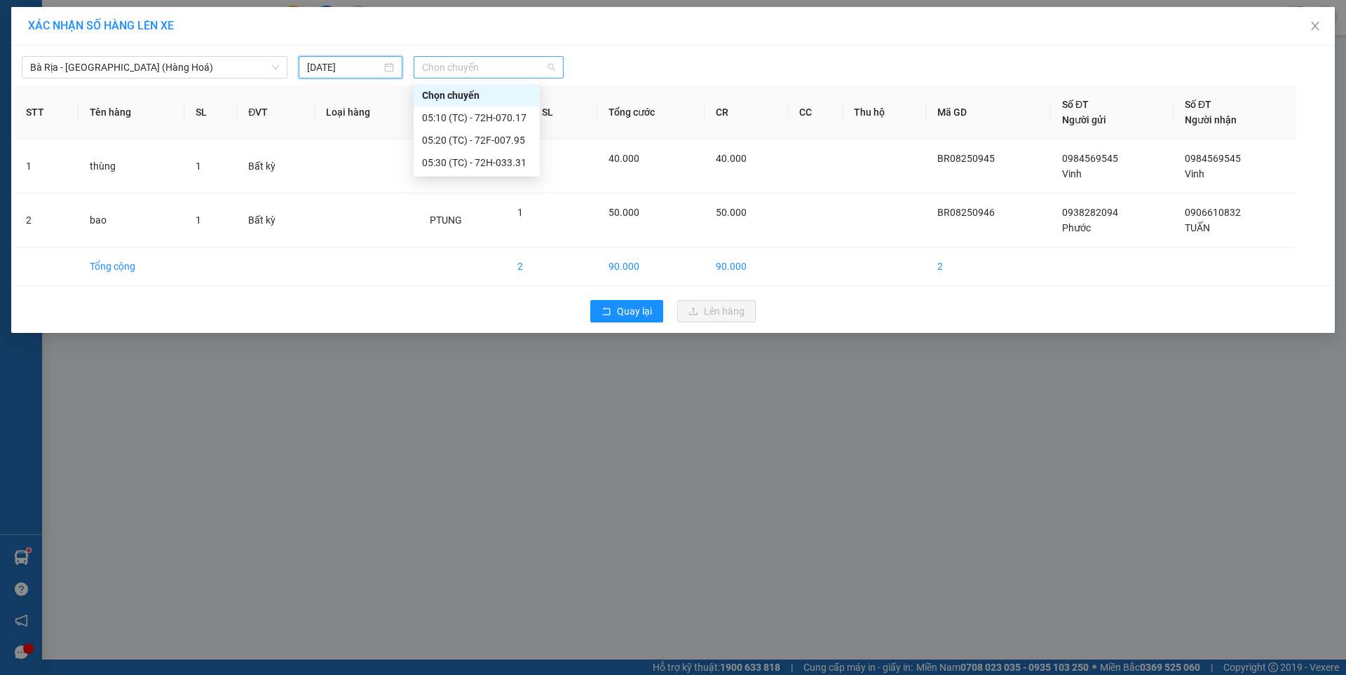
click at [519, 66] on span "Chọn chuyến" at bounding box center [488, 67] width 133 height 21
type input "0700"
click at [519, 115] on div "Thêm chuyến " 07:00 "" at bounding box center [488, 119] width 148 height 24
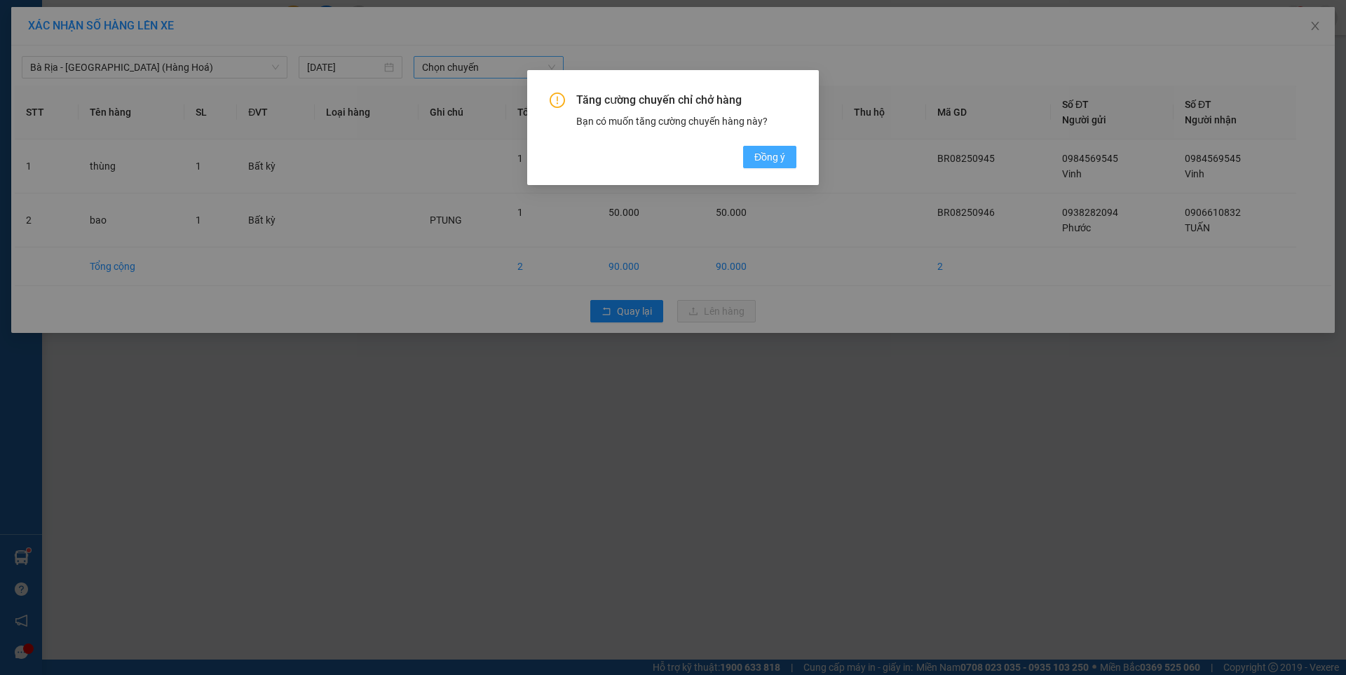
drag, startPoint x: 763, startPoint y: 155, endPoint x: 763, endPoint y: 165, distance: 10.5
click at [765, 155] on span "Đồng ý" at bounding box center [769, 156] width 31 height 15
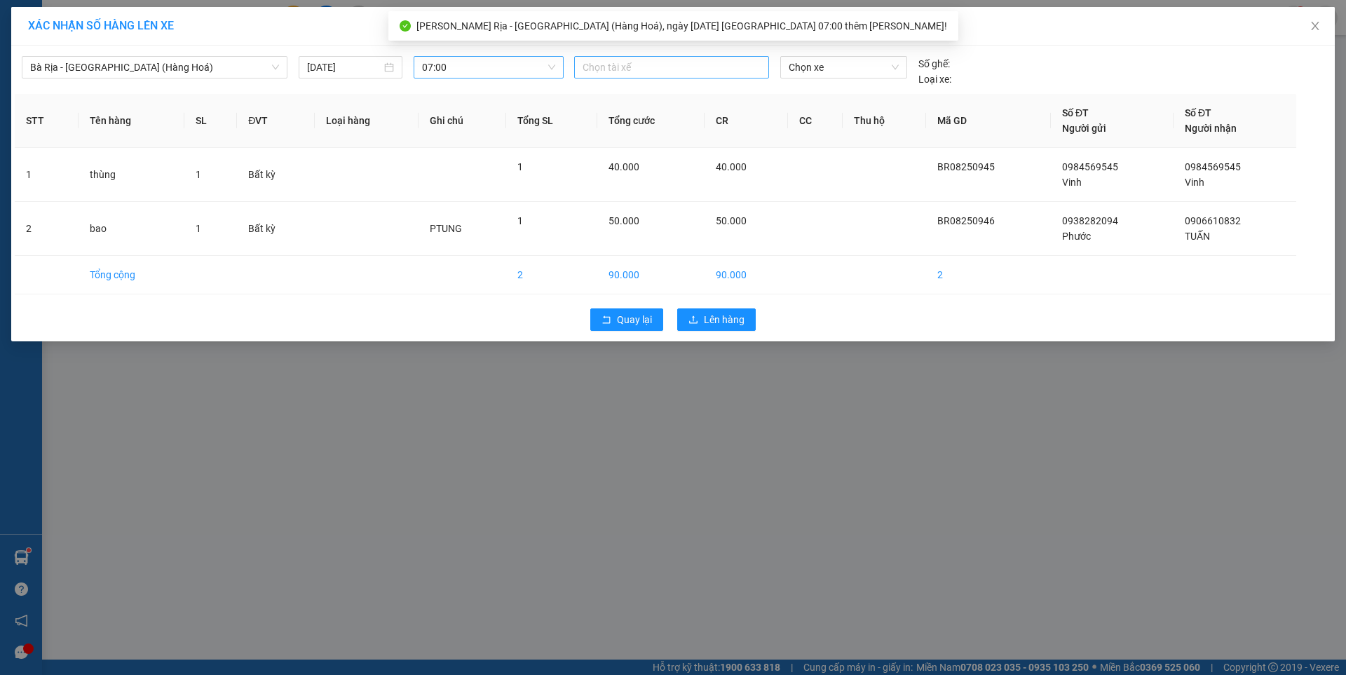
click at [657, 74] on div at bounding box center [672, 67] width 188 height 17
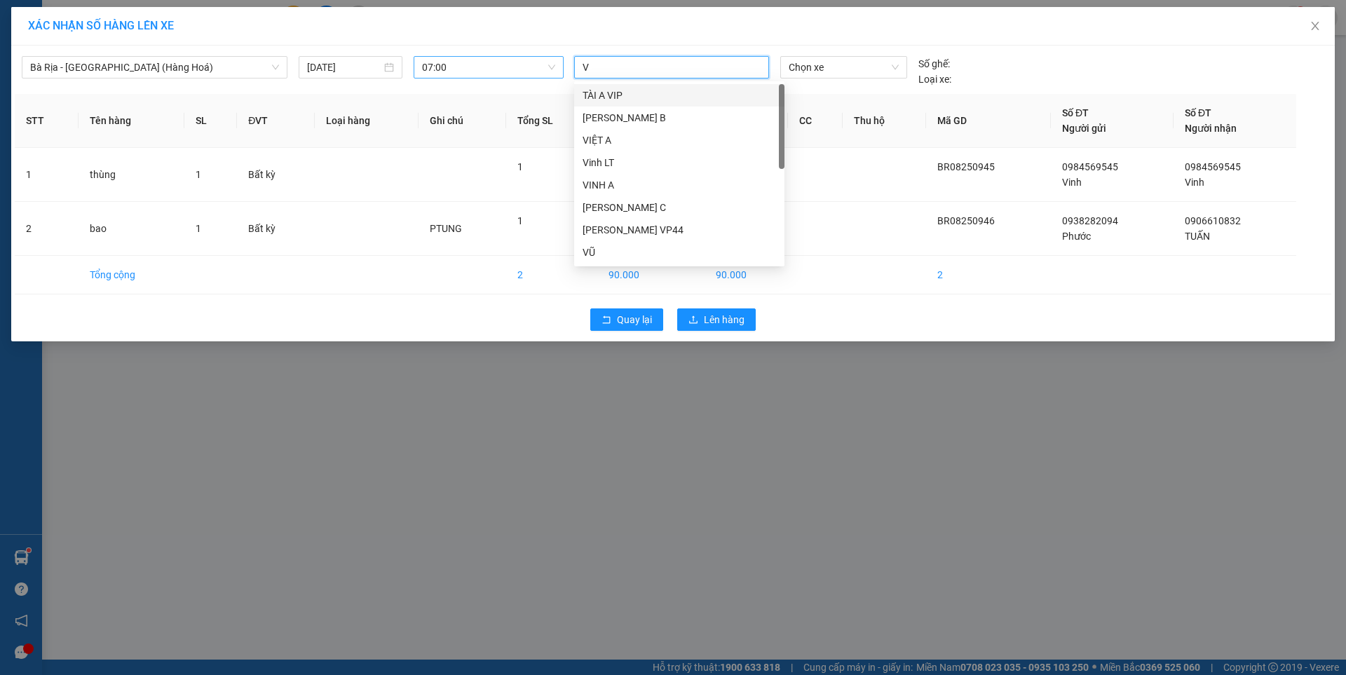
type input "VU"
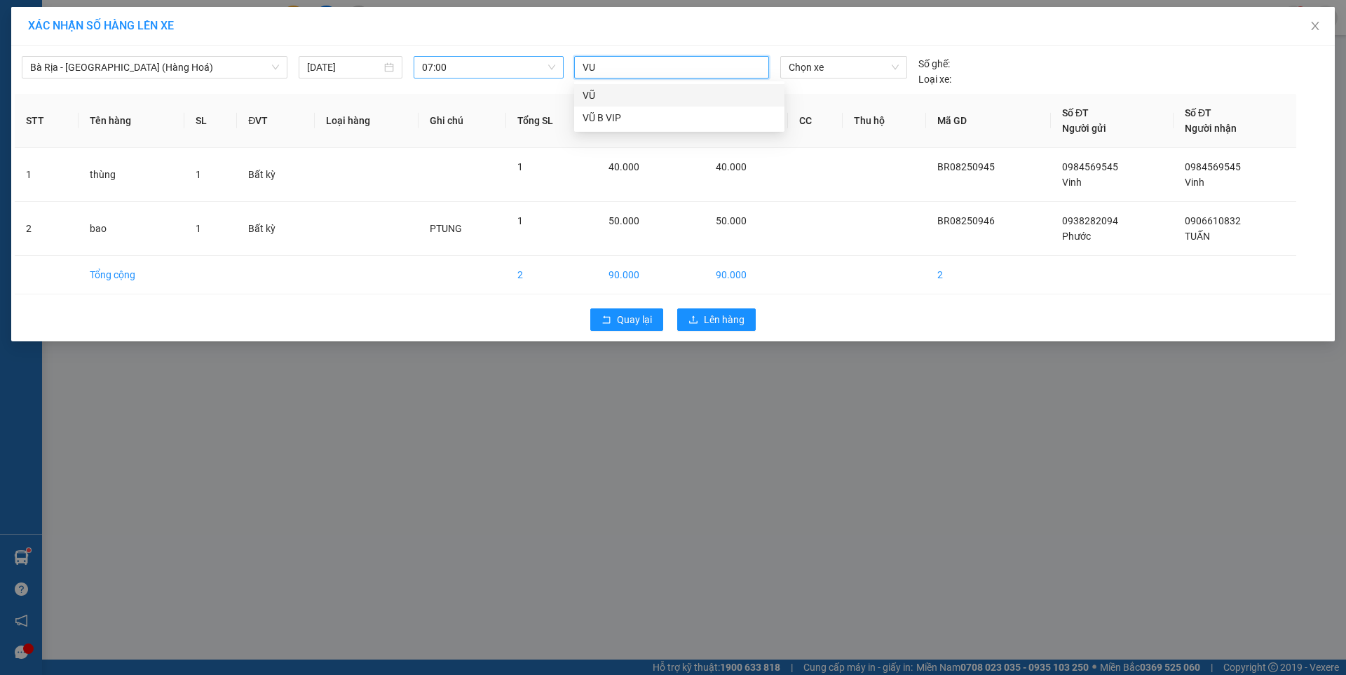
click at [589, 94] on div "VŨ" at bounding box center [678, 95] width 193 height 15
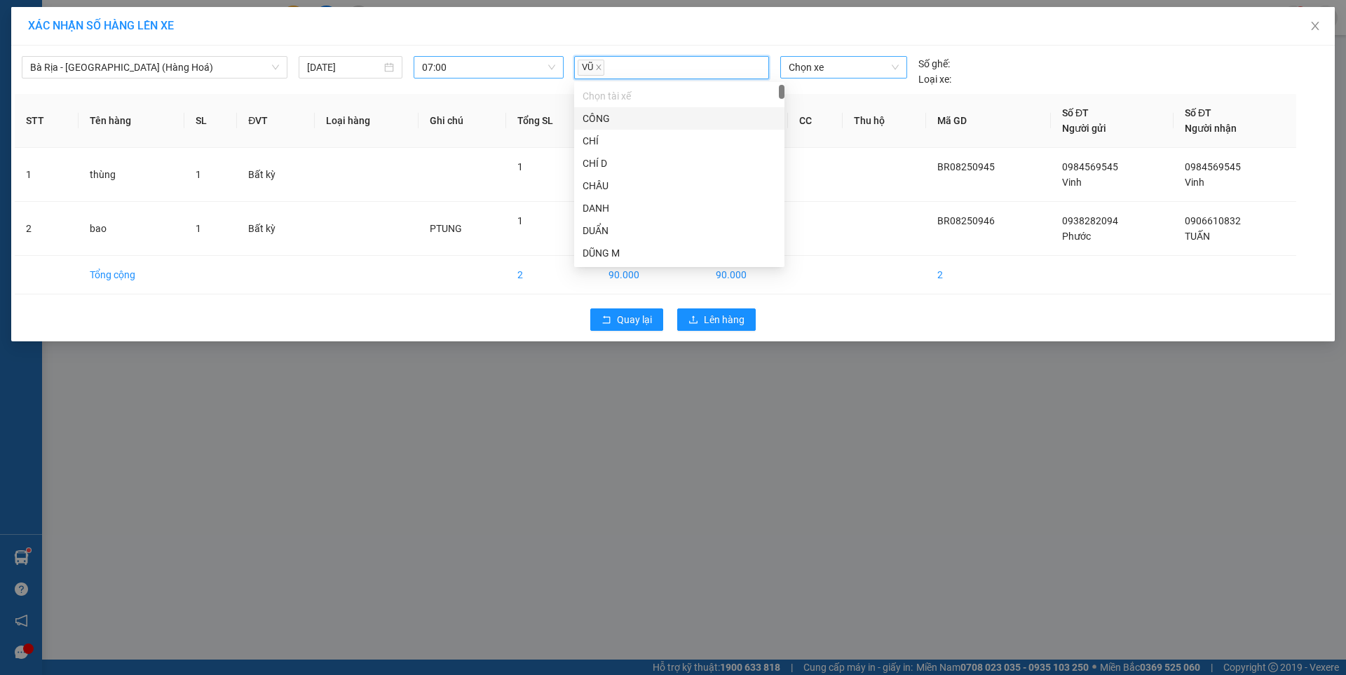
click at [798, 68] on span "Chọn xe" at bounding box center [843, 67] width 109 height 21
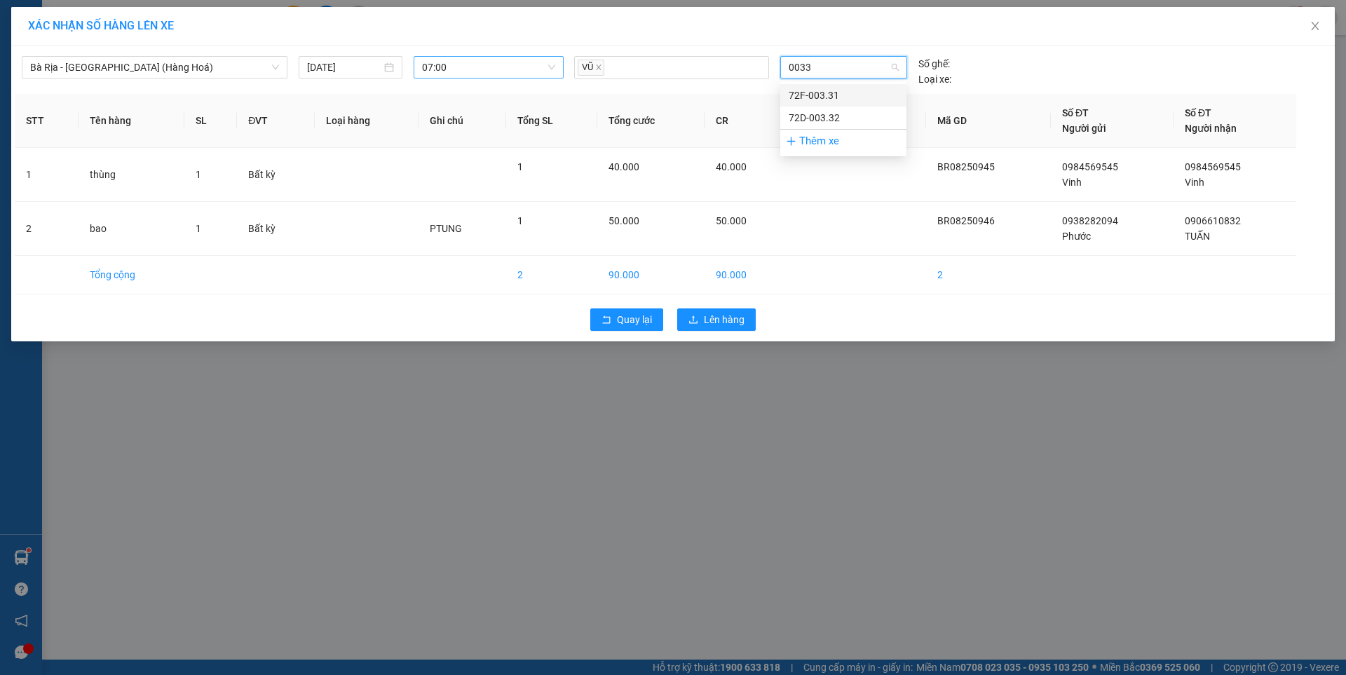
type input "00331"
click at [820, 93] on div "72F-003.31" at bounding box center [843, 95] width 109 height 15
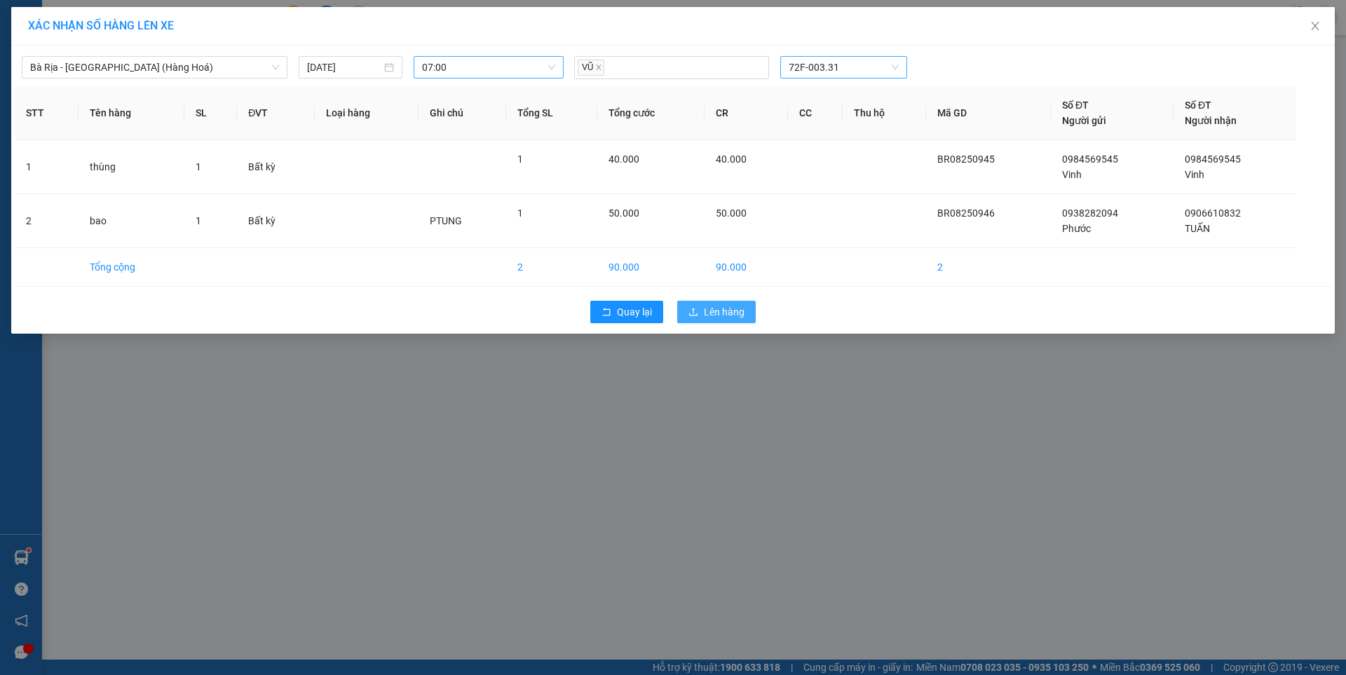
click at [714, 313] on span "Lên hàng" at bounding box center [724, 311] width 41 height 15
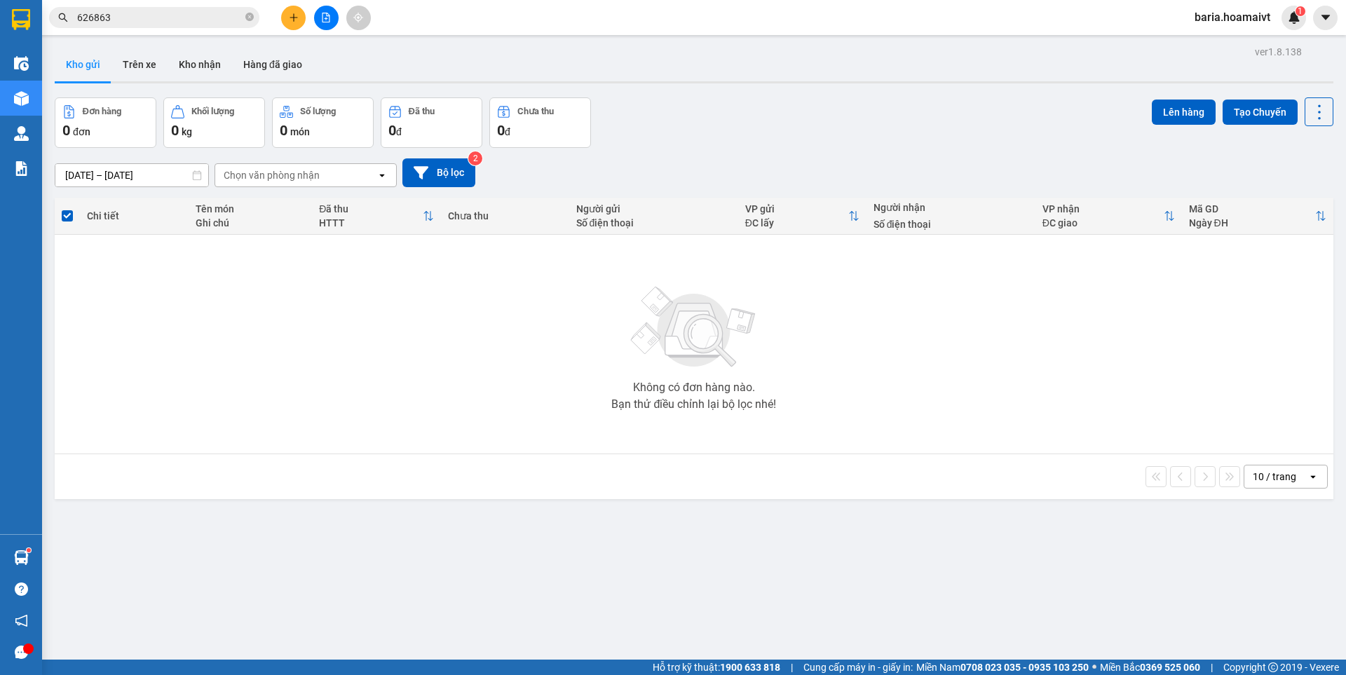
click at [177, 18] on input "626863" at bounding box center [159, 17] width 165 height 15
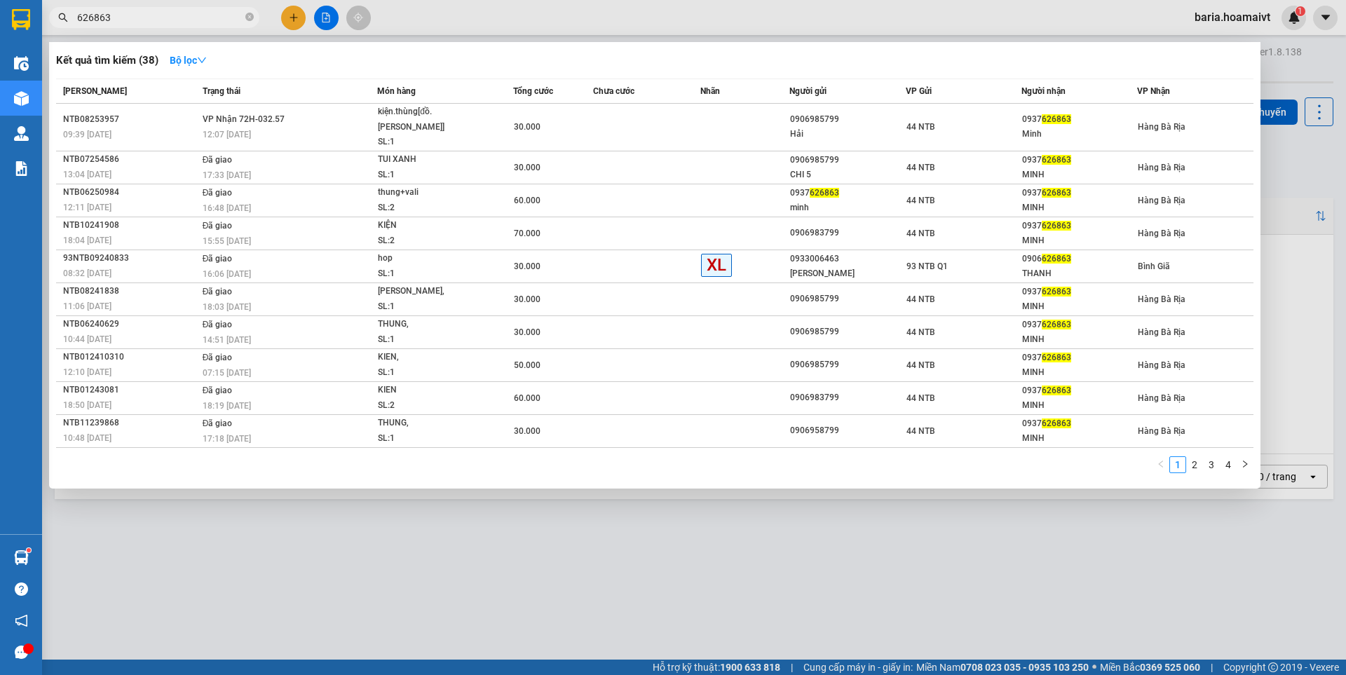
click at [177, 18] on input "626863" at bounding box center [159, 17] width 165 height 15
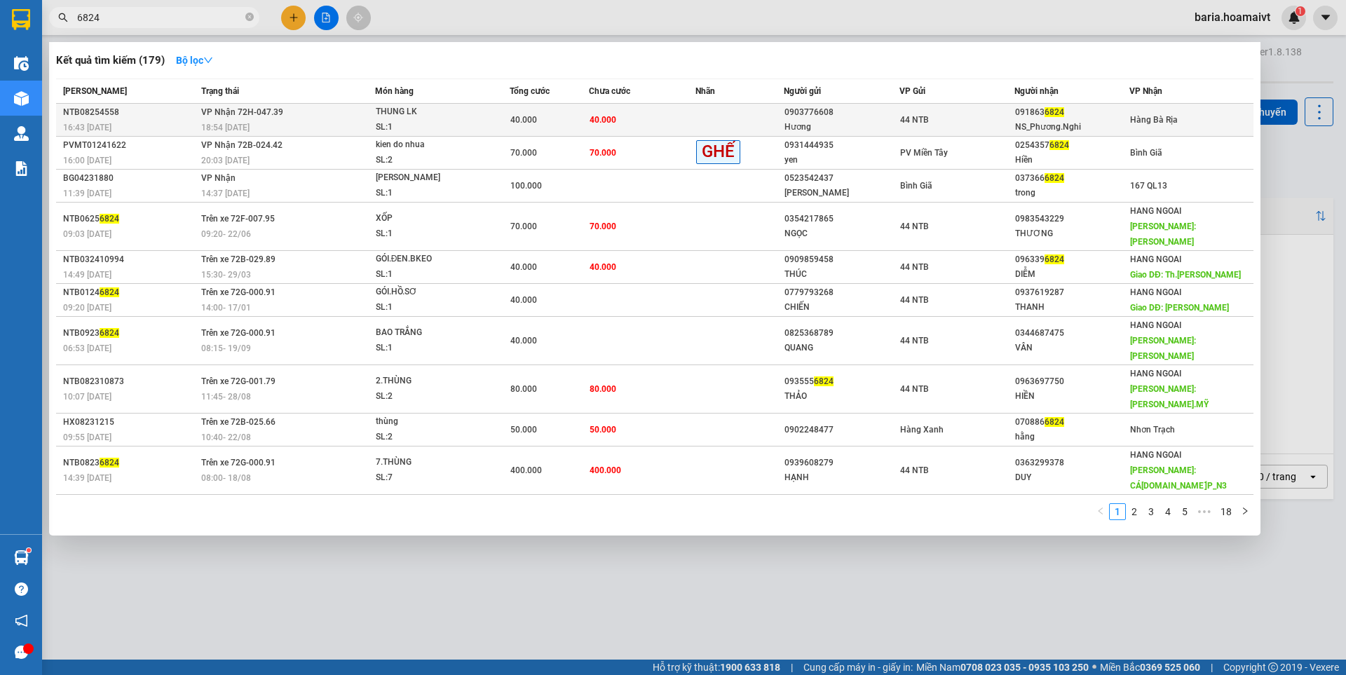
type input "6824"
click at [992, 119] on div "44 NTB" at bounding box center [957, 119] width 114 height 15
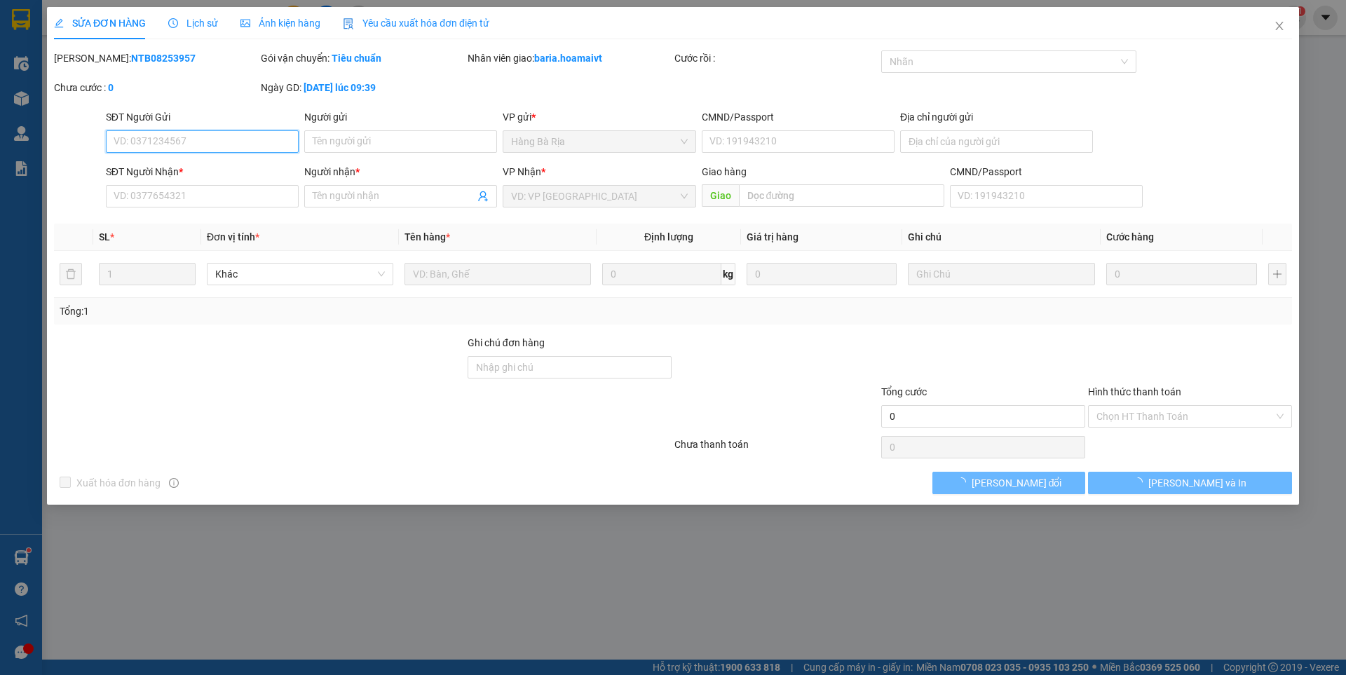
type input "0903776608"
type input "Hương"
type input "0918636824"
type input "NS_Phương.Nghi"
type input "40.000"
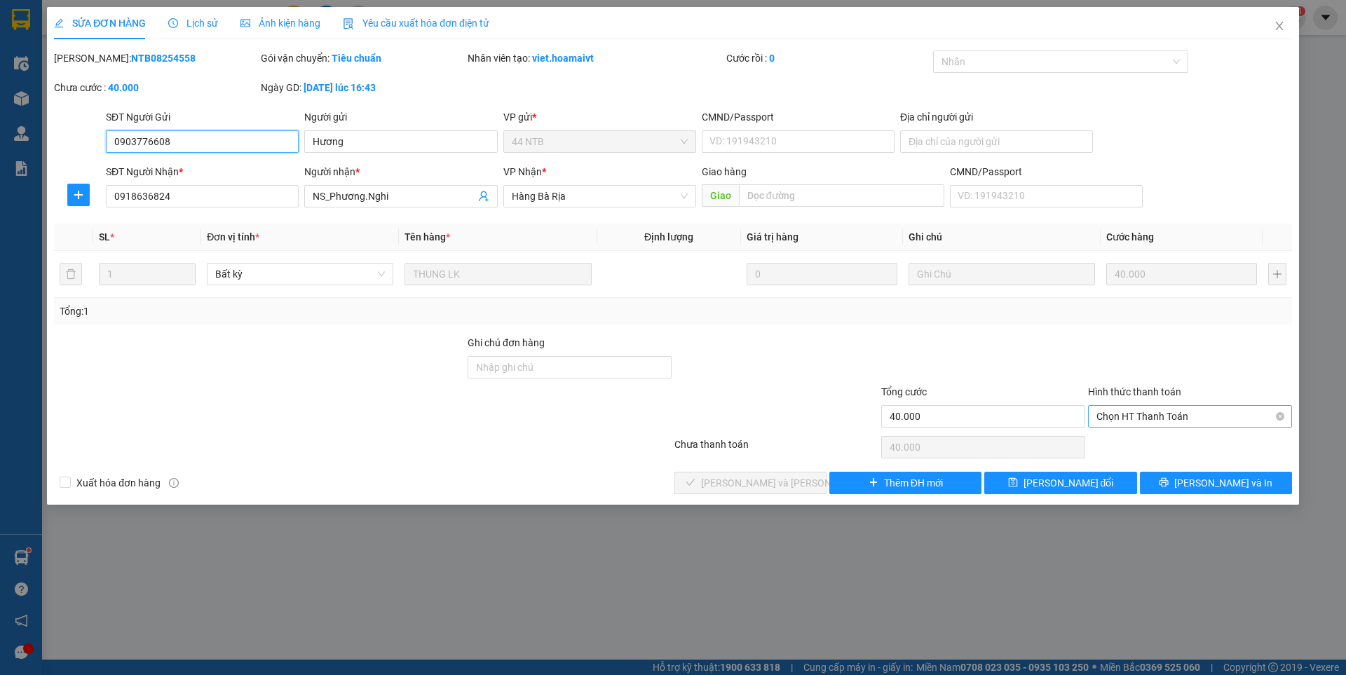
click at [1154, 422] on span "Chọn HT Thanh Toán" at bounding box center [1189, 416] width 187 height 21
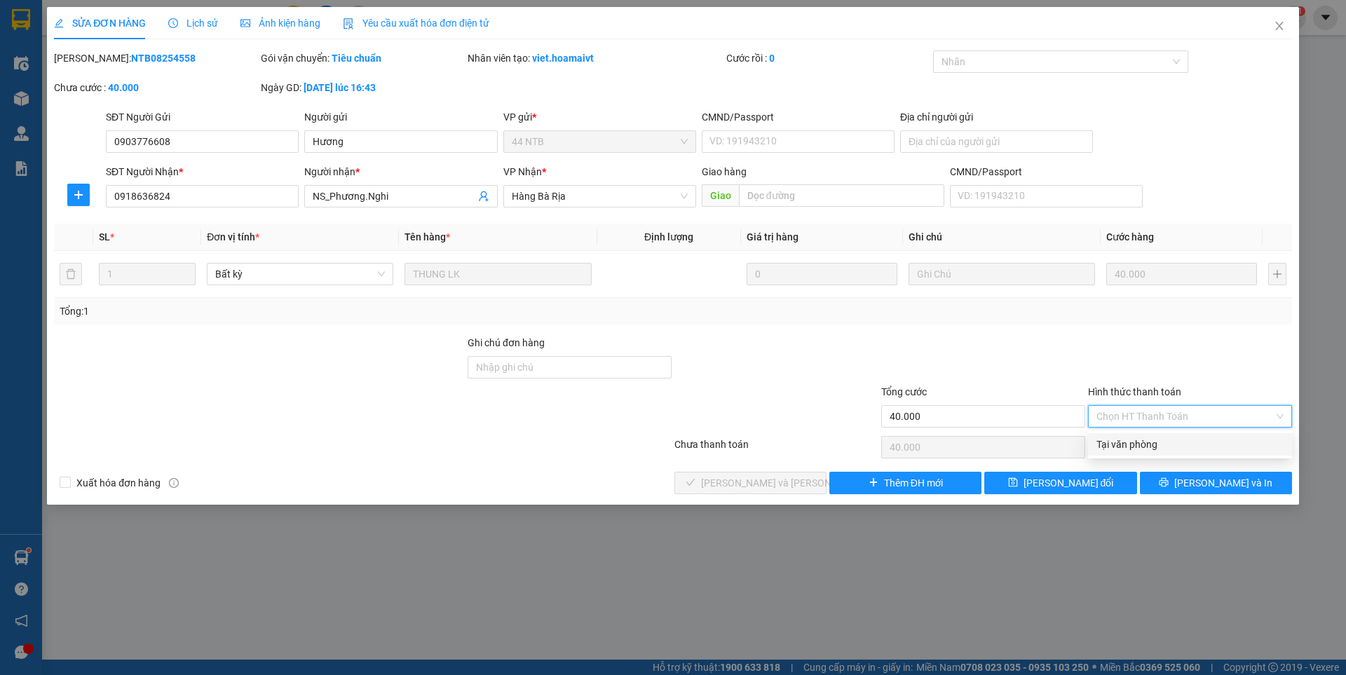
click at [1134, 439] on div "Tại văn phòng" at bounding box center [1189, 444] width 187 height 15
type input "0"
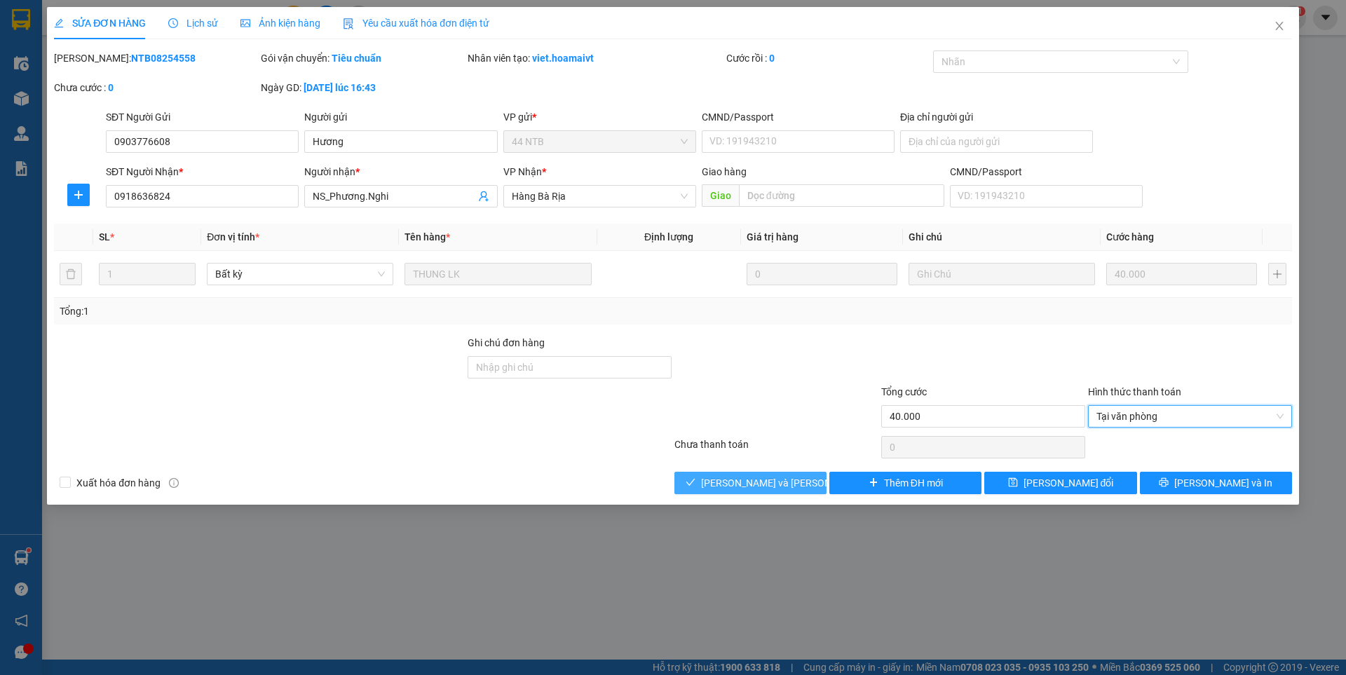
click at [765, 484] on span "[PERSON_NAME] và [PERSON_NAME] hàng" at bounding box center [795, 482] width 189 height 15
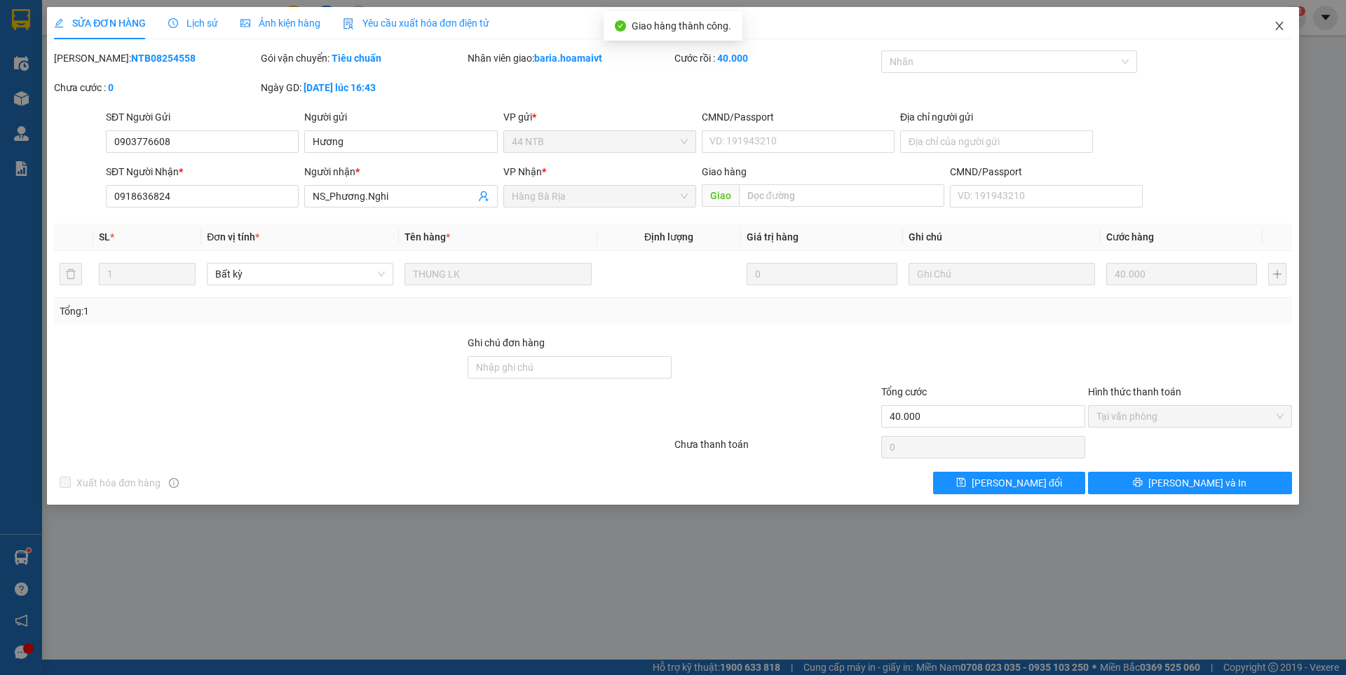
click at [1274, 31] on icon "close" at bounding box center [1279, 25] width 11 height 11
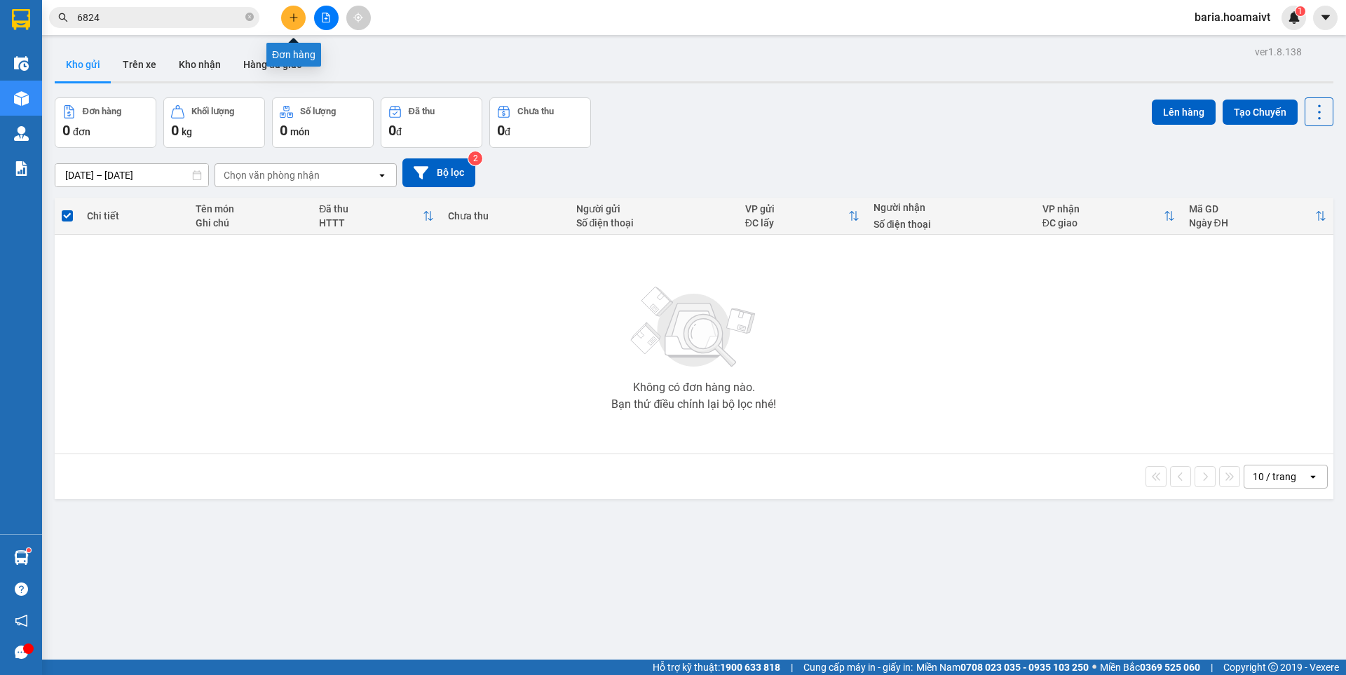
click at [294, 20] on icon "plus" at bounding box center [294, 18] width 10 height 10
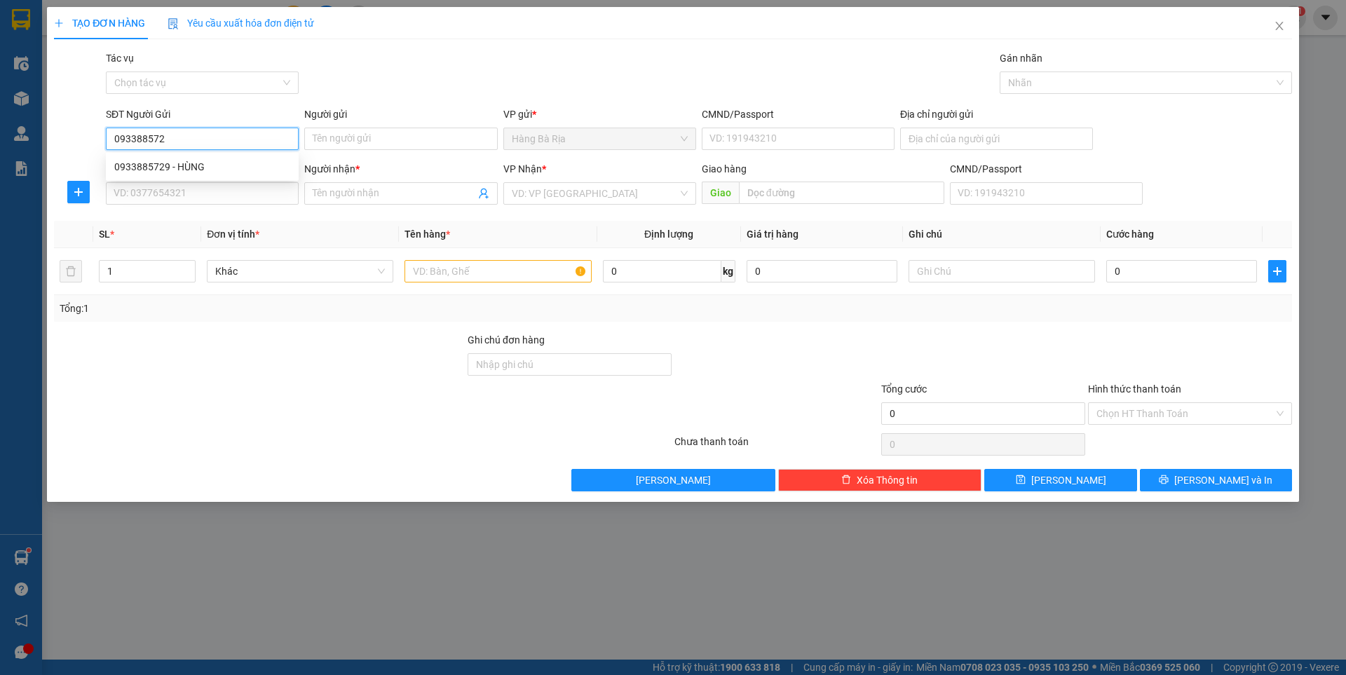
type input "0933885729"
click at [195, 163] on div "0933885729 - HÙNG" at bounding box center [202, 166] width 176 height 15
type input "HÙNG"
type input "0389492161"
type input "NGÂN"
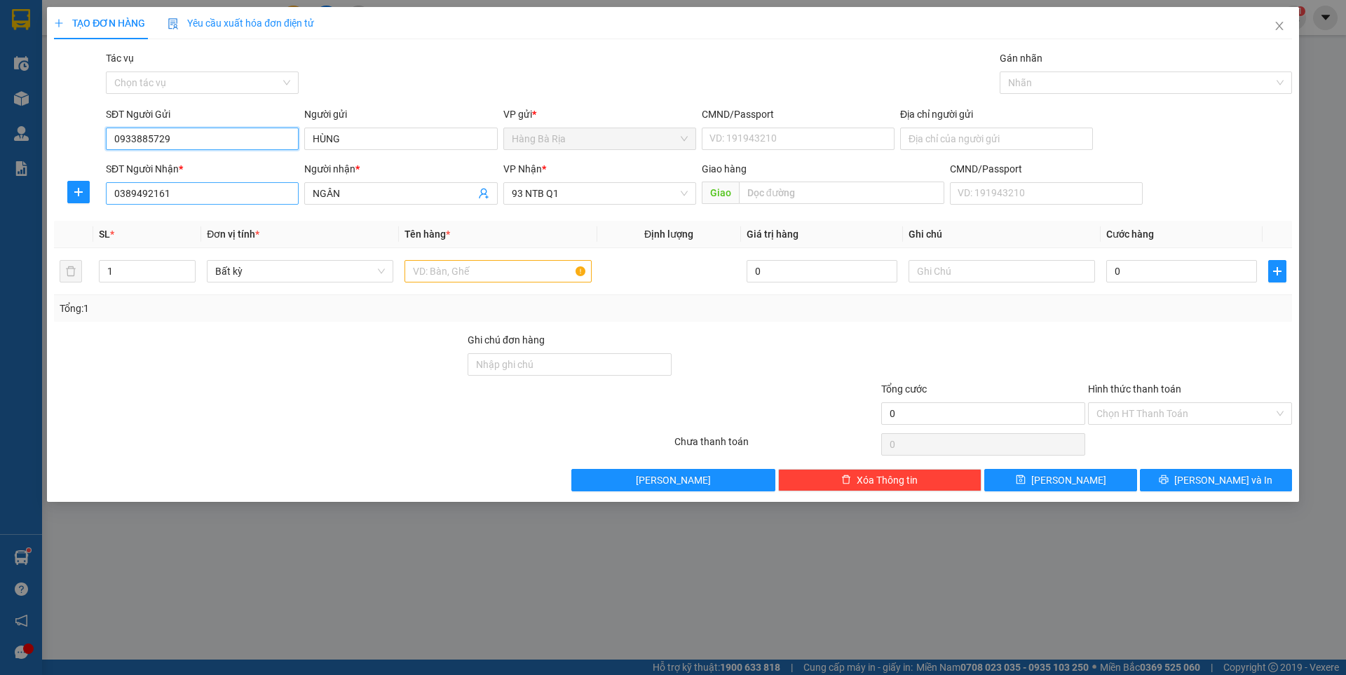
type input "0933885729"
click at [259, 193] on input "0389492161" at bounding box center [202, 193] width 193 height 22
type input "0933508857"
click at [372, 191] on input "NGÂN" at bounding box center [394, 193] width 162 height 15
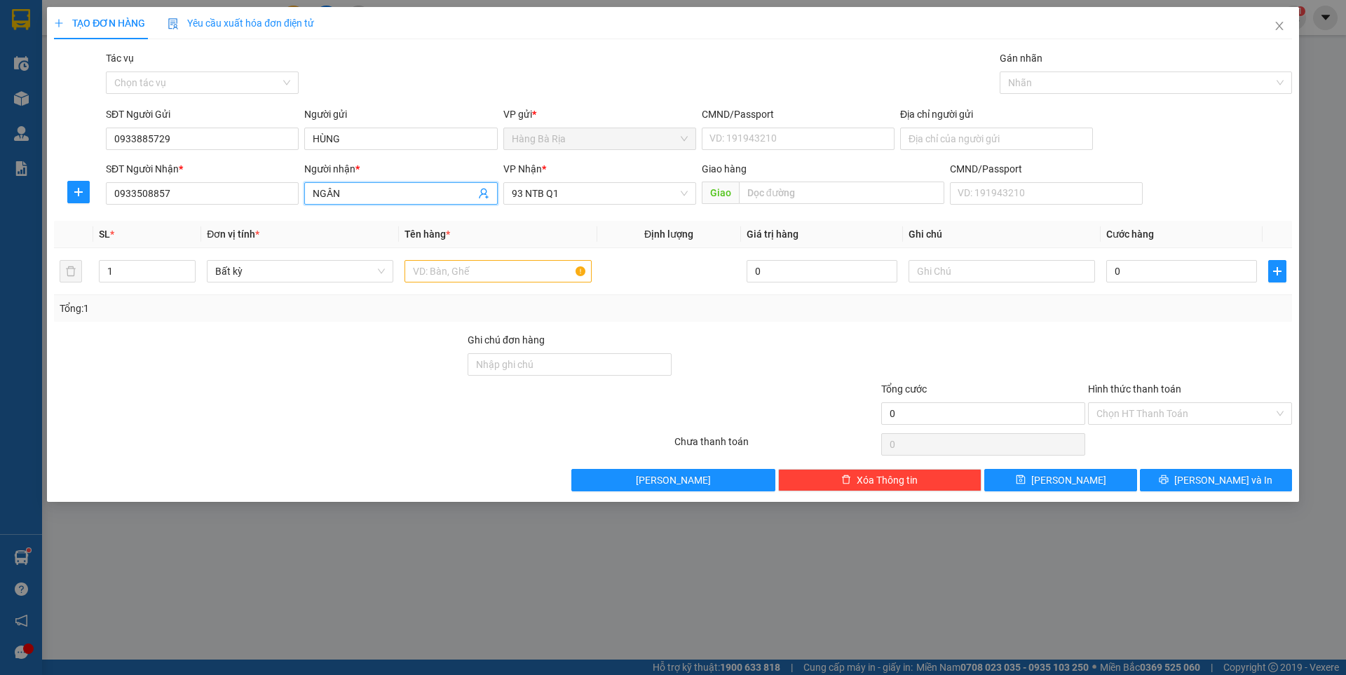
click at [372, 191] on input "NGÂN" at bounding box center [394, 193] width 162 height 15
type input "NGÂN"
click at [570, 190] on span "93 NTB Q1" at bounding box center [600, 193] width 176 height 21
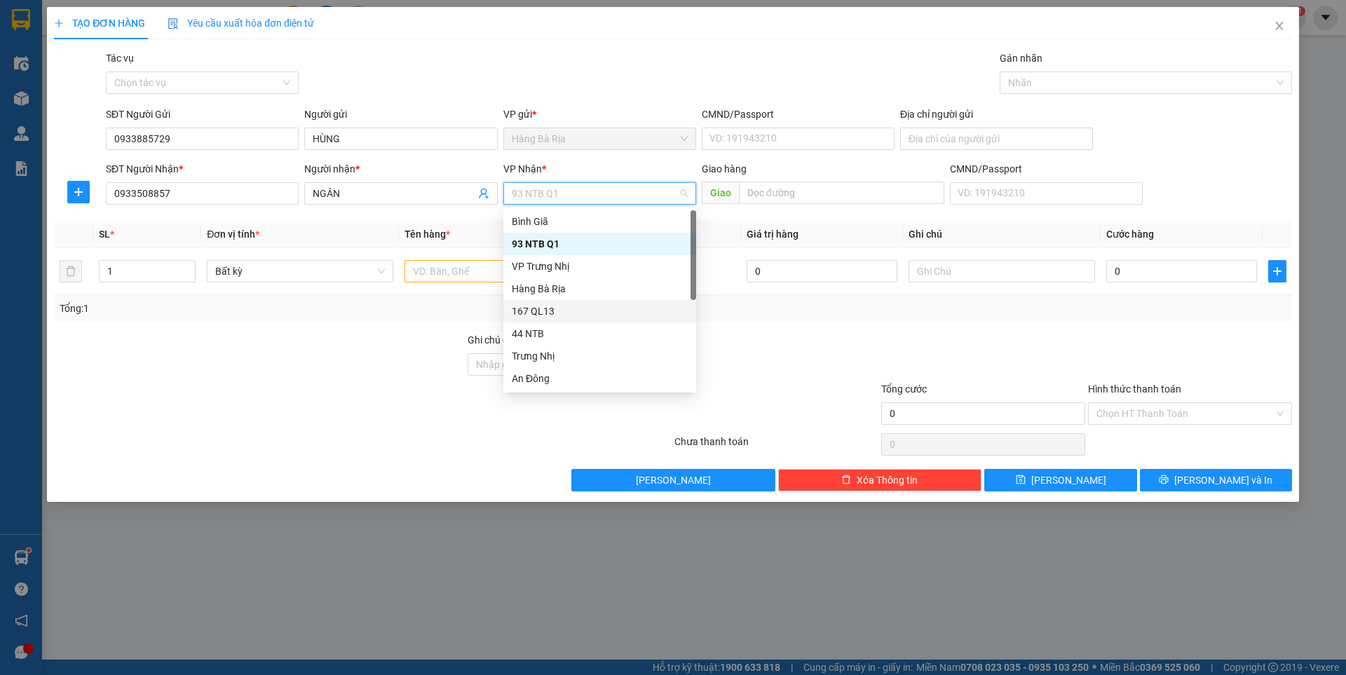
click at [552, 318] on div "167 QL13" at bounding box center [600, 310] width 176 height 15
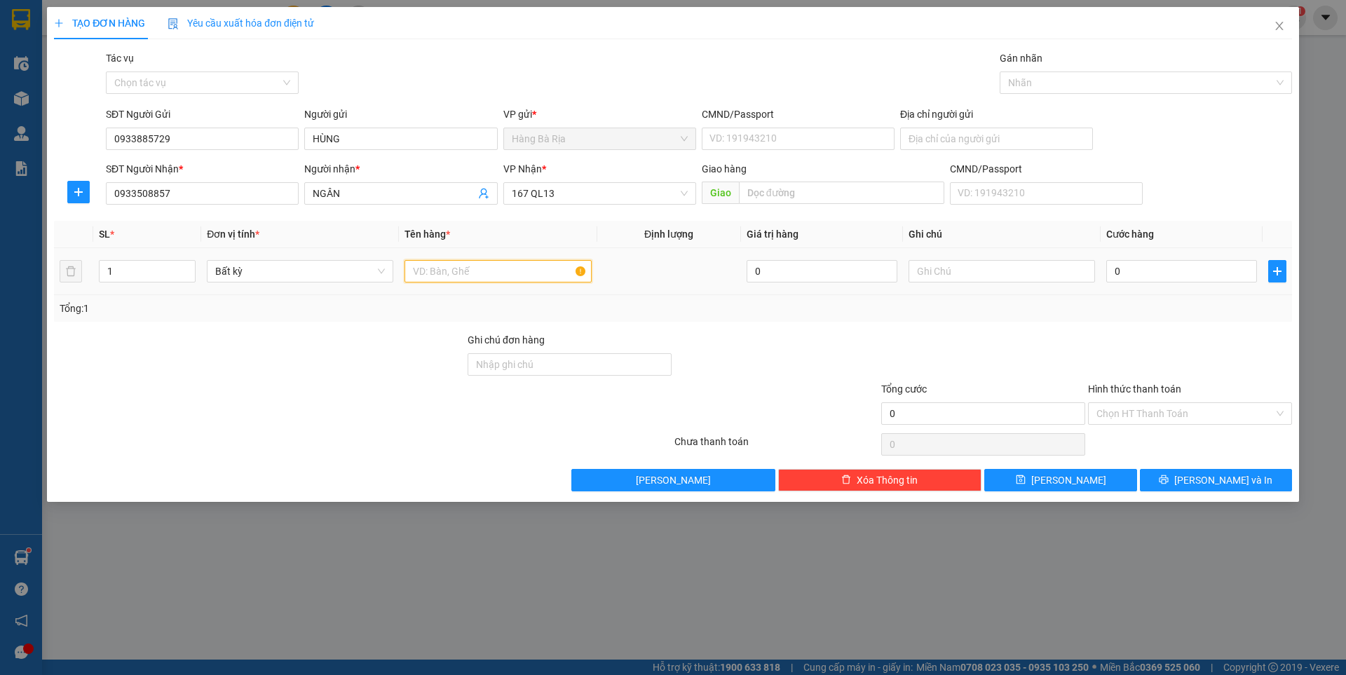
click at [465, 271] on input "text" at bounding box center [497, 271] width 186 height 22
type input "XỐP"
click at [997, 278] on input "text" at bounding box center [1001, 271] width 186 height 22
type input "D"
type input "ĐỒ ĂN"
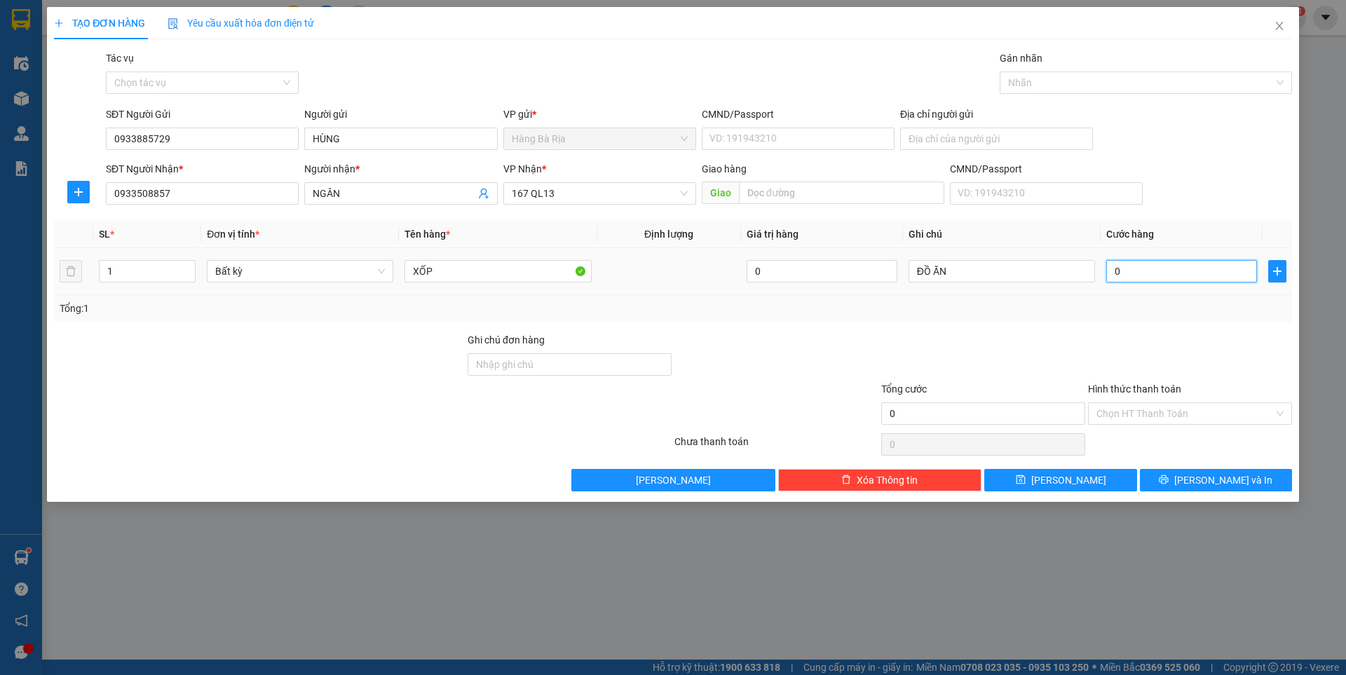
click at [1169, 275] on input "0" at bounding box center [1181, 271] width 151 height 22
type input "4"
type input "40"
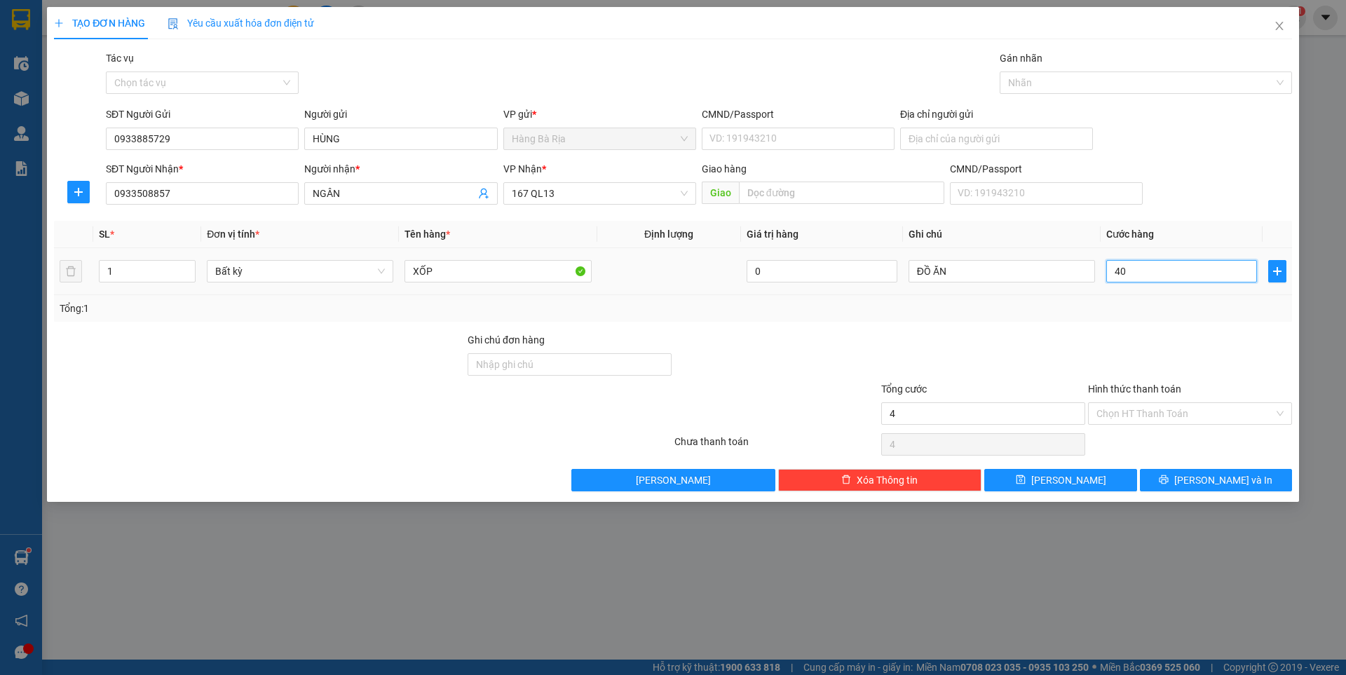
type input "40"
click at [1128, 412] on input "Hình thức thanh toán" at bounding box center [1184, 413] width 177 height 21
type input "40.000"
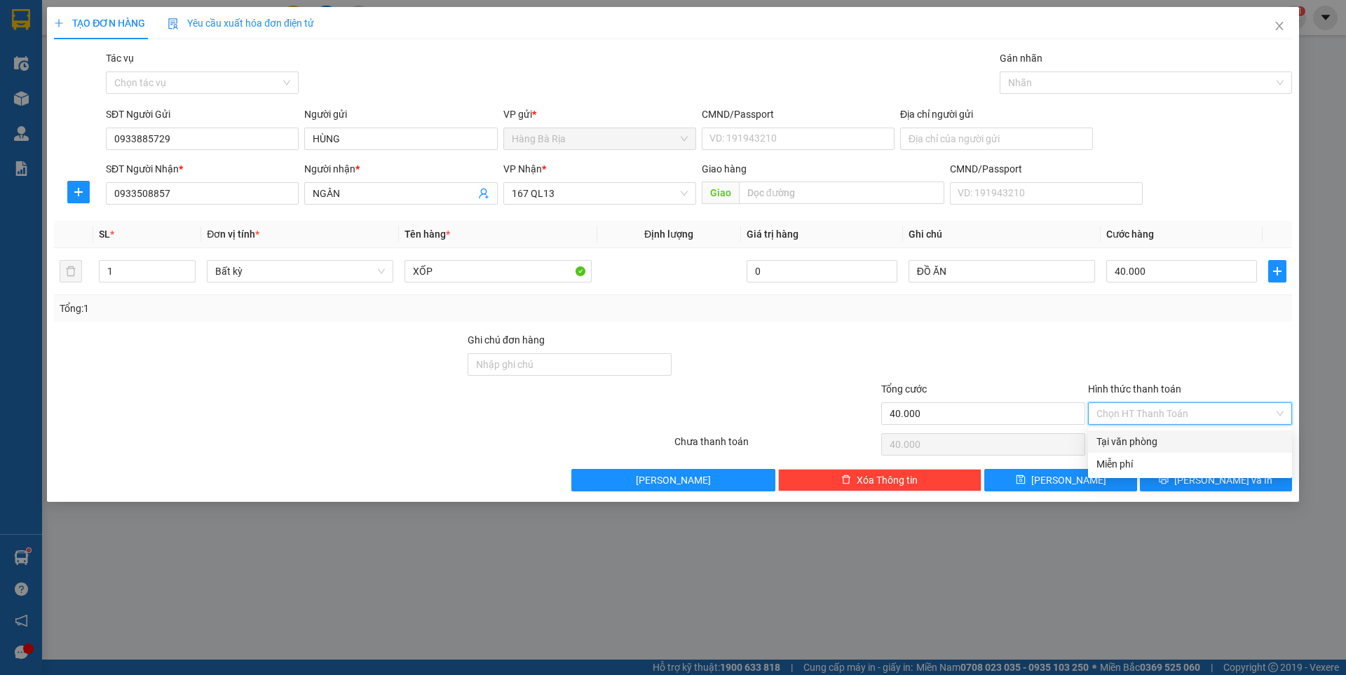
click at [1128, 442] on div "Tại văn phòng" at bounding box center [1189, 441] width 187 height 15
type input "0"
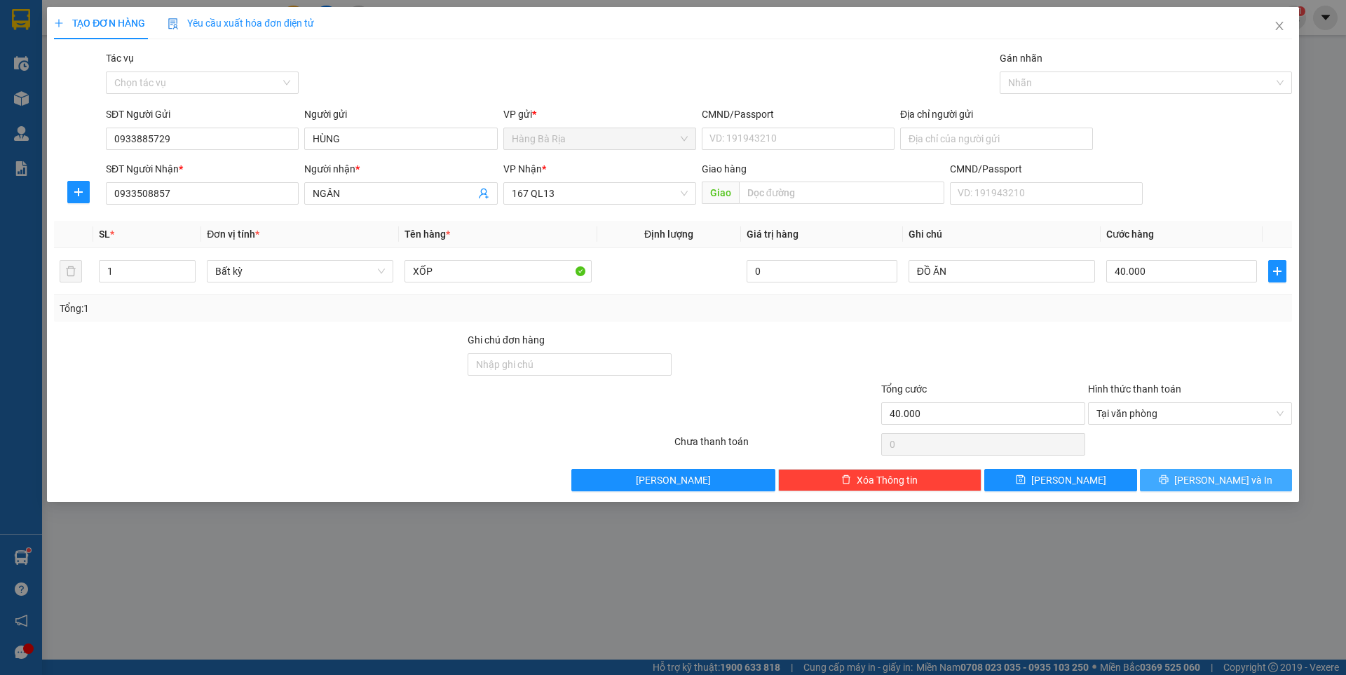
click at [1237, 482] on span "[PERSON_NAME] và In" at bounding box center [1223, 479] width 98 height 15
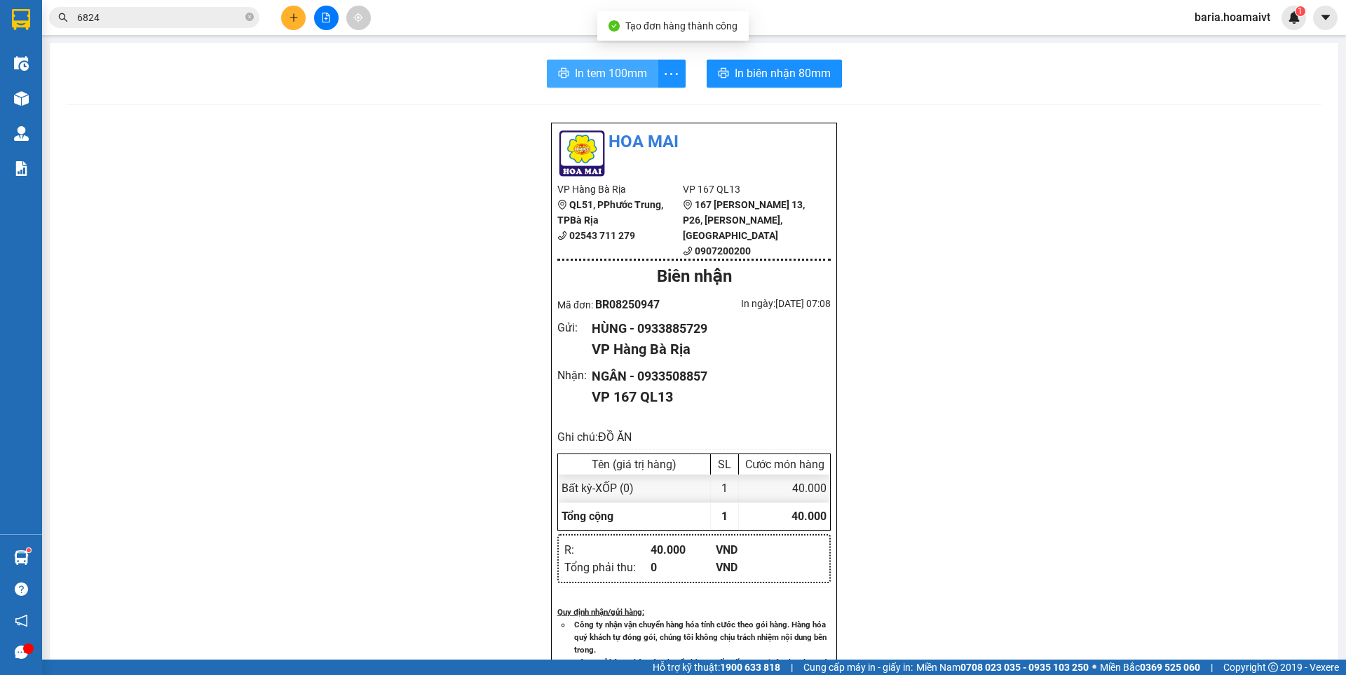
click at [587, 74] on span "In tem 100mm" at bounding box center [611, 73] width 72 height 18
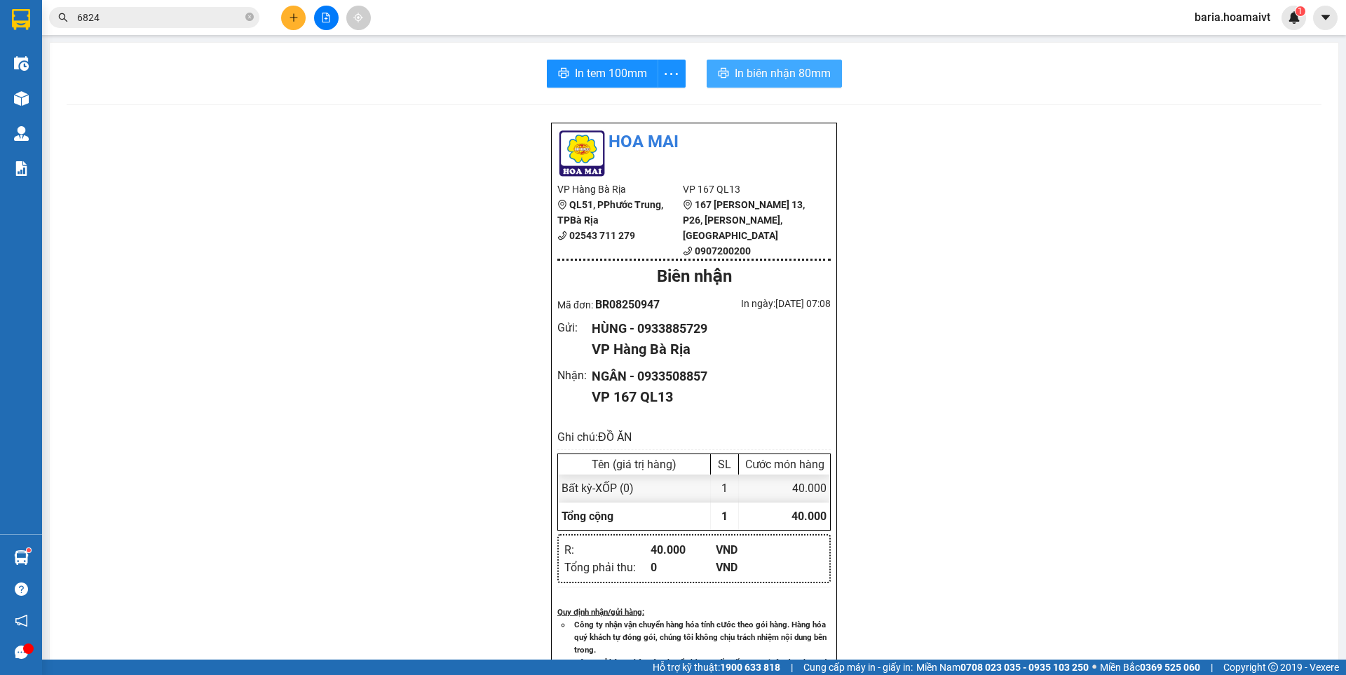
click at [805, 74] on span "In biên nhận 80mm" at bounding box center [783, 73] width 96 height 18
click at [286, 15] on button at bounding box center [293, 18] width 25 height 25
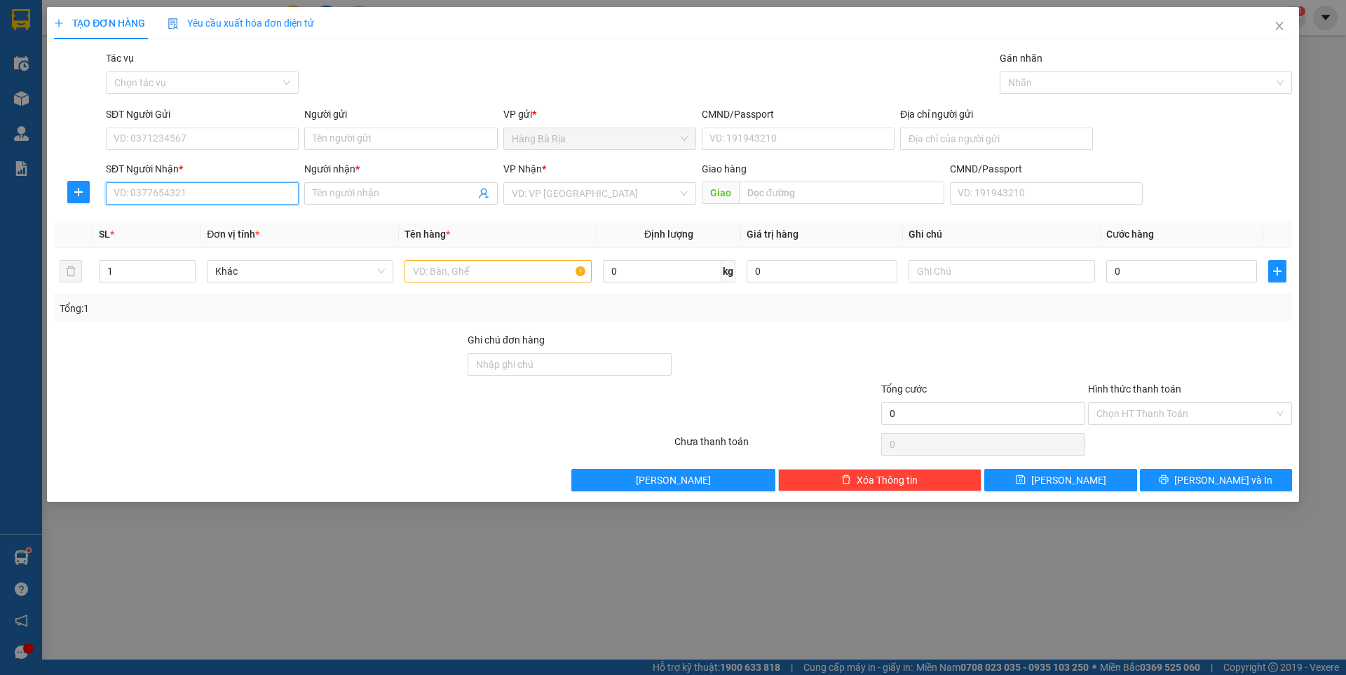
click at [221, 196] on input "SĐT Người Nhận *" at bounding box center [202, 193] width 193 height 22
click at [230, 139] on input "SĐT Người Gửi" at bounding box center [202, 139] width 193 height 22
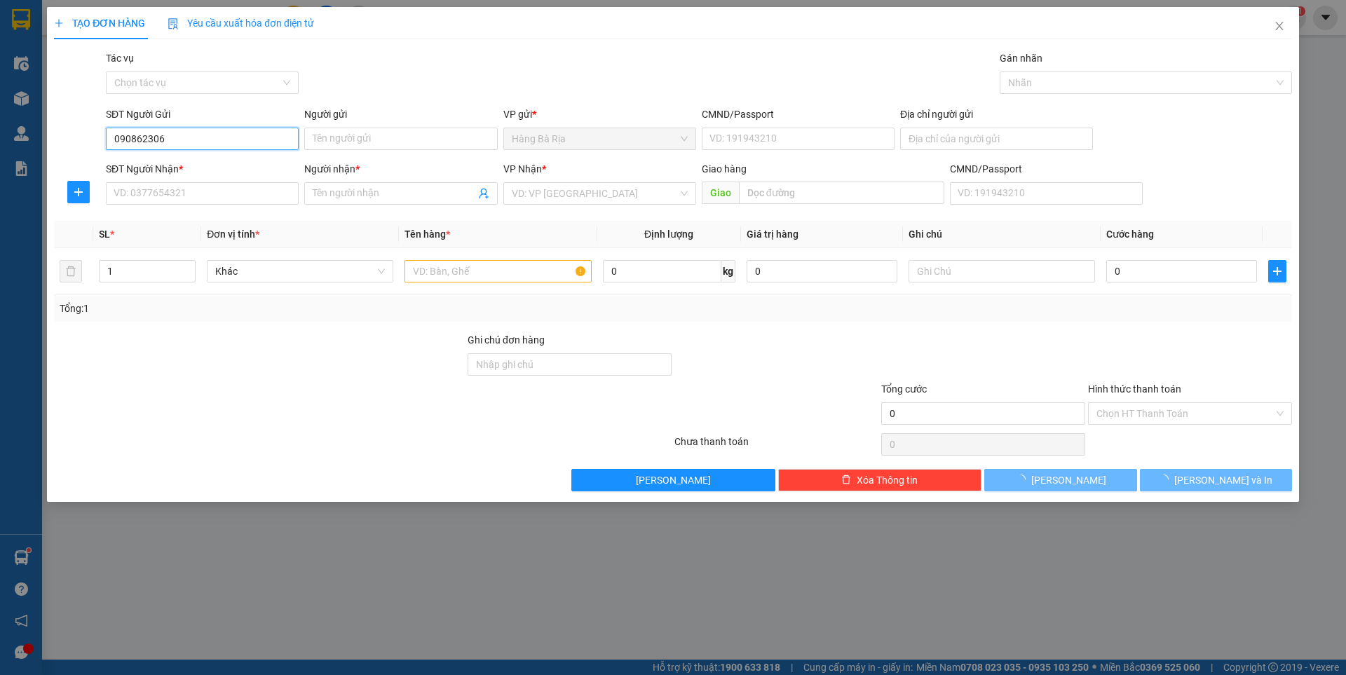
type input "0908623062"
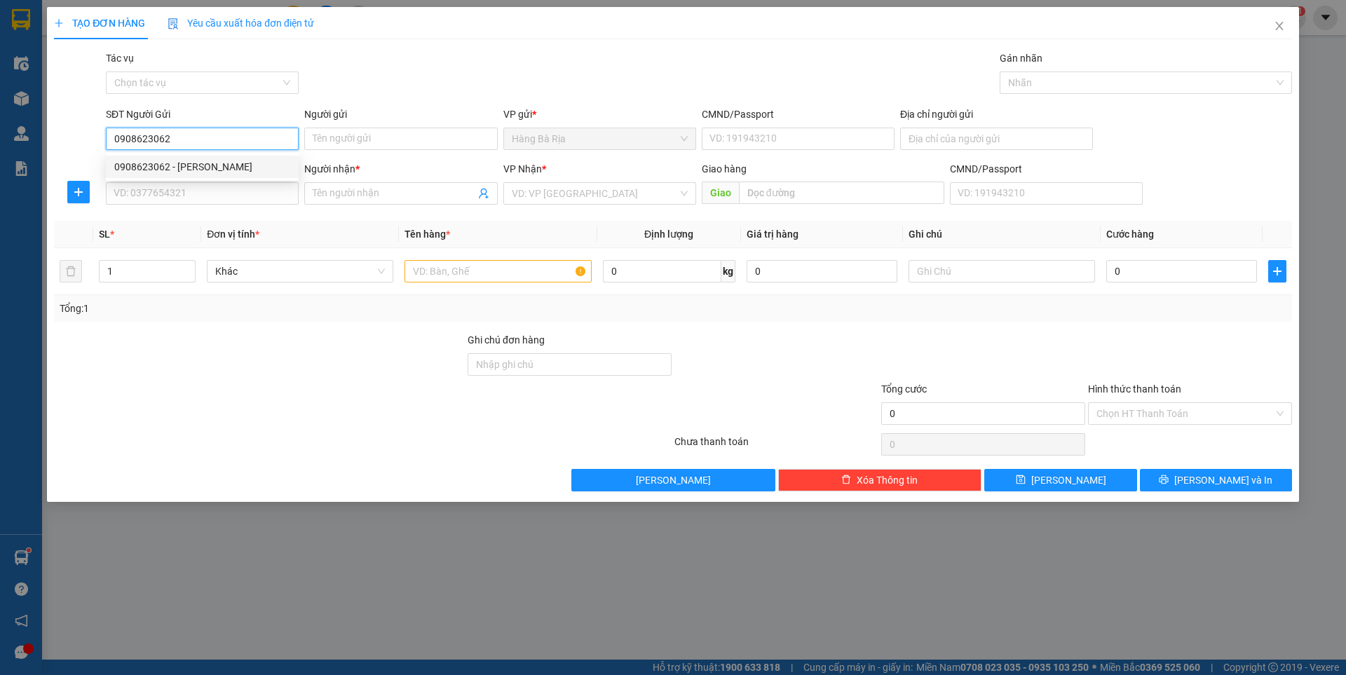
click at [200, 169] on div "0908623062 - [PERSON_NAME]" at bounding box center [202, 166] width 176 height 15
type input "THỦY"
type input "077187007094"
type input "0913733357"
type input "PHƯƠNG"
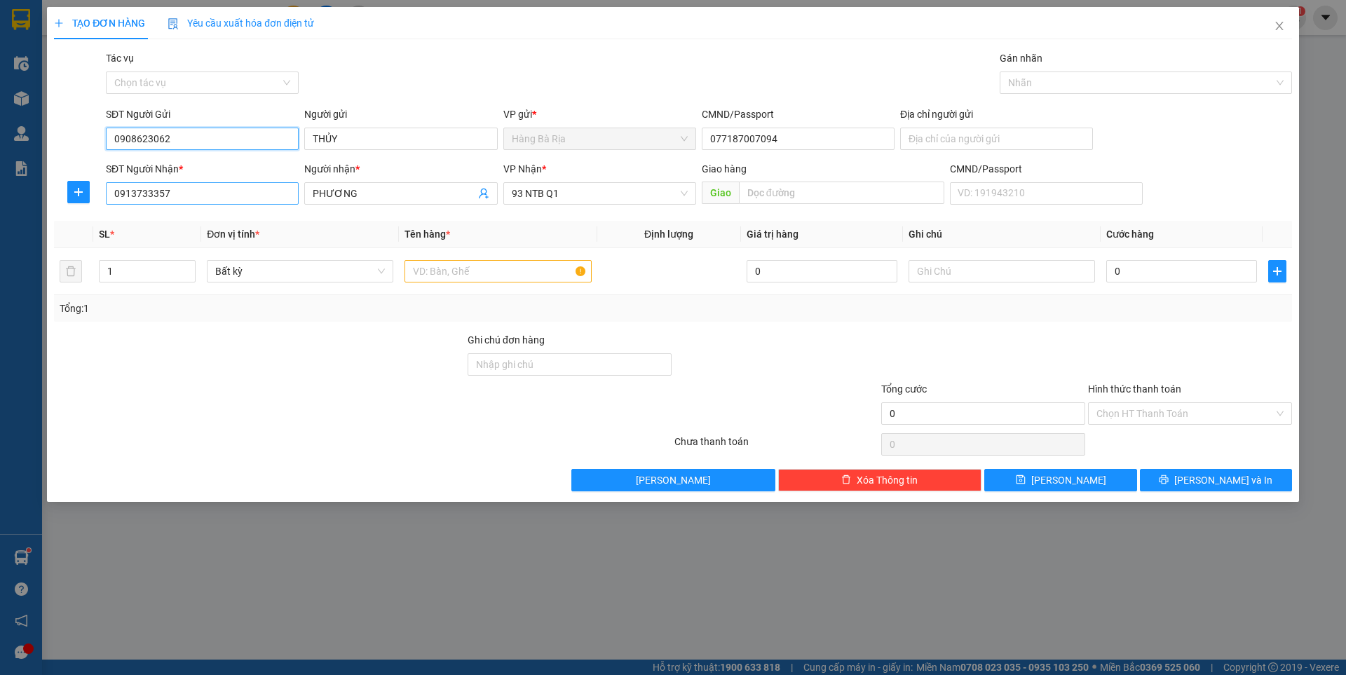
type input "0908623062"
click at [266, 201] on input "0913733357" at bounding box center [202, 193] width 193 height 22
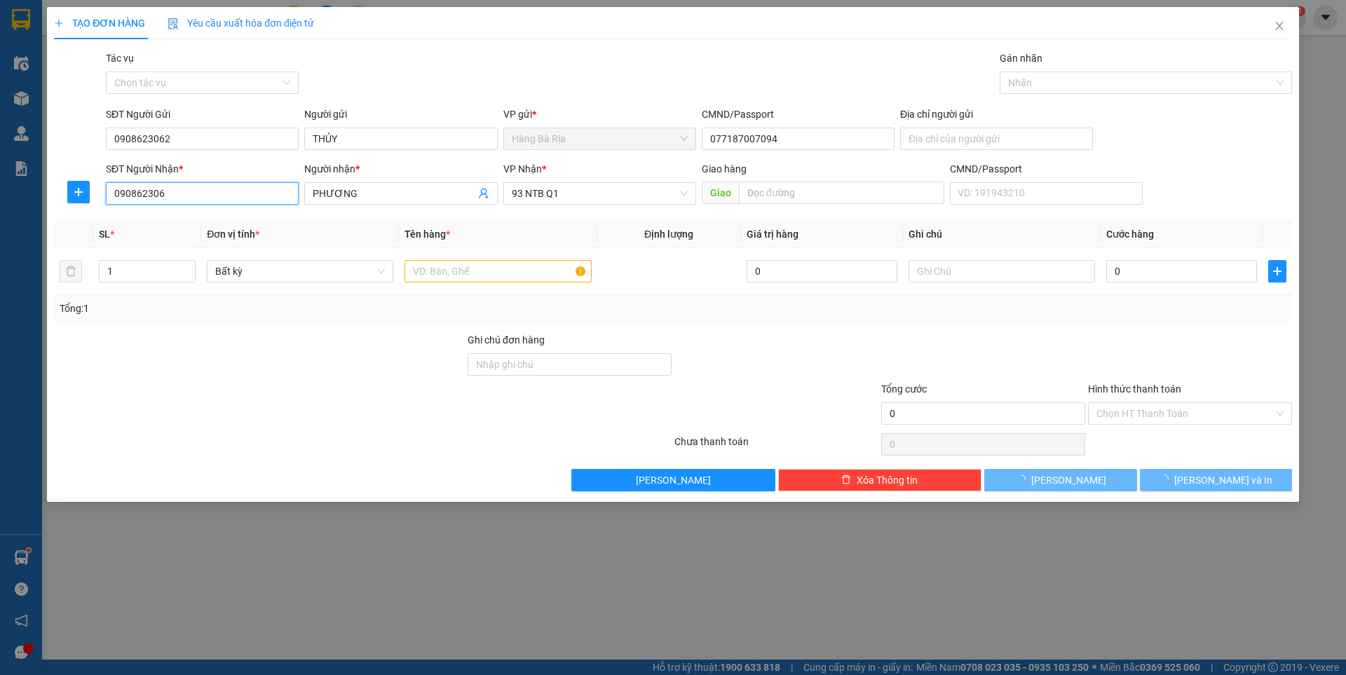
type input "0908623062"
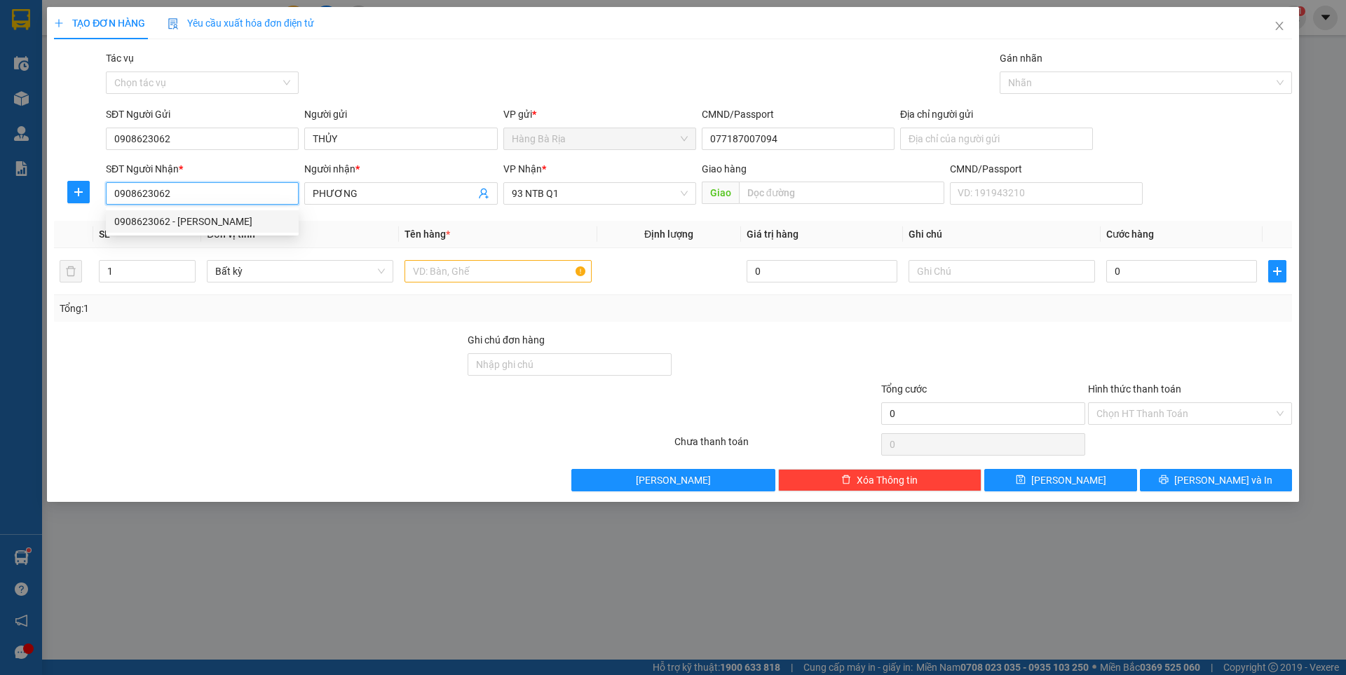
click at [183, 219] on div "0908623062 - [PERSON_NAME]" at bounding box center [202, 221] width 176 height 15
type input "THỦY"
type input "0908623062"
click at [521, 277] on input "text" at bounding box center [497, 271] width 186 height 22
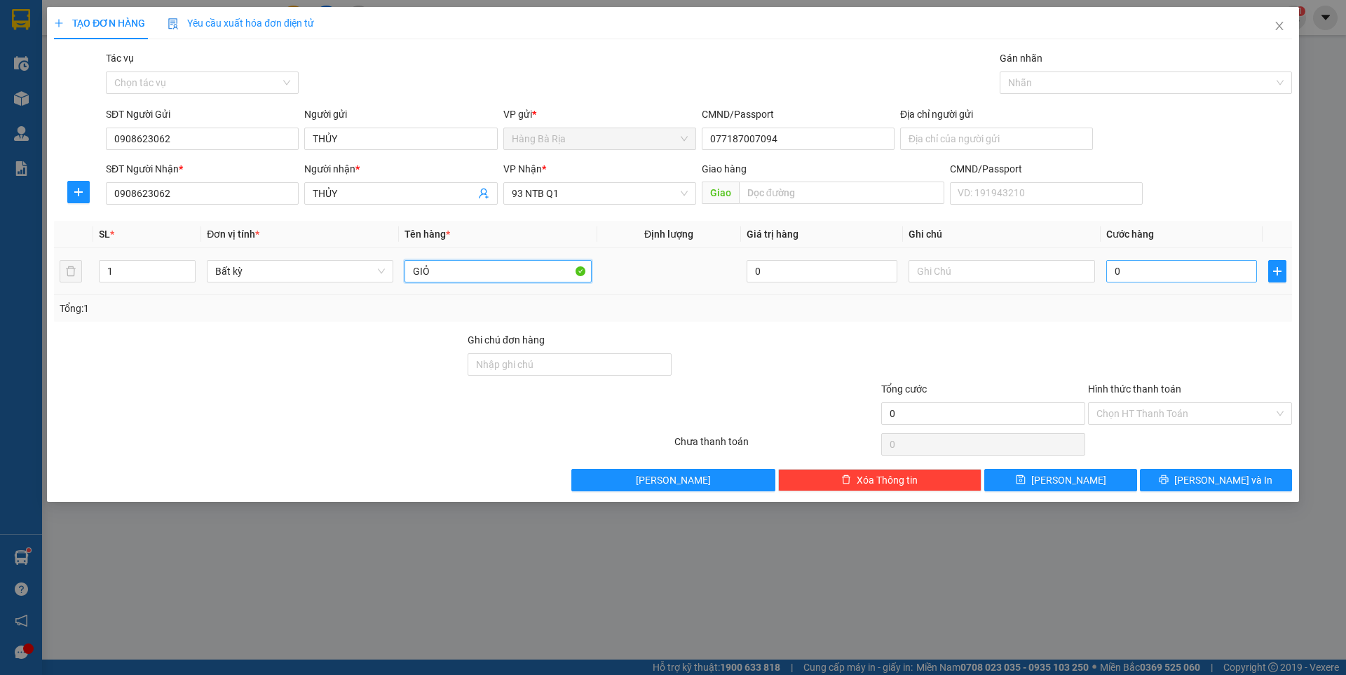
type input "GIỎ"
click at [1196, 277] on input "0" at bounding box center [1181, 271] width 151 height 22
type input "3"
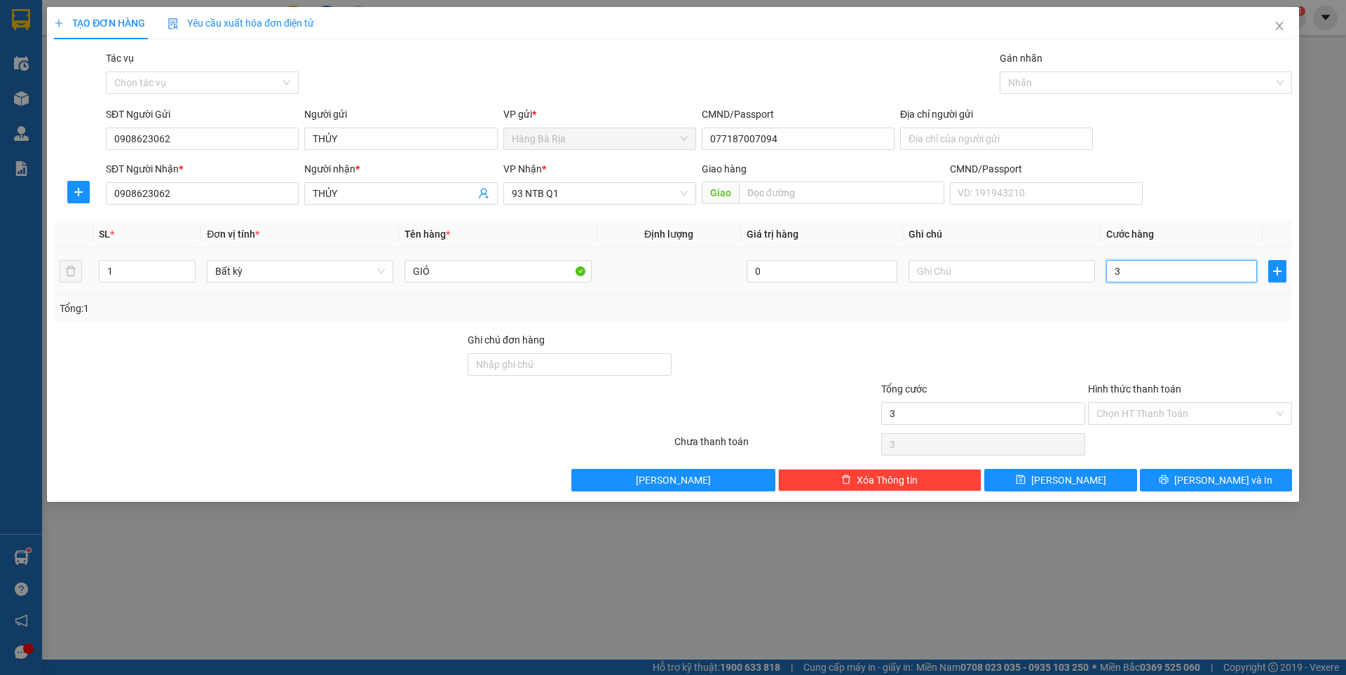
type input "30"
click at [1161, 411] on input "Hình thức thanh toán" at bounding box center [1184, 413] width 177 height 21
type input "30.000"
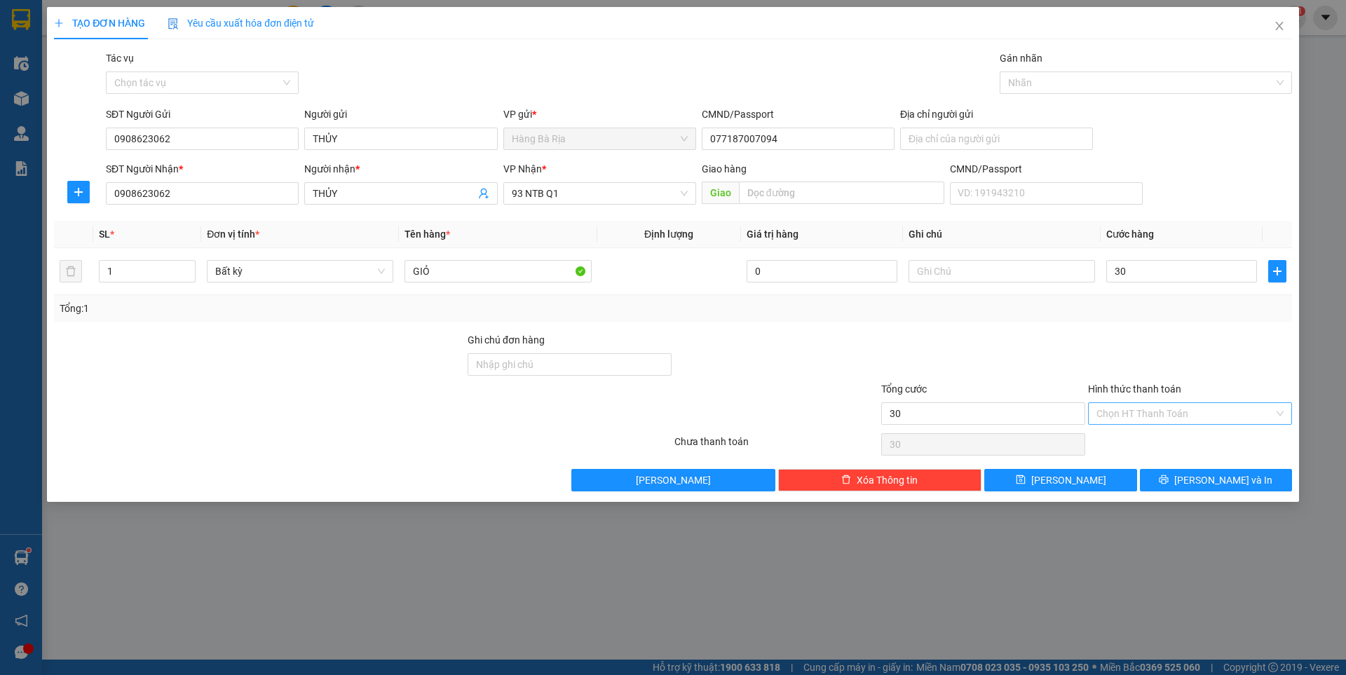
type input "30.000"
click at [1136, 442] on div "Tại văn phòng" at bounding box center [1189, 441] width 187 height 15
type input "0"
click at [1199, 480] on button "[PERSON_NAME] và In" at bounding box center [1216, 480] width 152 height 22
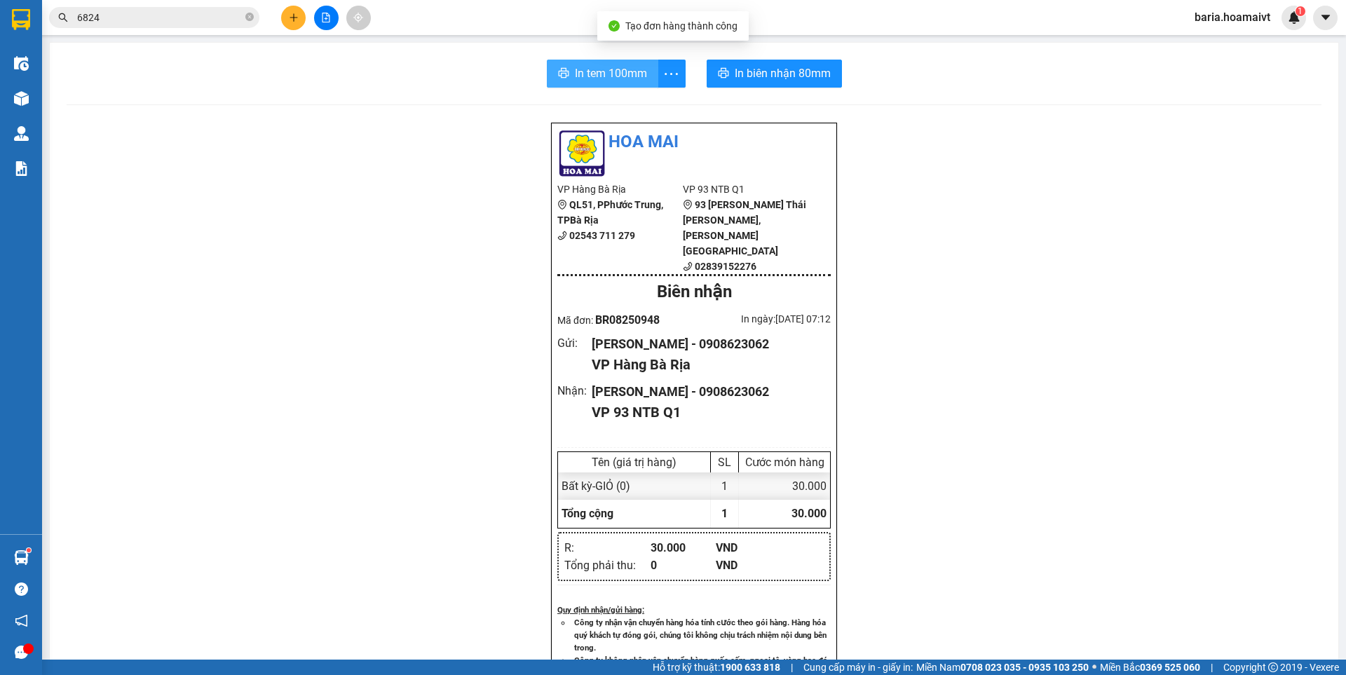
click at [621, 74] on span "In tem 100mm" at bounding box center [611, 73] width 72 height 18
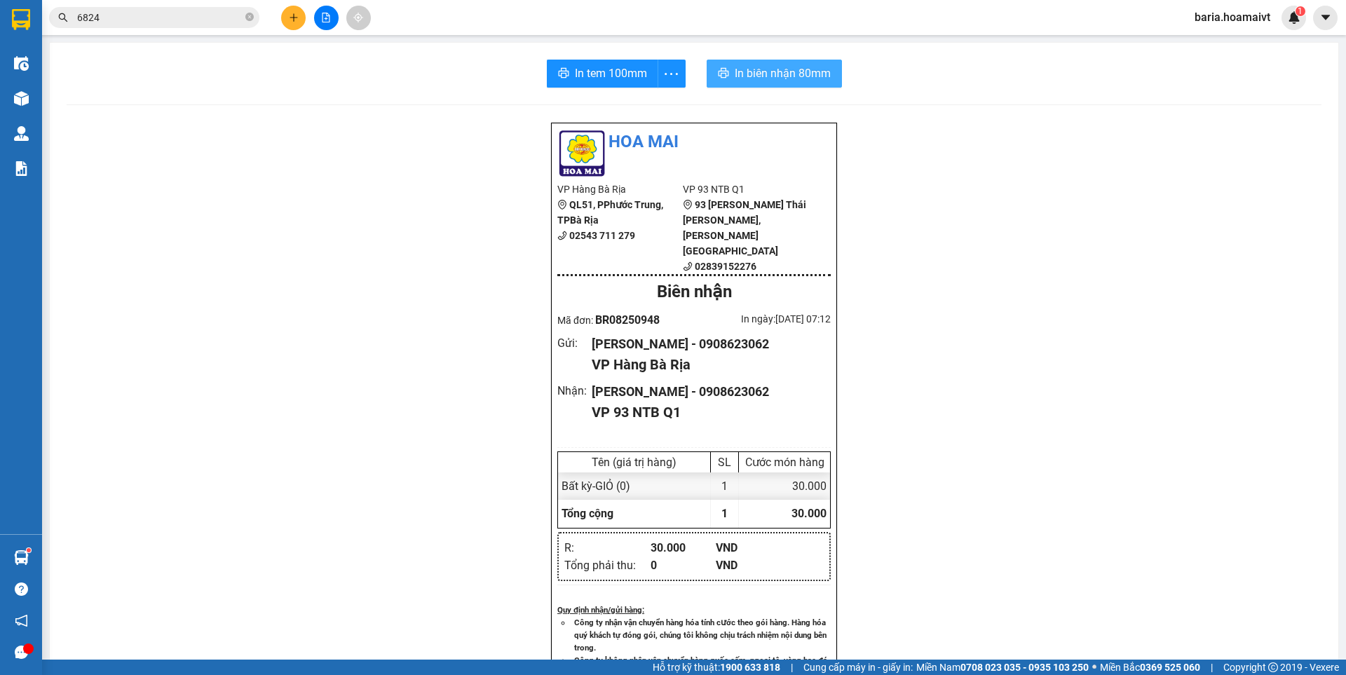
click at [779, 72] on span "In biên nhận 80mm" at bounding box center [783, 73] width 96 height 18
click at [251, 16] on icon "close-circle" at bounding box center [249, 17] width 8 height 8
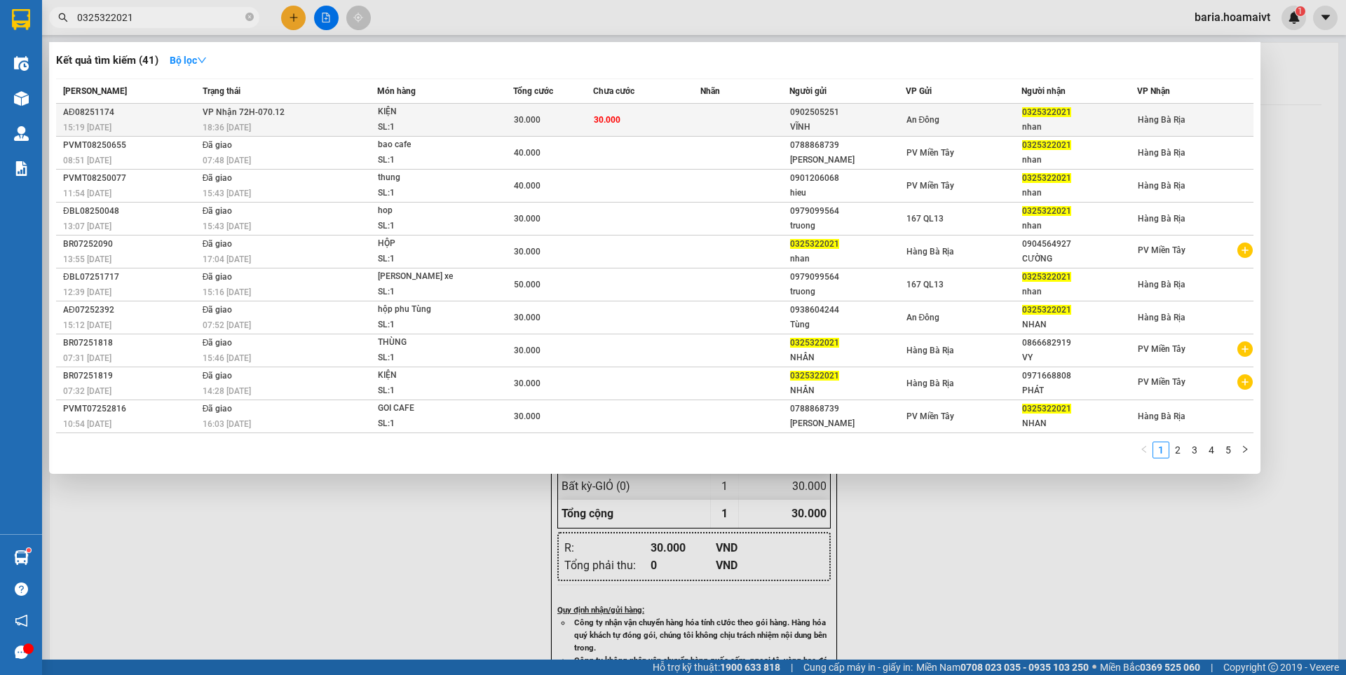
type input "0325322021"
click at [1044, 123] on div "nhan" at bounding box center [1079, 127] width 114 height 15
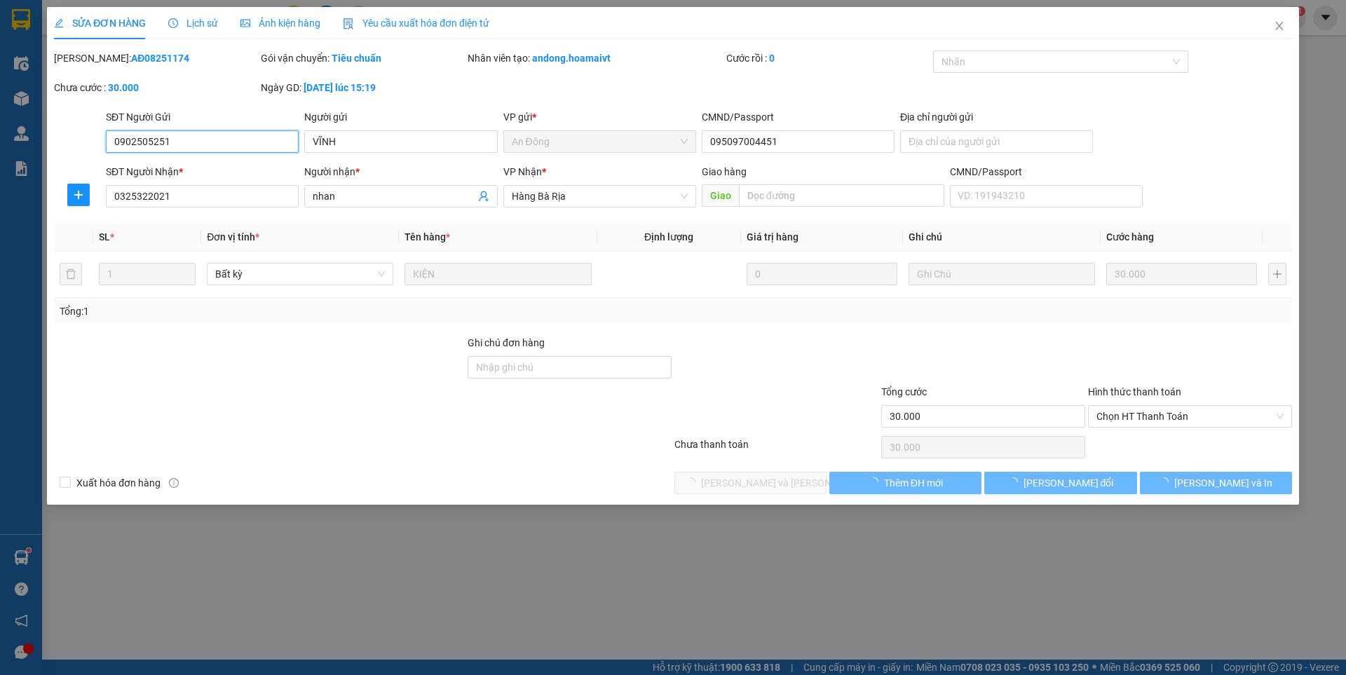
type input "0902505251"
type input "VĨNH"
type input "095097004451"
type input "0325322021"
type input "nhan"
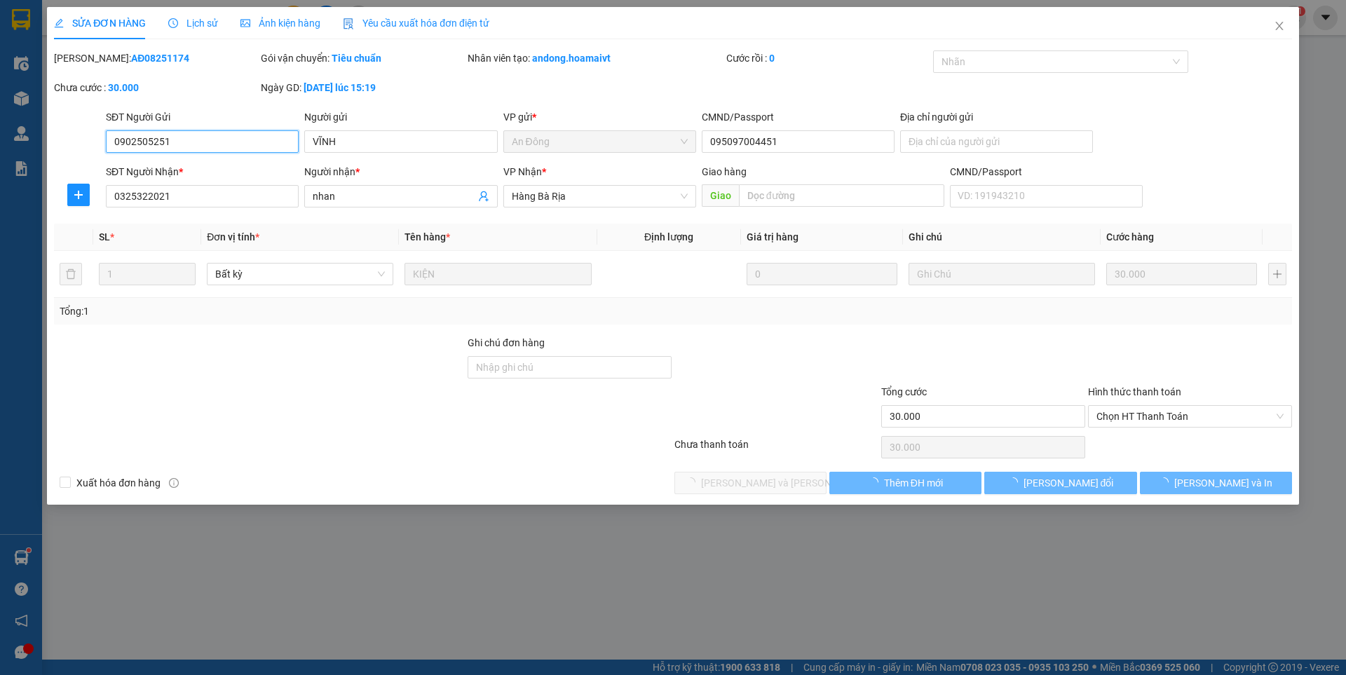
type input "30.000"
click at [1164, 416] on span "Chọn HT Thanh Toán" at bounding box center [1189, 416] width 187 height 21
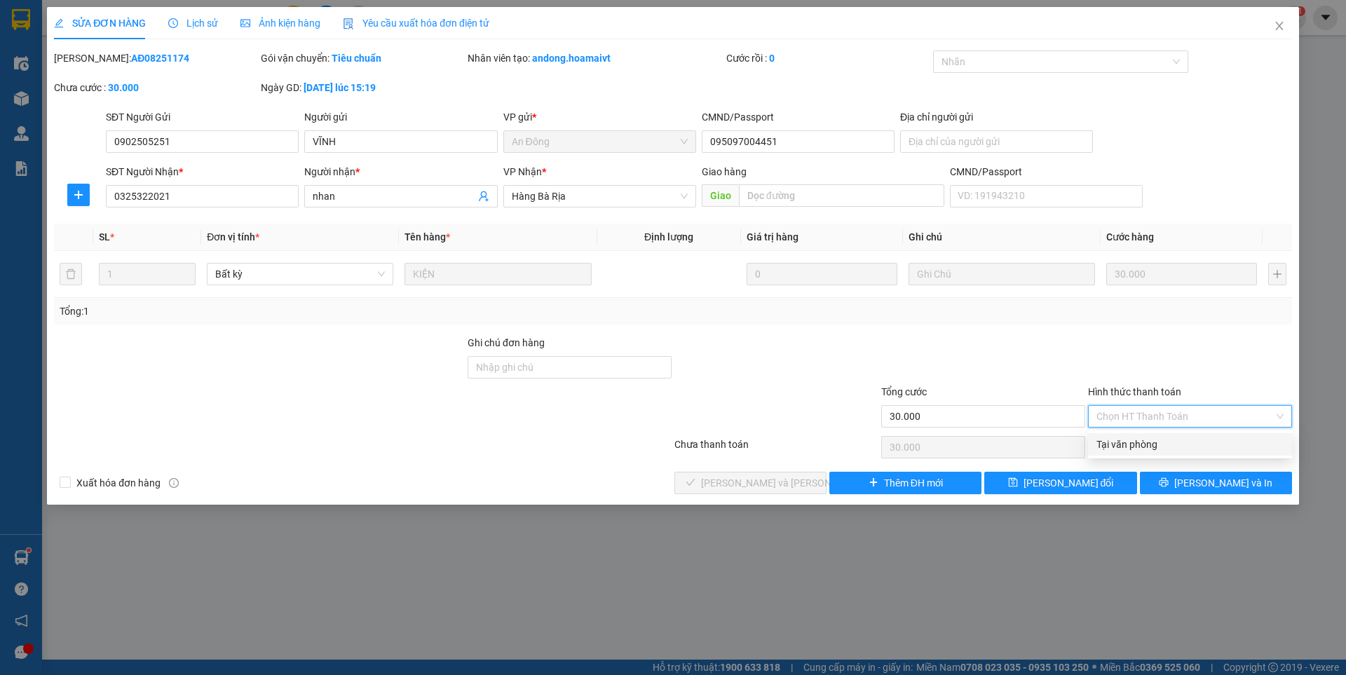
click at [1159, 450] on div "Tại văn phòng" at bounding box center [1189, 444] width 187 height 15
type input "0"
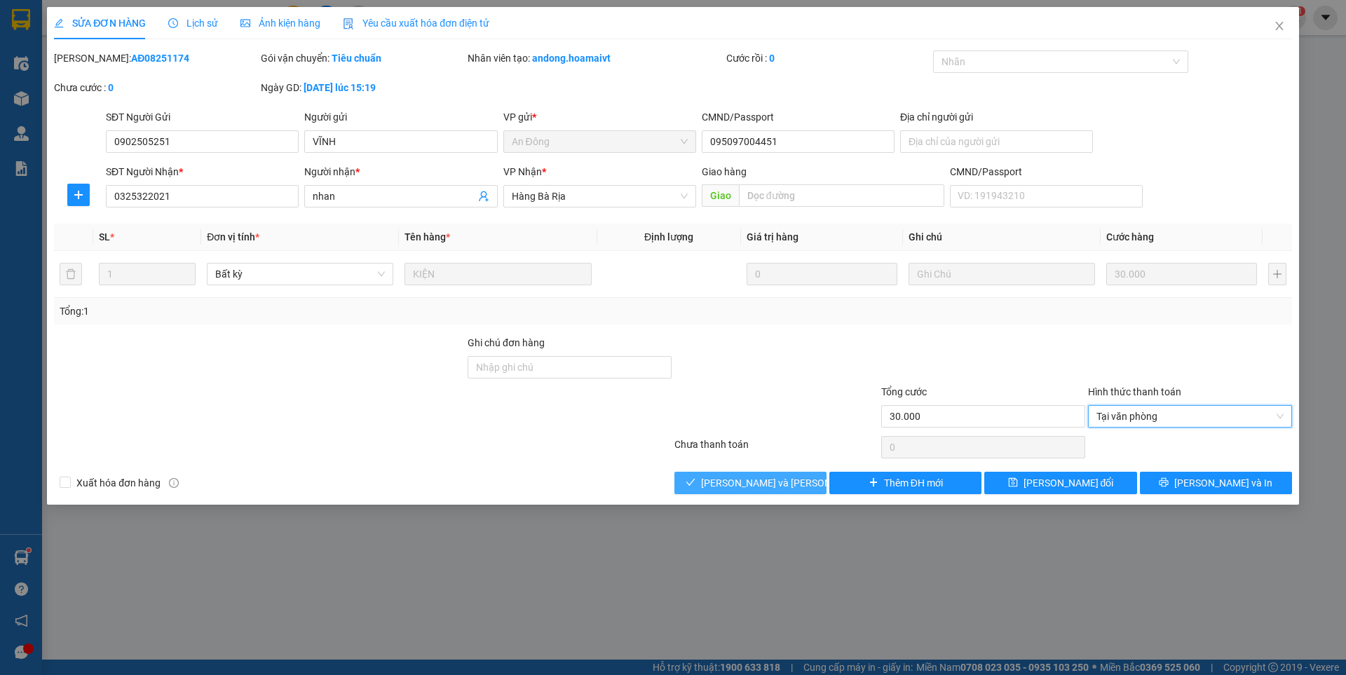
click at [810, 481] on button "[PERSON_NAME] và [PERSON_NAME] hàng" at bounding box center [750, 483] width 152 height 22
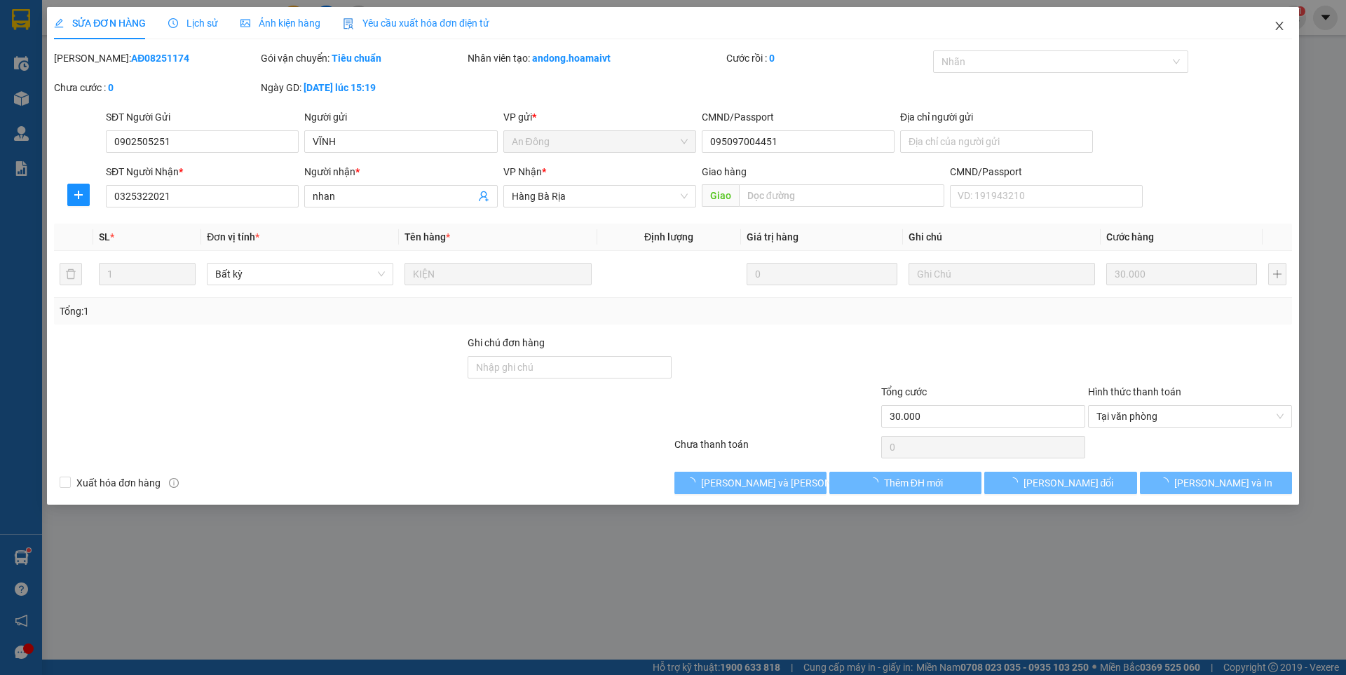
click at [1279, 29] on icon "close" at bounding box center [1279, 25] width 11 height 11
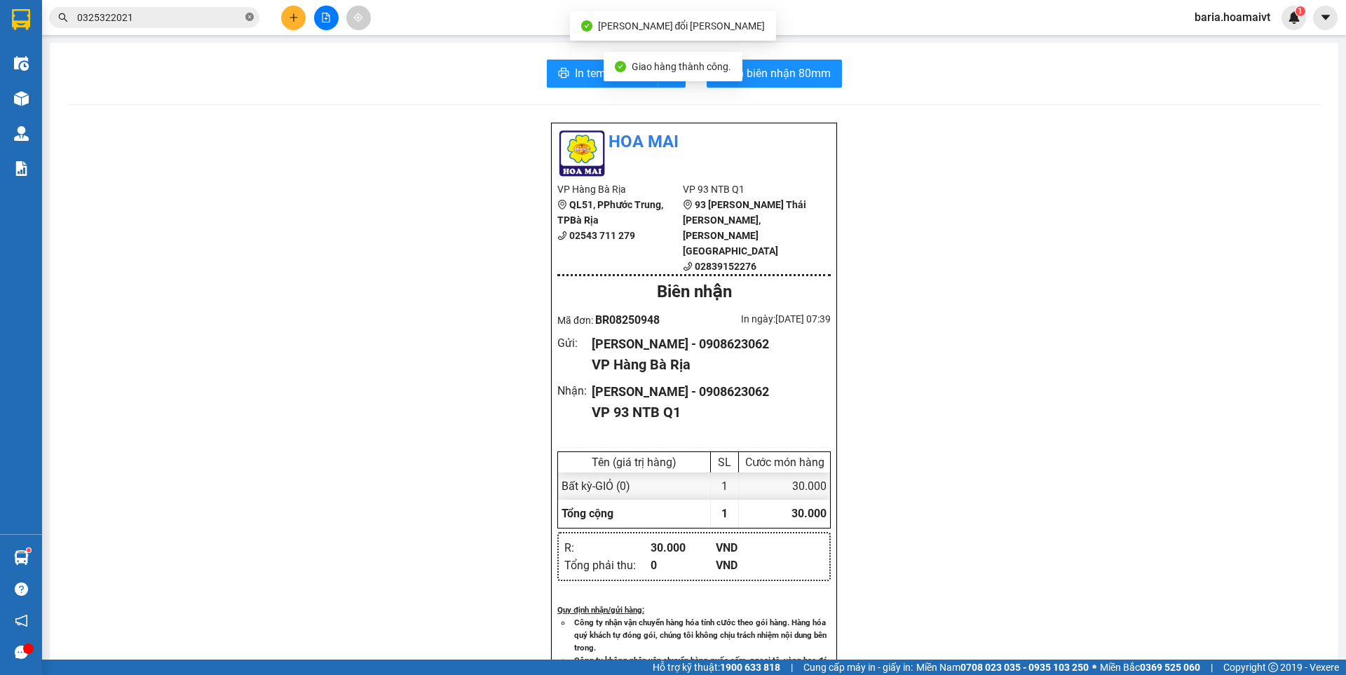
click at [247, 21] on icon "close-circle" at bounding box center [249, 17] width 8 height 8
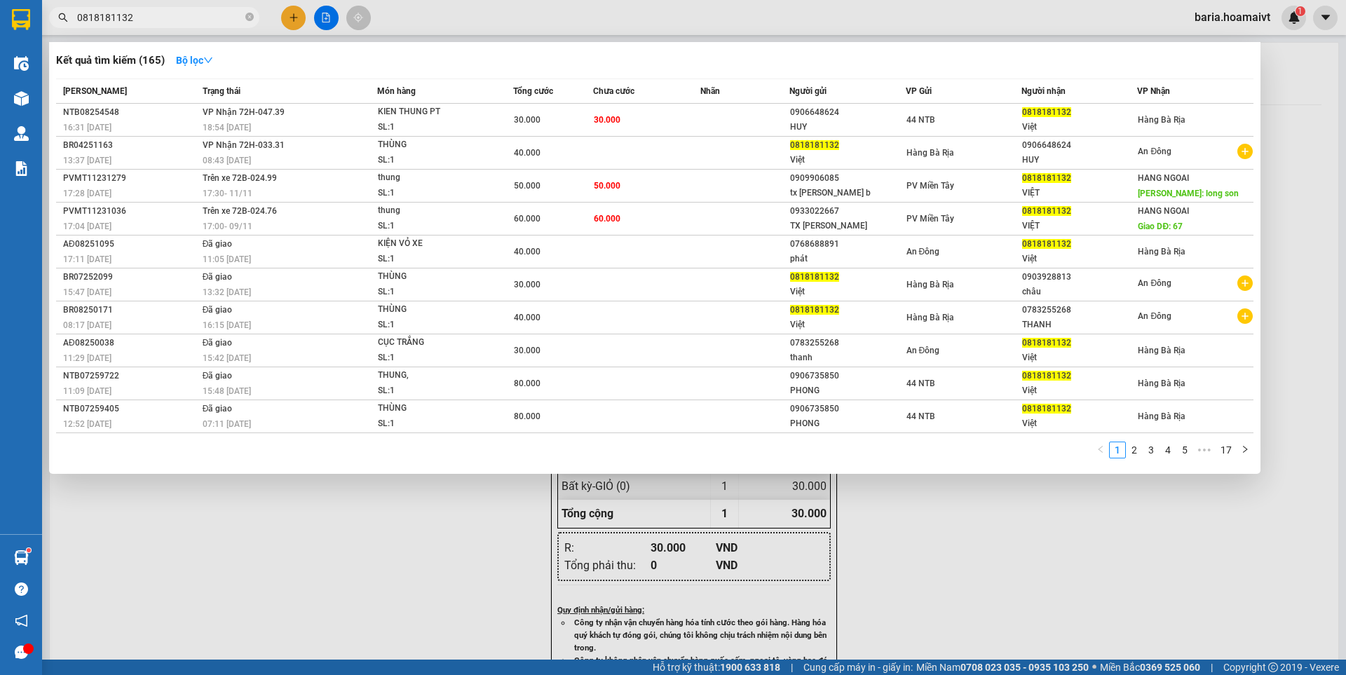
type input "0818181132"
click at [157, 14] on input "0818181132" at bounding box center [159, 17] width 165 height 15
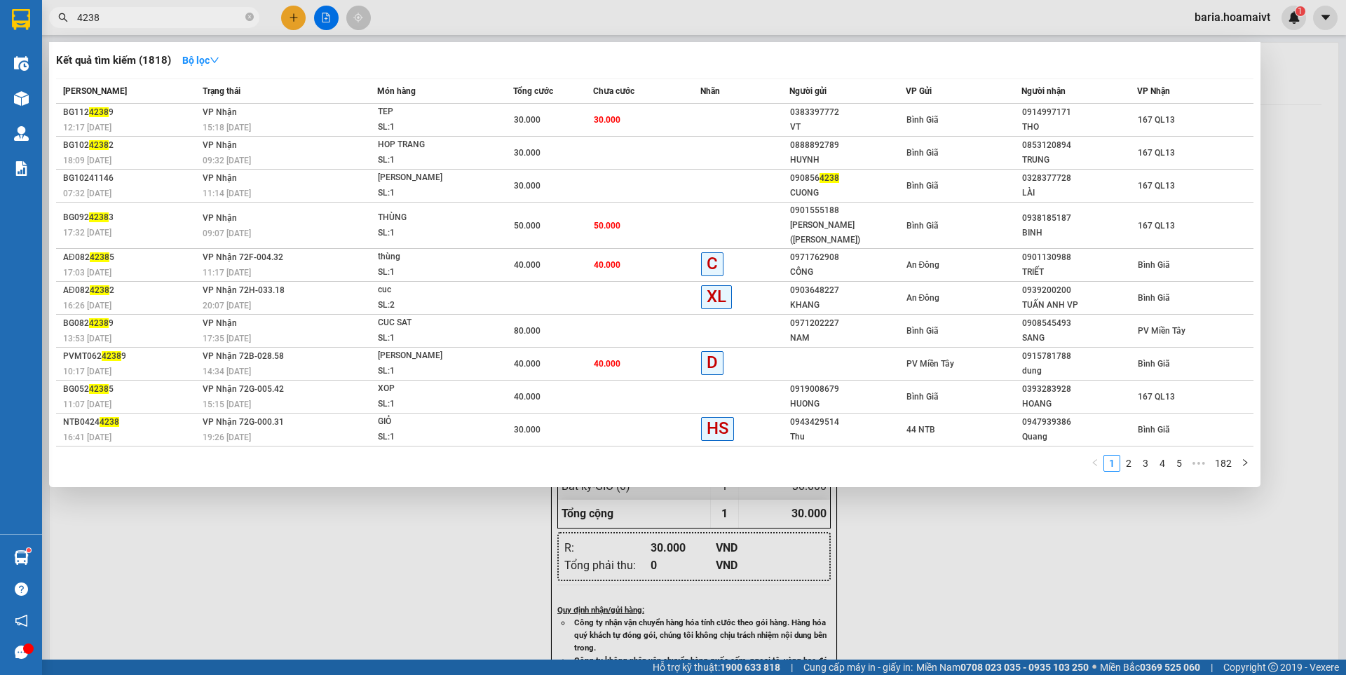
type input "4238"
click at [249, 15] on icon "close-circle" at bounding box center [249, 17] width 8 height 8
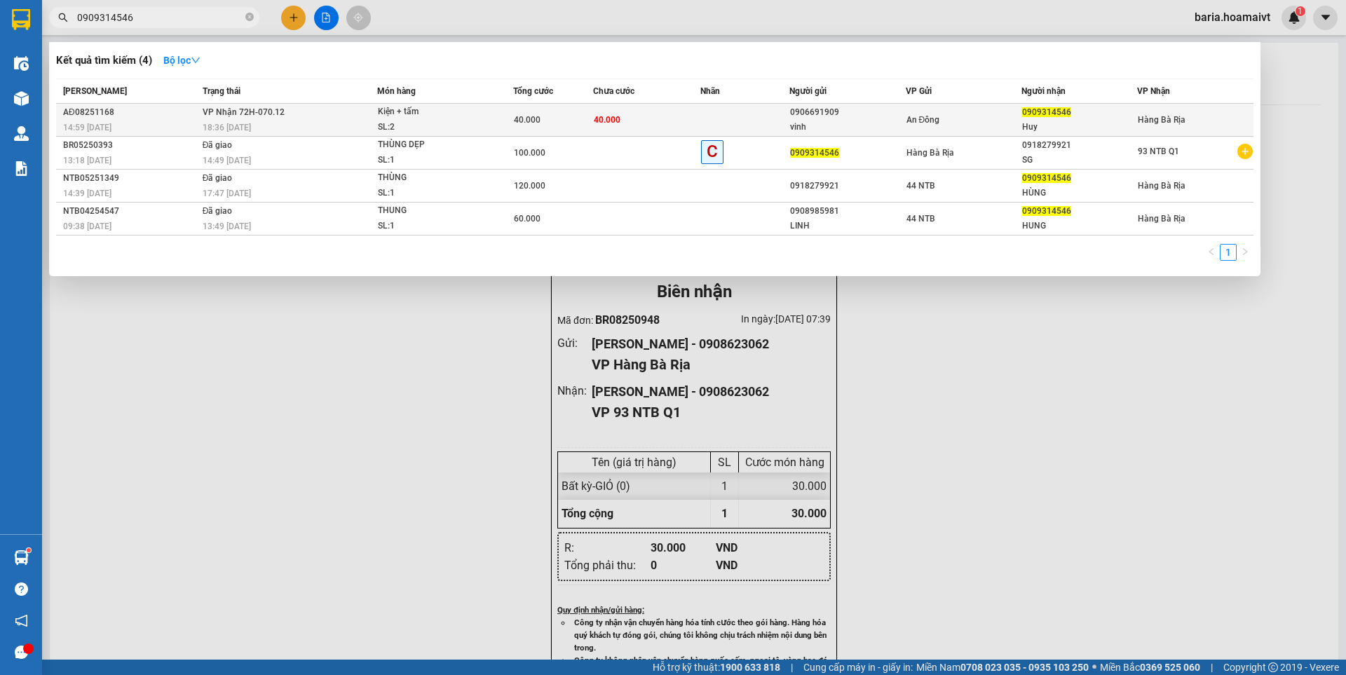
type input "0909314546"
click at [1046, 121] on div "Huy" at bounding box center [1079, 127] width 114 height 15
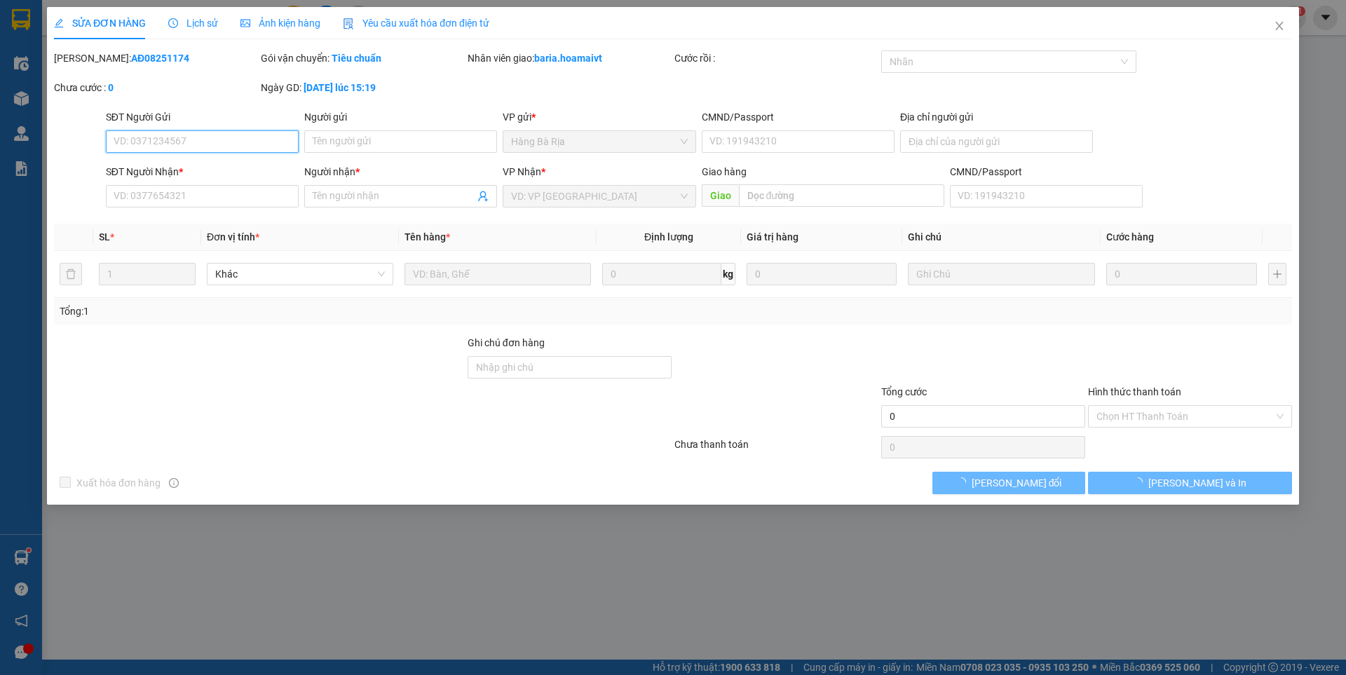
type input "0906691909"
type input "vinh"
type input "079081033372"
type input "0909314546"
type input "Huy"
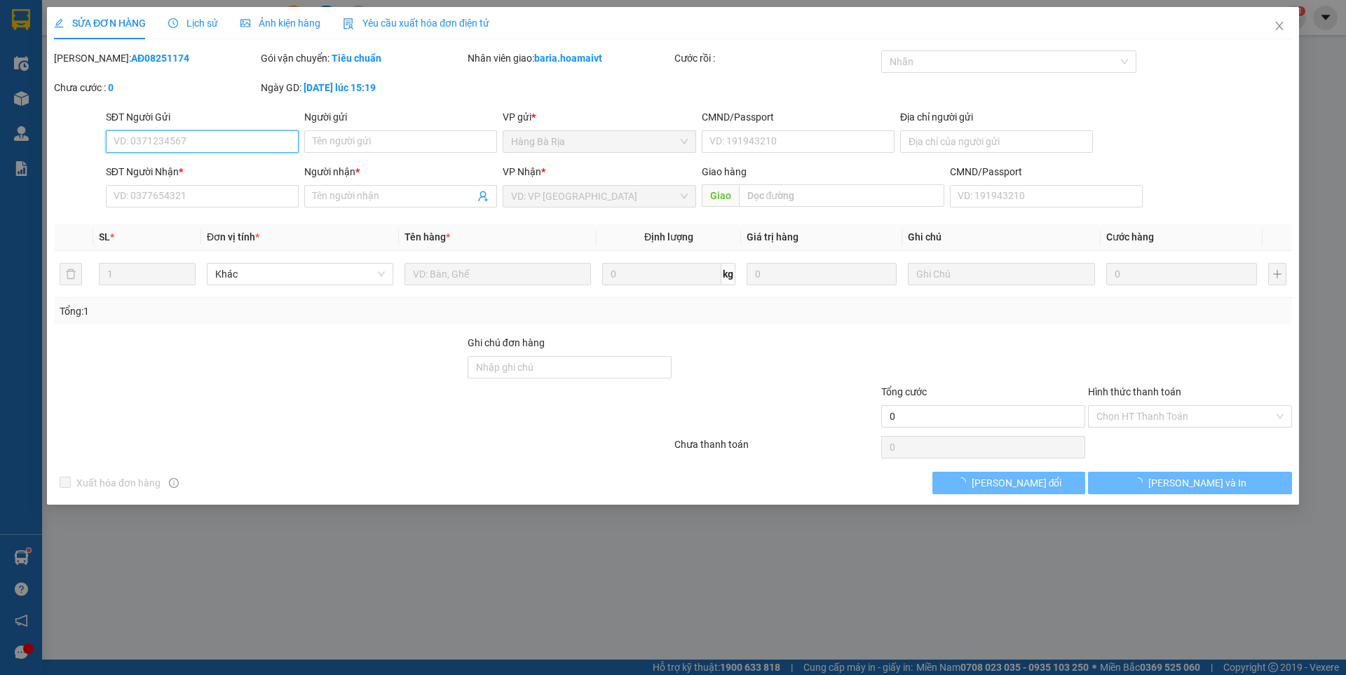
type input "40.000"
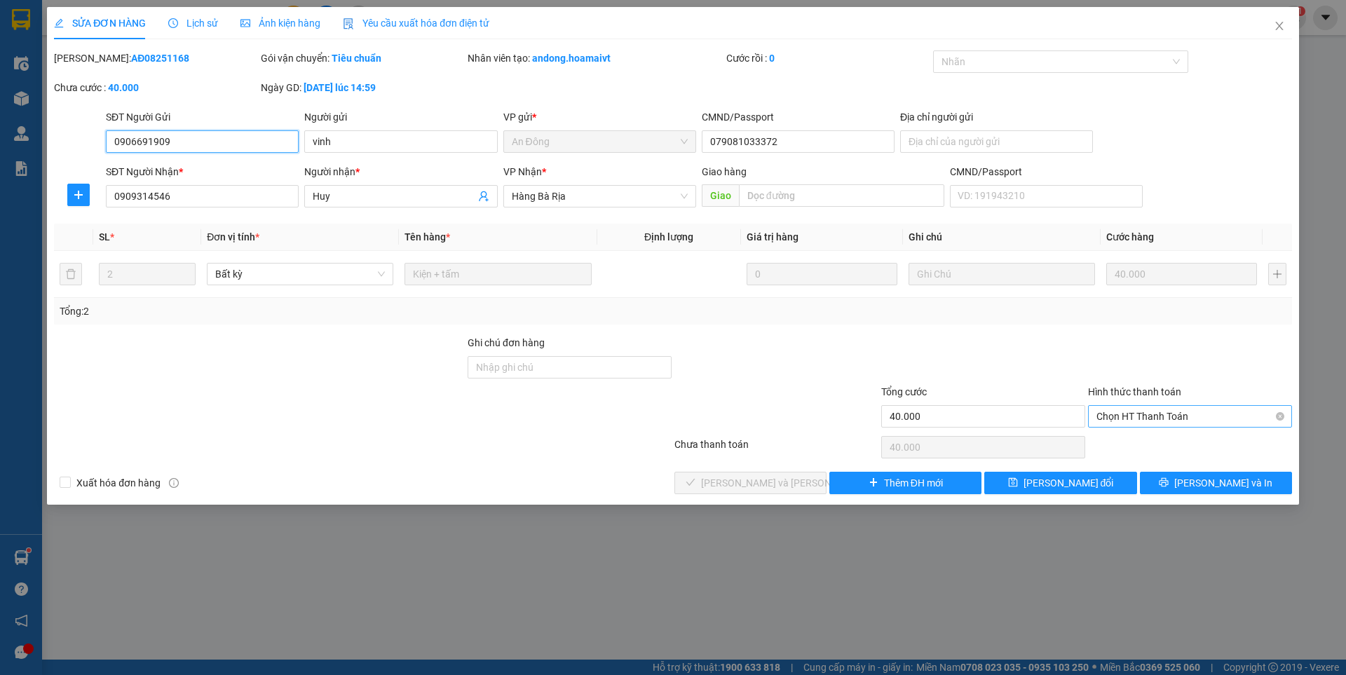
click at [1145, 418] on span "Chọn HT Thanh Toán" at bounding box center [1189, 416] width 187 height 21
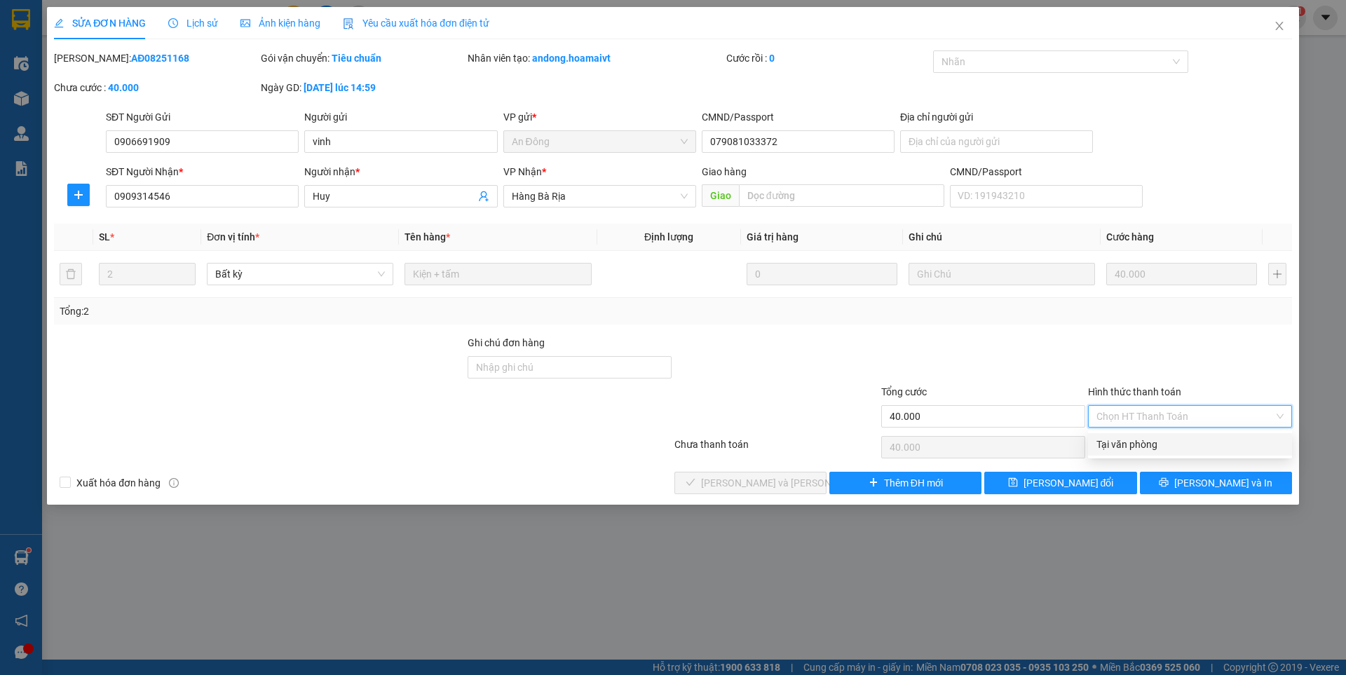
drag, startPoint x: 1121, startPoint y: 446, endPoint x: 685, endPoint y: 495, distance: 438.6
click at [1074, 446] on div "Total Paid Fee 0 Total UnPaid Fee 40.000 Cash Collection Total Fee Mã ĐH: AĐ082…" at bounding box center [673, 272] width 1238 height 444
click at [1122, 441] on div "Tại văn phòng" at bounding box center [1189, 444] width 187 height 15
type input "0"
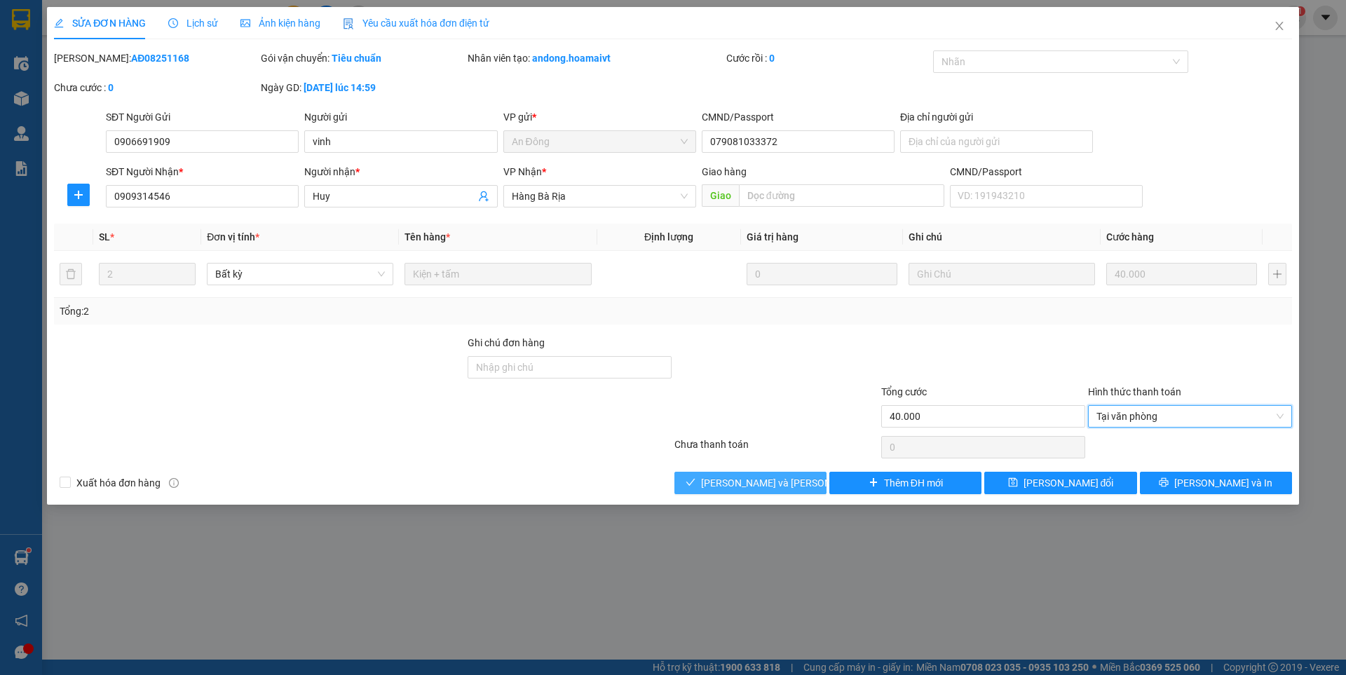
click at [772, 484] on span "[PERSON_NAME] và [PERSON_NAME] hàng" at bounding box center [795, 482] width 189 height 15
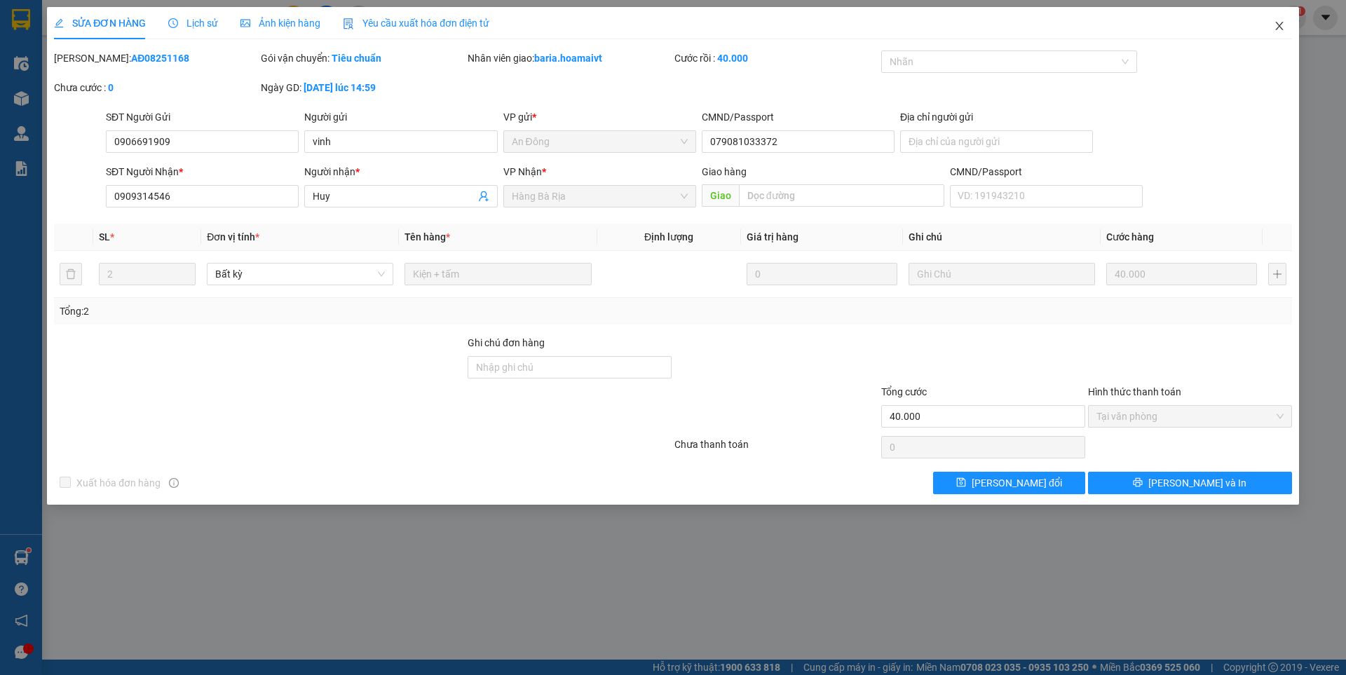
click at [1281, 25] on icon "close" at bounding box center [1279, 26] width 8 height 8
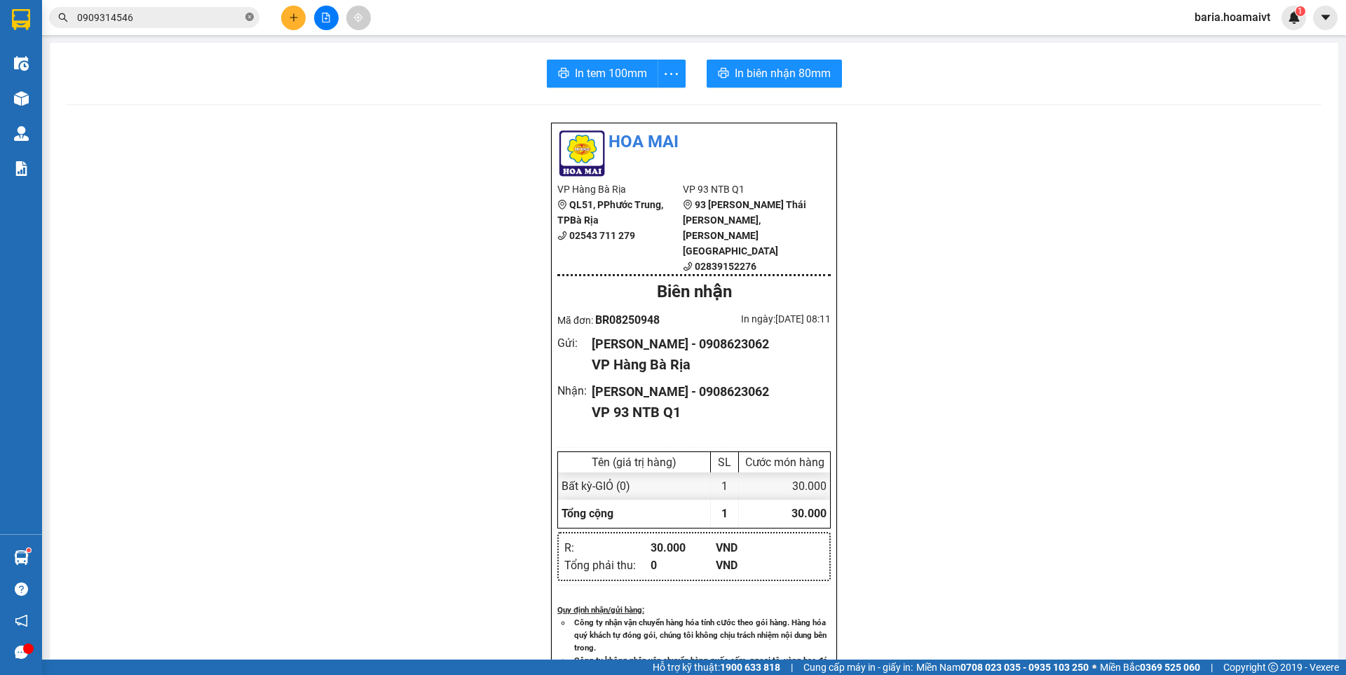
click at [247, 18] on icon "close-circle" at bounding box center [249, 17] width 8 height 8
click at [236, 15] on input "text" at bounding box center [159, 17] width 165 height 15
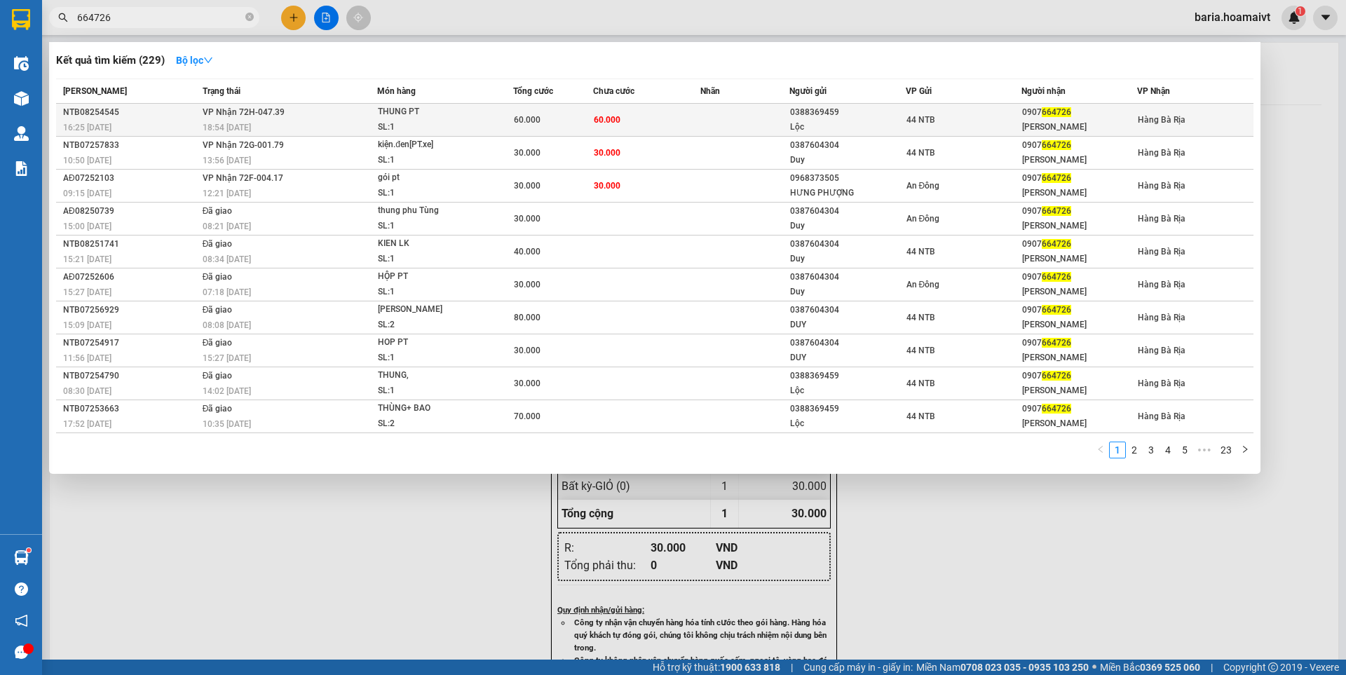
type input "664726"
click at [1028, 119] on div "0907 664726" at bounding box center [1079, 112] width 114 height 15
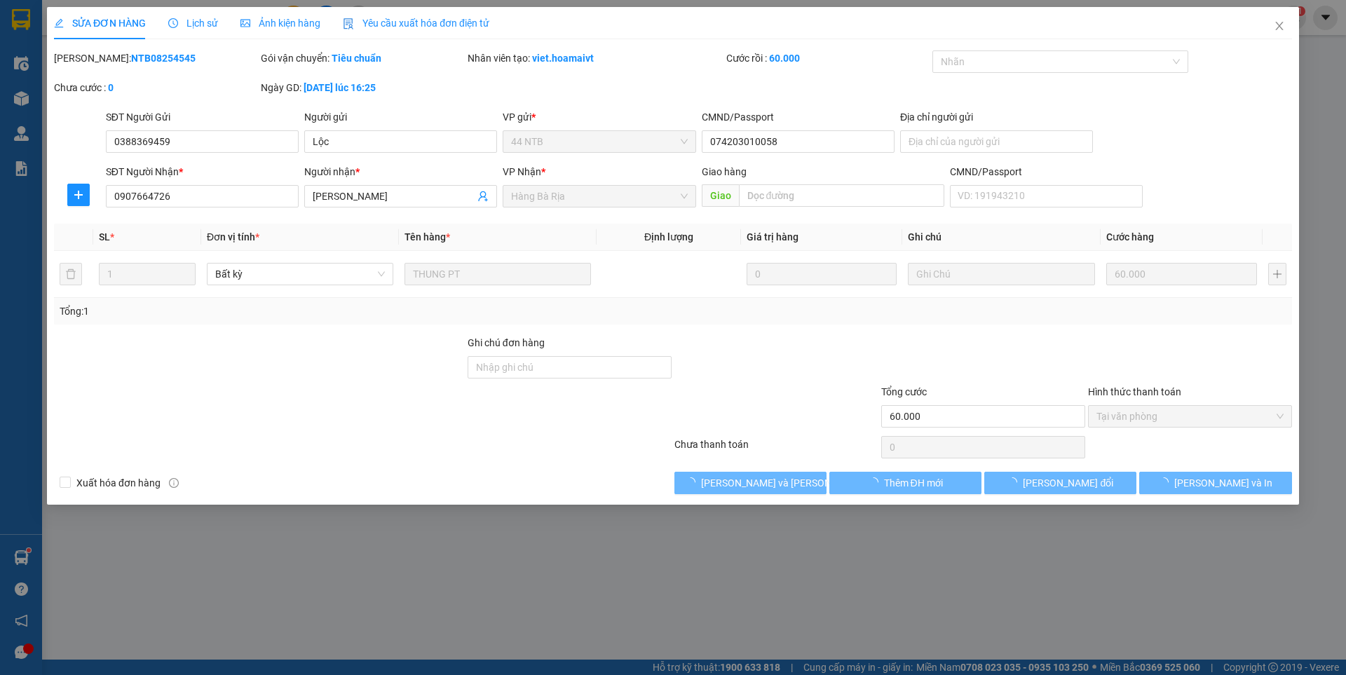
type input "0388369459"
type input "Lộc"
type input "074203010058"
type input "0907664726"
type input "[PERSON_NAME]"
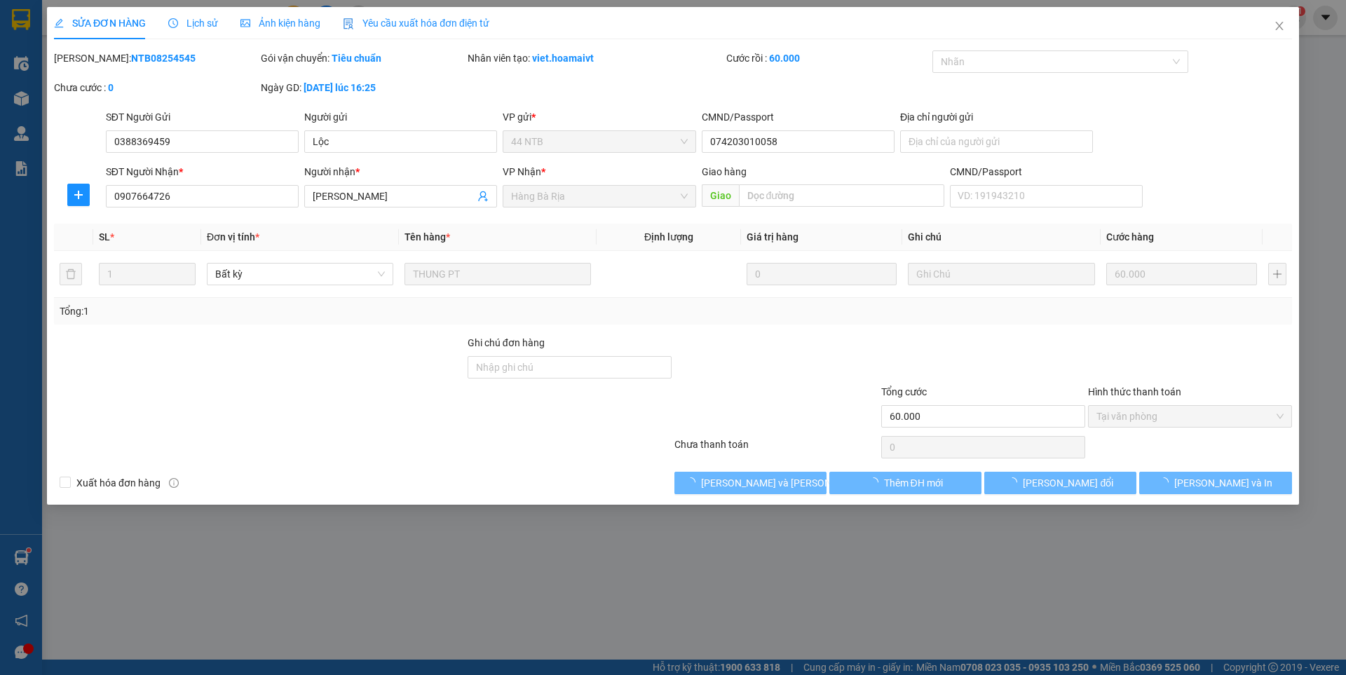
type input "60.000"
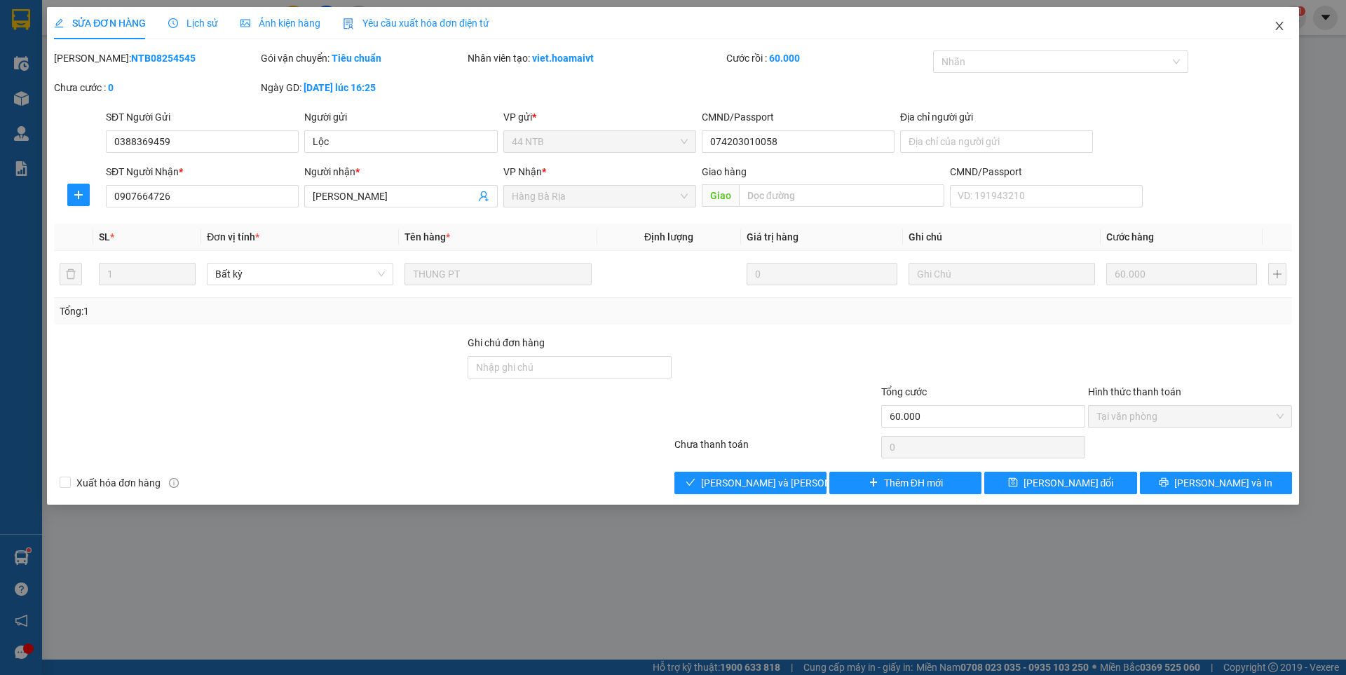
click at [1281, 25] on icon "close" at bounding box center [1279, 25] width 11 height 11
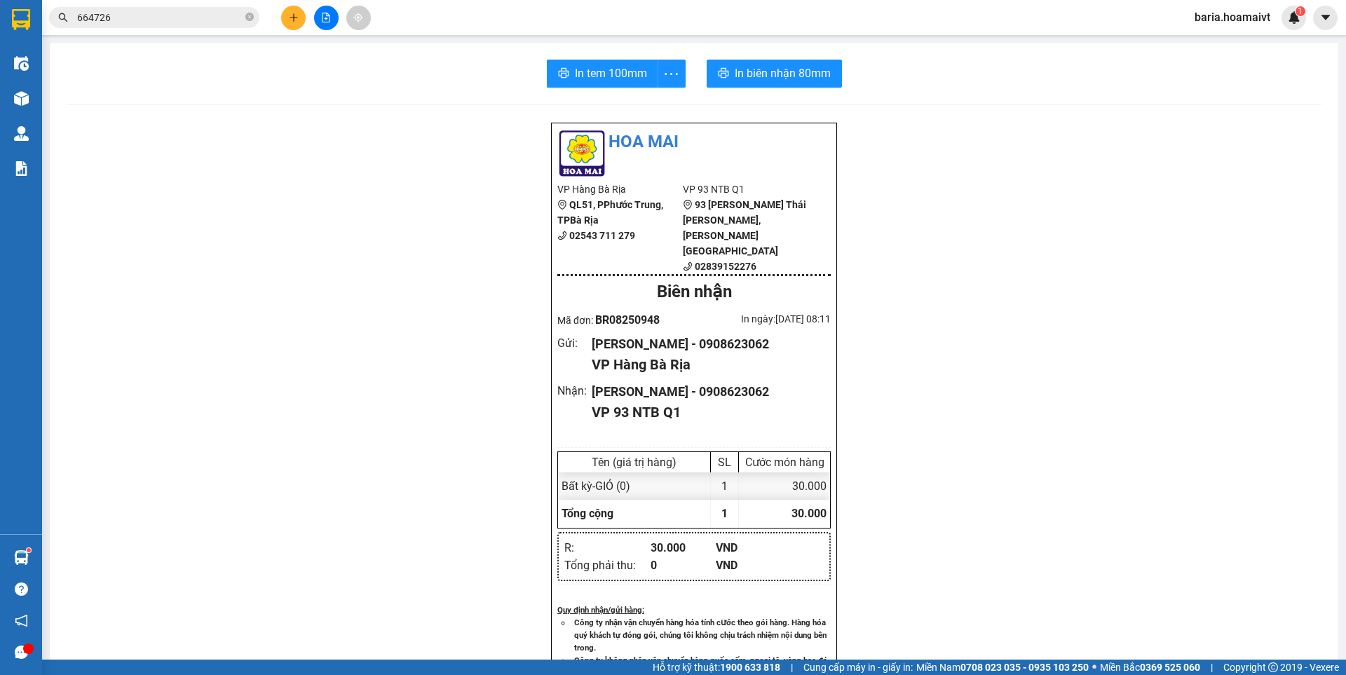
click at [185, 7] on span "664726" at bounding box center [154, 17] width 210 height 21
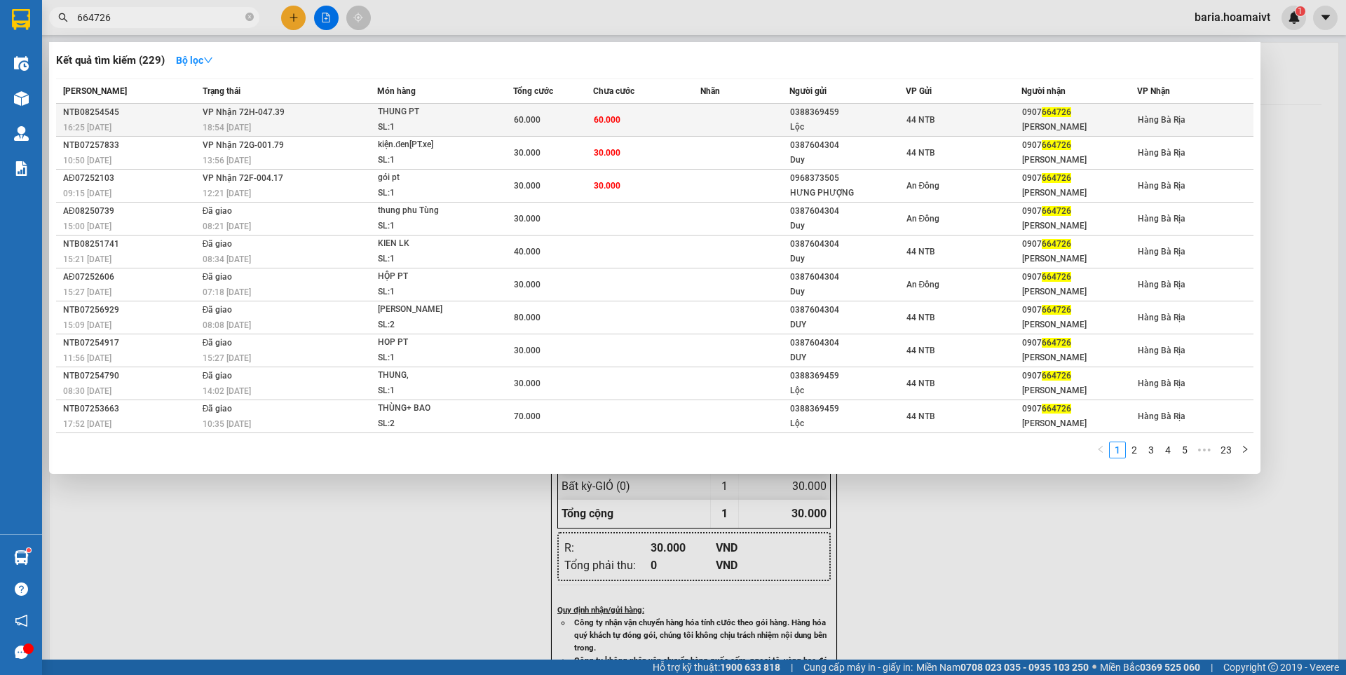
click at [1058, 128] on div "[PERSON_NAME]" at bounding box center [1079, 127] width 114 height 15
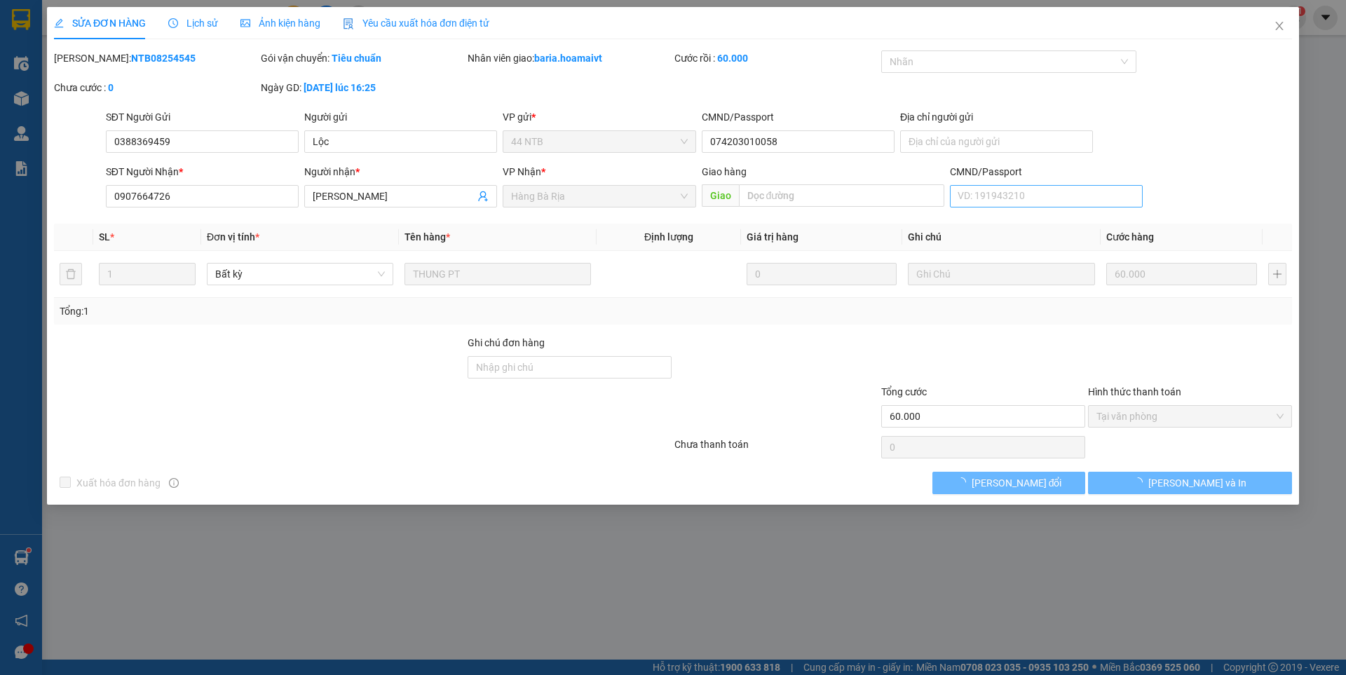
type input "0388369459"
type input "Lộc"
type input "074203010058"
type input "0907664726"
type input "[PERSON_NAME]"
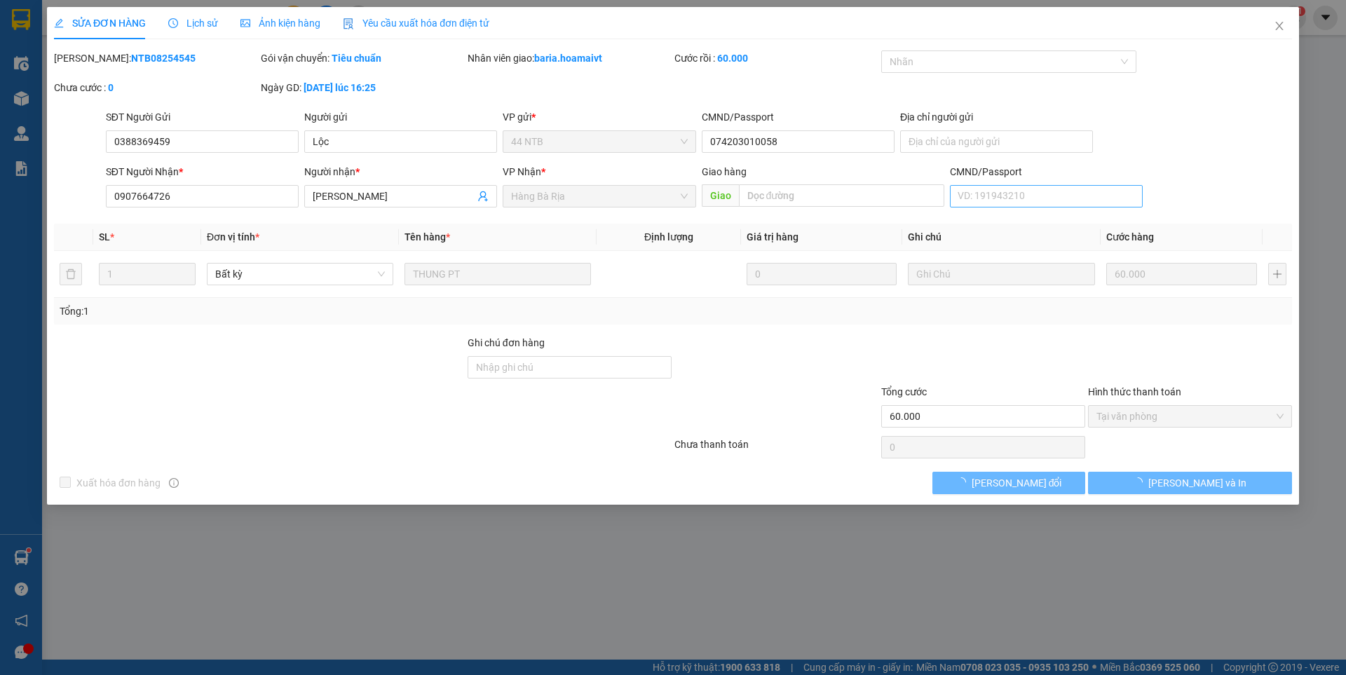
type input "60.000"
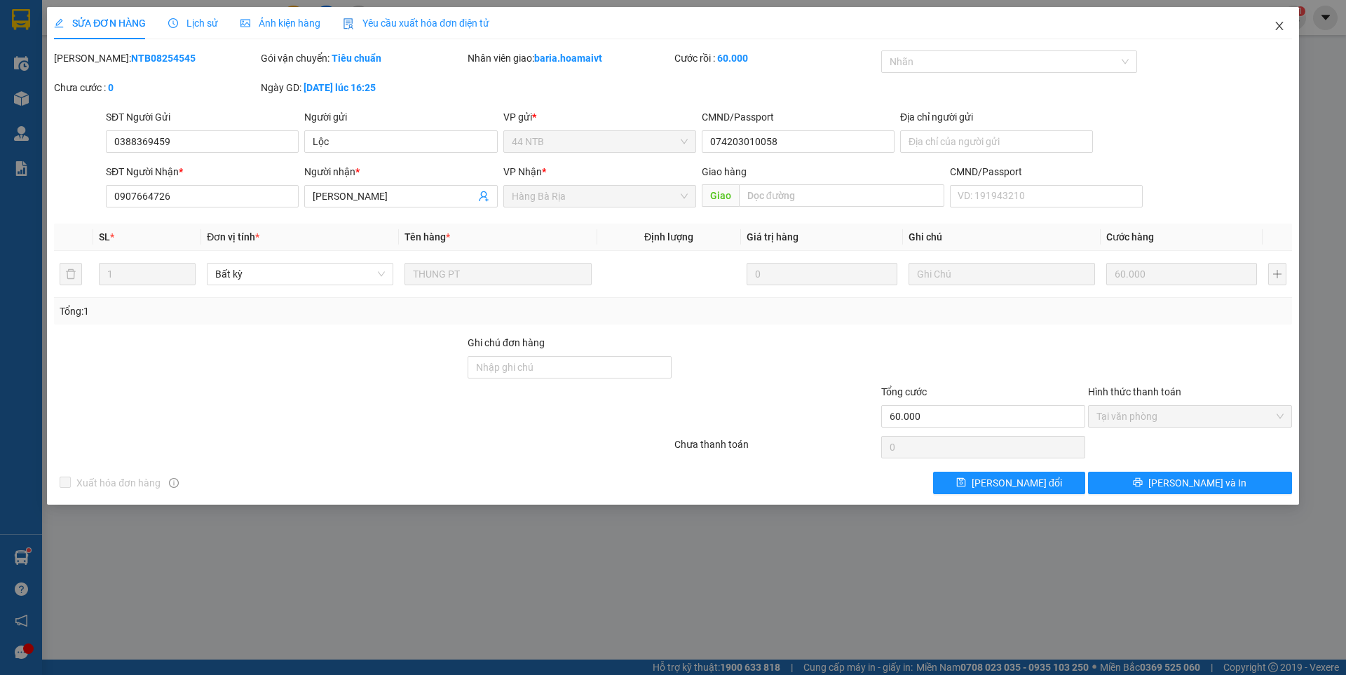
click at [1281, 27] on icon "close" at bounding box center [1279, 25] width 11 height 11
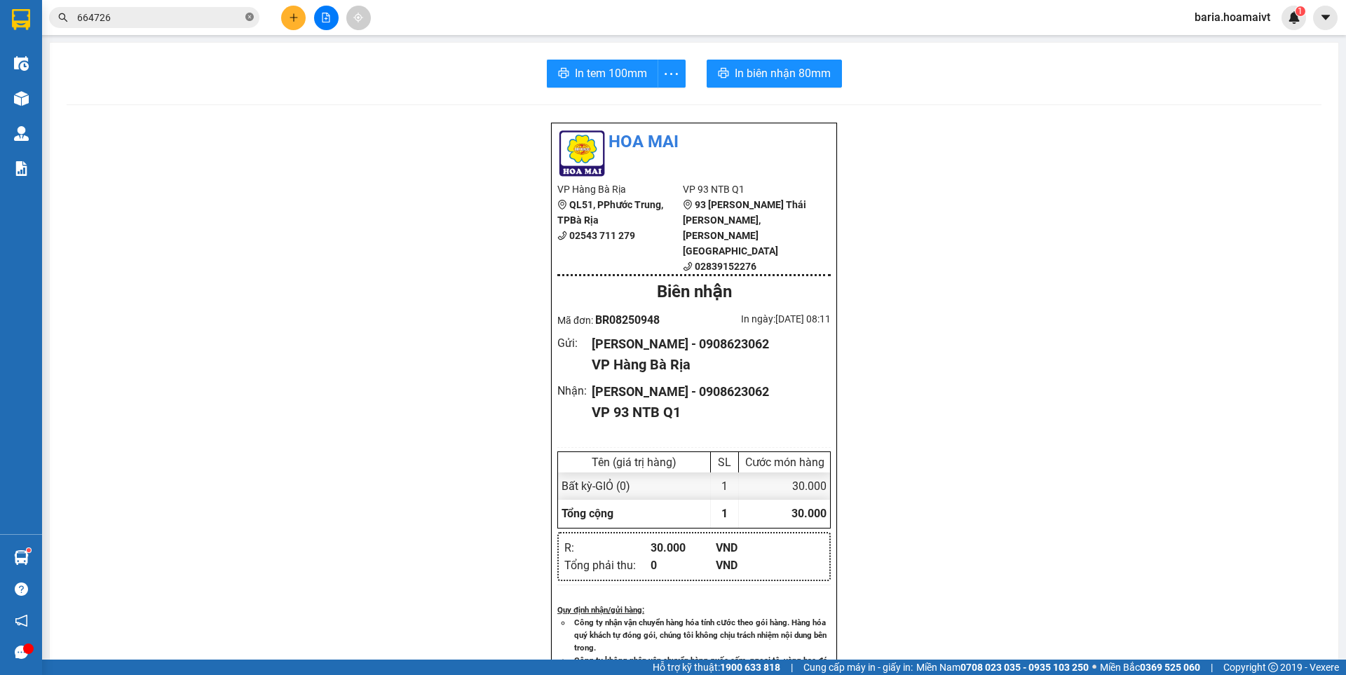
click at [252, 18] on icon "close-circle" at bounding box center [249, 17] width 8 height 8
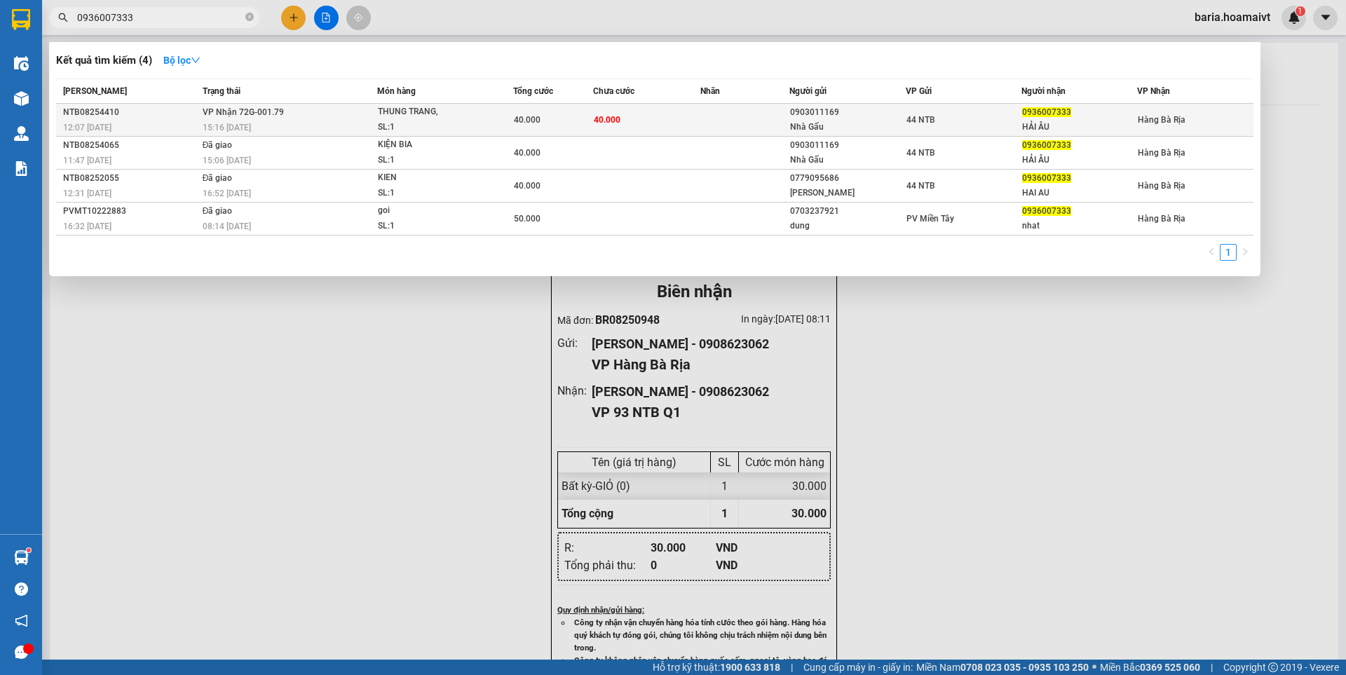
type input "0936007333"
click at [1047, 127] on div "HẢI ÂU" at bounding box center [1079, 127] width 114 height 15
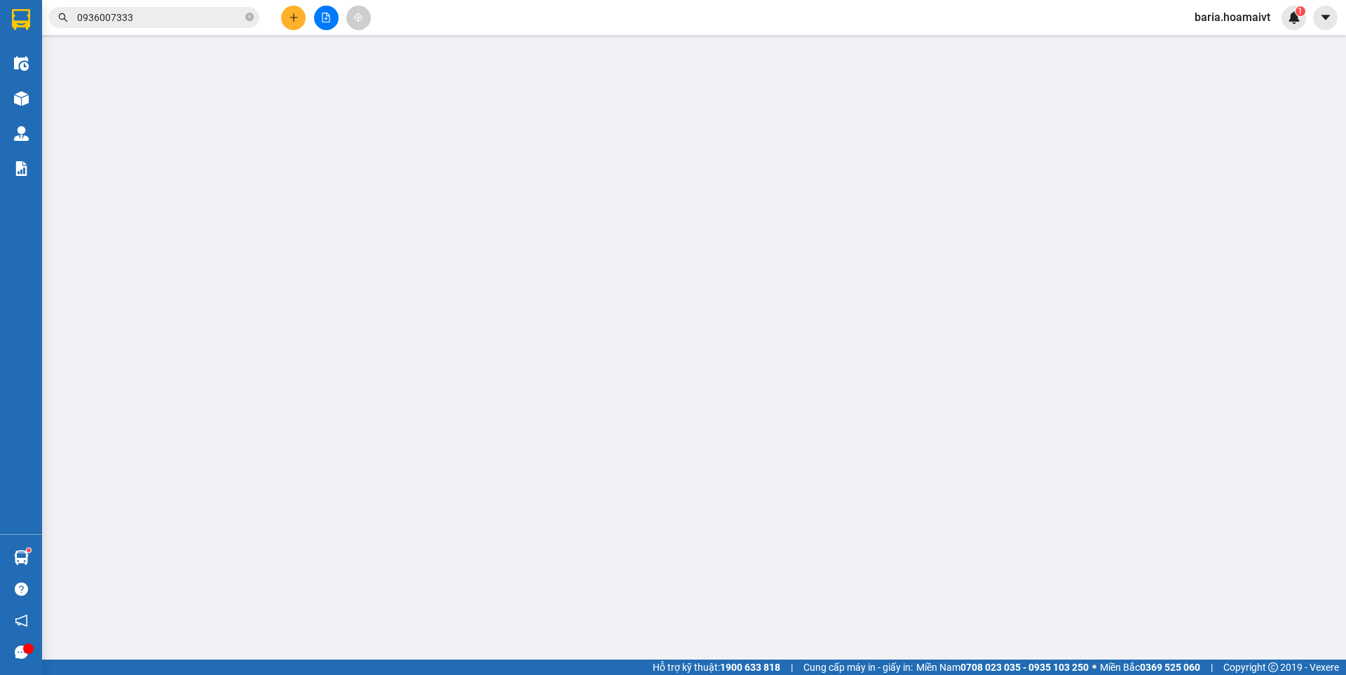
type input "0903011169"
type input "Nhà Gấu"
type input "0936007333"
type input "HẢI ÂU"
type input "40.000"
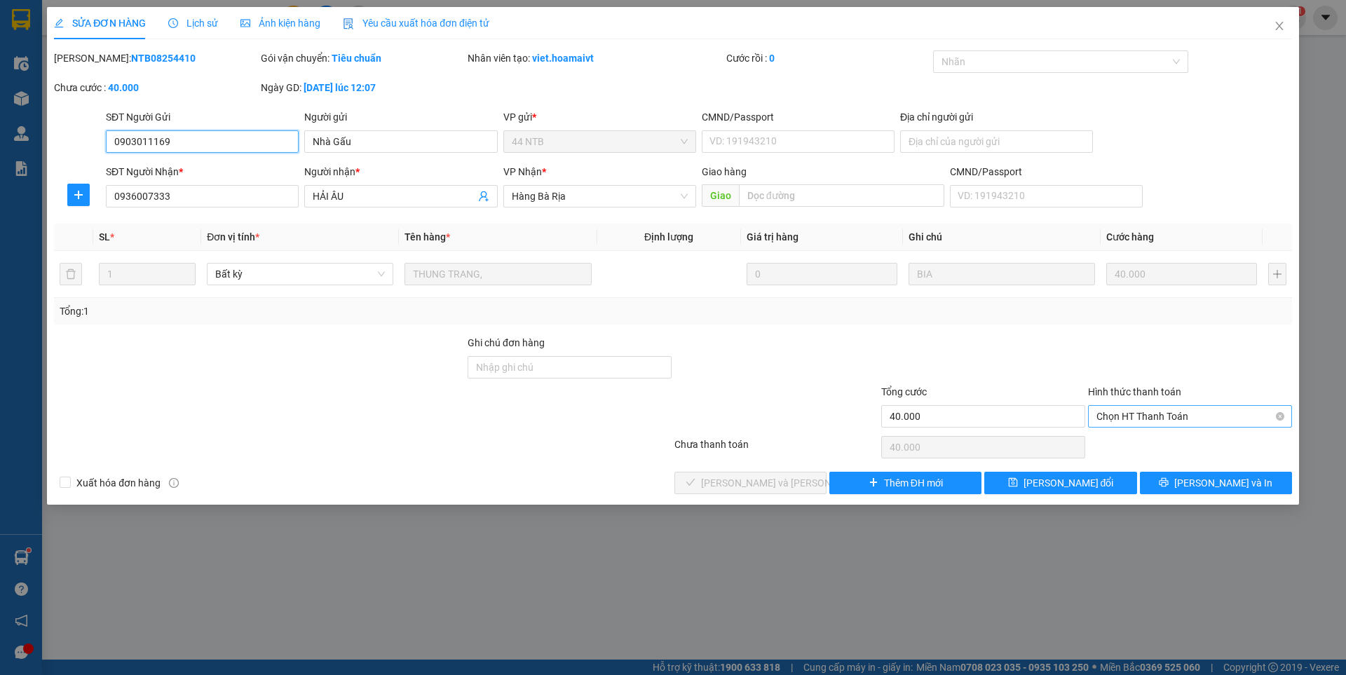
click at [1166, 419] on span "Chọn HT Thanh Toán" at bounding box center [1189, 416] width 187 height 21
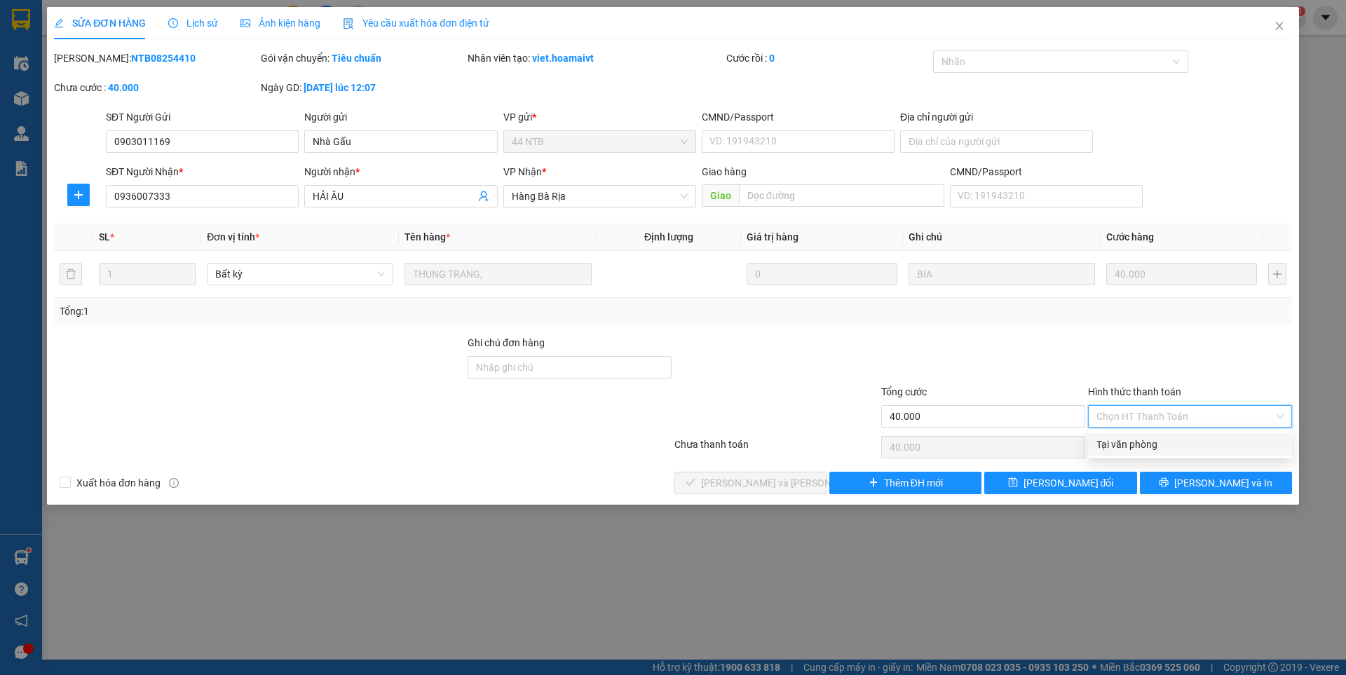
click at [1165, 443] on div "Tại văn phòng" at bounding box center [1189, 444] width 187 height 15
type input "0"
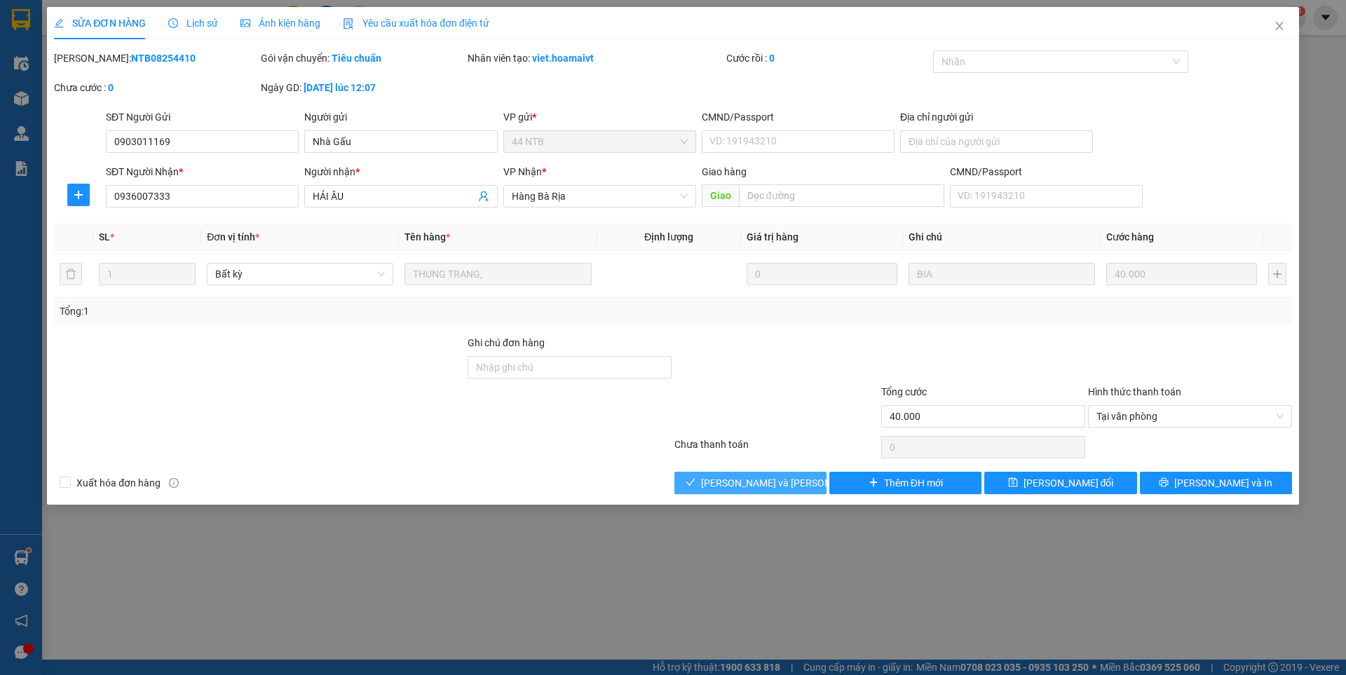
click at [785, 484] on span "[PERSON_NAME] và [PERSON_NAME] hàng" at bounding box center [795, 482] width 189 height 15
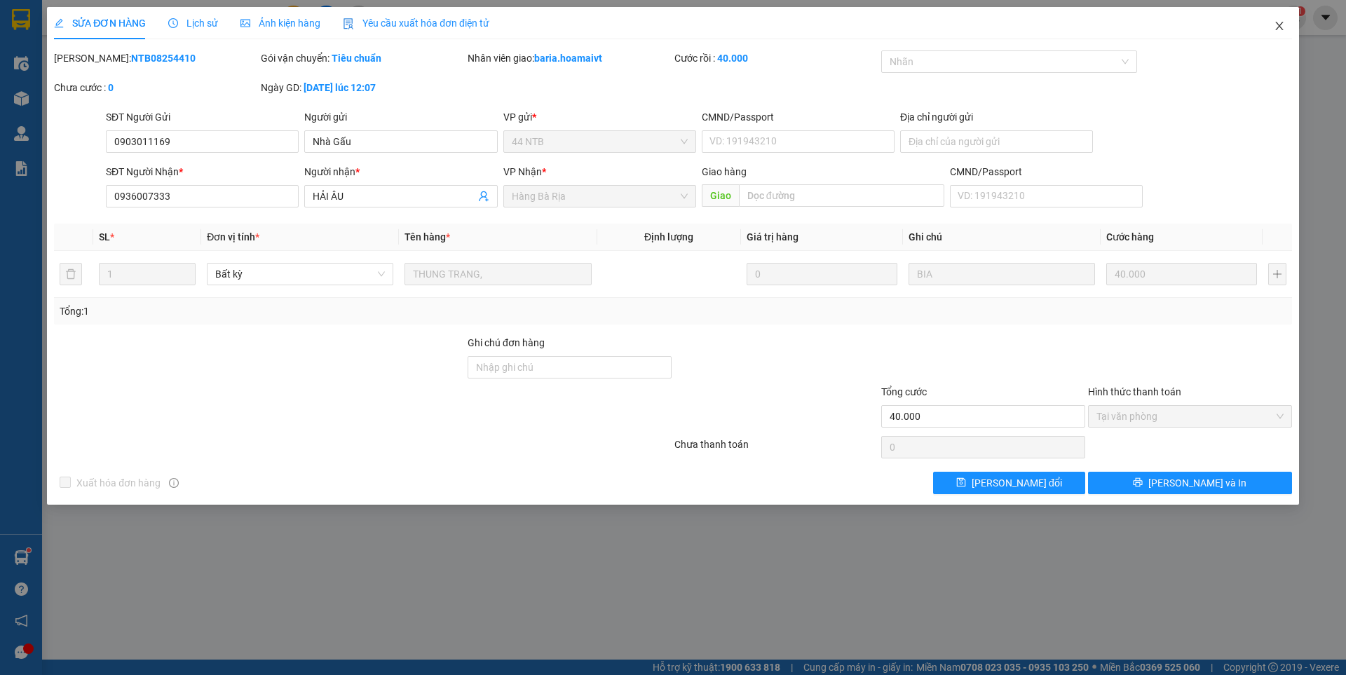
click at [1276, 25] on icon "close" at bounding box center [1279, 25] width 11 height 11
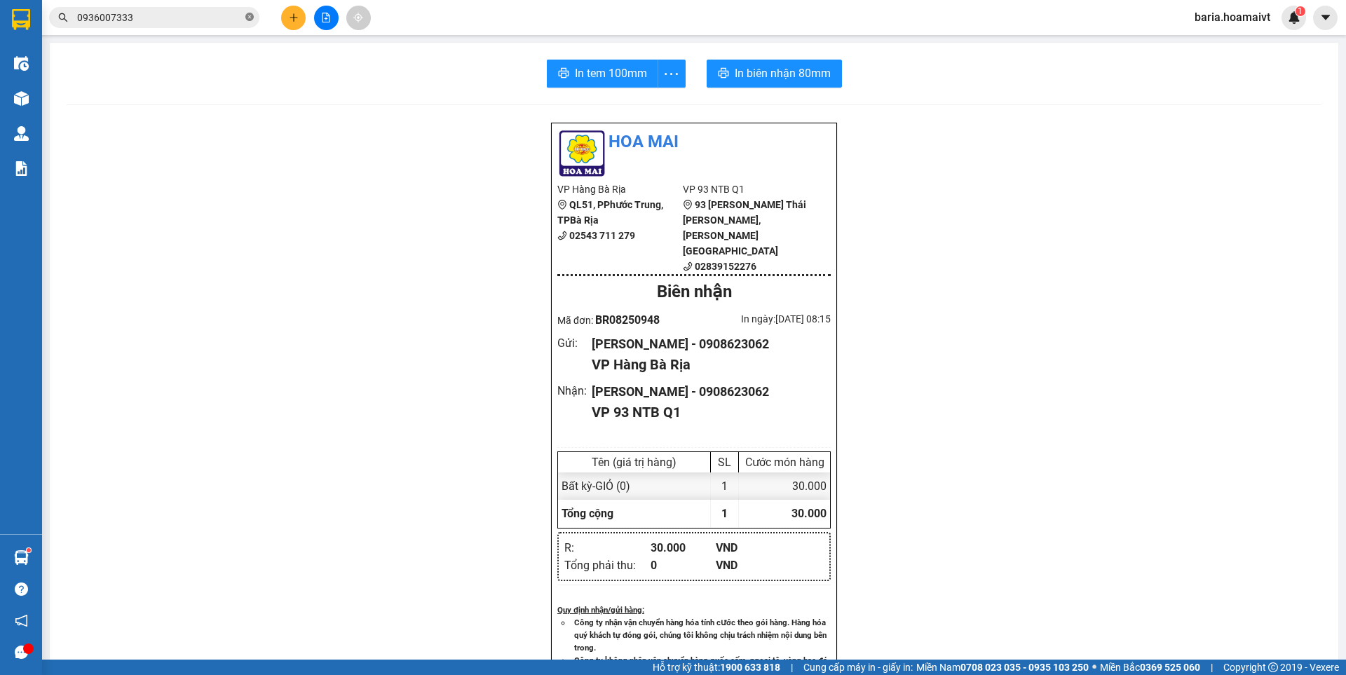
click at [246, 18] on icon "close-circle" at bounding box center [249, 17] width 8 height 8
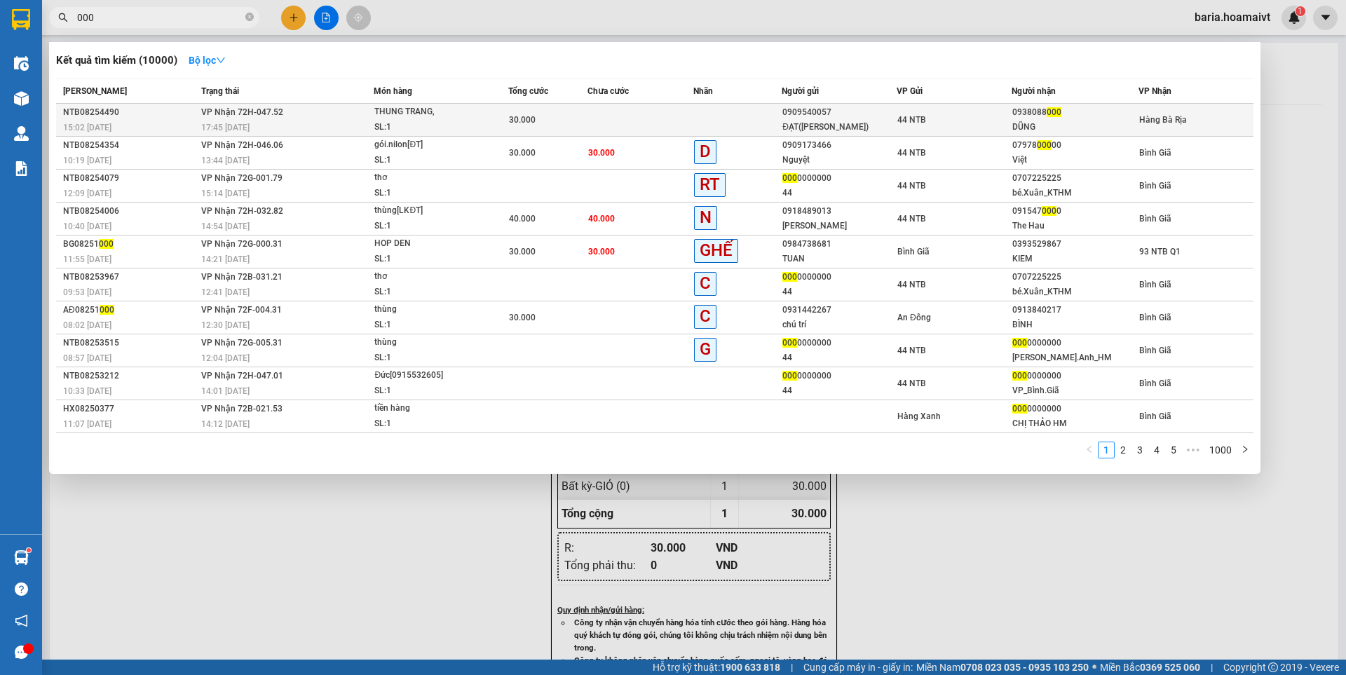
type input "000"
click at [1030, 123] on div "DŨNG" at bounding box center [1074, 127] width 125 height 15
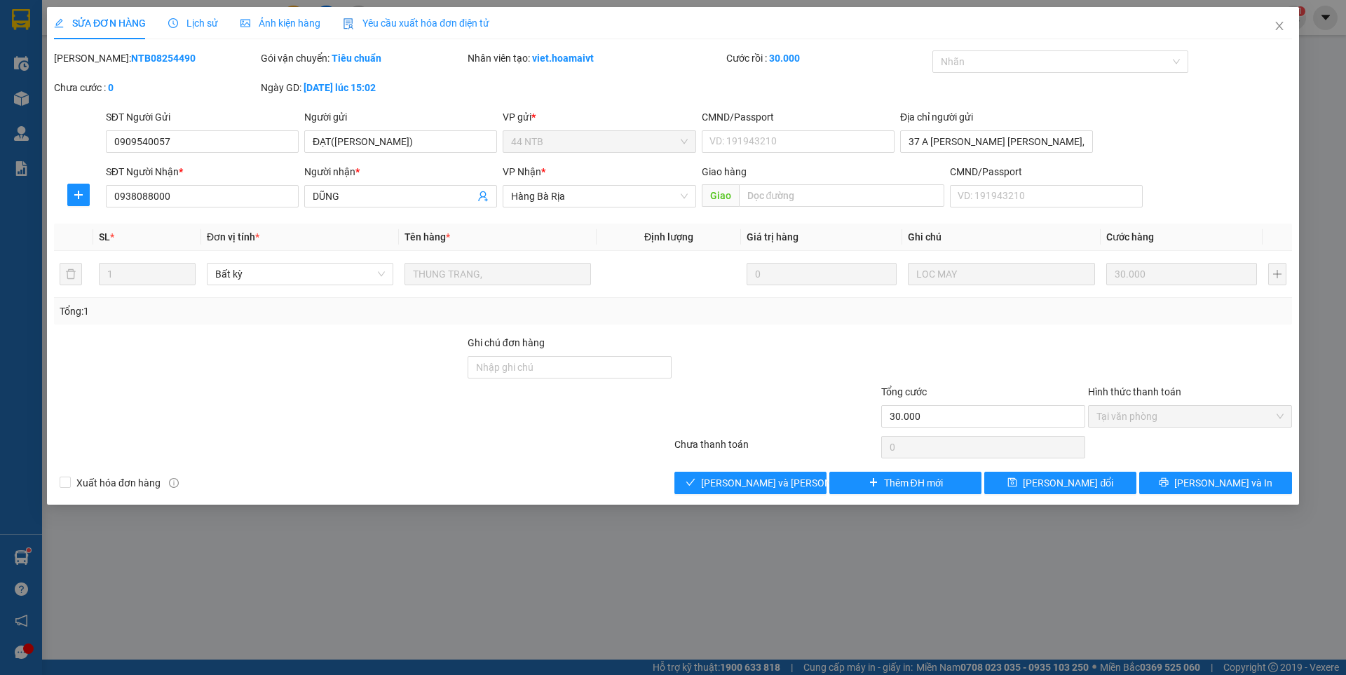
type input "0909540057"
type input "ĐẠT([PERSON_NAME])"
type input "37 A [PERSON_NAME] [PERSON_NAME],Q1"
type input "0938088000"
type input "DŨNG"
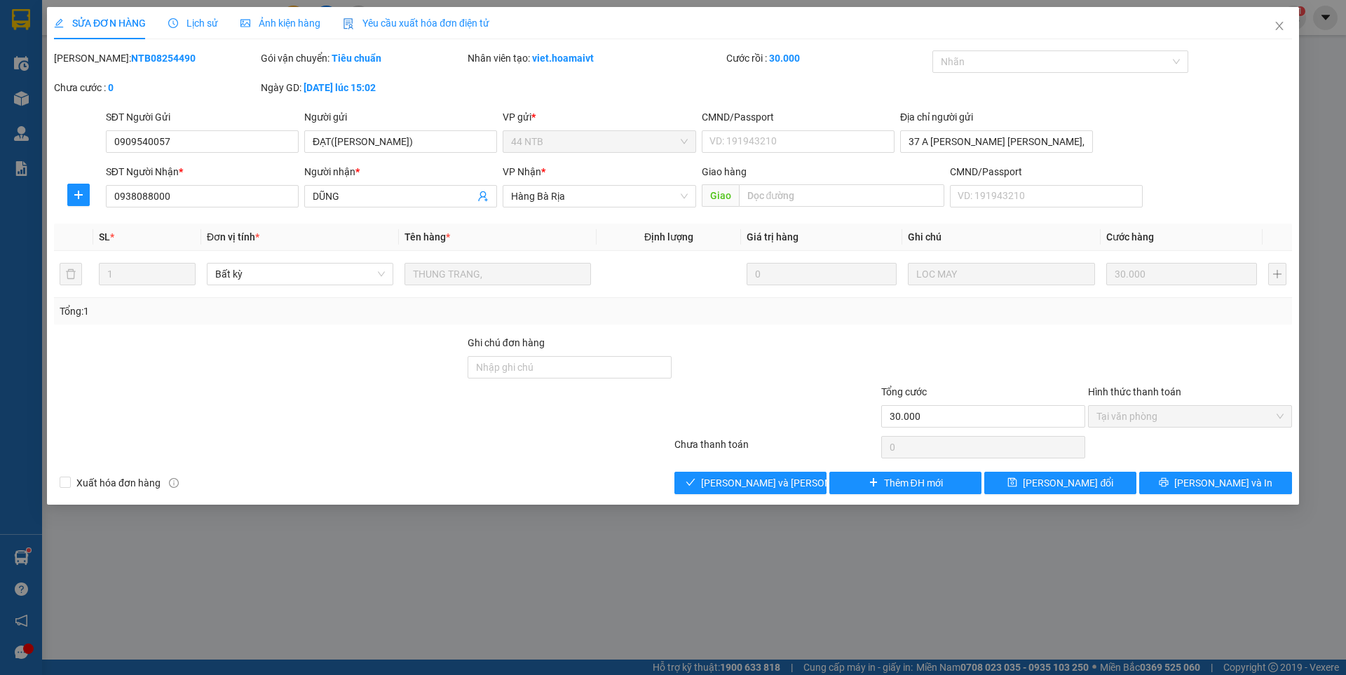
type input "30.000"
click at [779, 481] on span "[PERSON_NAME] và [PERSON_NAME] hàng" at bounding box center [795, 482] width 189 height 15
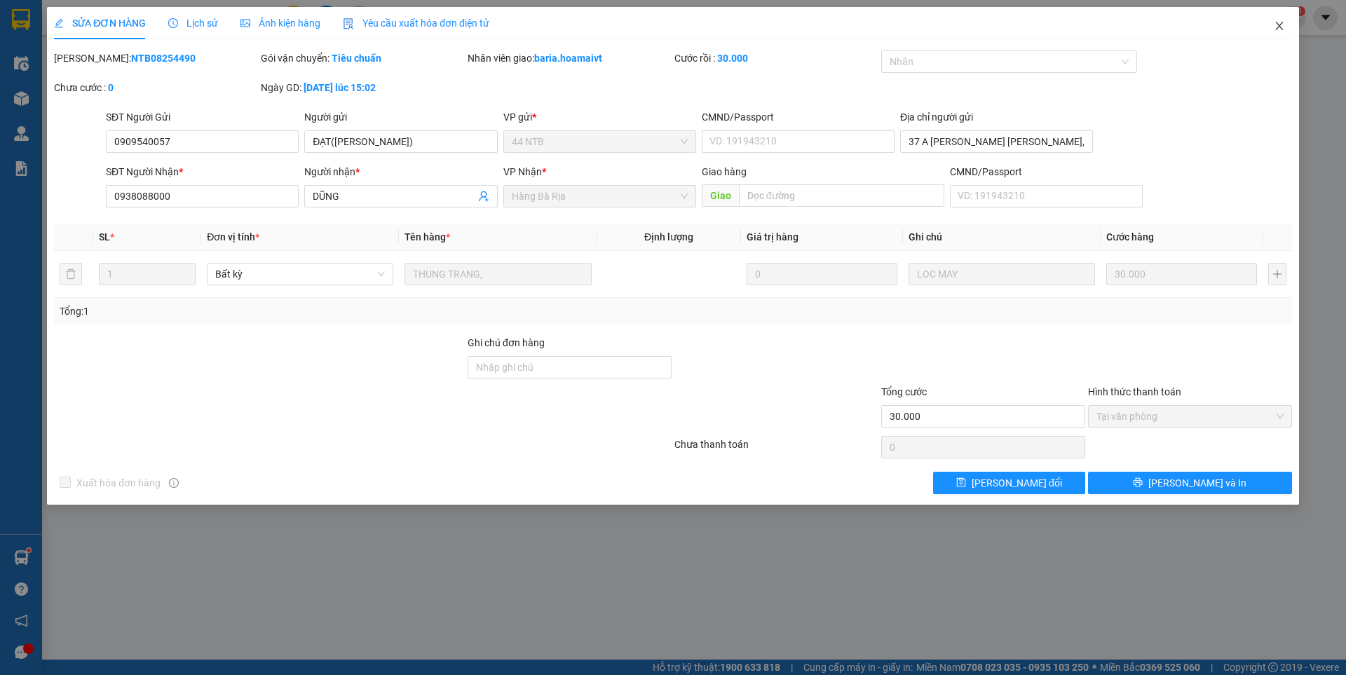
click at [1275, 23] on icon "close" at bounding box center [1279, 25] width 11 height 11
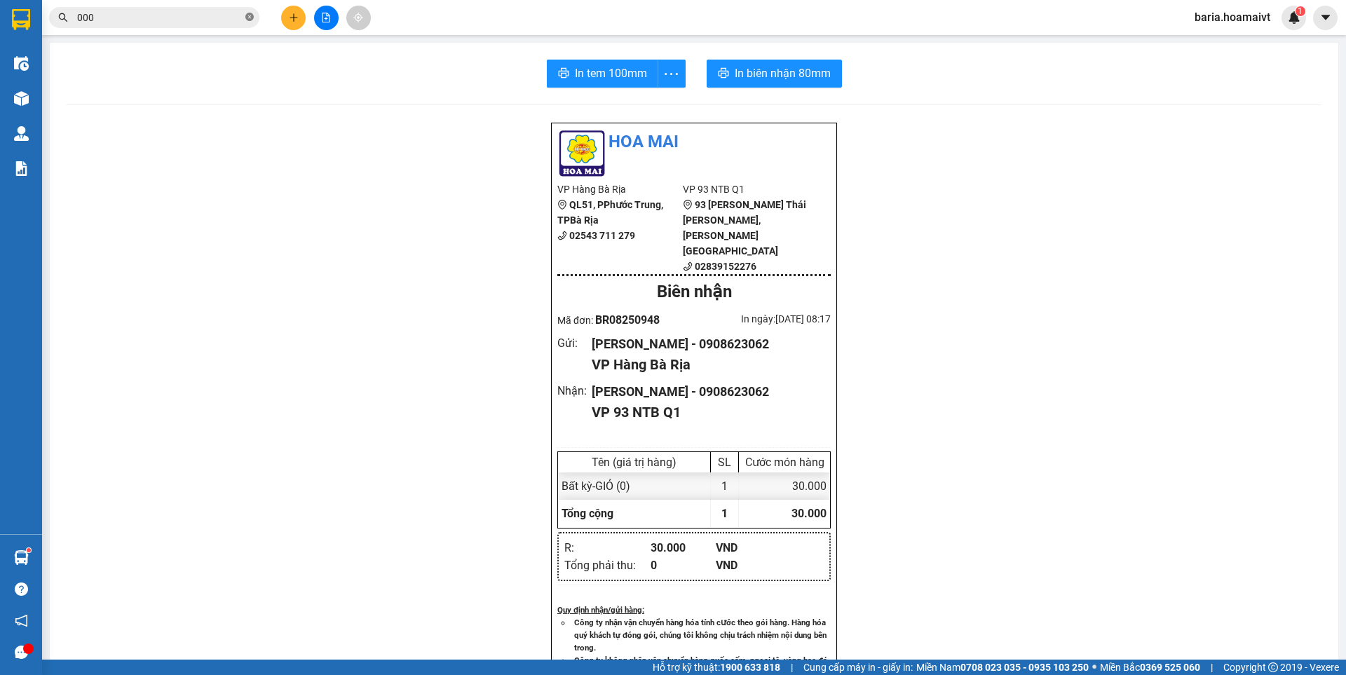
click at [250, 13] on icon "close-circle" at bounding box center [249, 17] width 8 height 8
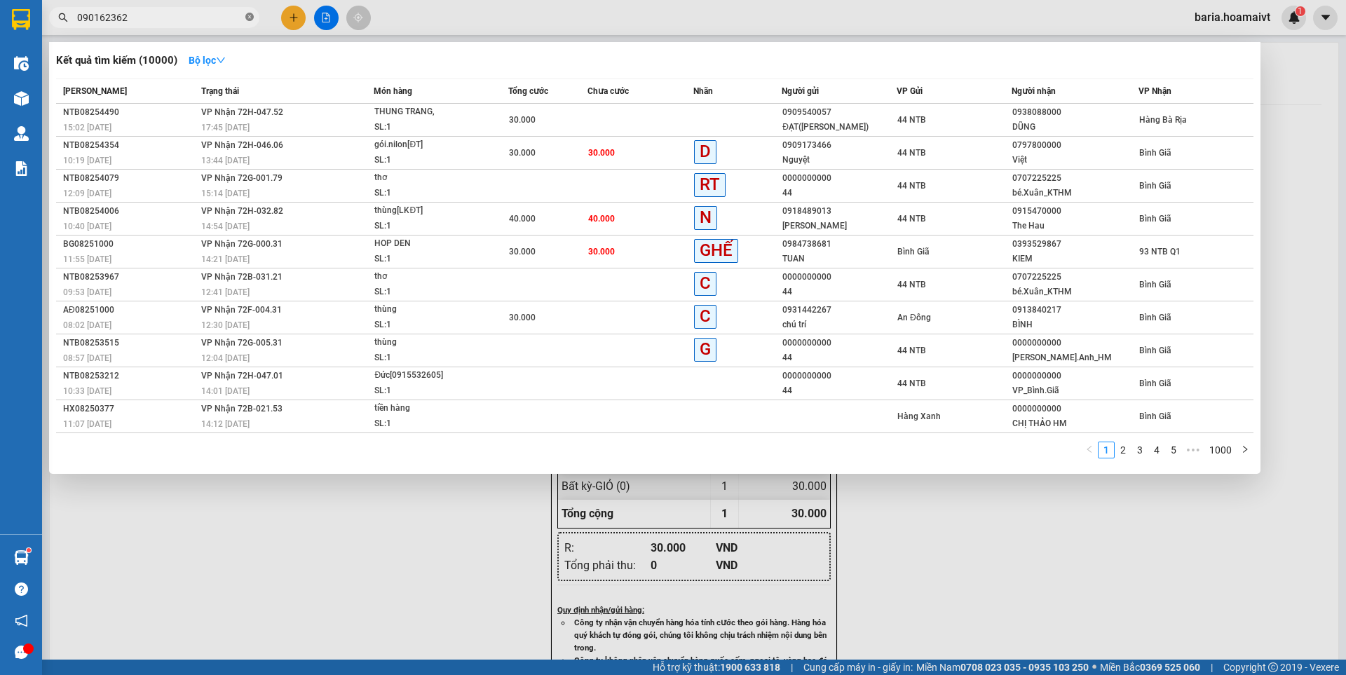
type input "0901623623"
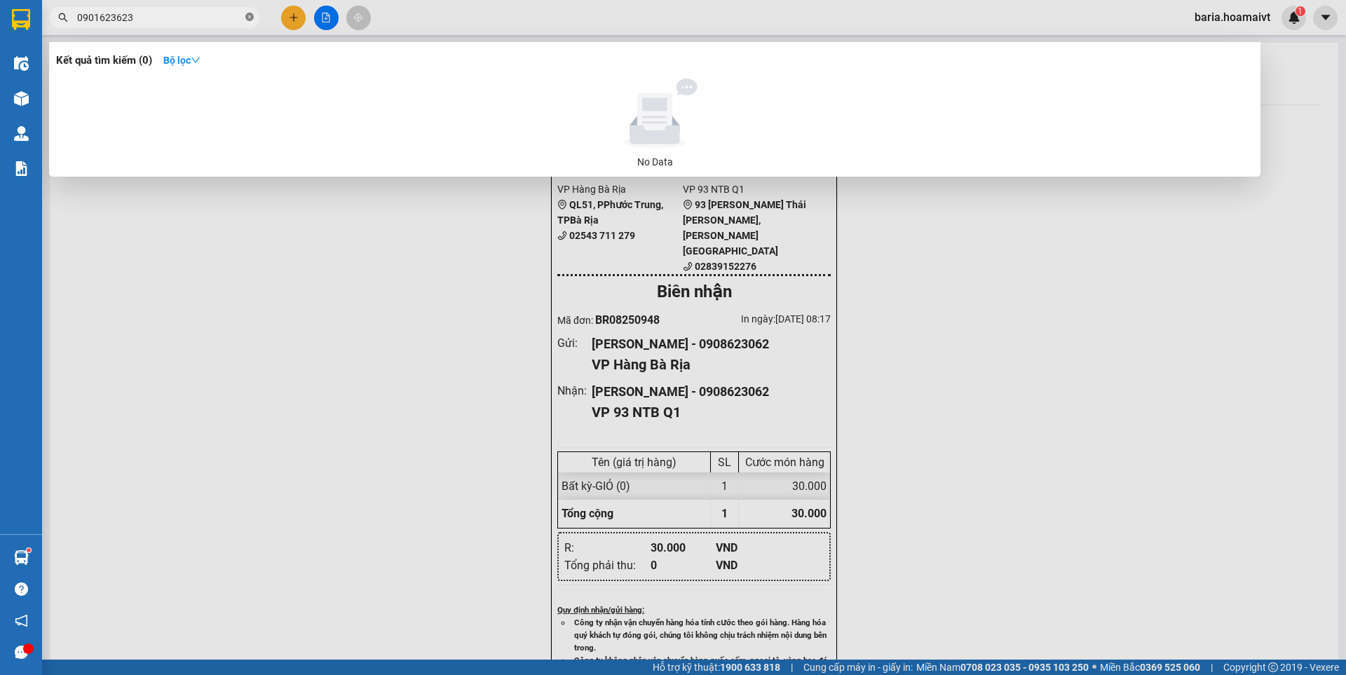
click at [247, 12] on span at bounding box center [249, 17] width 8 height 13
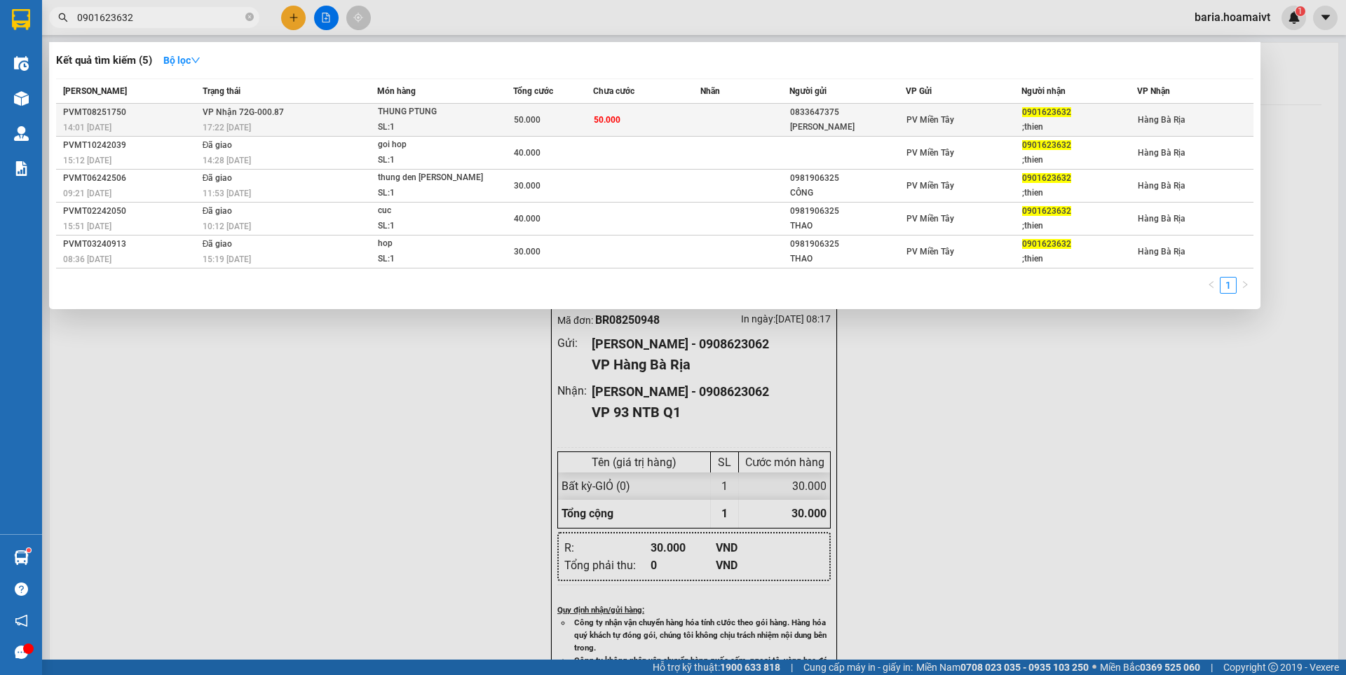
type input "0901623632"
click at [1042, 113] on span "0901623632" at bounding box center [1046, 112] width 49 height 10
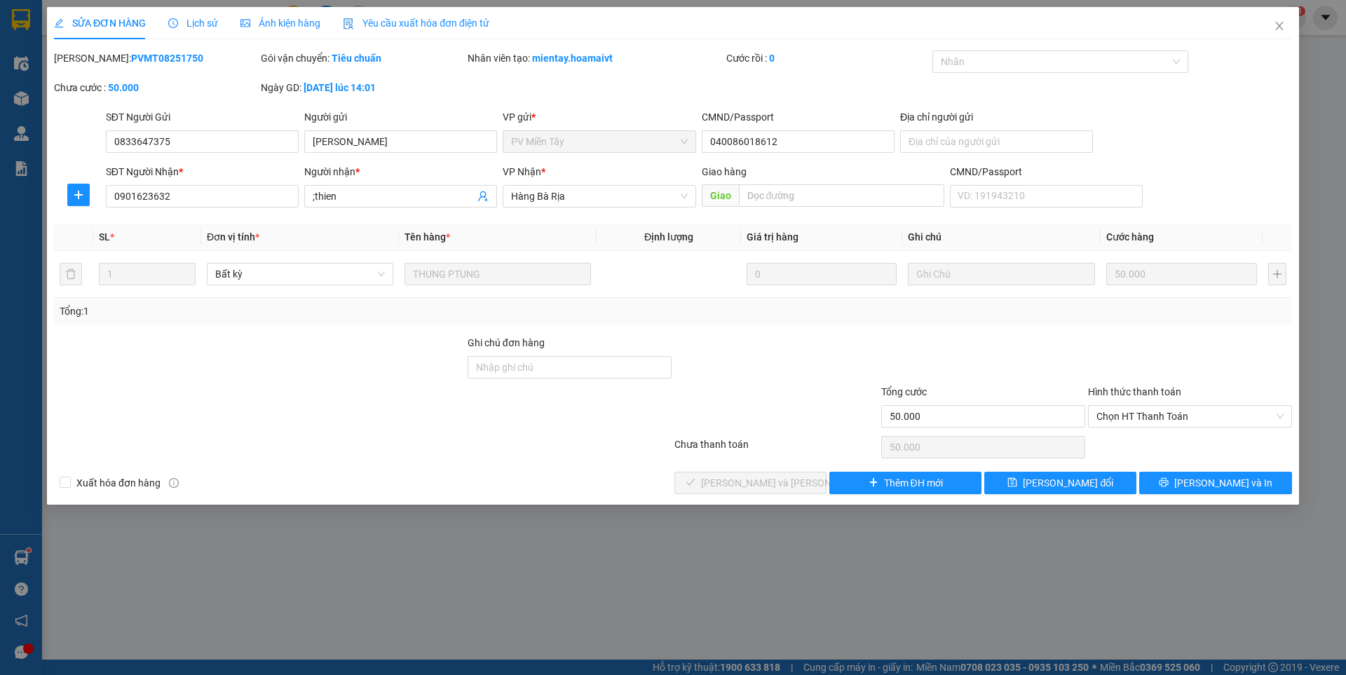
type input "0833647375"
type input "[PERSON_NAME]"
type input "040086018612"
type input "0901623632"
type input ";thien"
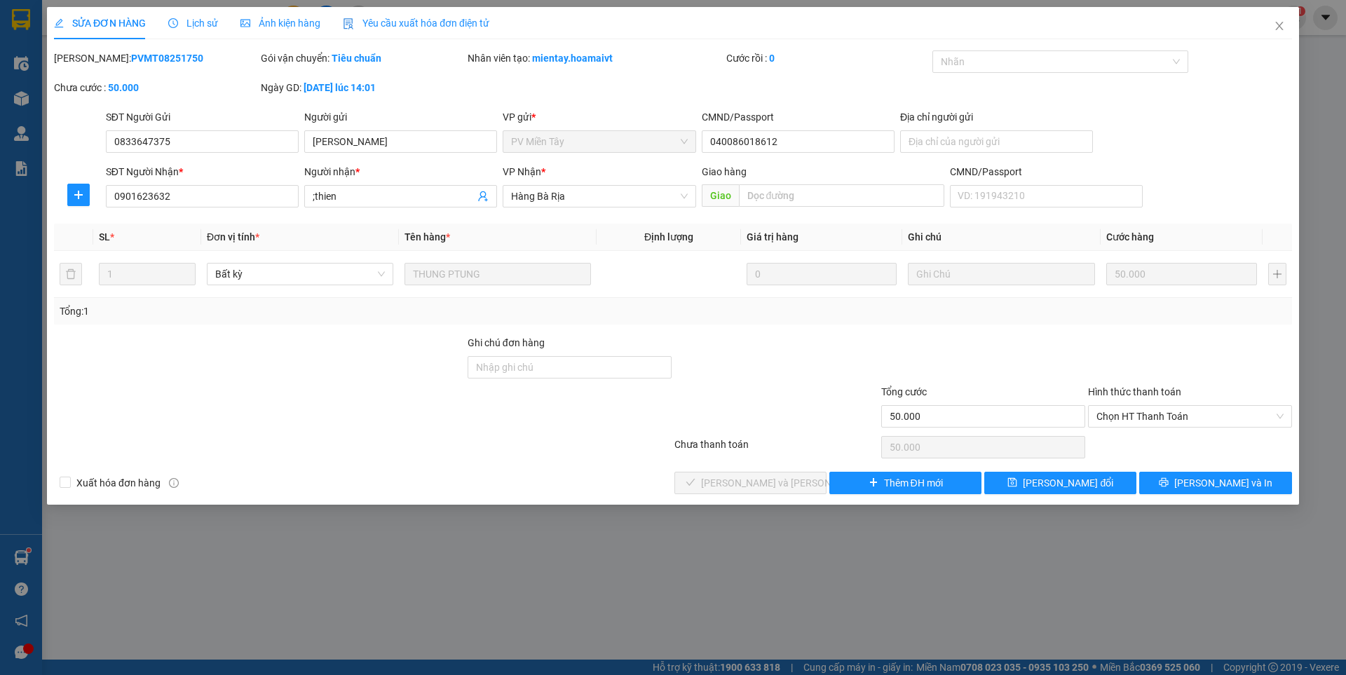
type input "50.000"
click at [1145, 416] on span "Chọn HT Thanh Toán" at bounding box center [1189, 416] width 187 height 21
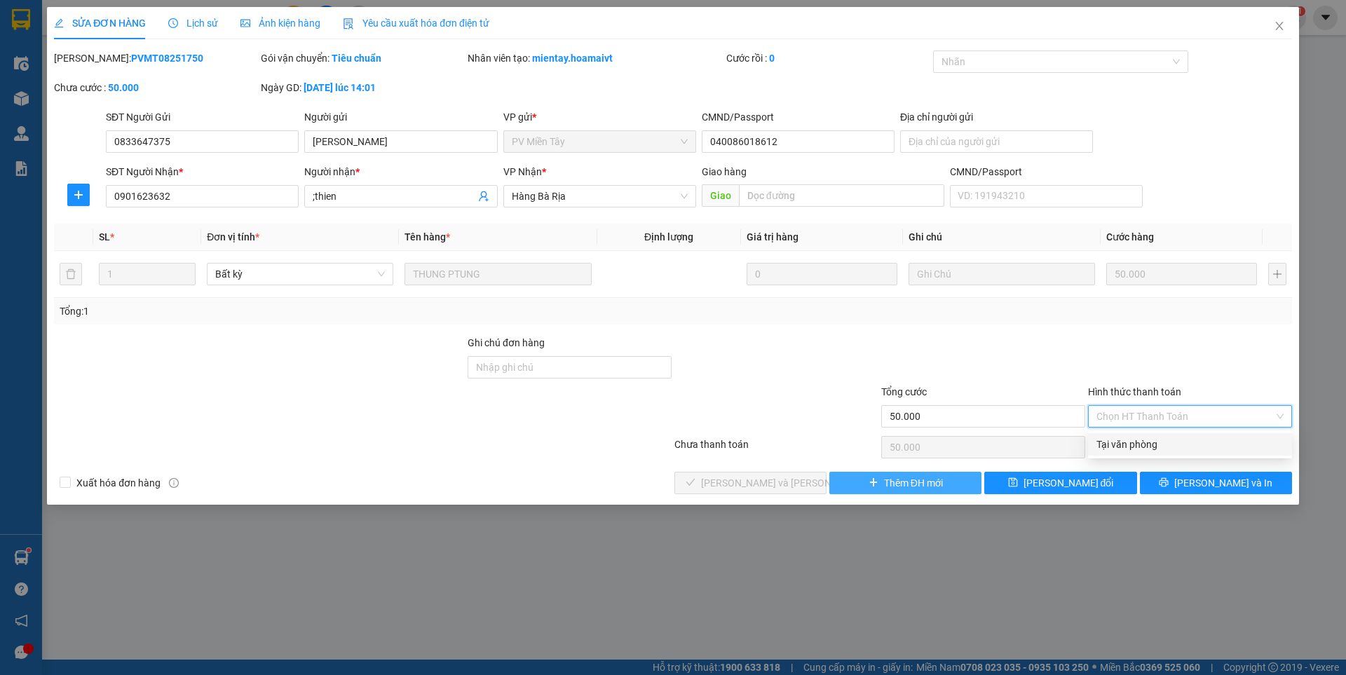
drag, startPoint x: 1127, startPoint y: 445, endPoint x: 961, endPoint y: 480, distance: 169.8
click at [1127, 447] on div "Tại văn phòng" at bounding box center [1189, 444] width 187 height 15
type input "0"
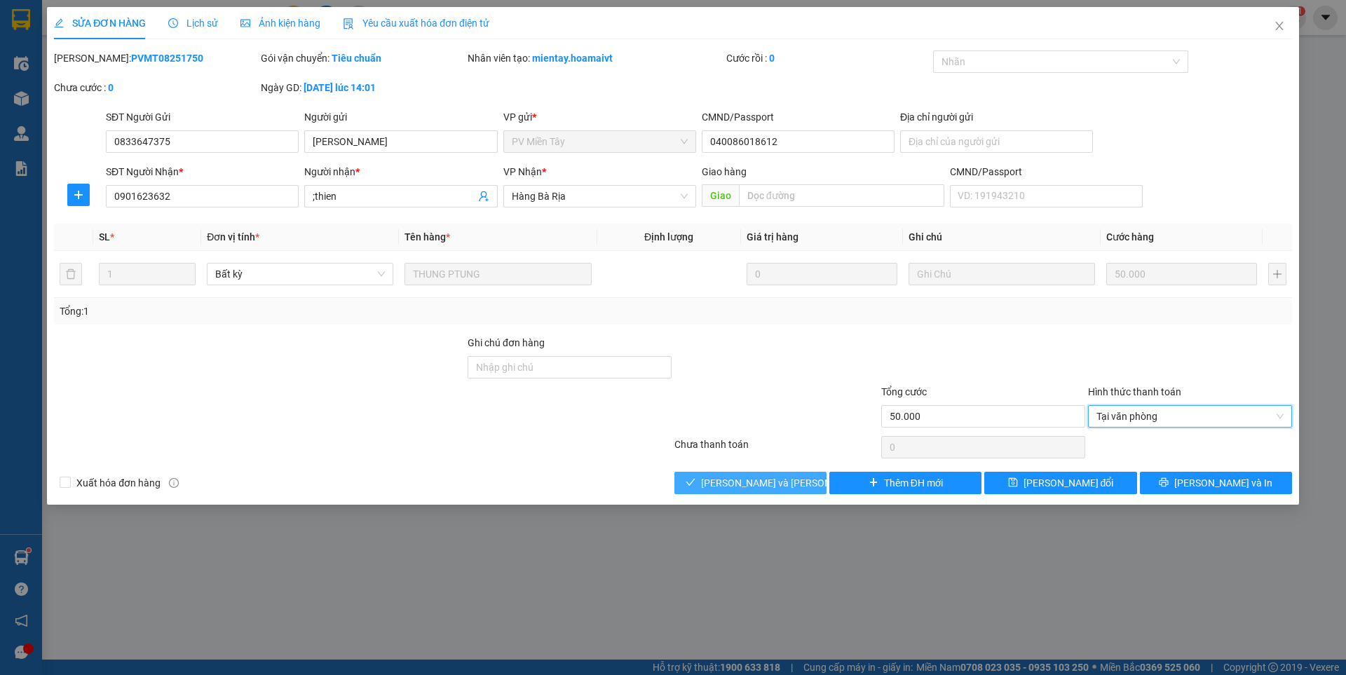
click at [800, 489] on button "[PERSON_NAME] và [PERSON_NAME] hàng" at bounding box center [750, 483] width 152 height 22
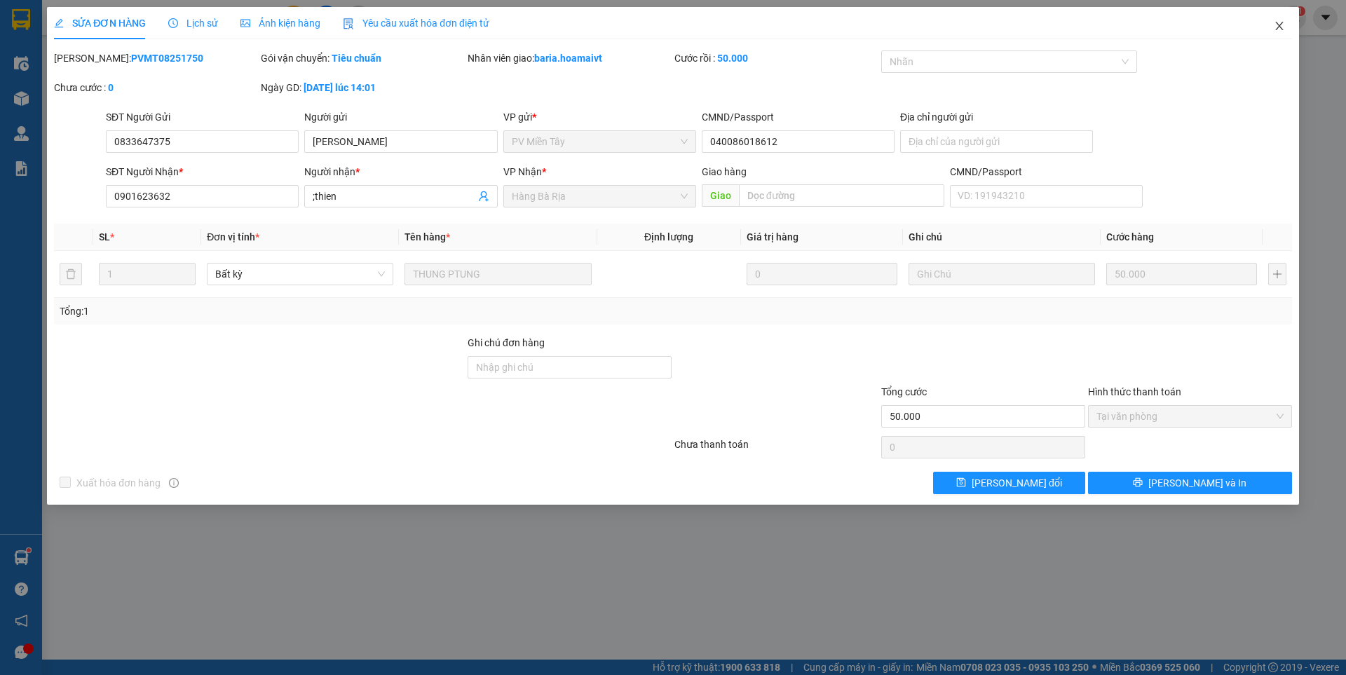
click at [1283, 26] on icon "close" at bounding box center [1279, 25] width 11 height 11
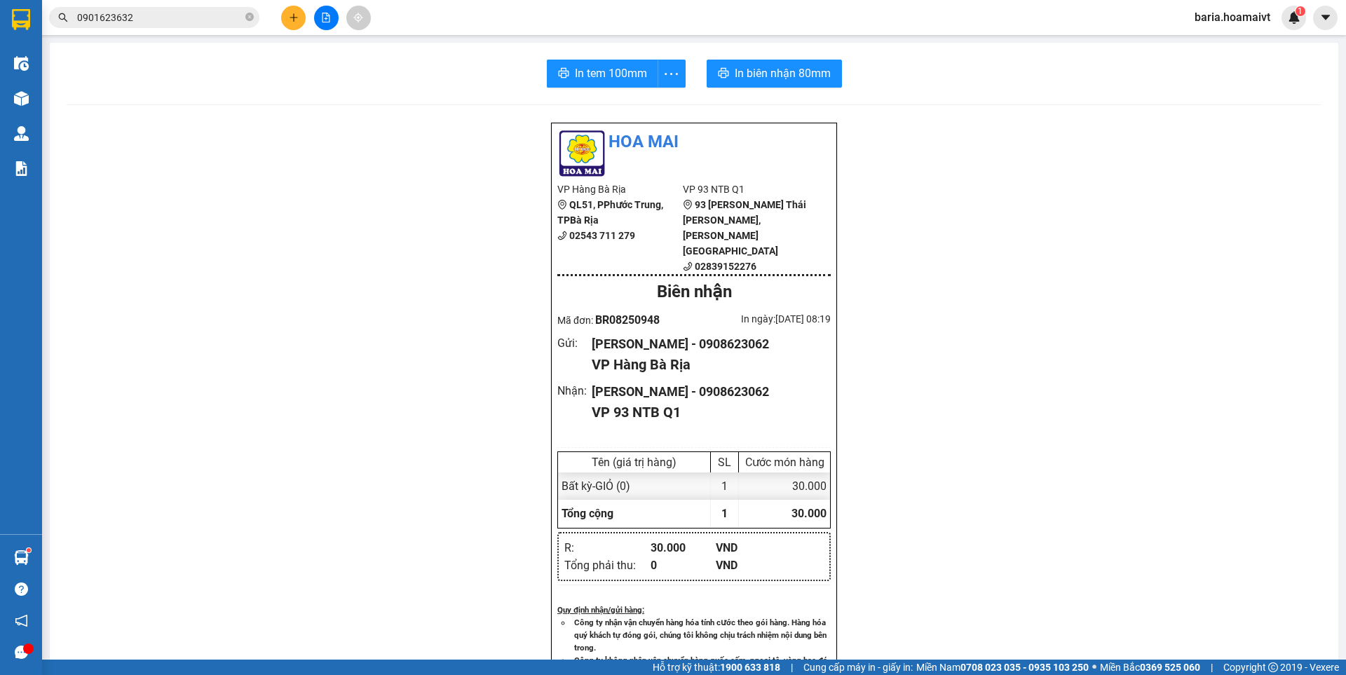
click at [290, 15] on icon "plus" at bounding box center [294, 18] width 10 height 10
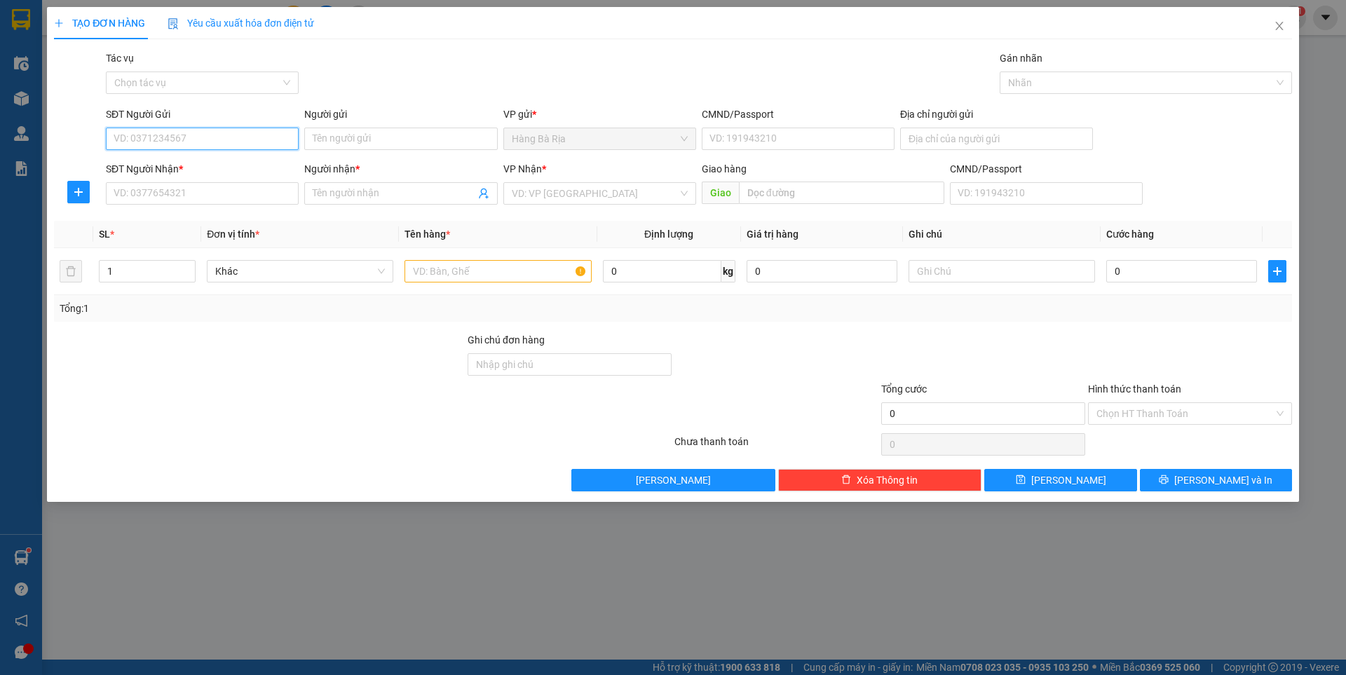
click at [257, 136] on input "SĐT Người Gửi" at bounding box center [202, 139] width 193 height 22
type input "0368930058"
click at [343, 136] on input "Người gửi" at bounding box center [400, 139] width 193 height 22
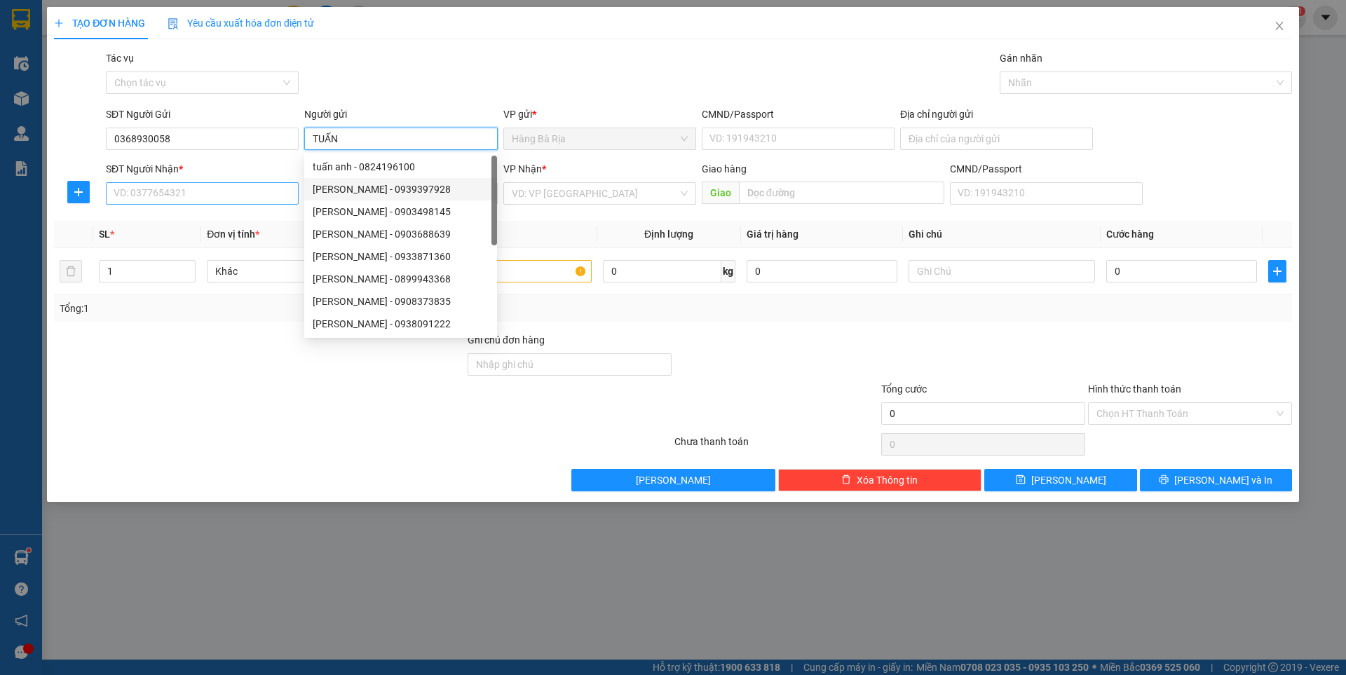
type input "TUẤN"
click at [252, 185] on input "SĐT Người Nhận *" at bounding box center [202, 193] width 193 height 22
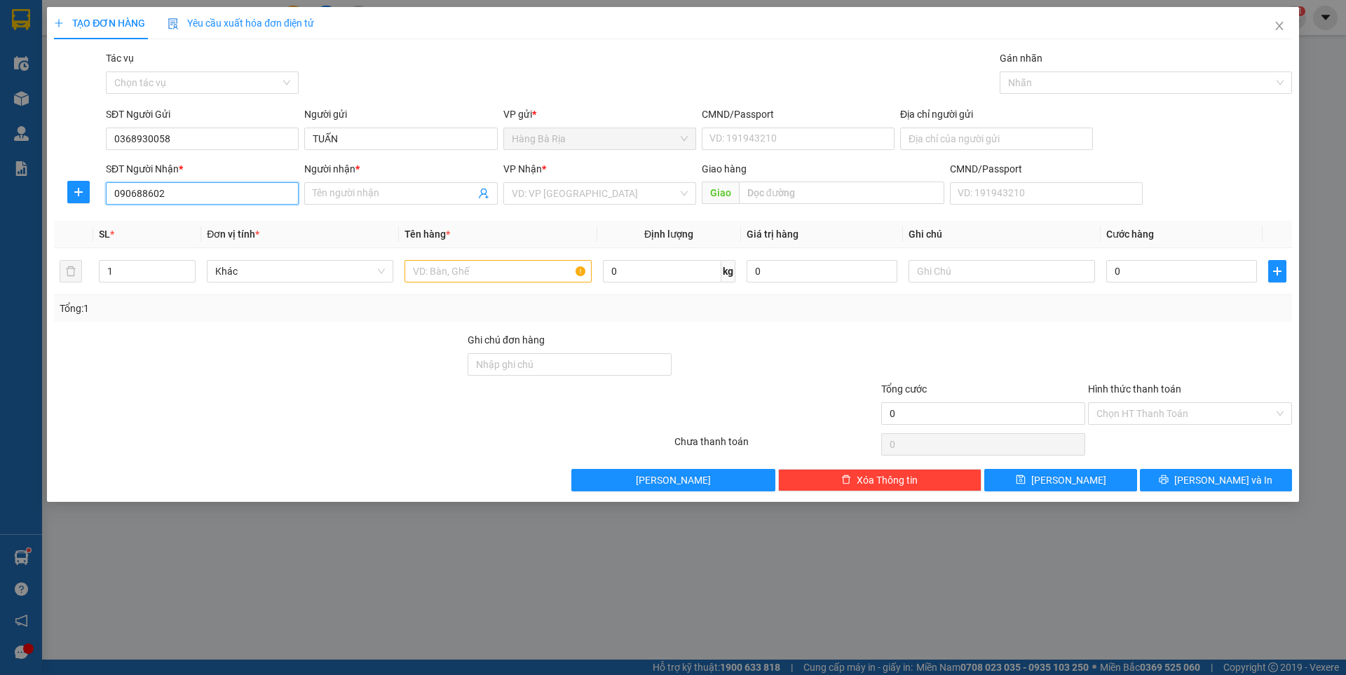
type input "0906886027"
click at [222, 225] on div "0906886027 - [PERSON_NAME]" at bounding box center [202, 221] width 176 height 15
type input "TRÌNH"
type input "0906886027"
click at [458, 268] on input "text" at bounding box center [497, 271] width 186 height 22
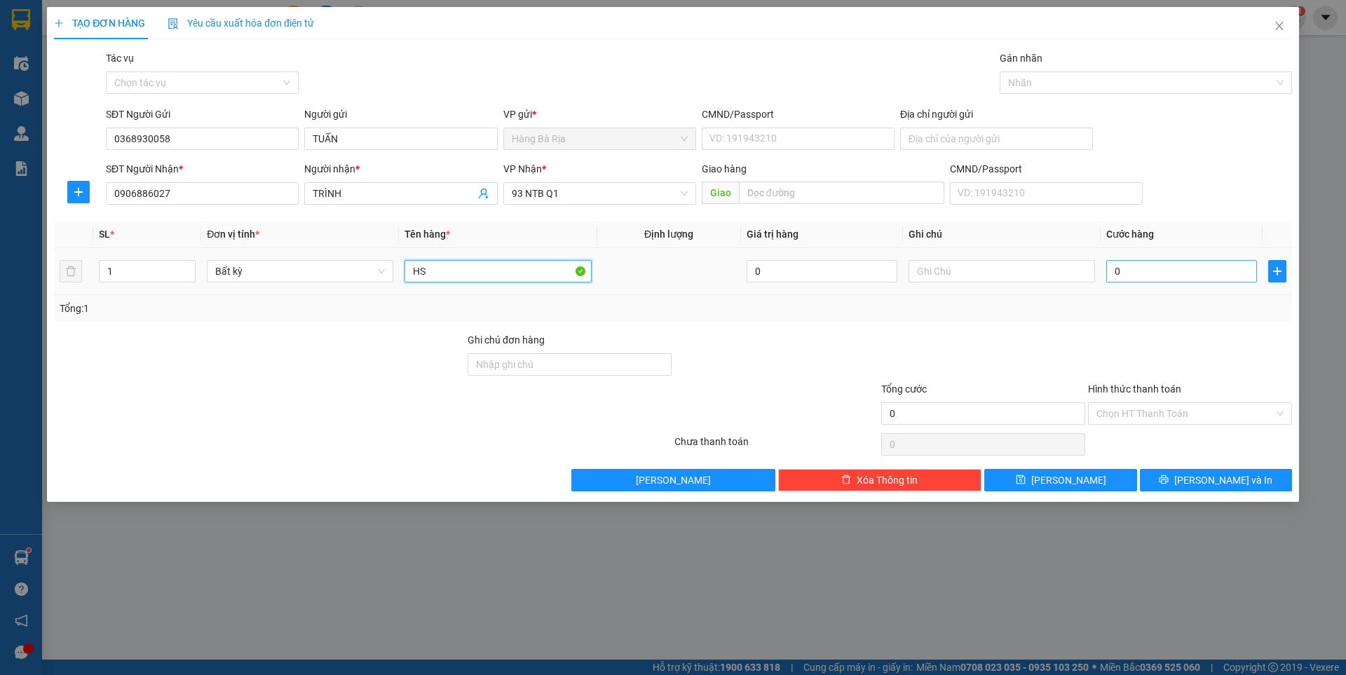
type input "HS"
click at [1136, 275] on input "0" at bounding box center [1181, 271] width 151 height 22
type input "3"
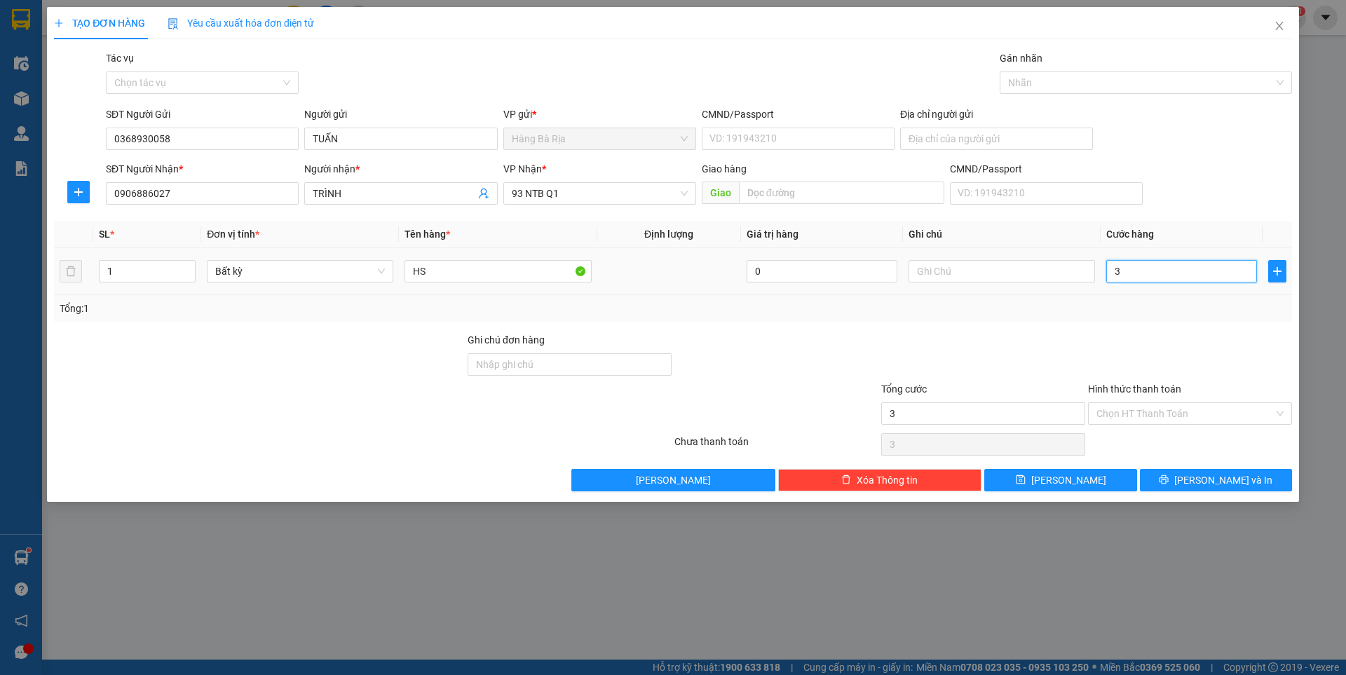
type input "30"
click at [1154, 412] on input "Hình thức thanh toán" at bounding box center [1184, 413] width 177 height 21
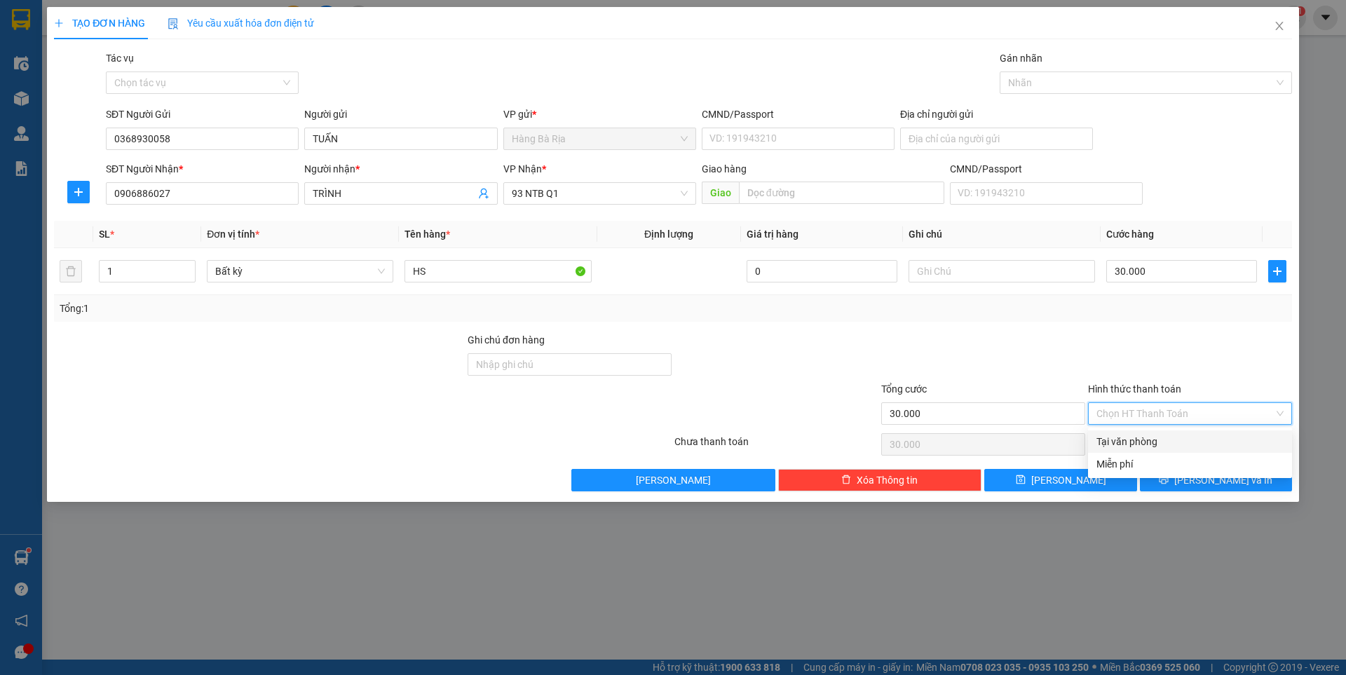
click at [1152, 444] on div "Tại văn phòng" at bounding box center [1189, 441] width 187 height 15
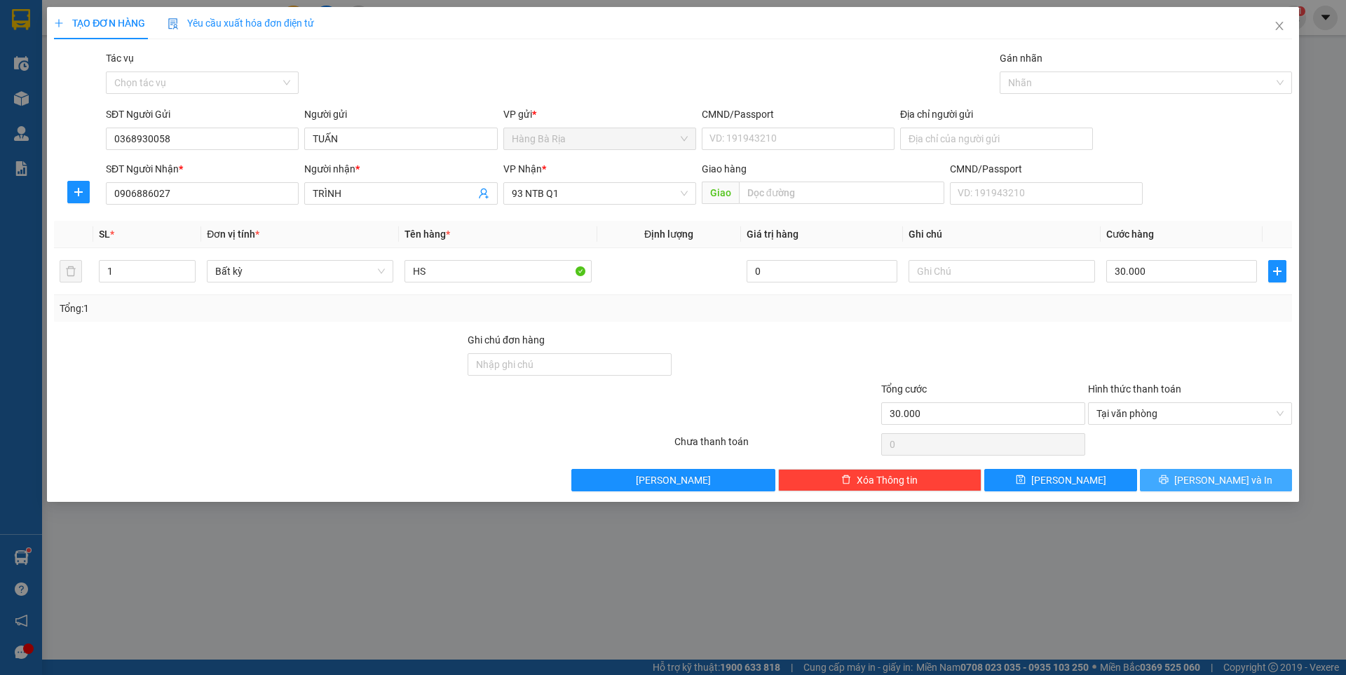
click at [1169, 479] on button "[PERSON_NAME] và In" at bounding box center [1216, 480] width 152 height 22
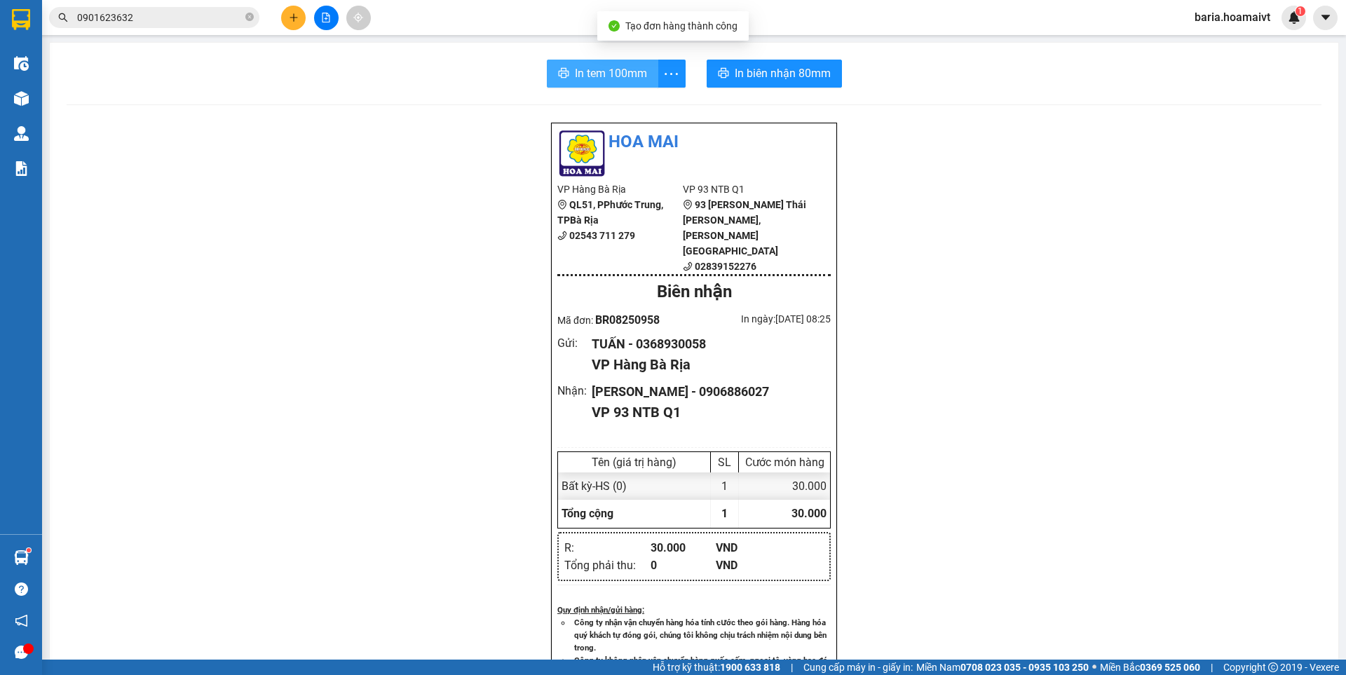
click at [614, 69] on span "In tem 100mm" at bounding box center [611, 73] width 72 height 18
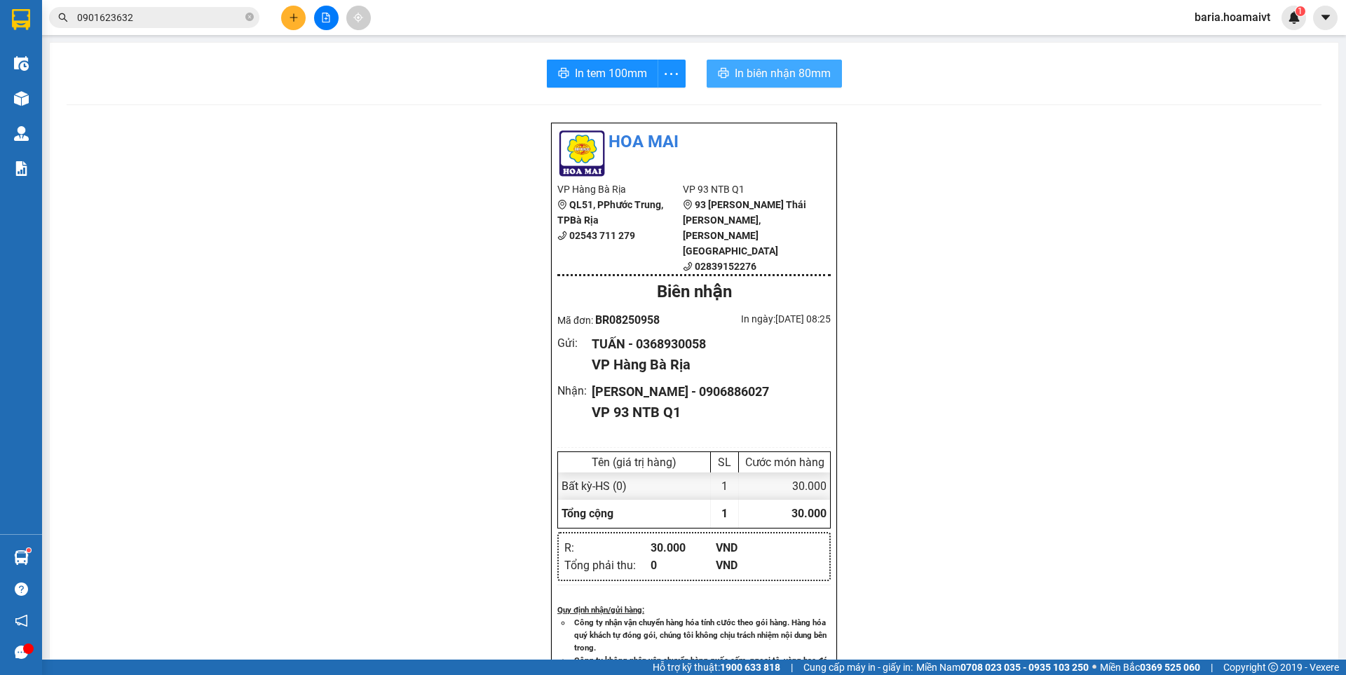
click at [760, 81] on span "In biên nhận 80mm" at bounding box center [783, 73] width 96 height 18
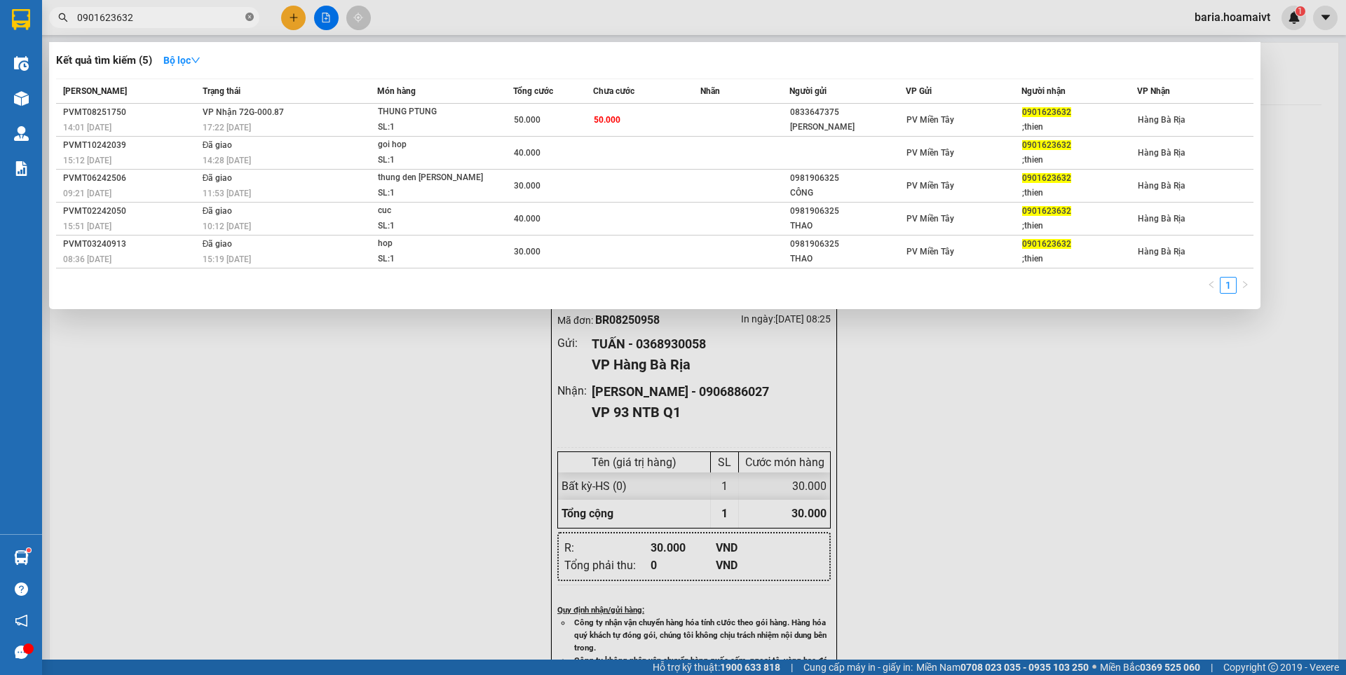
click at [247, 18] on icon "close-circle" at bounding box center [249, 17] width 8 height 8
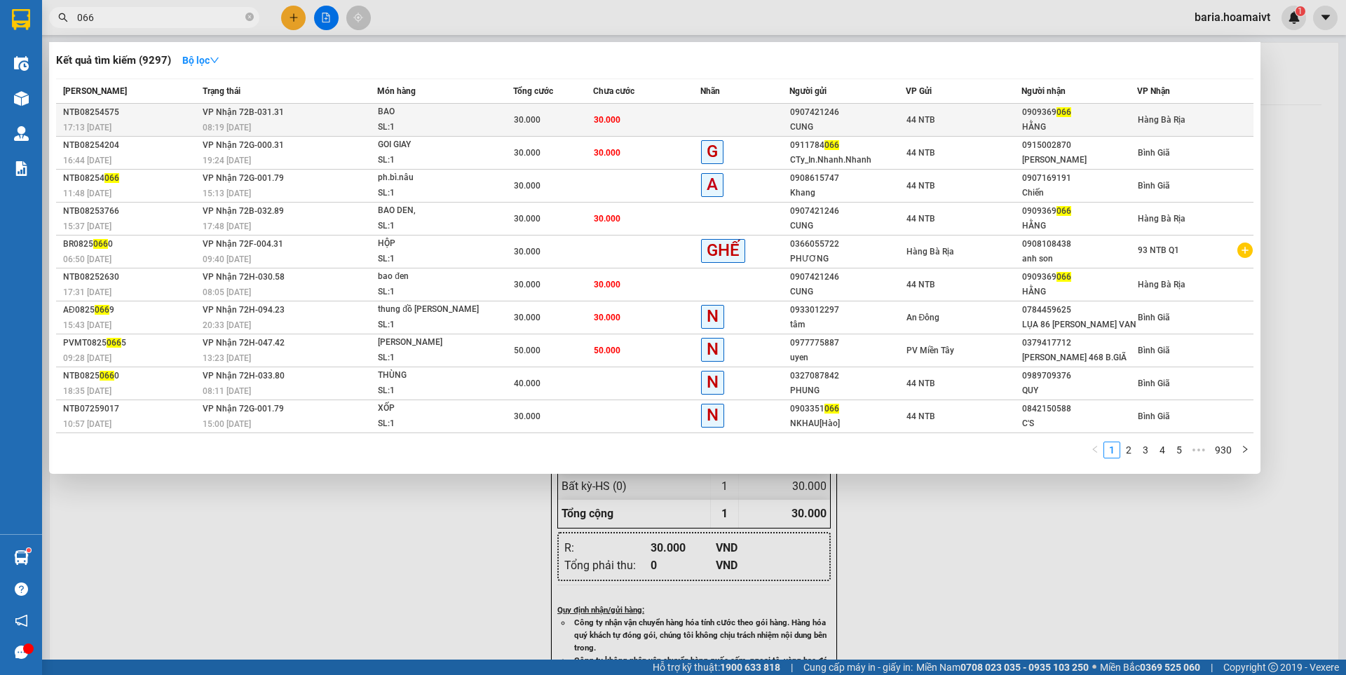
click at [1003, 125] on div "44 NTB" at bounding box center [963, 119] width 114 height 15
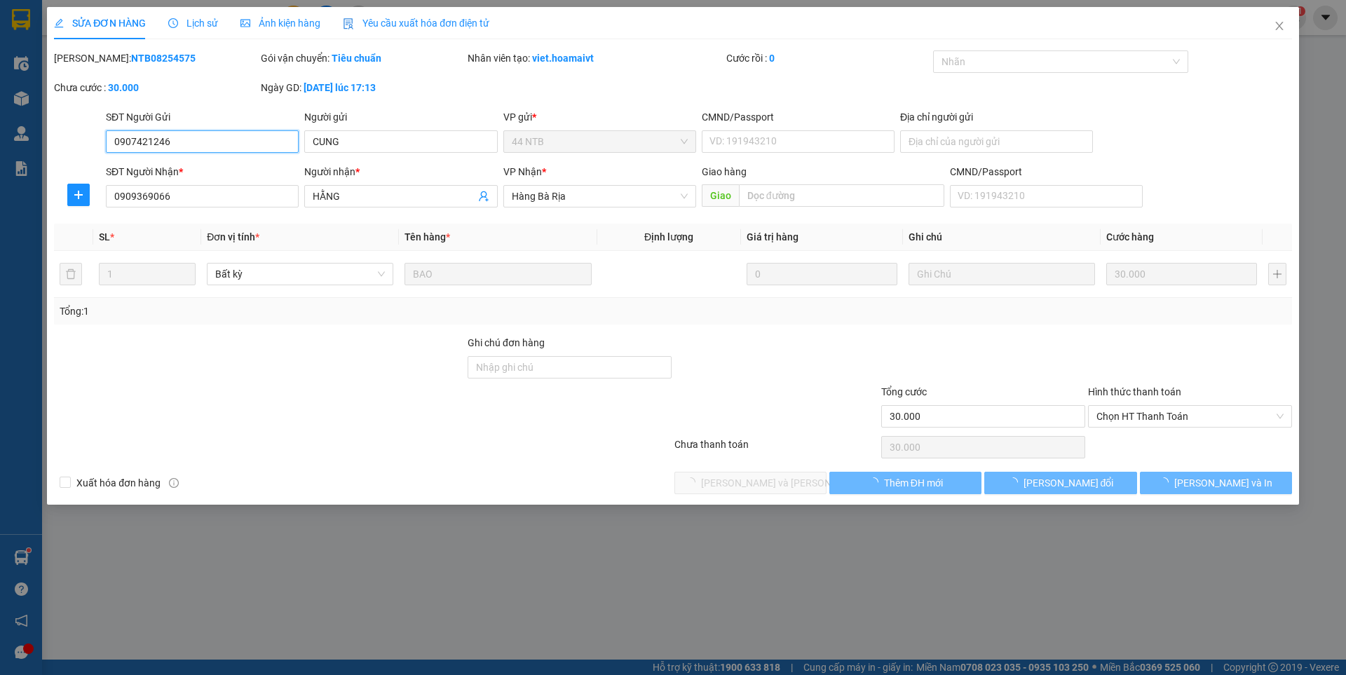
click at [1152, 415] on span "Chọn HT Thanh Toán" at bounding box center [1189, 416] width 187 height 21
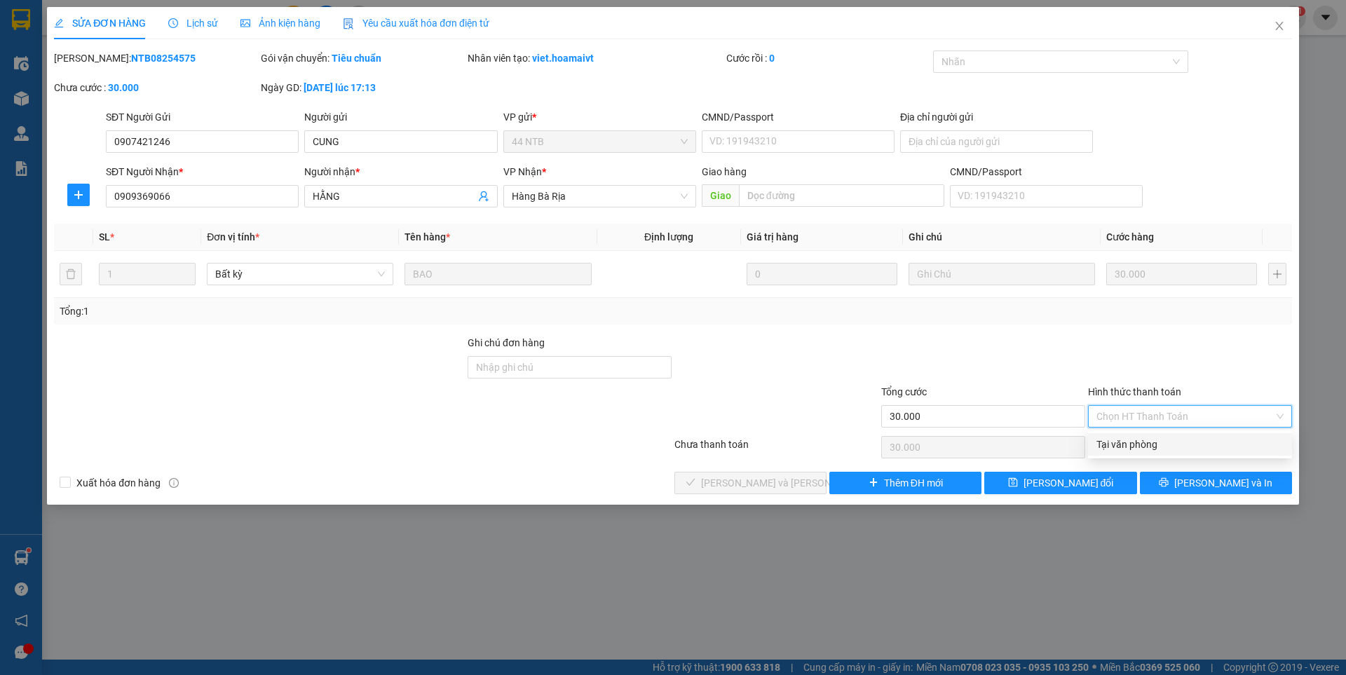
click at [1133, 445] on div "Tại văn phòng" at bounding box center [1189, 444] width 187 height 15
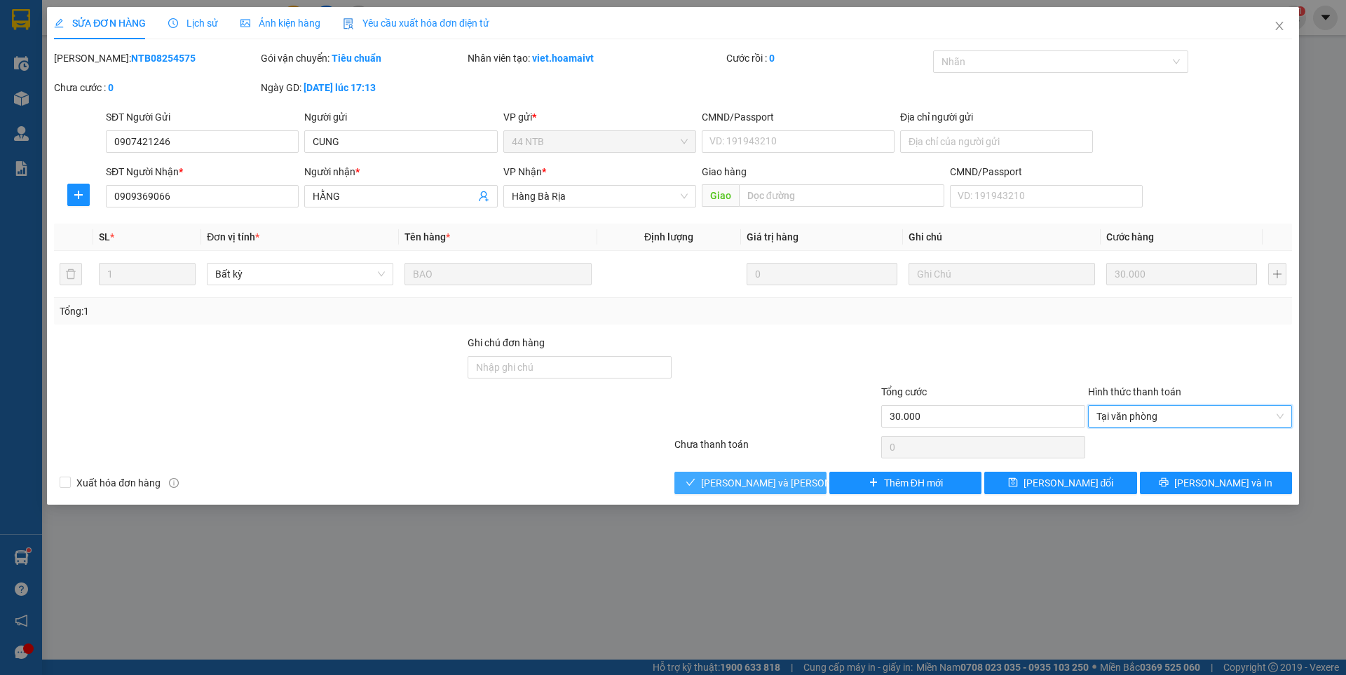
click at [730, 486] on span "[PERSON_NAME] và [PERSON_NAME] hàng" at bounding box center [795, 482] width 189 height 15
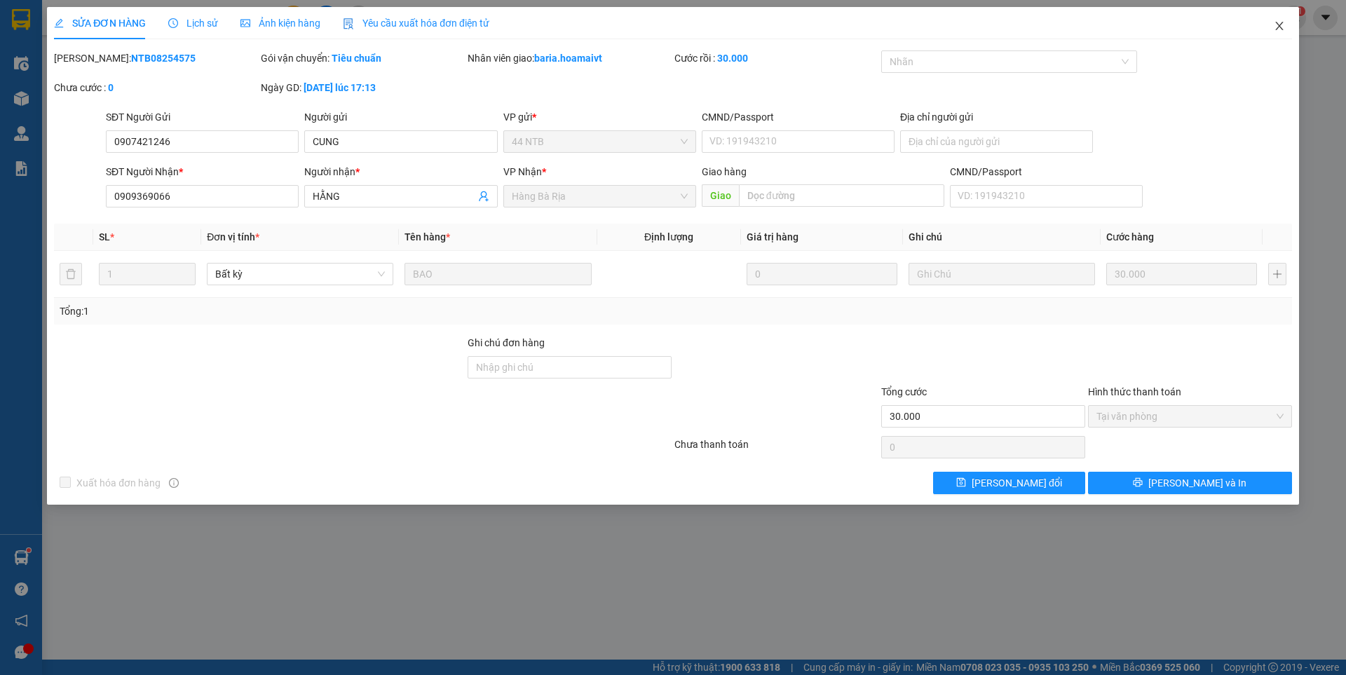
click at [1278, 26] on icon "close" at bounding box center [1279, 25] width 11 height 11
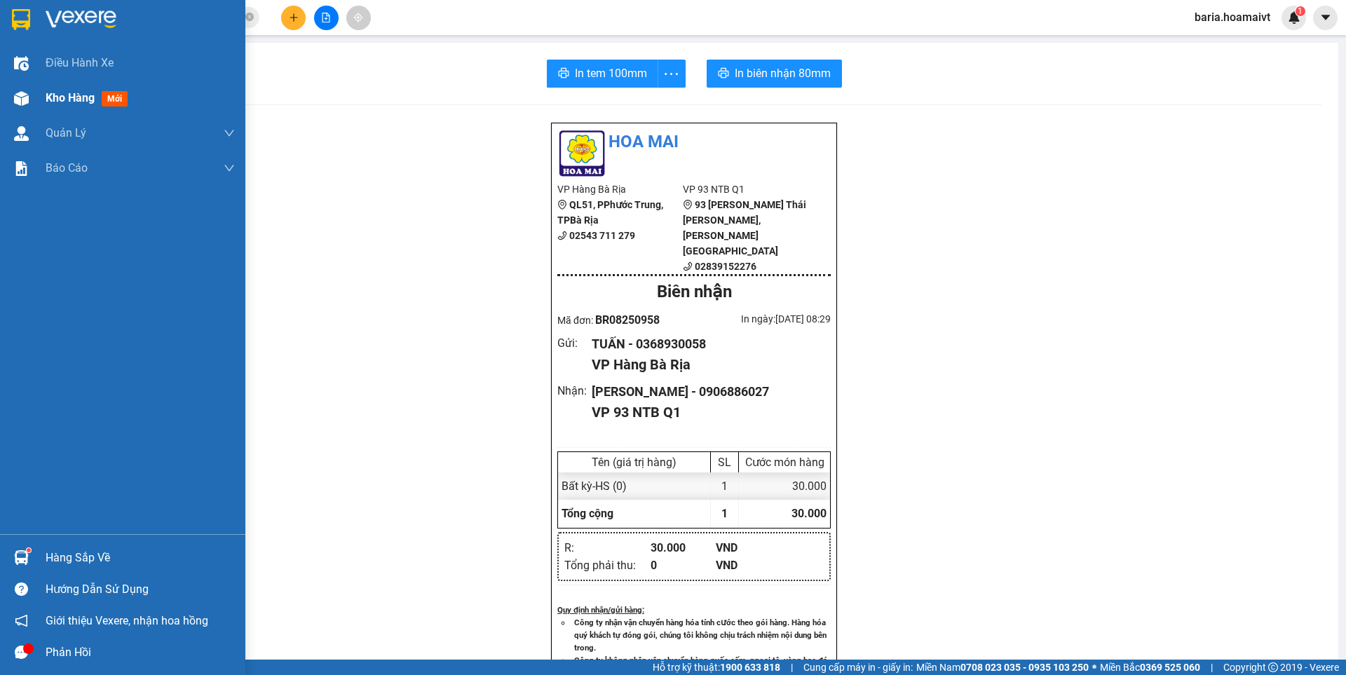
click at [121, 96] on span "mới" at bounding box center [115, 98] width 26 height 15
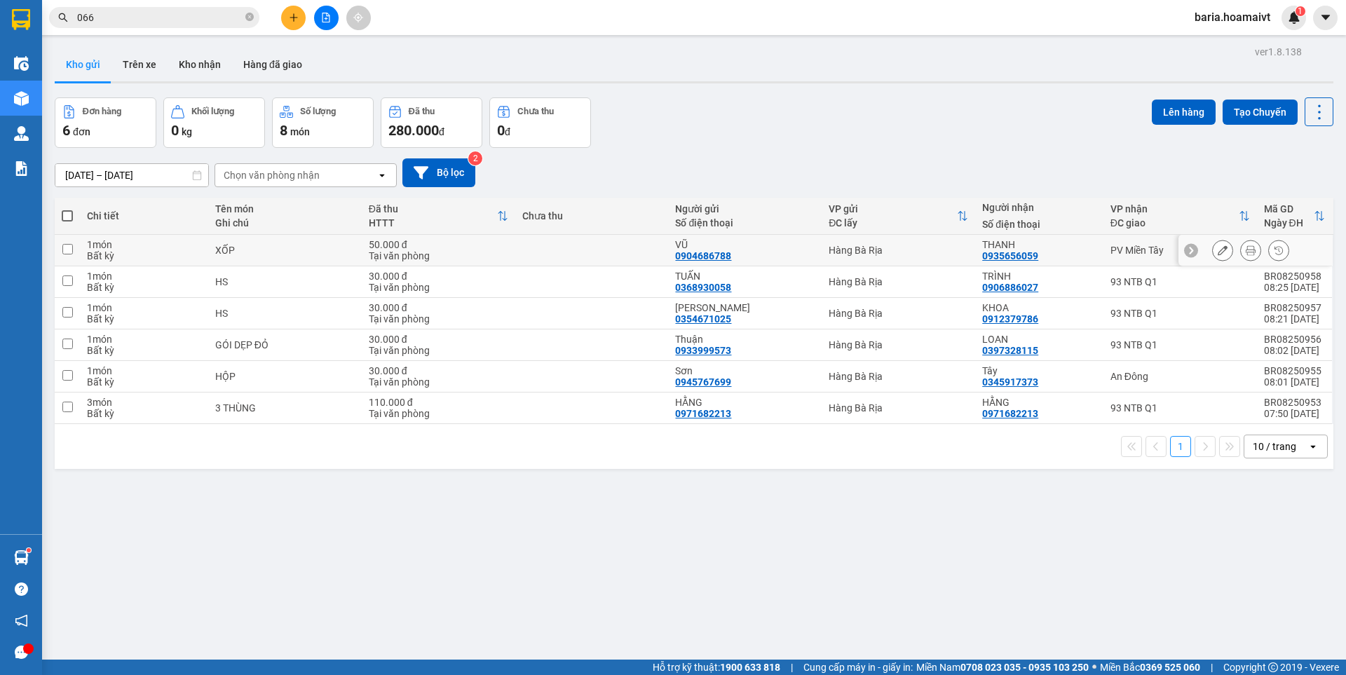
click at [1217, 250] on icon at bounding box center [1222, 250] width 10 height 10
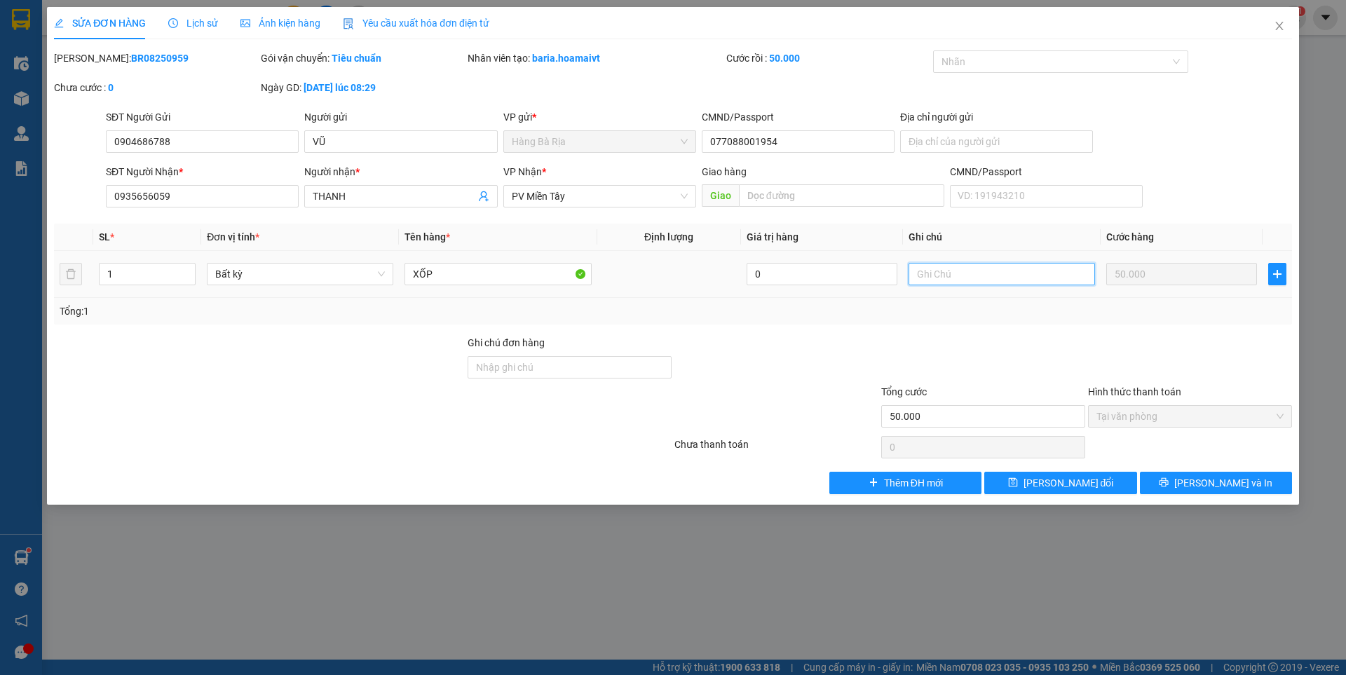
click at [943, 264] on input "text" at bounding box center [1001, 274] width 186 height 22
click at [1072, 490] on span "[PERSON_NAME] đổi" at bounding box center [1068, 482] width 90 height 15
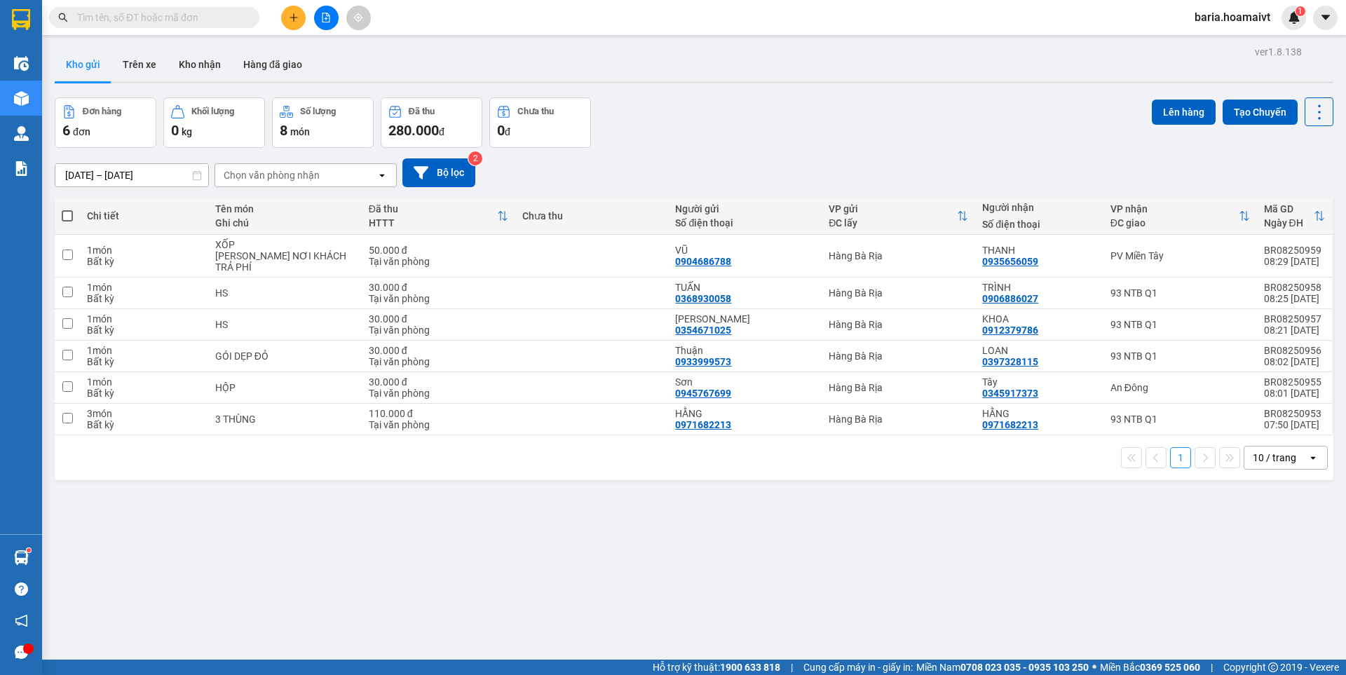
click at [236, 20] on input "text" at bounding box center [159, 17] width 165 height 15
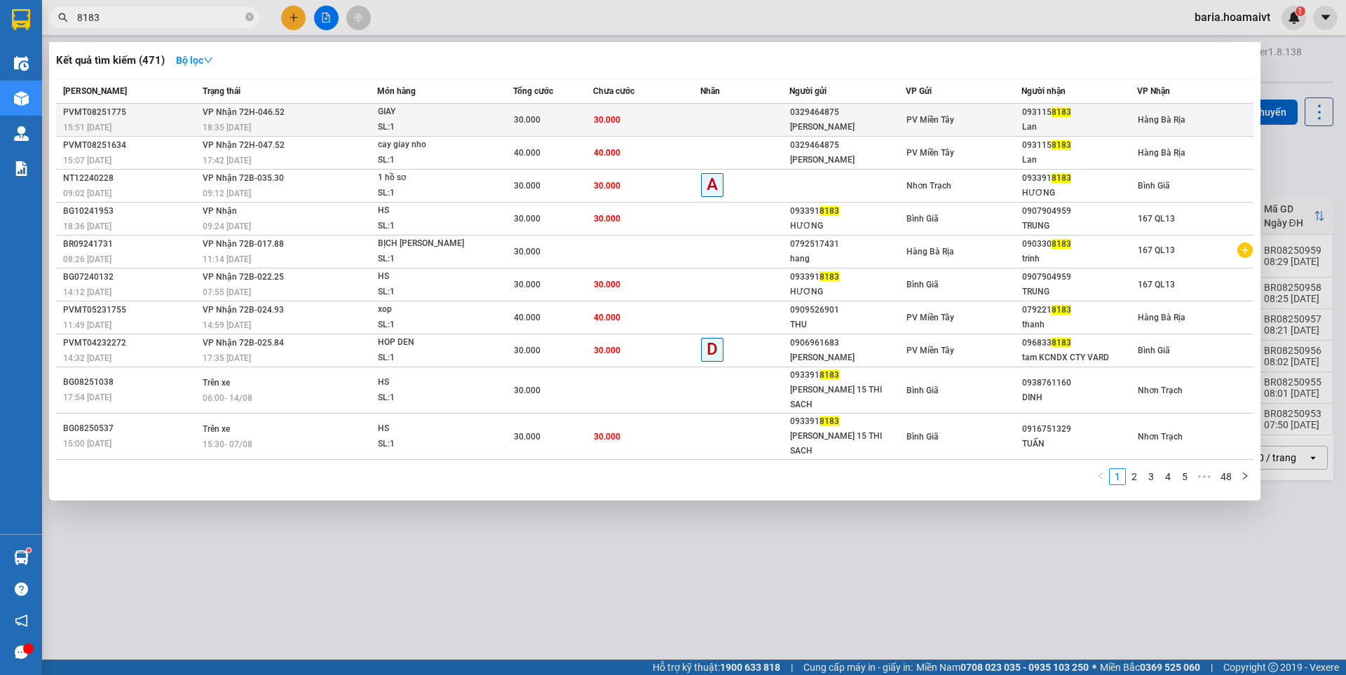
type input "8183"
click at [1020, 124] on div "PV Miền Tây" at bounding box center [963, 119] width 114 height 15
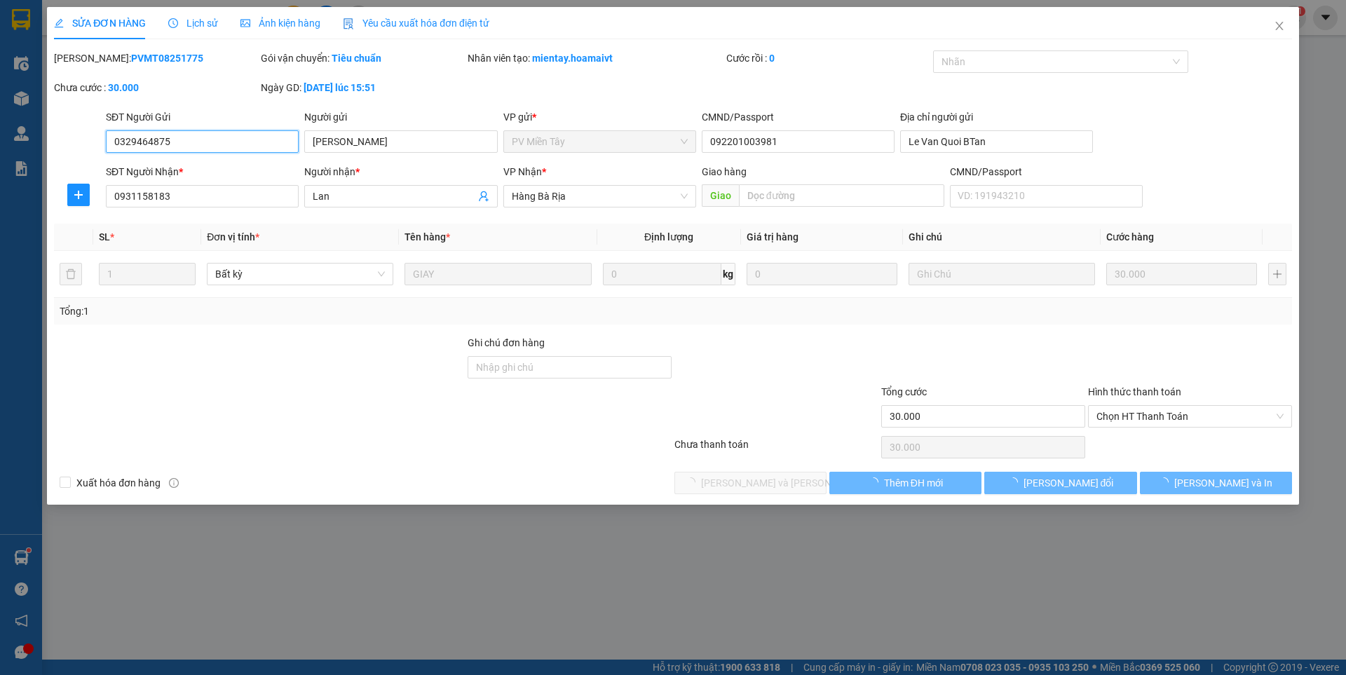
type input "0329464875"
type input "Nguyen Minh Phat"
type input "092201003981"
type input "Le Van Quoi BTan"
type input "0931158183"
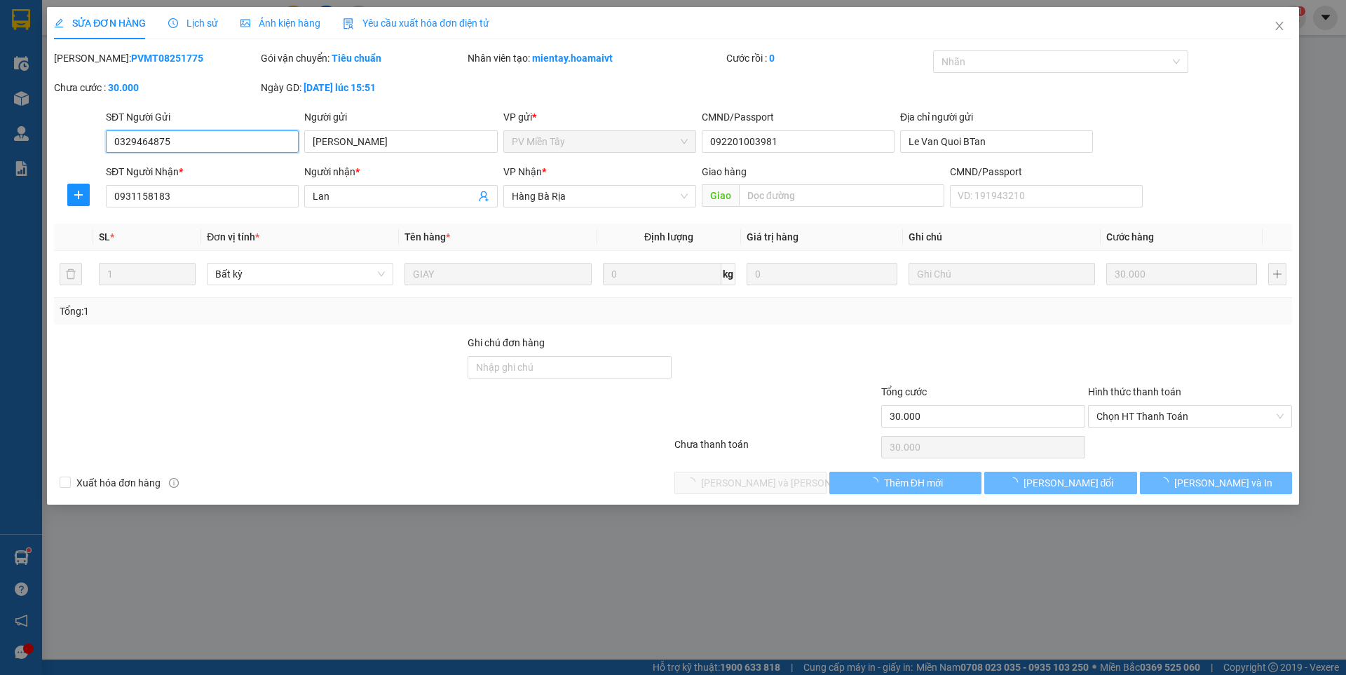
type input "Lan"
type input "30.000"
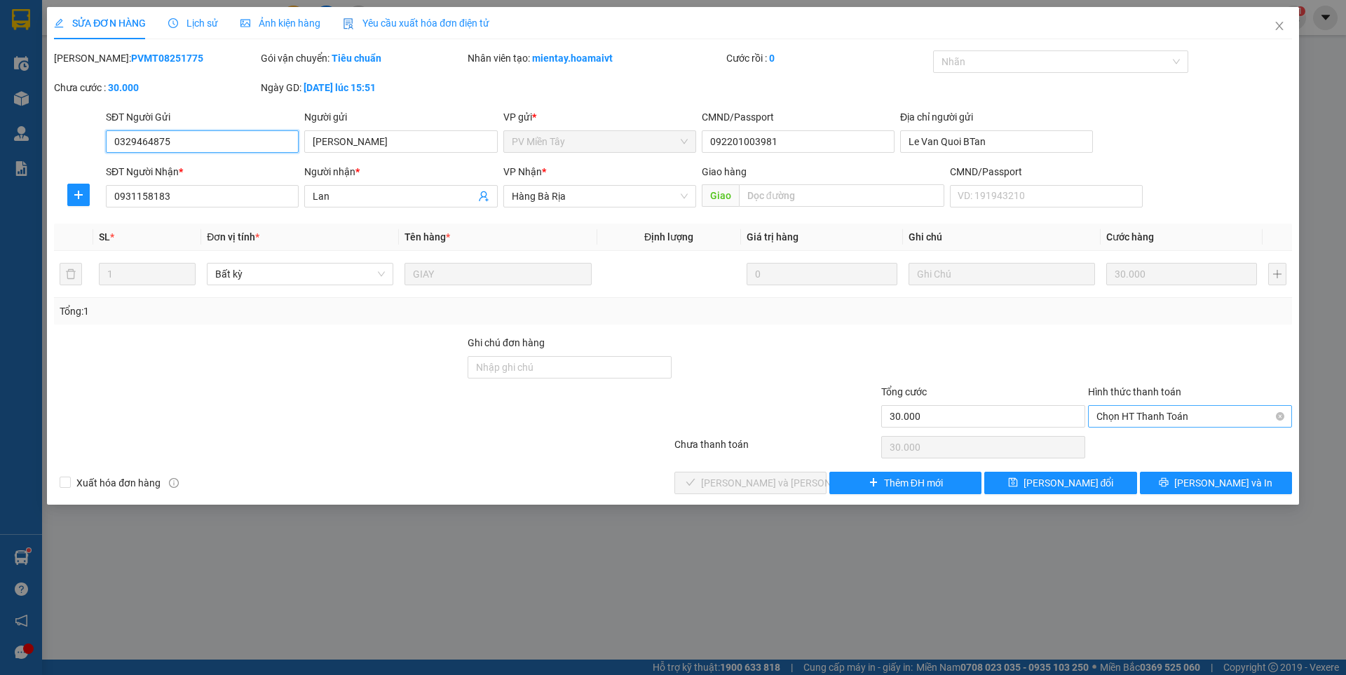
click at [1131, 419] on span "Chọn HT Thanh Toán" at bounding box center [1189, 416] width 187 height 21
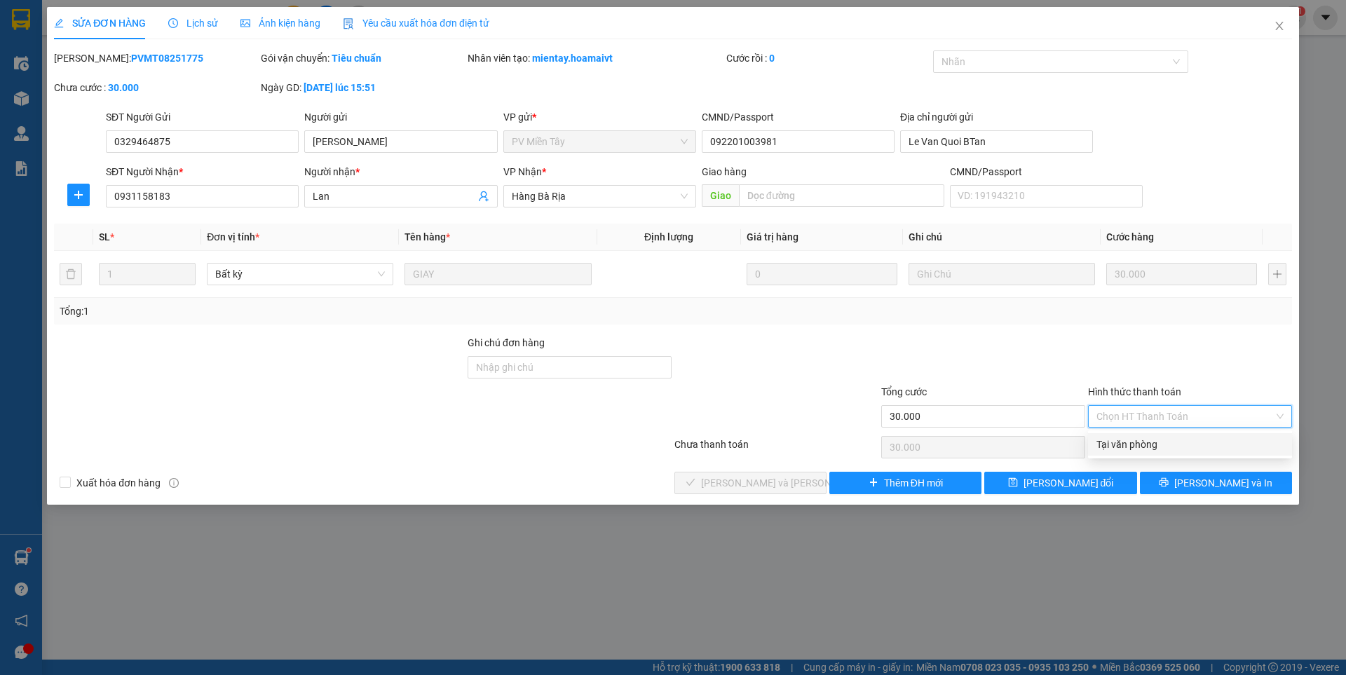
click at [1131, 446] on div "Tại văn phòng" at bounding box center [1189, 444] width 187 height 15
type input "0"
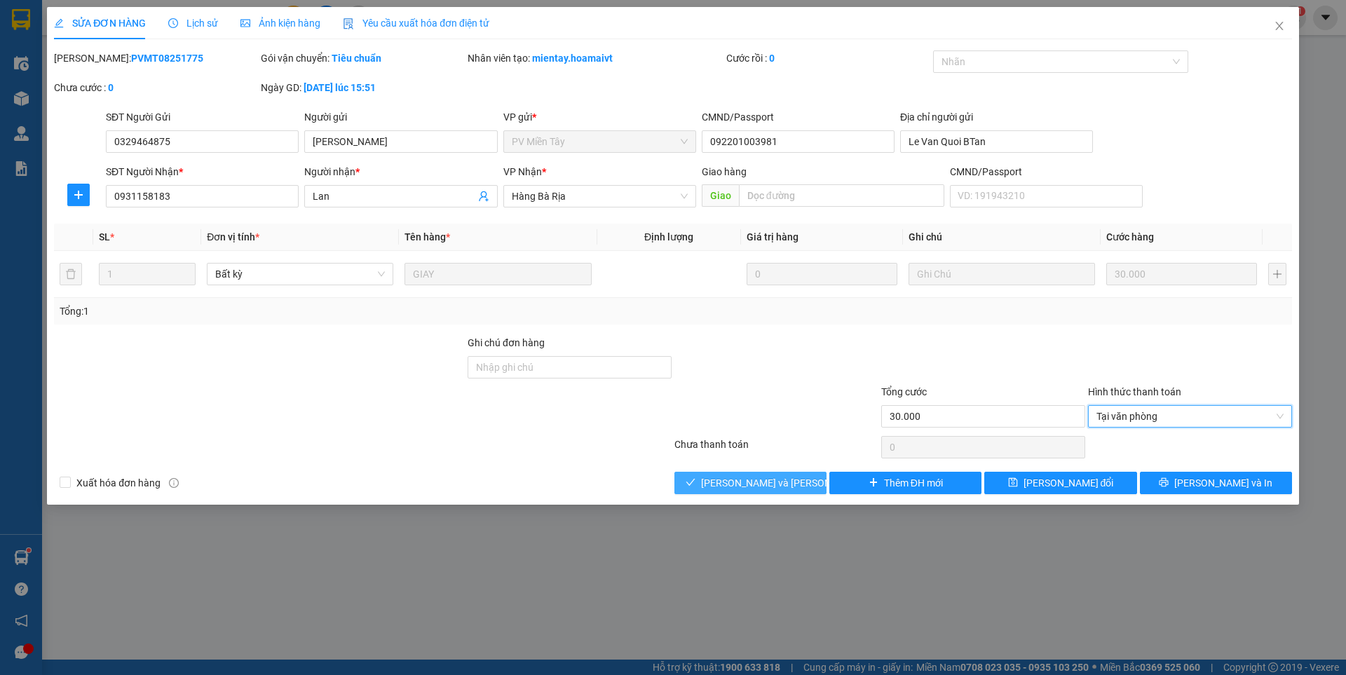
click at [796, 479] on button "Lưu và Giao hàng" at bounding box center [750, 483] width 152 height 22
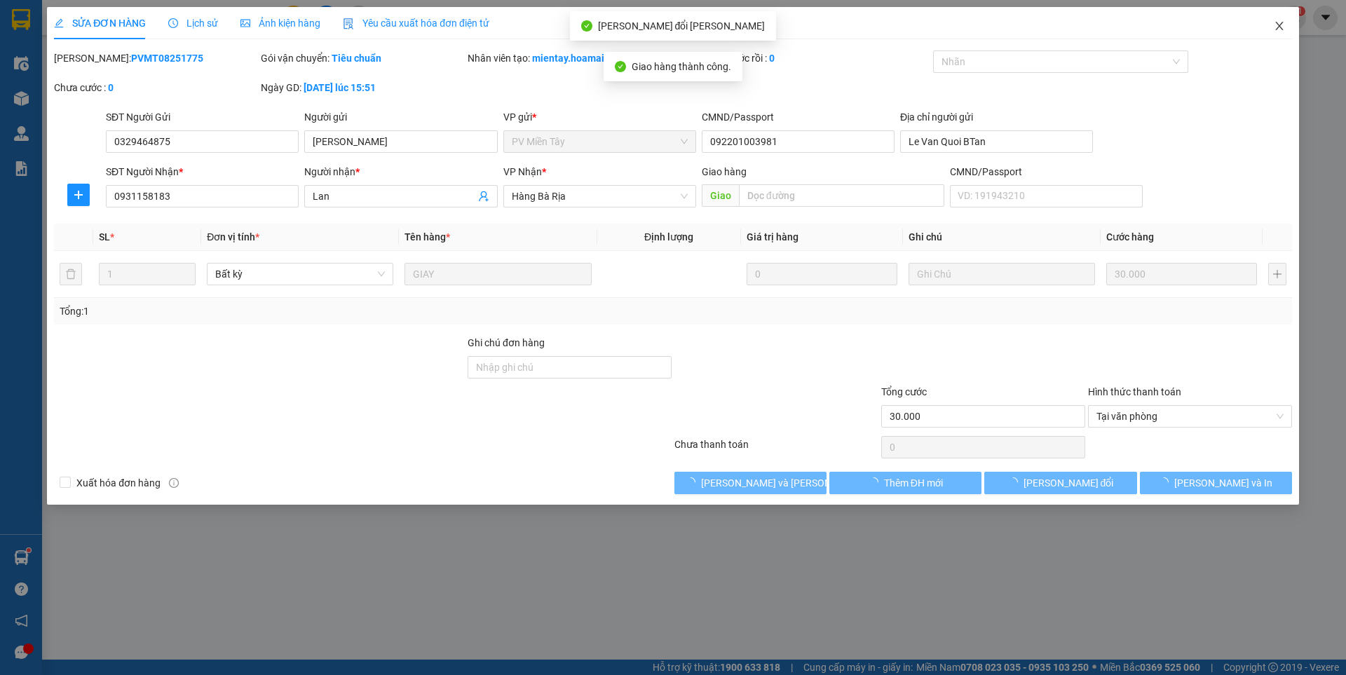
click at [1278, 22] on icon "close" at bounding box center [1279, 25] width 11 height 11
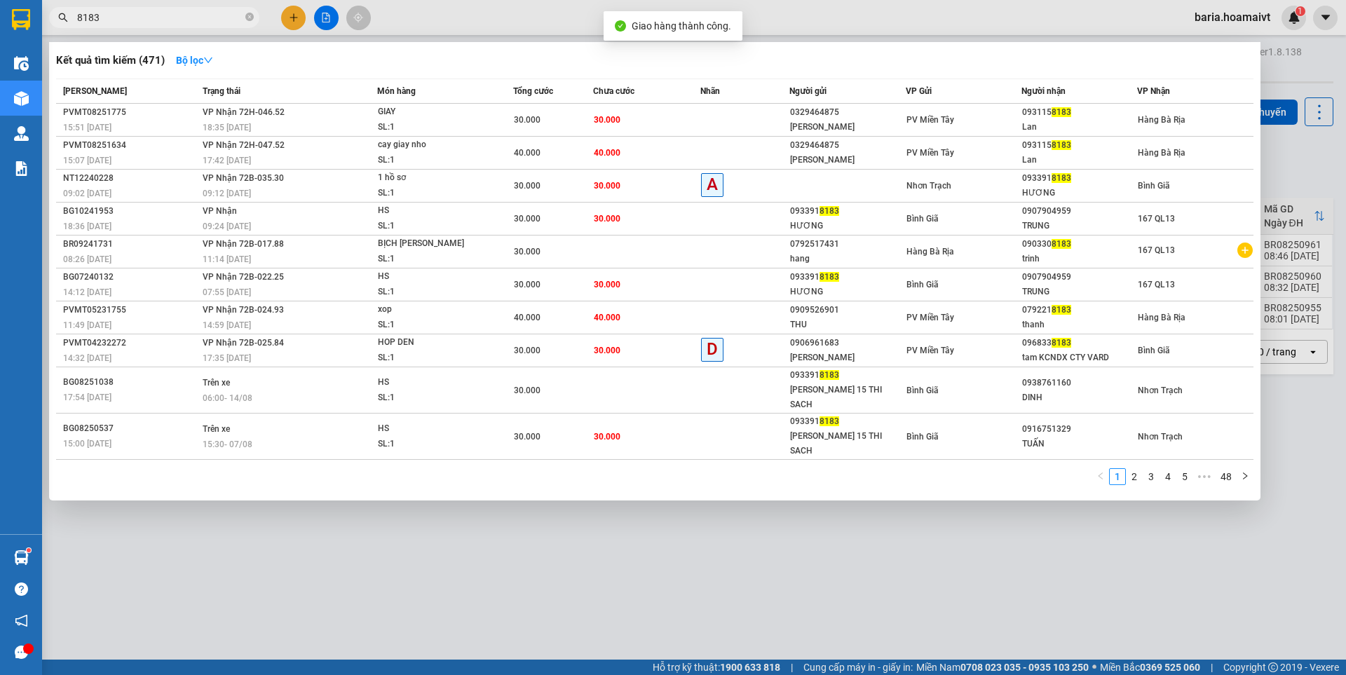
click at [198, 18] on input "8183" at bounding box center [159, 17] width 165 height 15
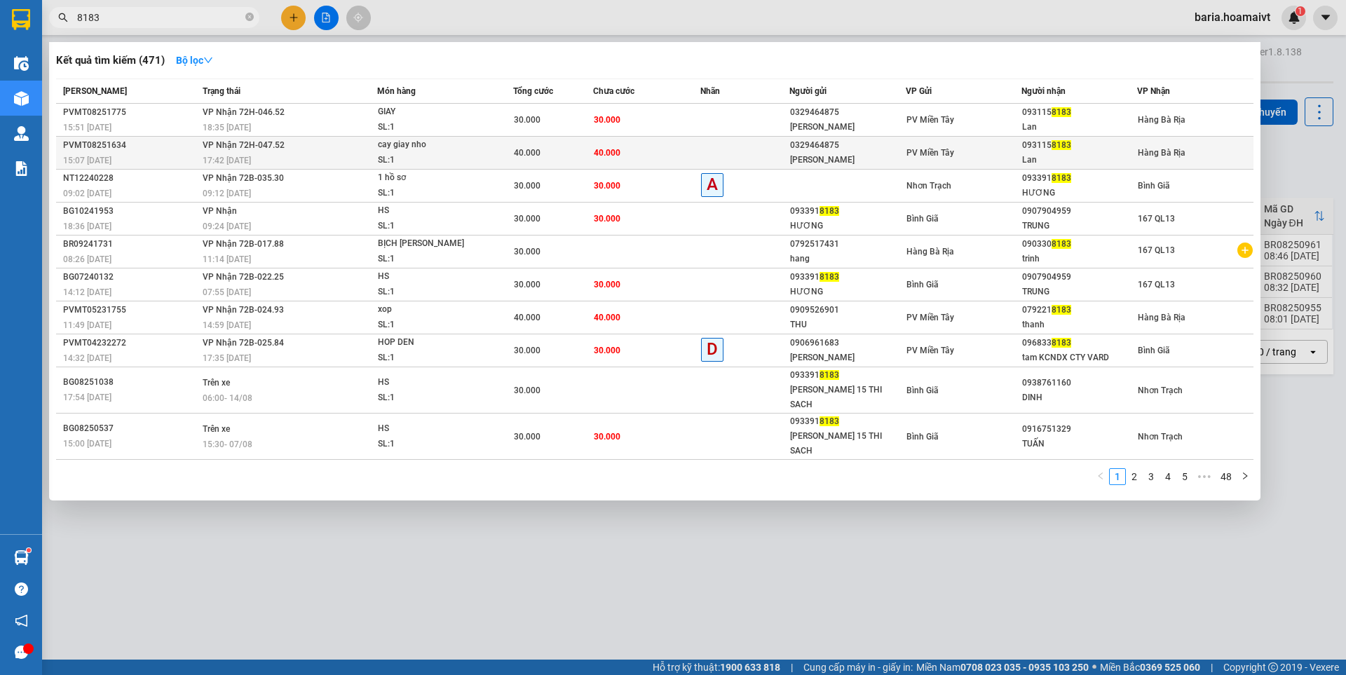
click at [1025, 154] on div "Lan" at bounding box center [1079, 160] width 114 height 15
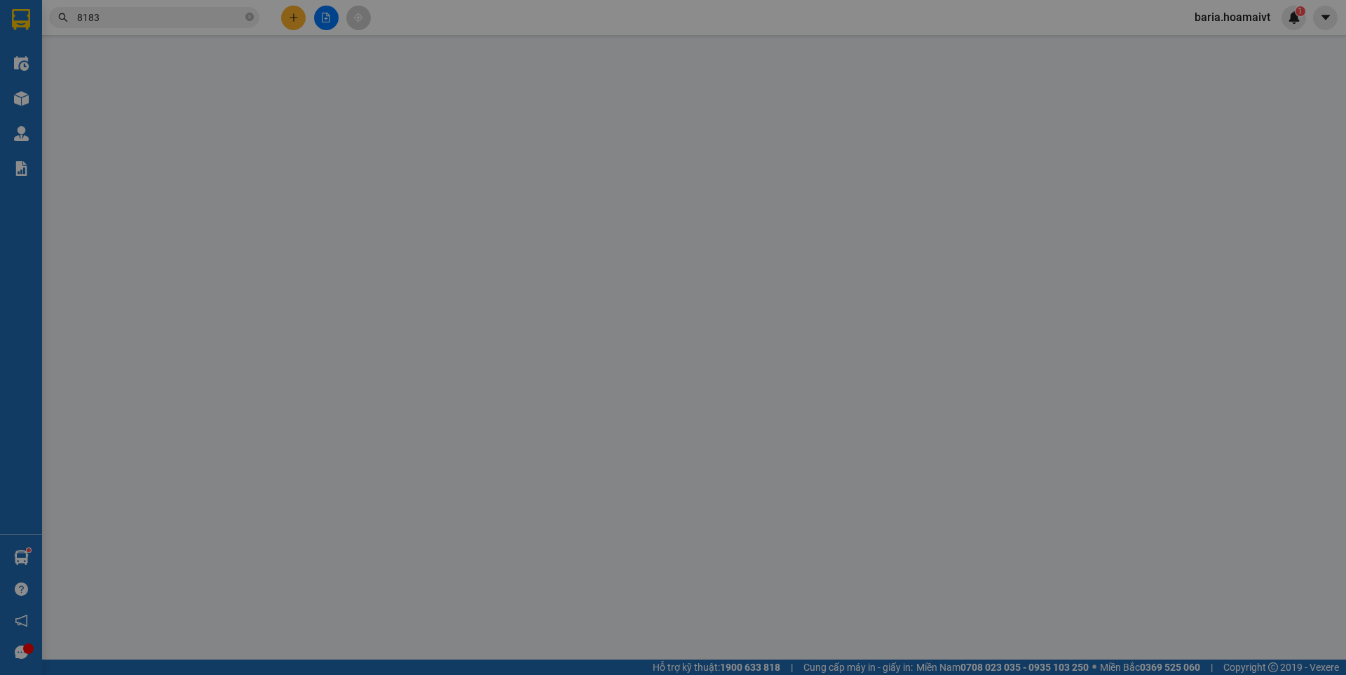
type input "0329464875"
type input "Nguyen Minh Phat"
type input "092201003981"
type input "Le Van Quoi BTan"
type input "0931158183"
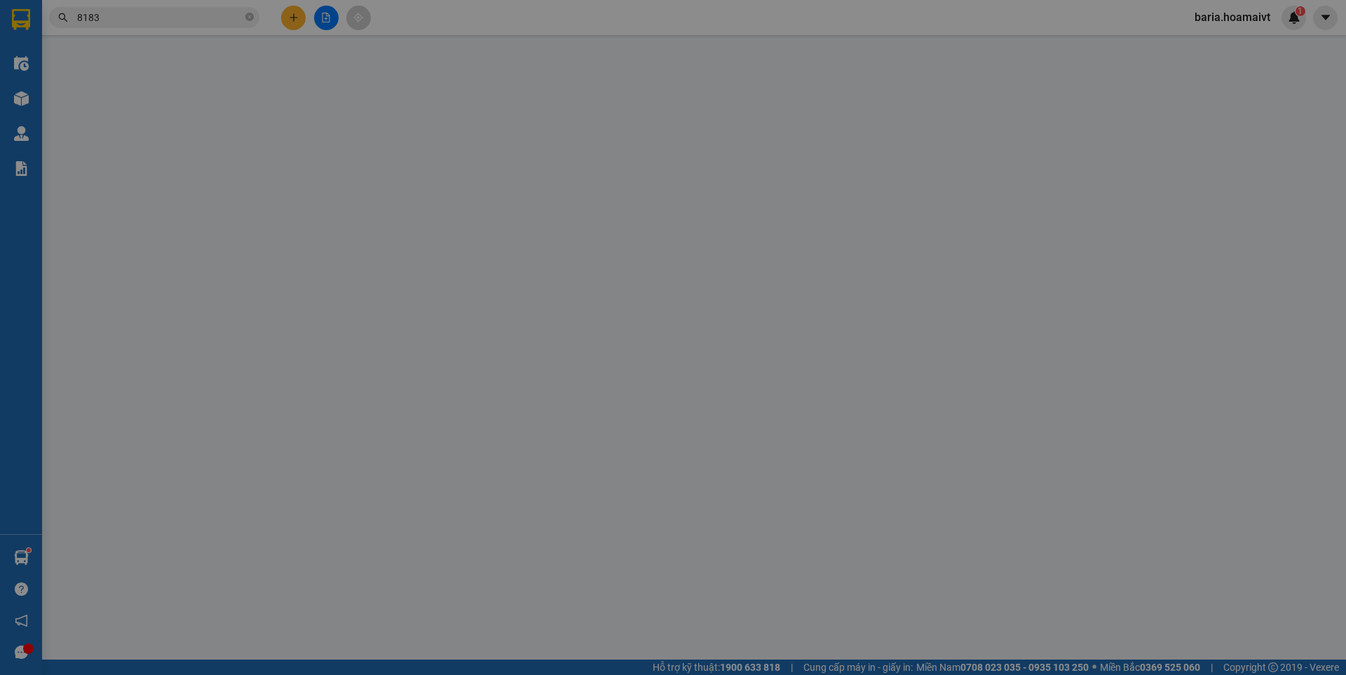
type input "Lan"
type input "40.000"
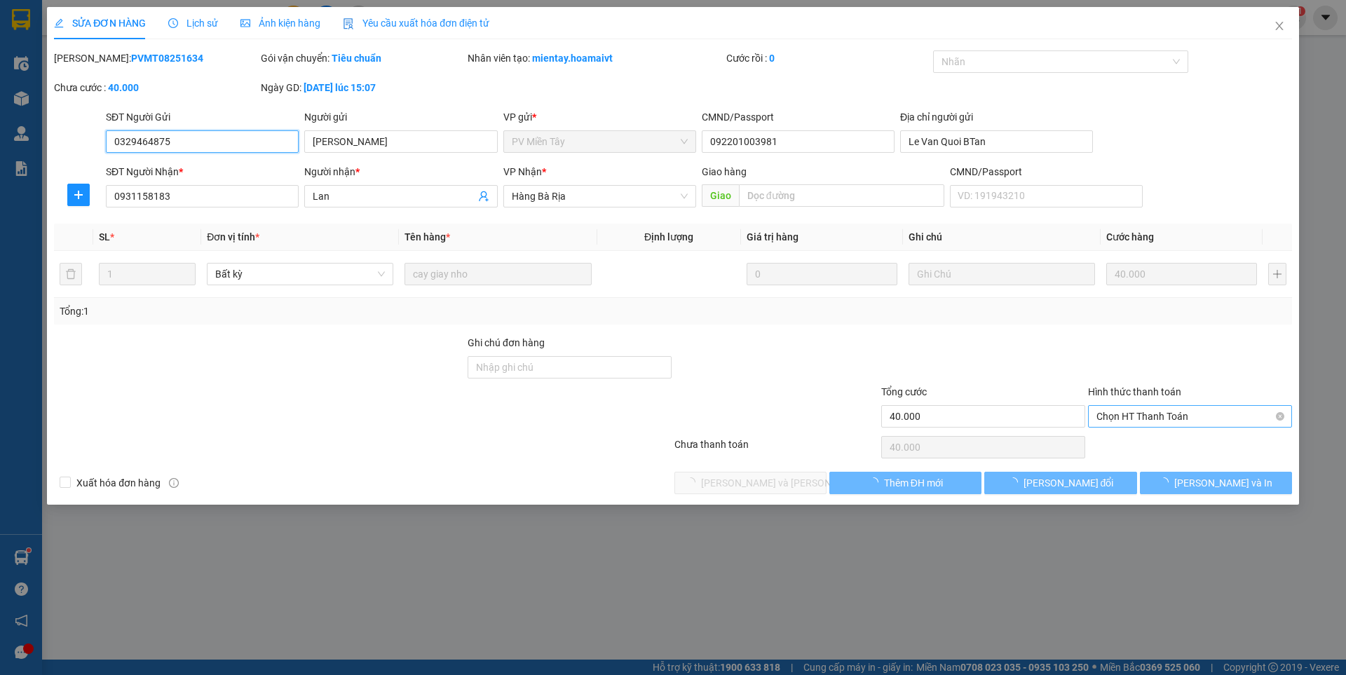
click at [1146, 413] on span "Chọn HT Thanh Toán" at bounding box center [1189, 416] width 187 height 21
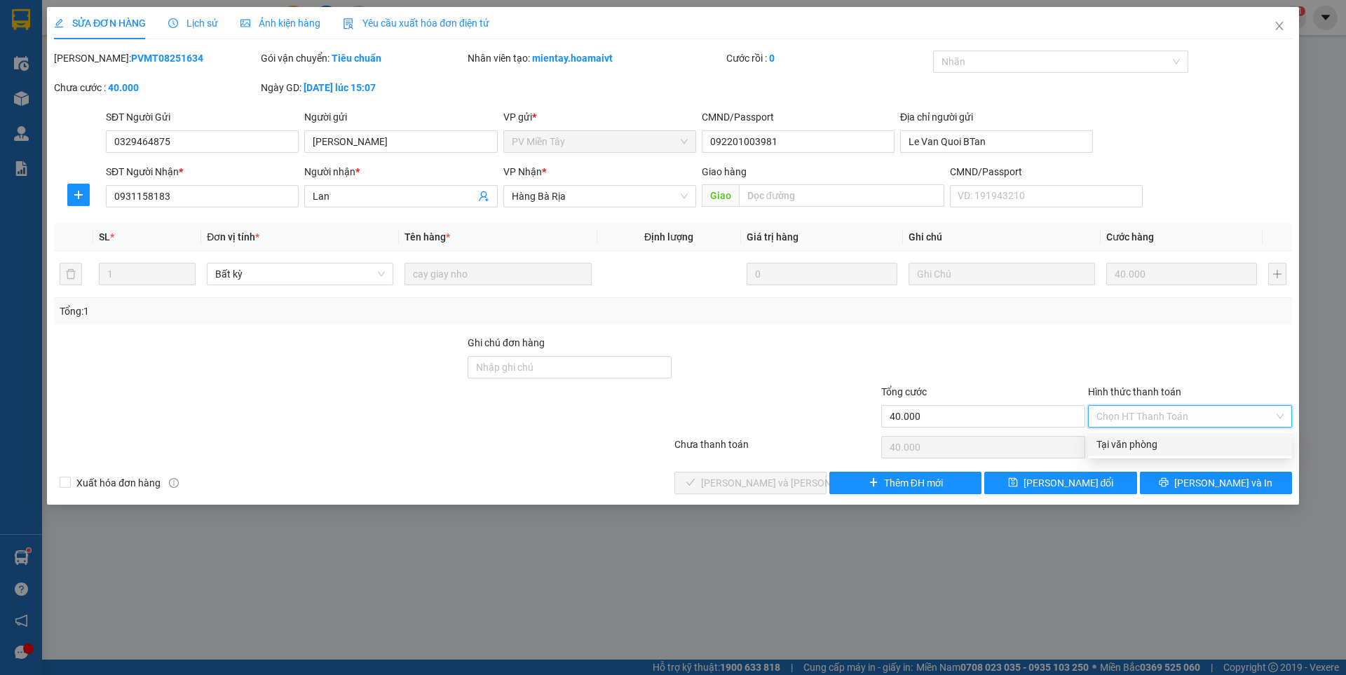
drag, startPoint x: 1143, startPoint y: 434, endPoint x: 742, endPoint y: 533, distance: 412.9
click at [1142, 435] on div "Tại văn phòng" at bounding box center [1190, 444] width 204 height 22
type input "0"
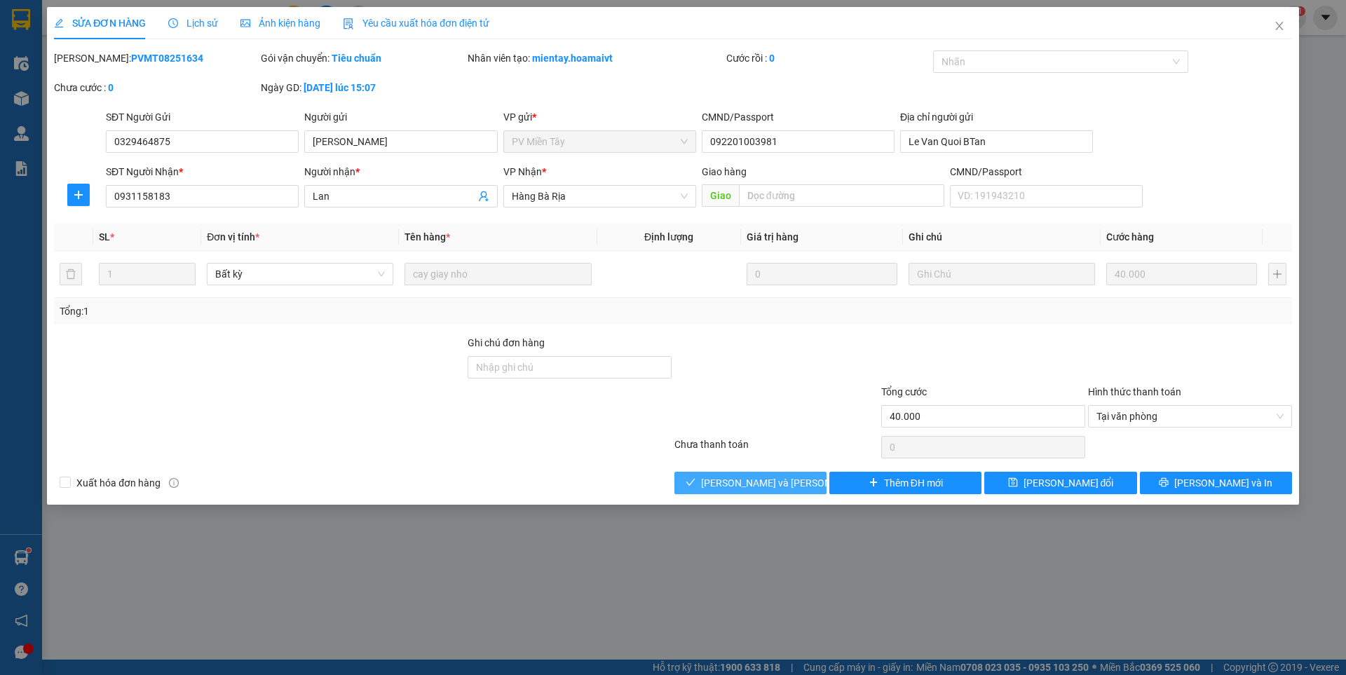
click at [749, 487] on span "[PERSON_NAME] và [PERSON_NAME] hàng" at bounding box center [795, 482] width 189 height 15
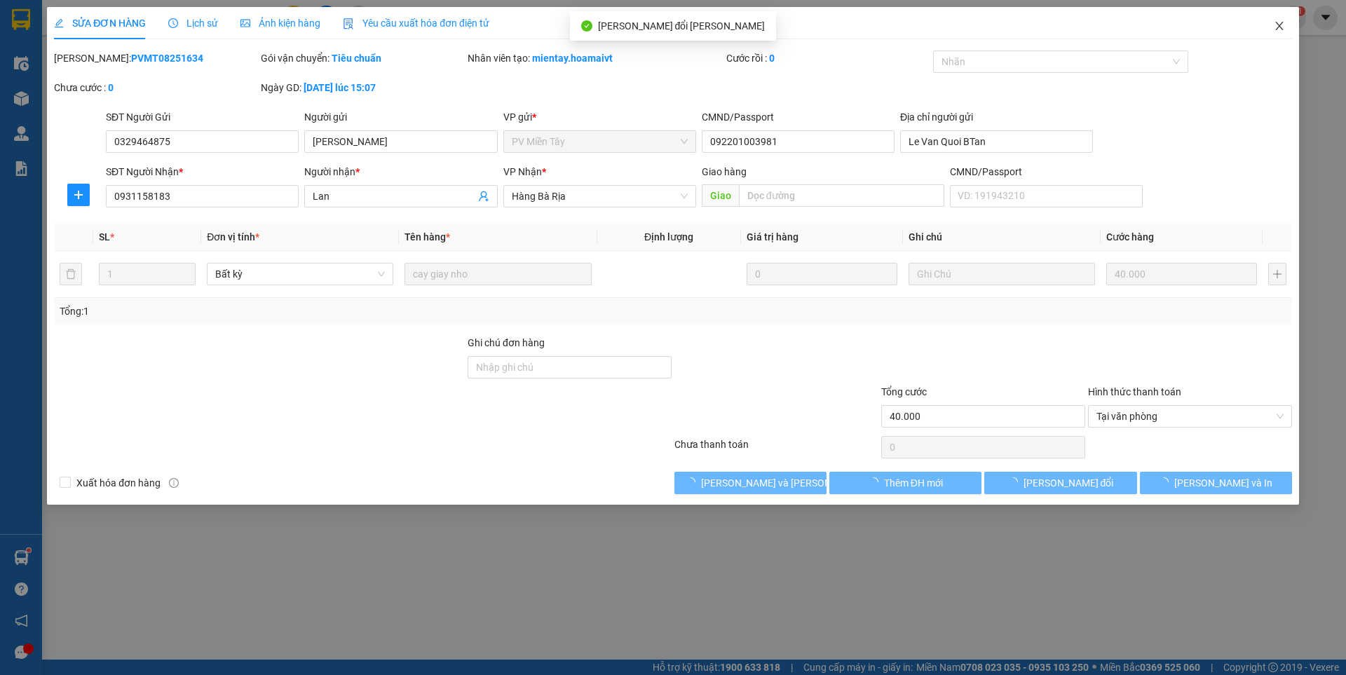
click at [1282, 24] on icon "close" at bounding box center [1279, 26] width 8 height 8
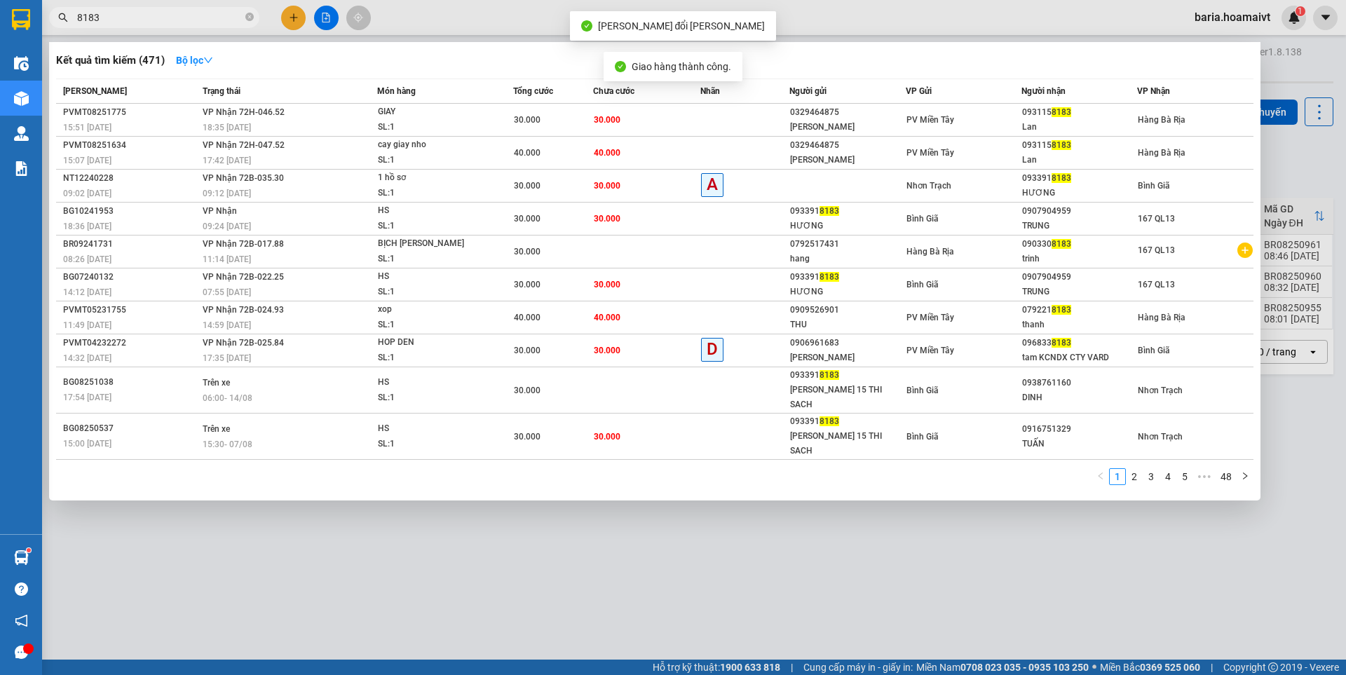
click at [245, 17] on span "8183" at bounding box center [154, 17] width 210 height 21
click at [445, 567] on div at bounding box center [673, 337] width 1346 height 675
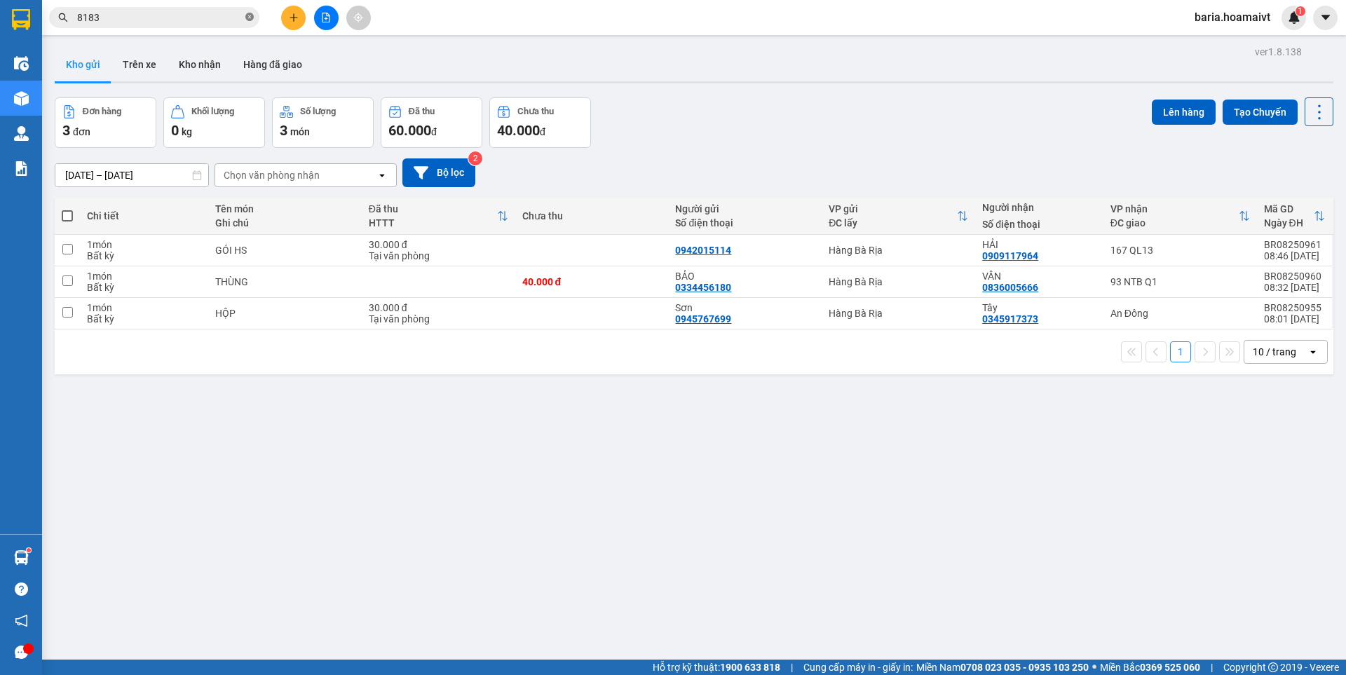
click at [245, 17] on icon "close-circle" at bounding box center [249, 17] width 8 height 8
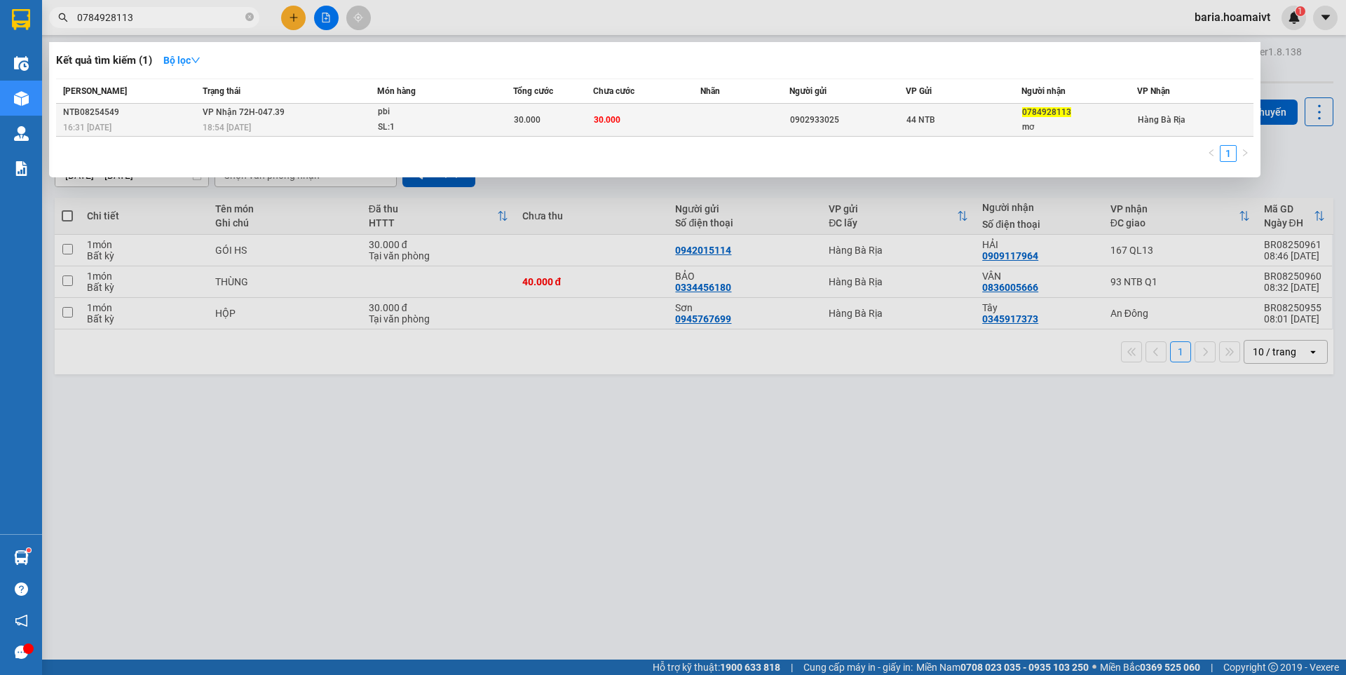
type input "0784928113"
click at [1049, 122] on div "mơ" at bounding box center [1079, 127] width 114 height 15
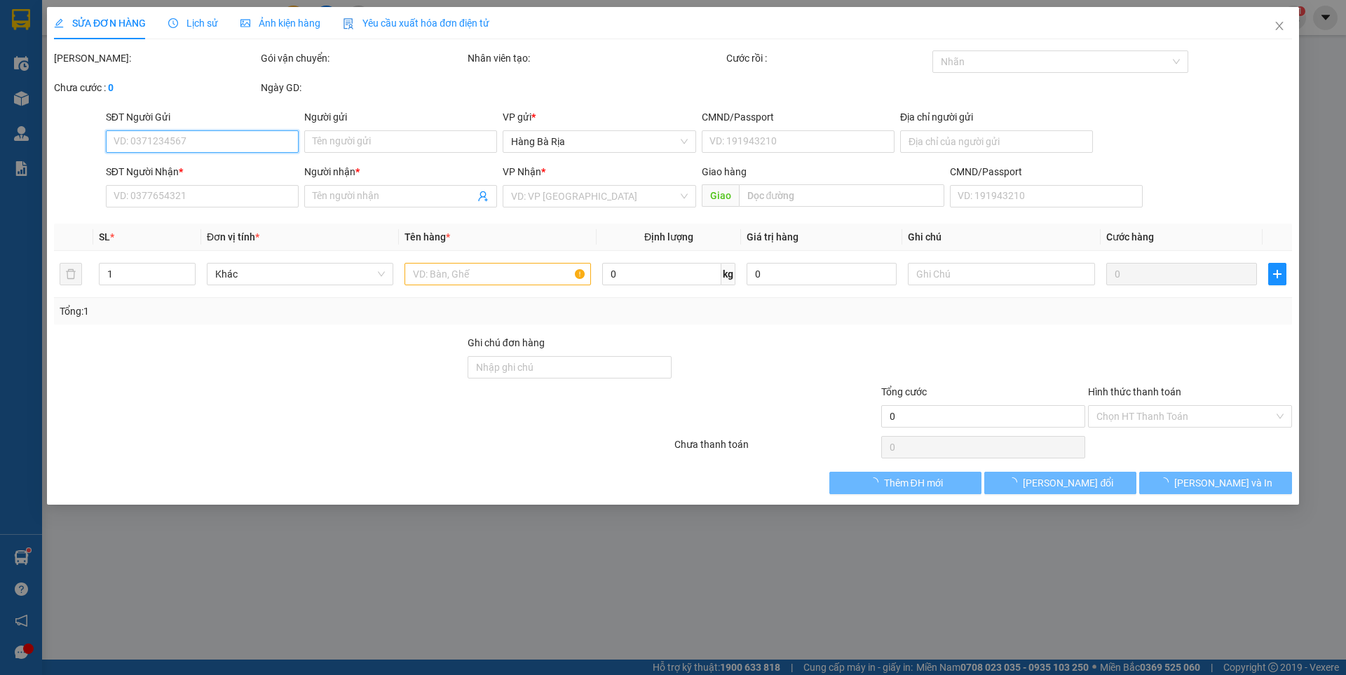
type input "0902933025"
type input "0784928113"
type input "mơ"
type input "30.000"
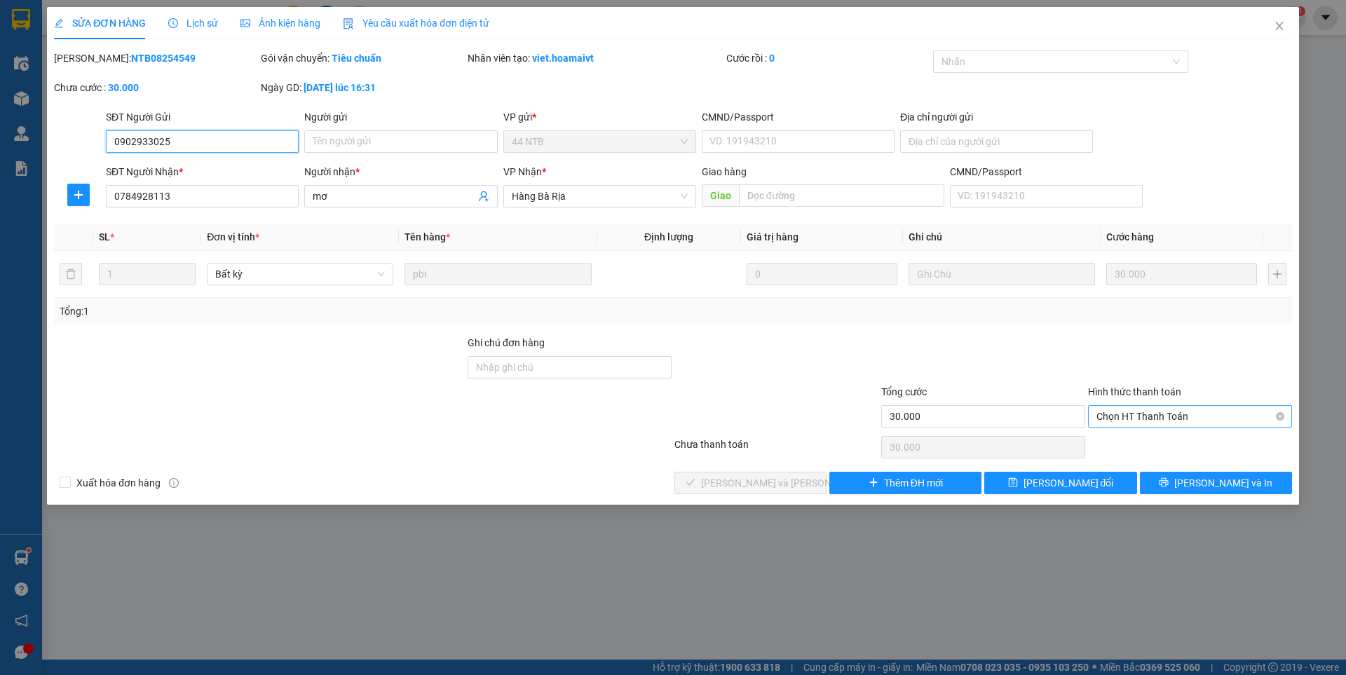
drag, startPoint x: 1154, startPoint y: 415, endPoint x: 1149, endPoint y: 425, distance: 11.9
click at [1153, 415] on span "Chọn HT Thanh Toán" at bounding box center [1189, 416] width 187 height 21
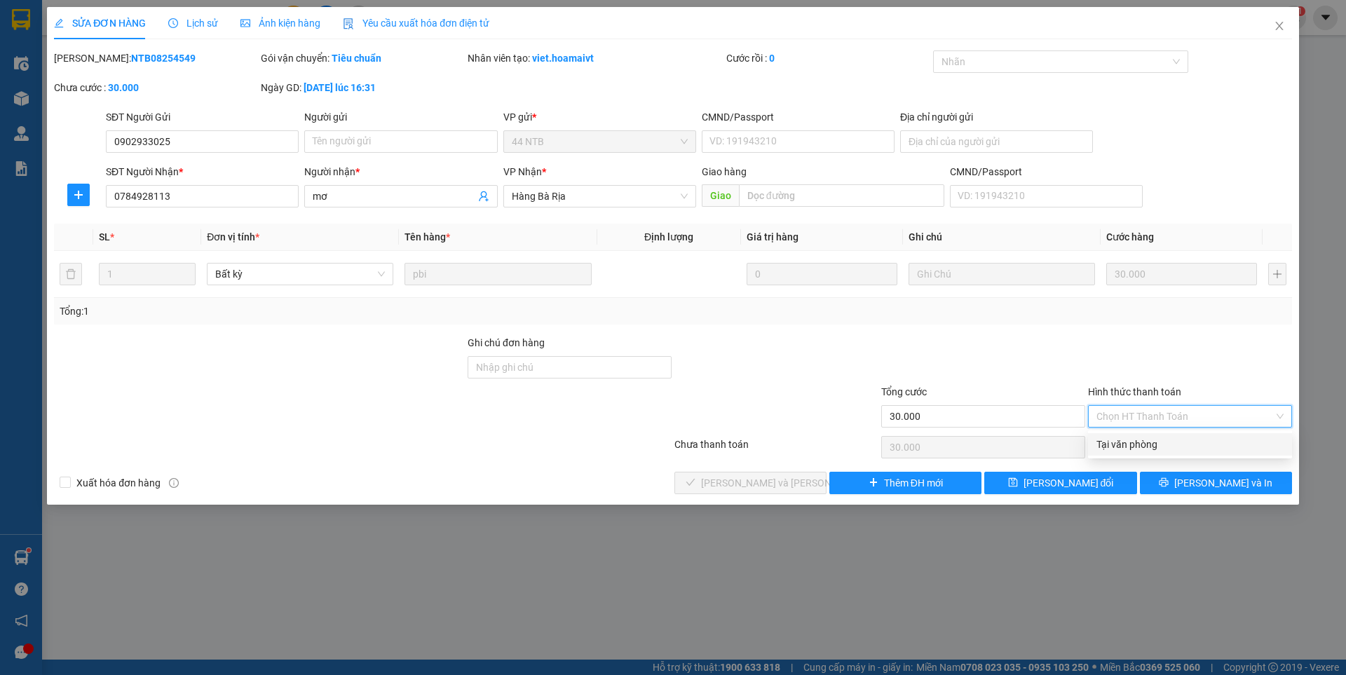
drag, startPoint x: 1138, startPoint y: 443, endPoint x: 903, endPoint y: 496, distance: 239.9
click at [1128, 445] on div "Tại văn phòng" at bounding box center [1189, 444] width 187 height 15
type input "0"
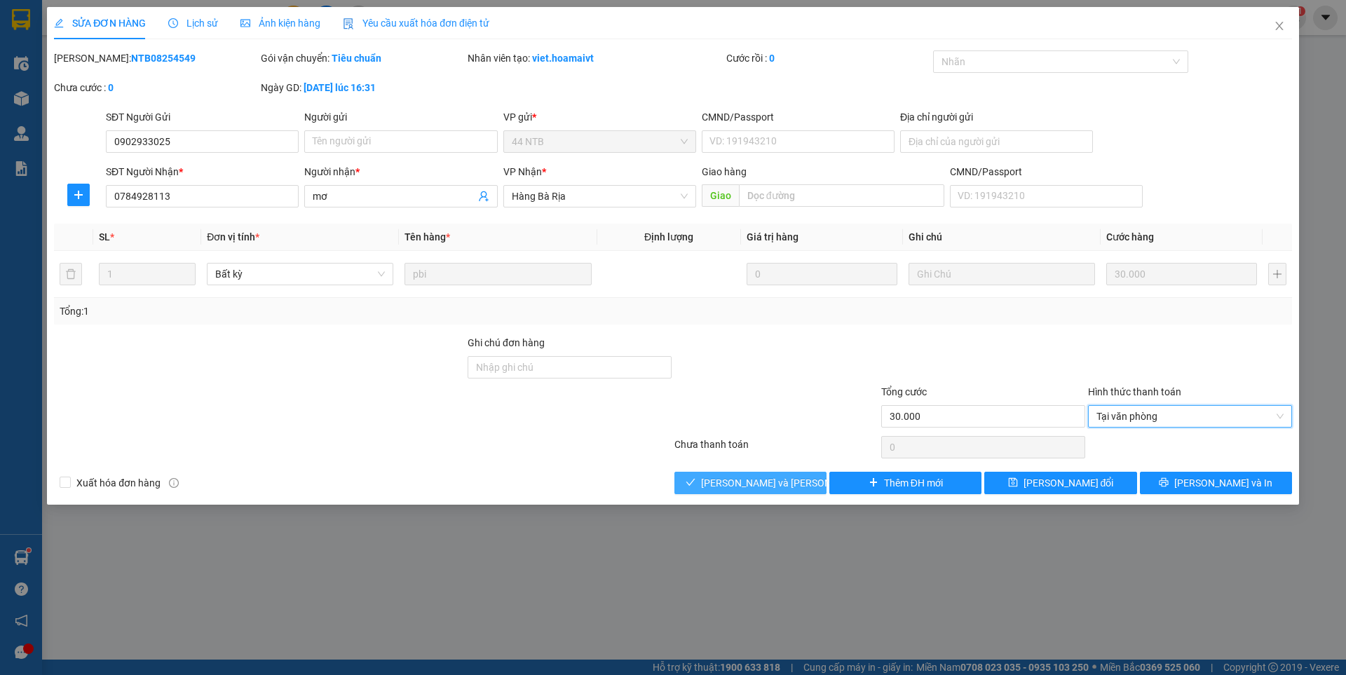
click at [751, 475] on span "[PERSON_NAME] và [PERSON_NAME] hàng" at bounding box center [795, 482] width 189 height 15
